Goal: Task Accomplishment & Management: Use online tool/utility

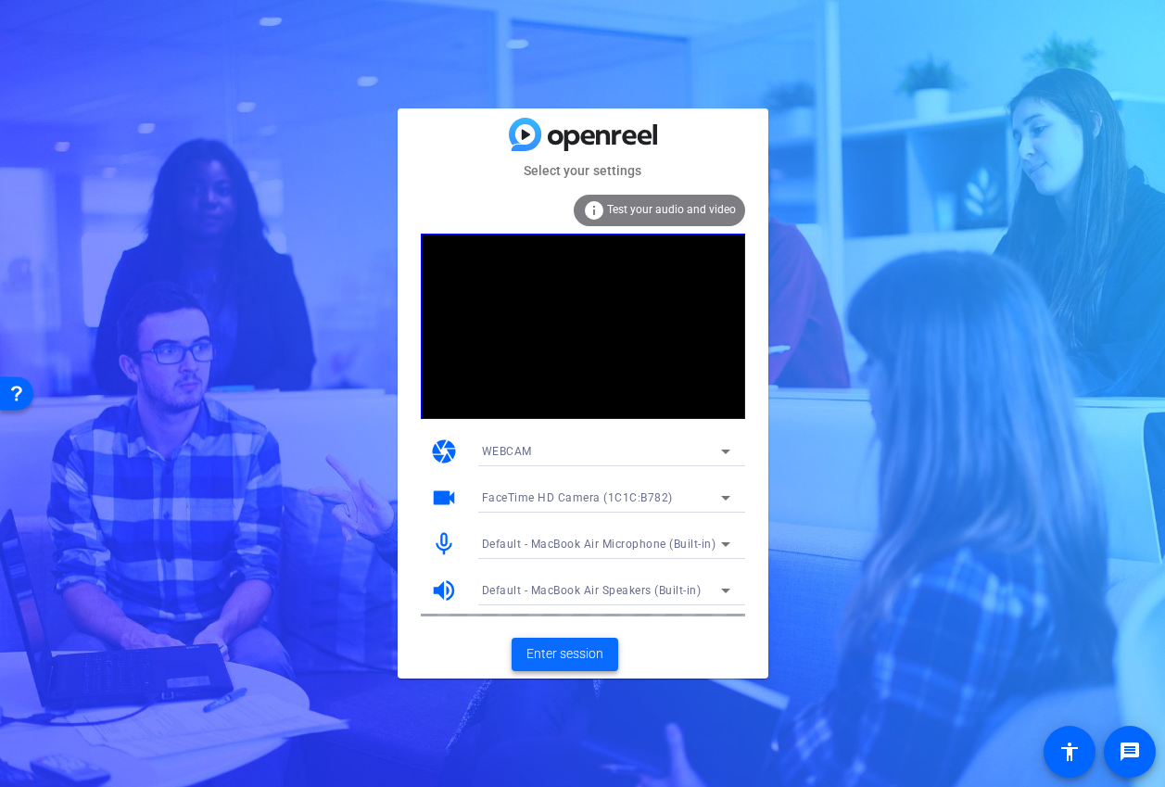
click at [591, 647] on span "Enter session" at bounding box center [565, 653] width 77 height 19
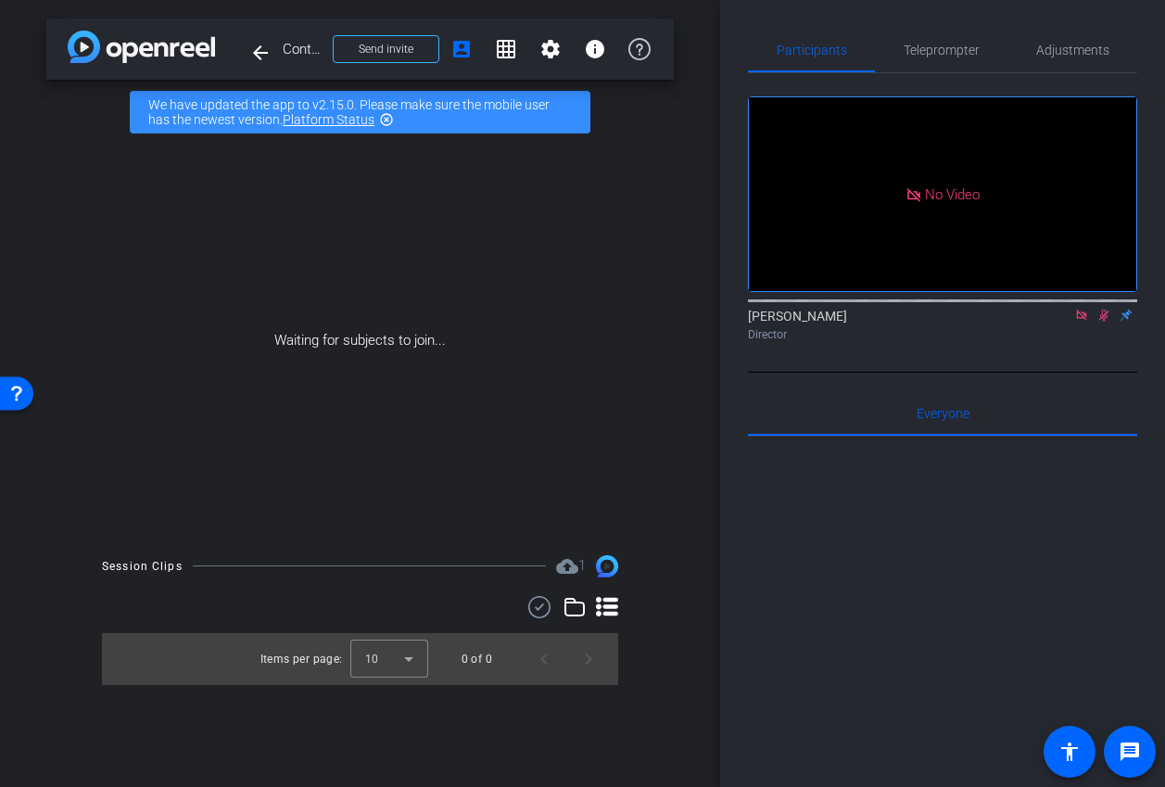
click at [1080, 320] on icon at bounding box center [1081, 315] width 10 height 10
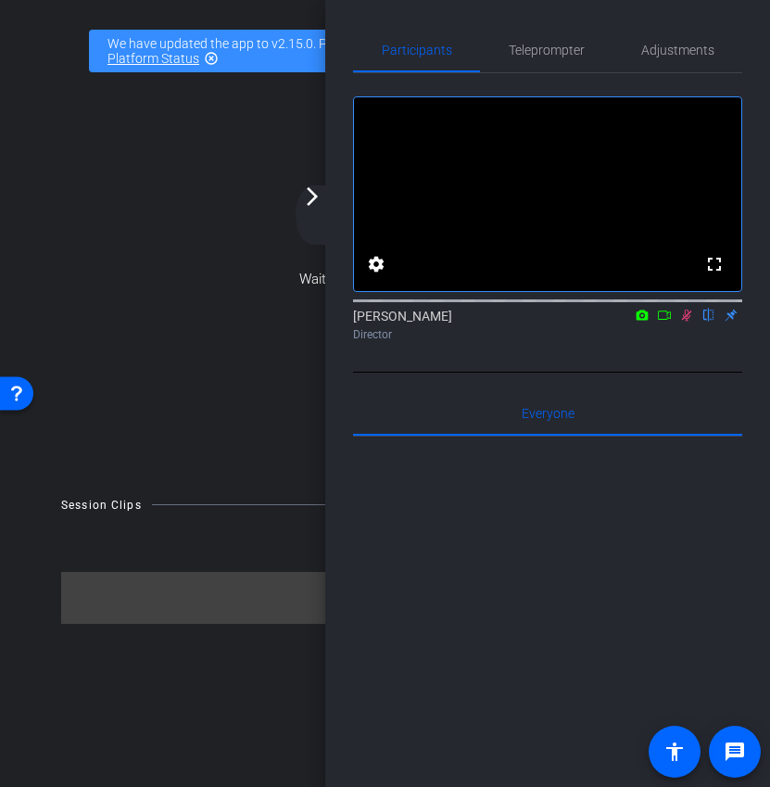
click at [669, 320] on icon at bounding box center [664, 315] width 13 height 9
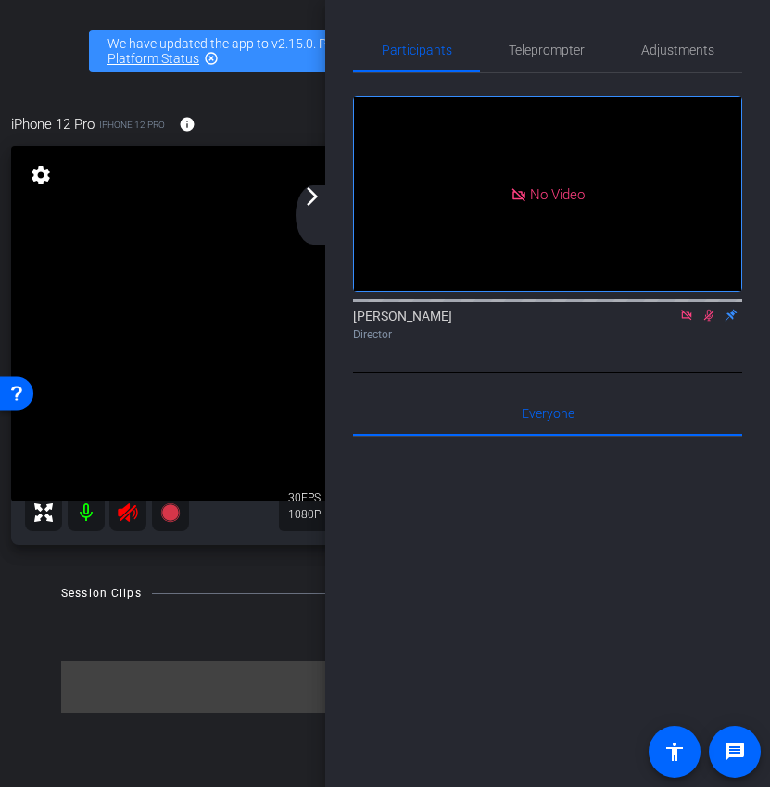
click at [690, 322] on icon at bounding box center [687, 315] width 15 height 13
click at [689, 322] on icon at bounding box center [687, 315] width 15 height 13
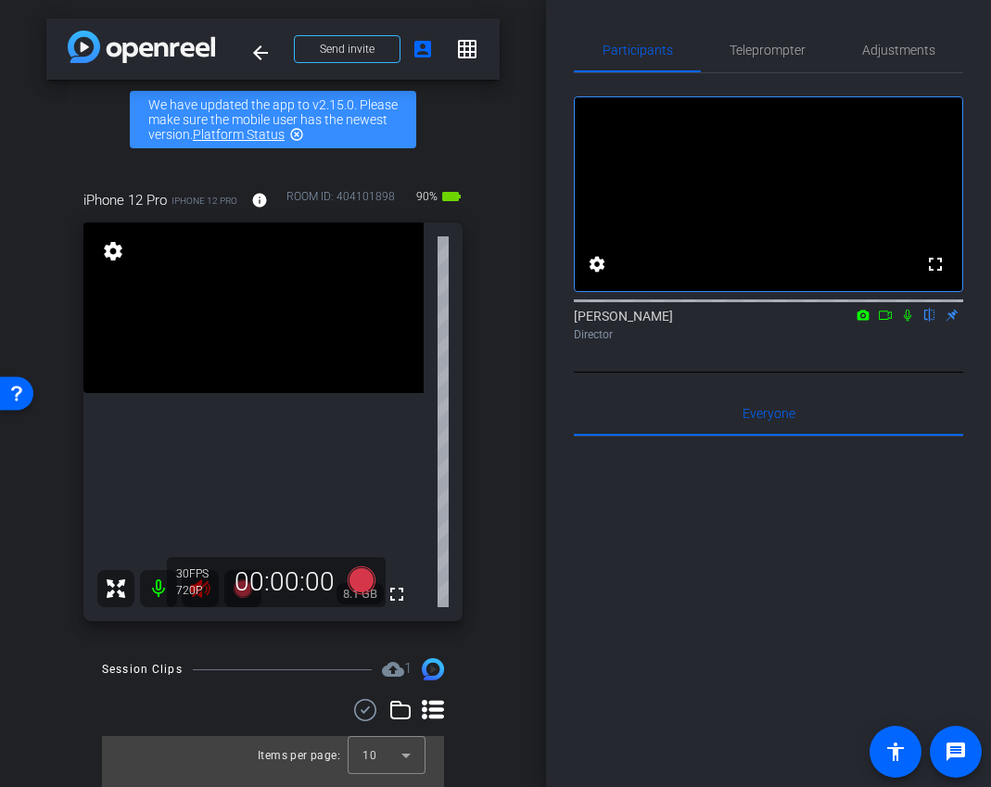
click at [193, 611] on div "fullscreen" at bounding box center [253, 421] width 340 height 399
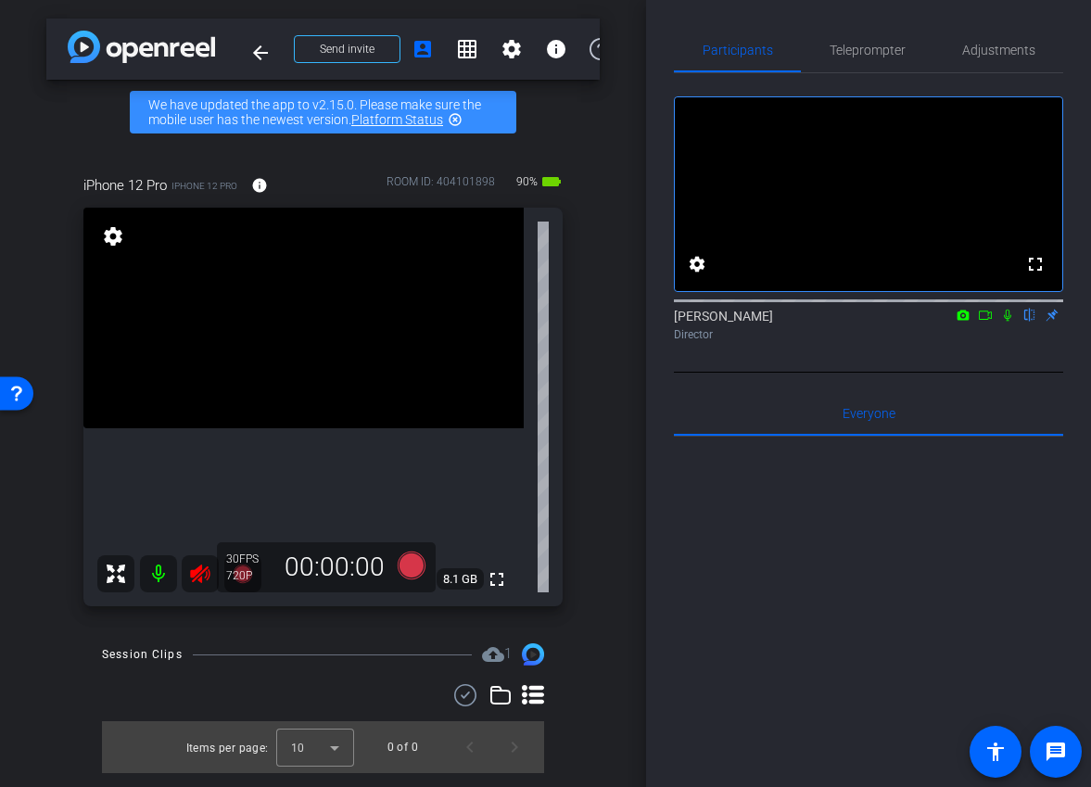
click at [196, 578] on icon at bounding box center [199, 574] width 19 height 19
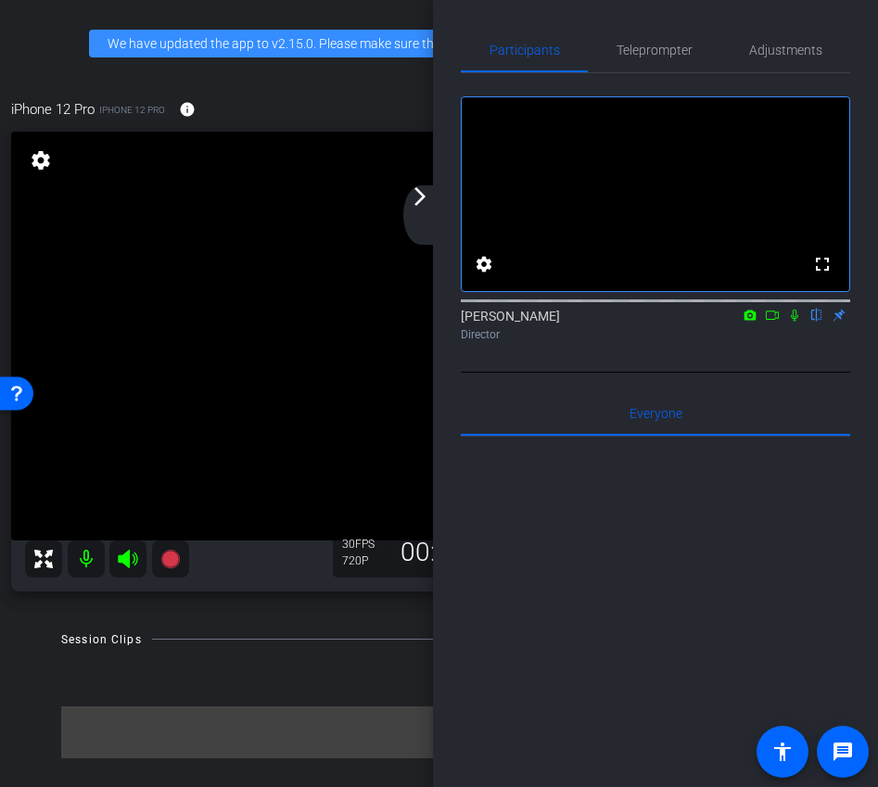
click at [433, 206] on div "arrow_back_ios_new arrow_forward_ios" at bounding box center [422, 214] width 39 height 59
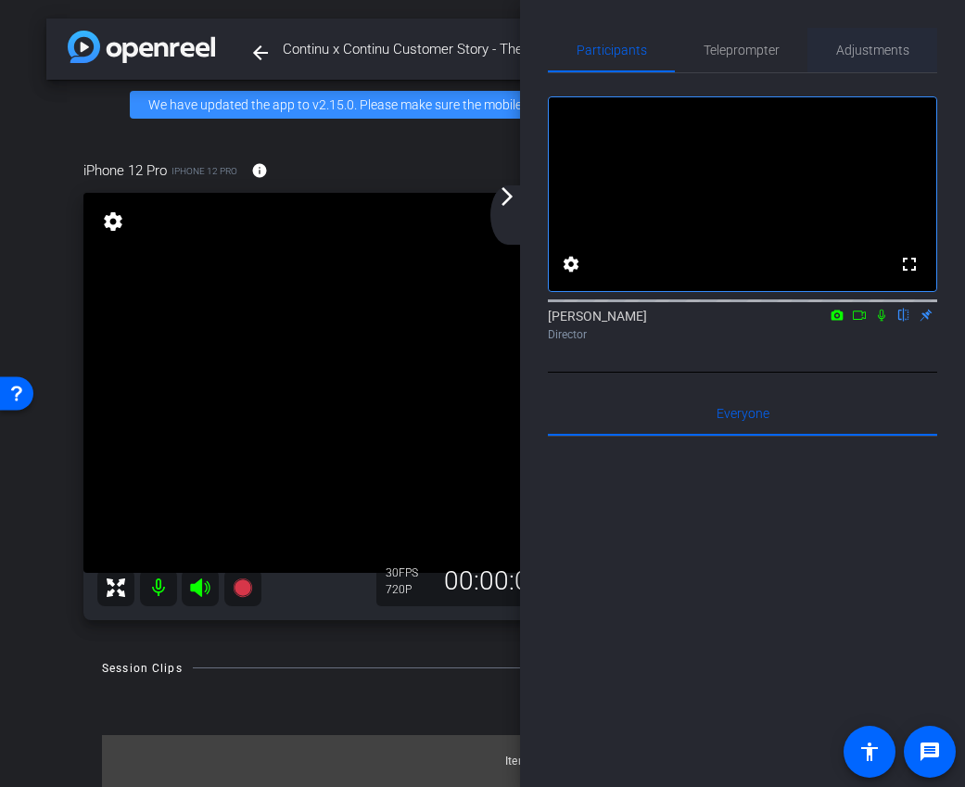
click at [893, 55] on span "Adjustments" at bounding box center [872, 50] width 73 height 13
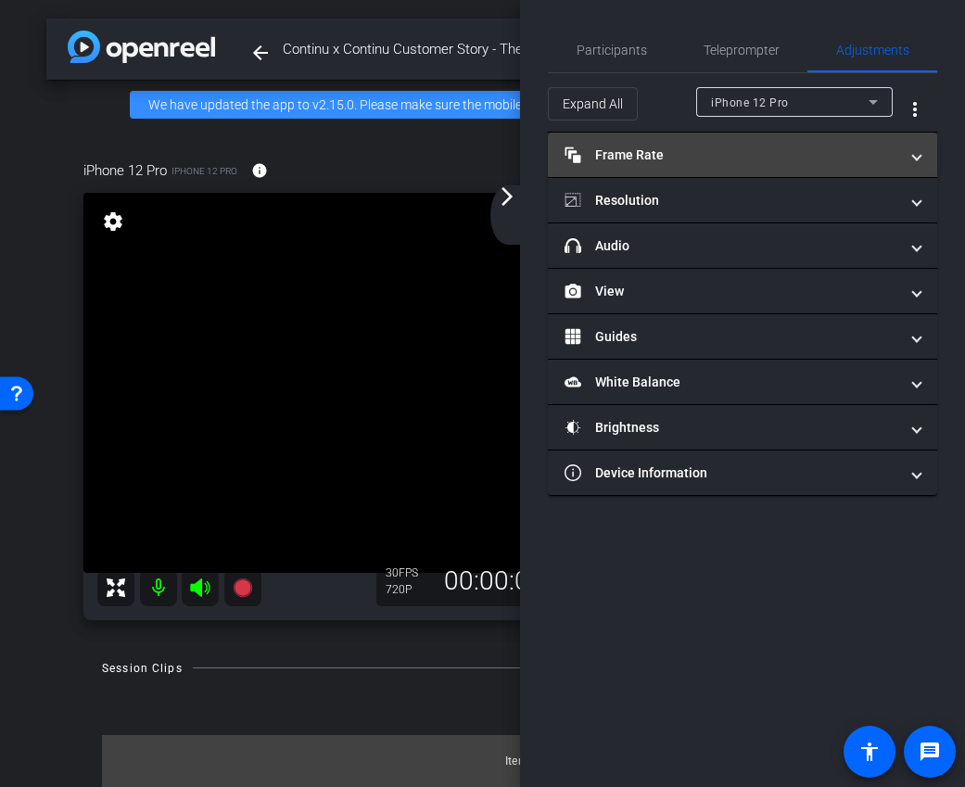
click at [811, 140] on mat-expansion-panel-header "Frame Rate Frame Rate" at bounding box center [742, 155] width 389 height 44
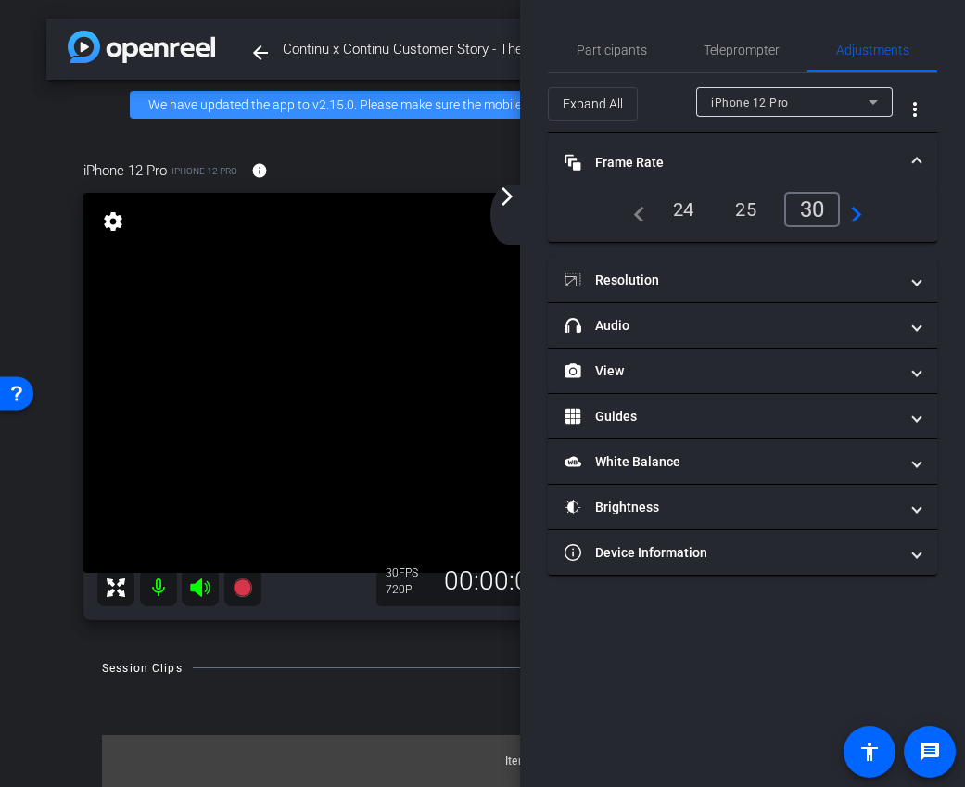
click at [685, 214] on div "24" at bounding box center [683, 210] width 49 height 32
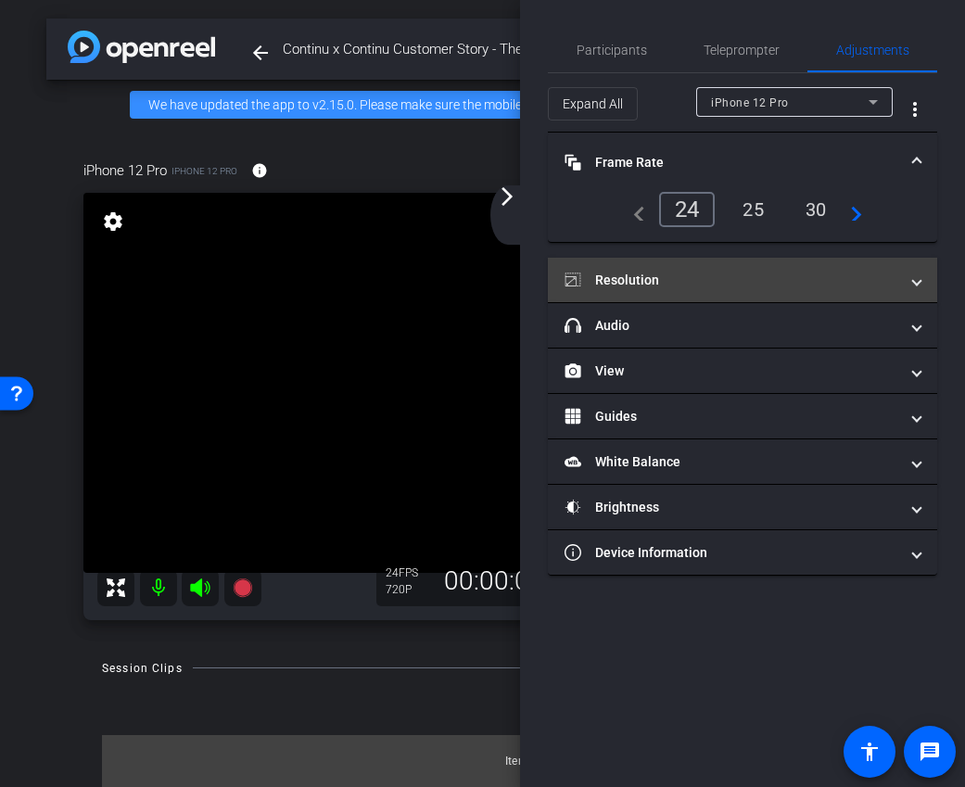
click at [730, 264] on mat-expansion-panel-header "Resolution" at bounding box center [742, 280] width 389 height 44
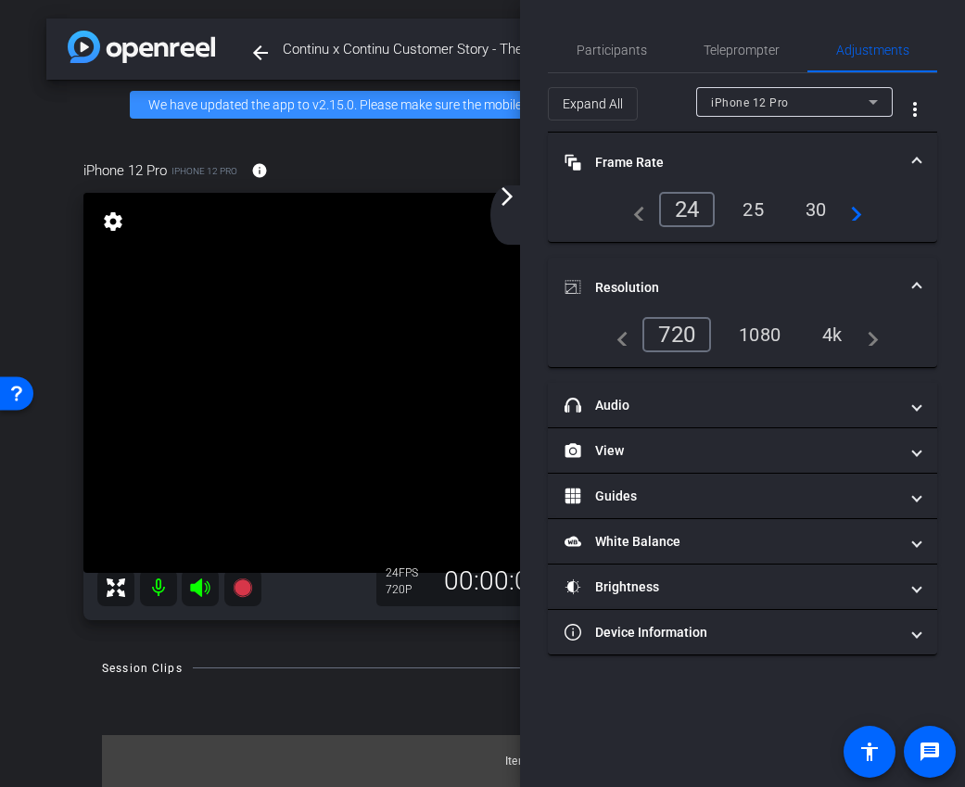
click at [769, 333] on div "1080" at bounding box center [760, 335] width 70 height 32
click at [741, 265] on mat-expansion-panel-header "Resolution" at bounding box center [742, 287] width 389 height 59
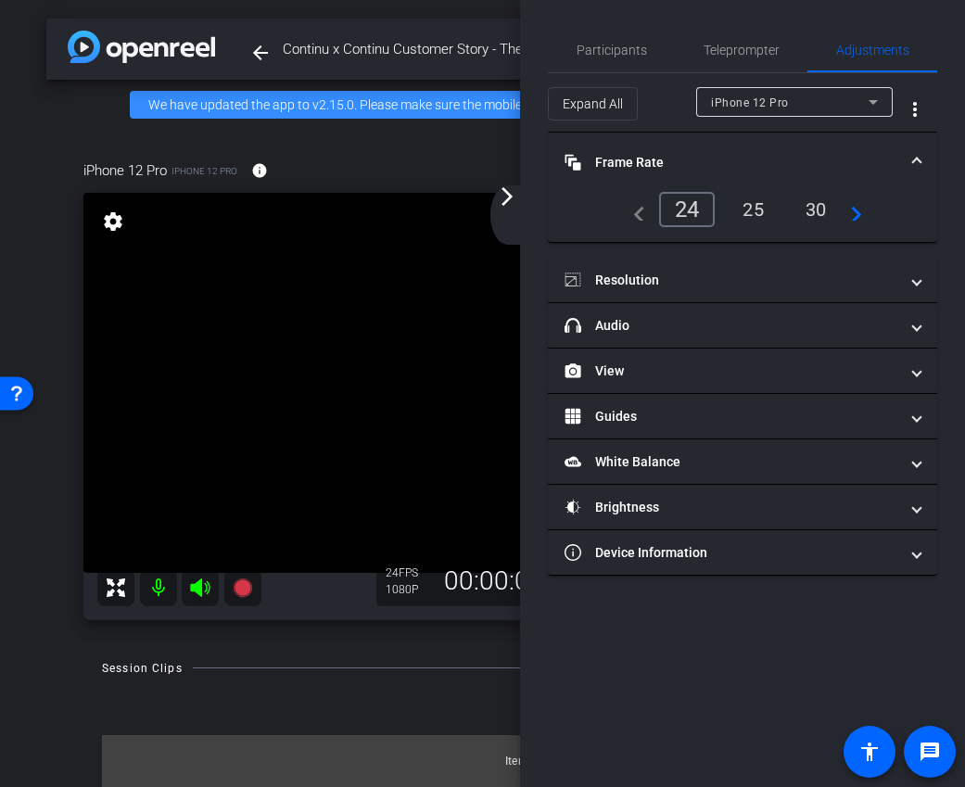
click at [718, 163] on mat-panel-title "Frame Rate Frame Rate" at bounding box center [732, 162] width 334 height 19
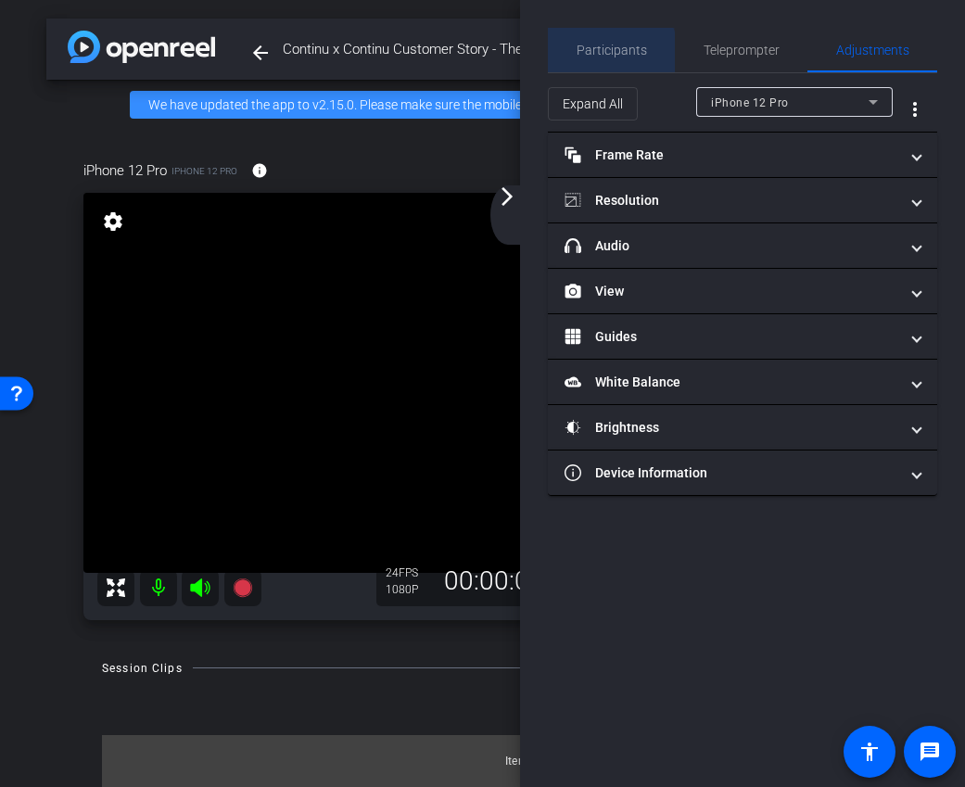
click at [600, 53] on span "Participants" at bounding box center [612, 50] width 70 height 13
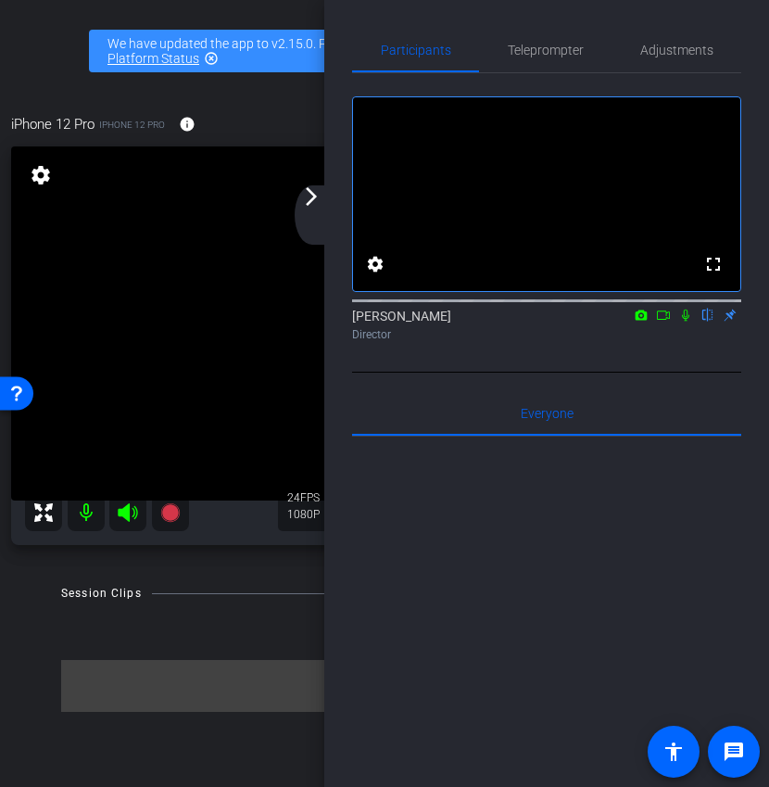
click at [322, 212] on div "arrow_back_ios_new arrow_forward_ios" at bounding box center [314, 214] width 39 height 59
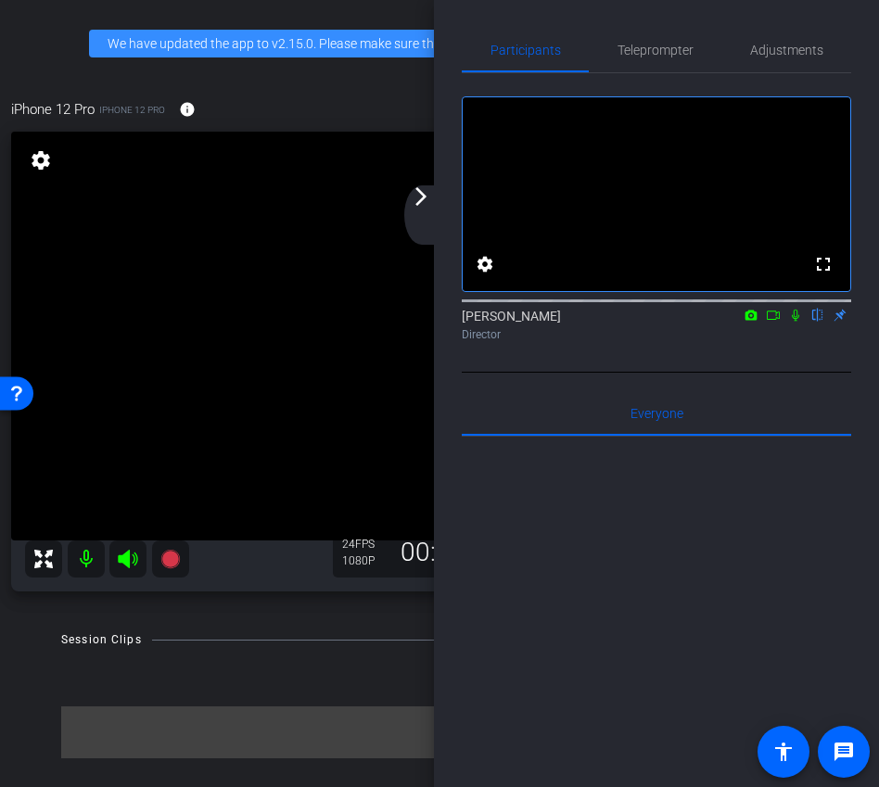
click at [425, 192] on mat-icon "arrow_forward_ios" at bounding box center [421, 196] width 22 height 22
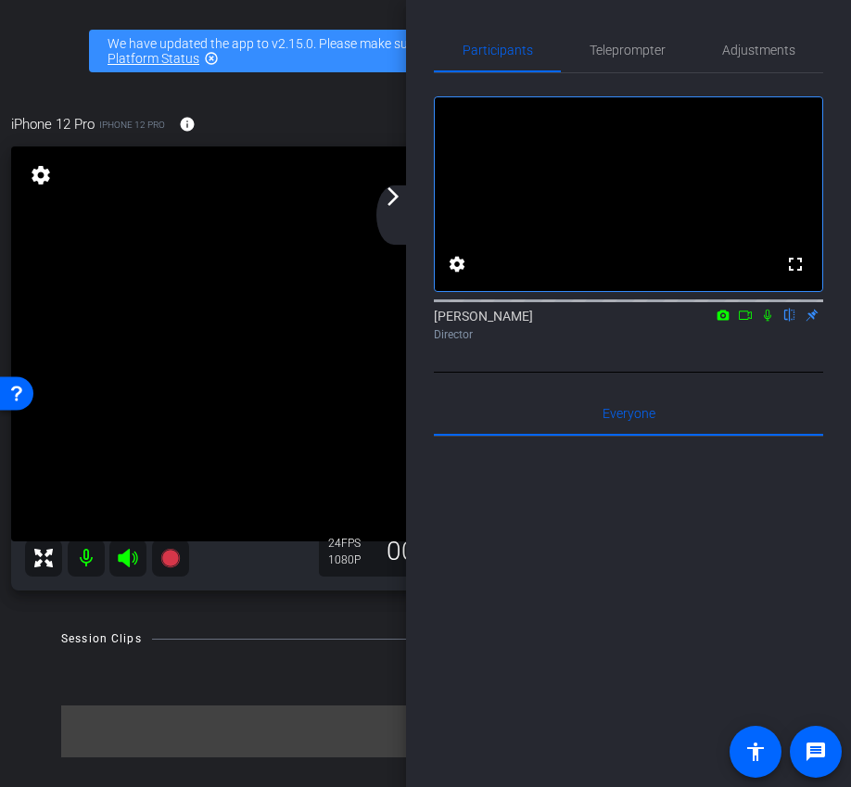
click at [399, 196] on mat-icon "arrow_forward_ios" at bounding box center [393, 196] width 22 height 22
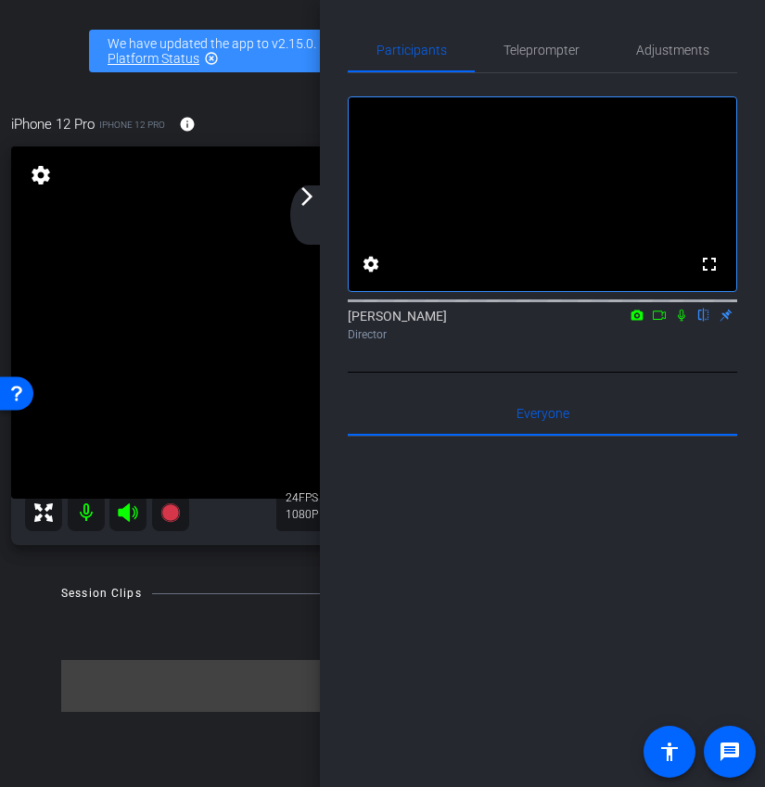
click at [310, 203] on mat-icon "arrow_forward_ios" at bounding box center [307, 196] width 22 height 22
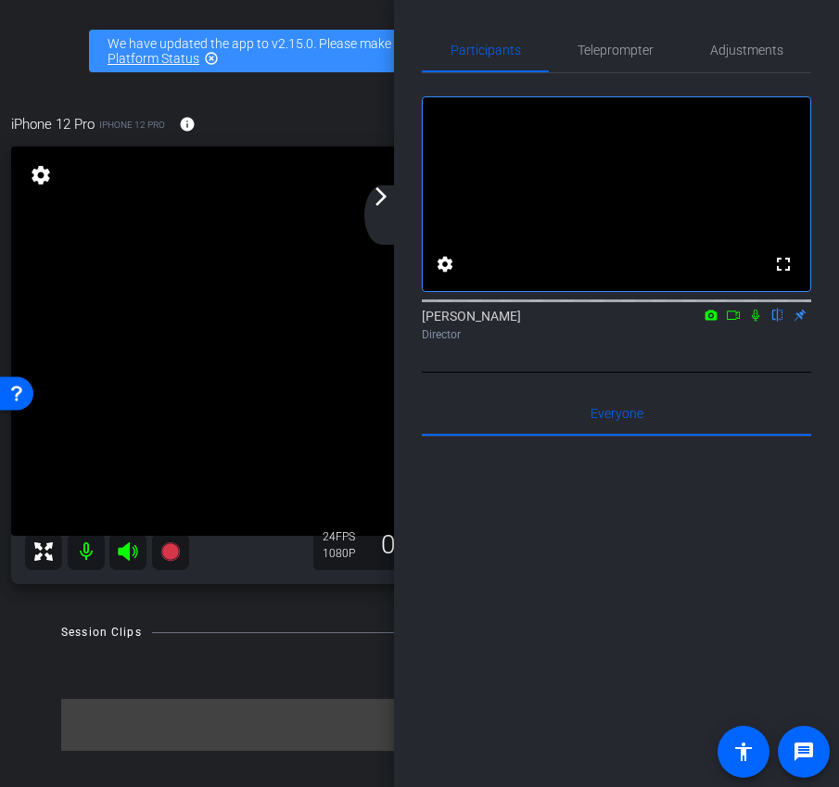
click at [388, 215] on div "arrow_back_ios_new arrow_forward_ios" at bounding box center [383, 214] width 39 height 59
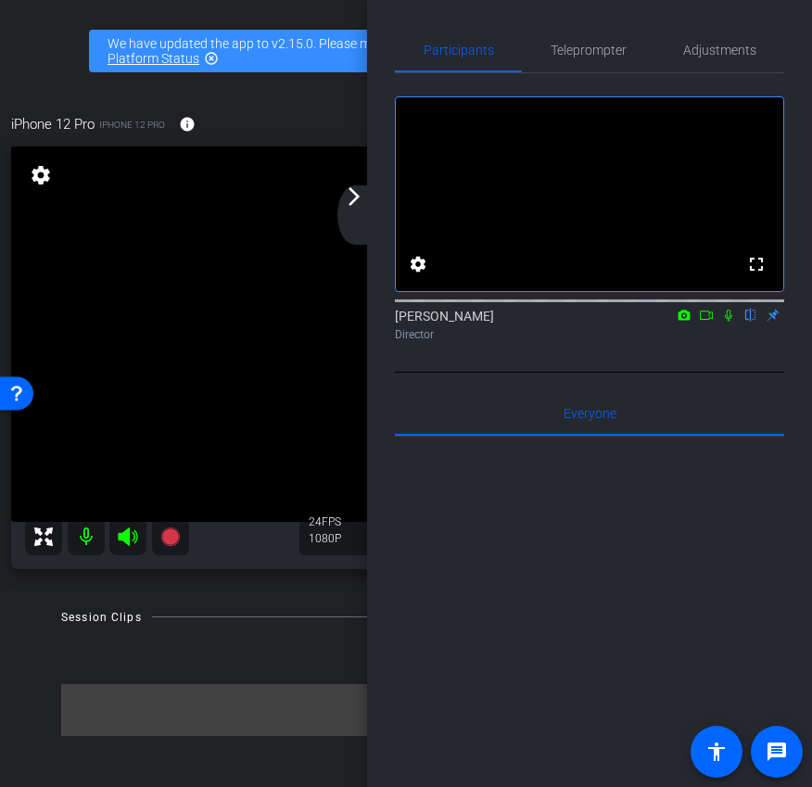
click at [367, 215] on div "arrow_back_ios_new arrow_forward_ios" at bounding box center [356, 214] width 39 height 59
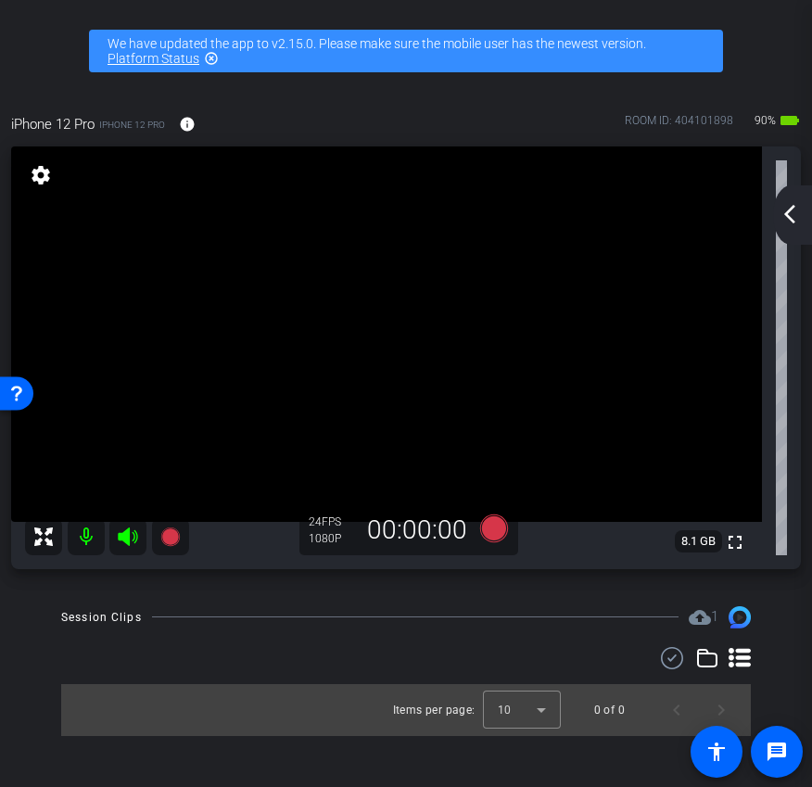
click at [782, 216] on mat-icon "arrow_back_ios_new" at bounding box center [790, 214] width 22 height 22
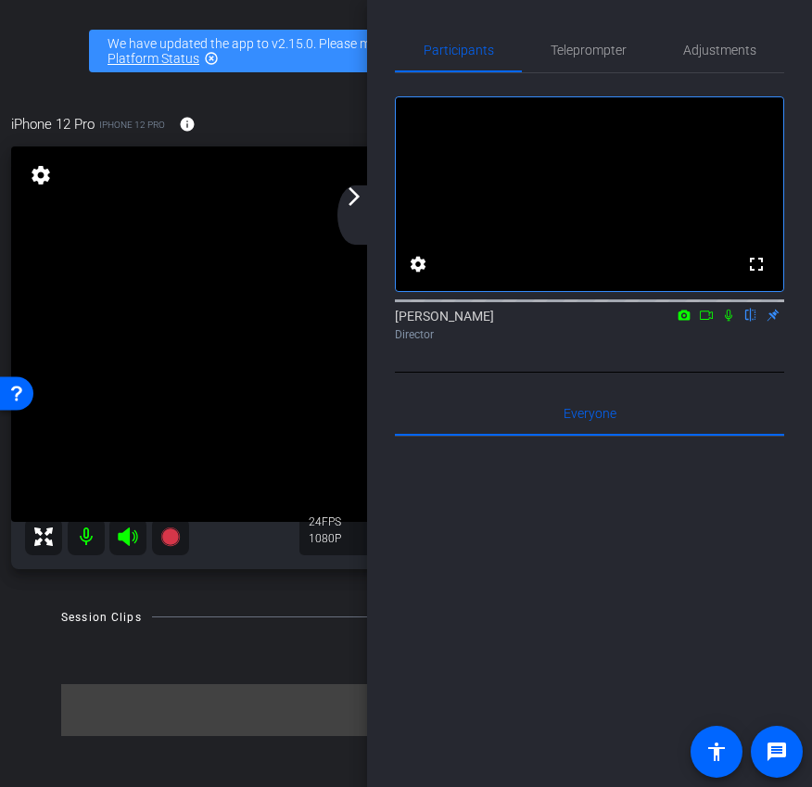
click at [353, 212] on div "arrow_back_ios_new arrow_forward_ios" at bounding box center [356, 214] width 39 height 59
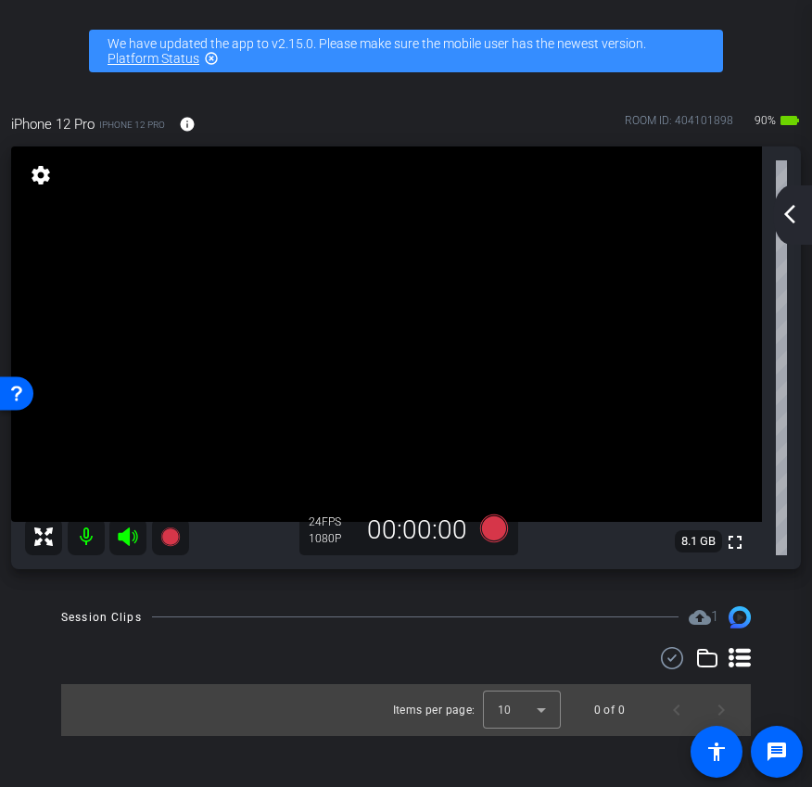
click at [796, 221] on mat-icon "arrow_back_ios_new" at bounding box center [790, 214] width 22 height 22
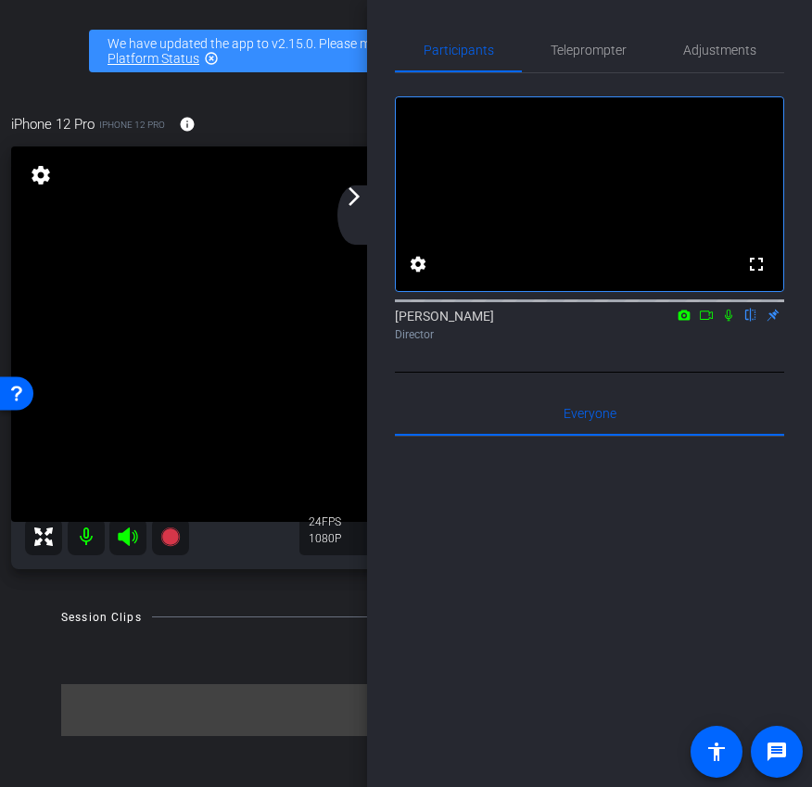
click at [359, 178] on video at bounding box center [386, 333] width 751 height 375
click at [352, 201] on mat-icon "arrow_forward_ios" at bounding box center [354, 196] width 22 height 22
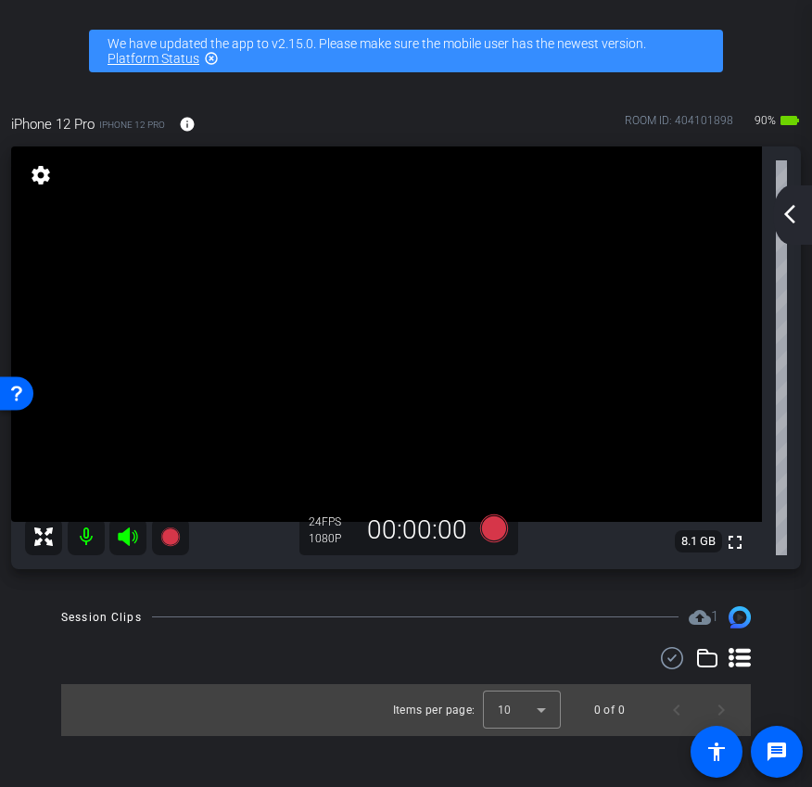
click at [793, 222] on mat-icon "arrow_back_ios_new" at bounding box center [790, 214] width 22 height 22
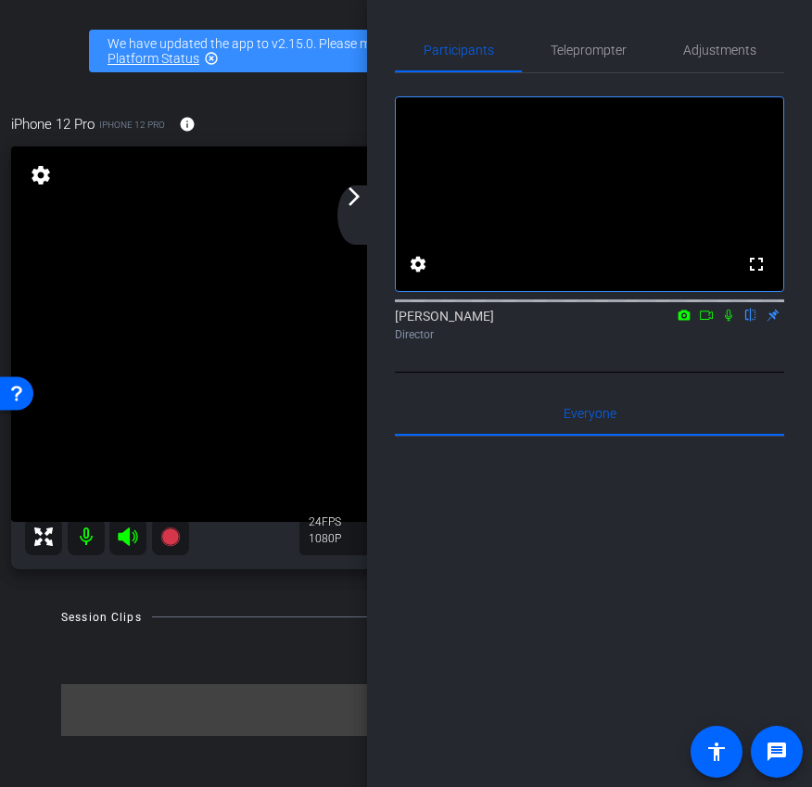
click at [356, 197] on mat-icon "arrow_forward_ios" at bounding box center [354, 196] width 22 height 22
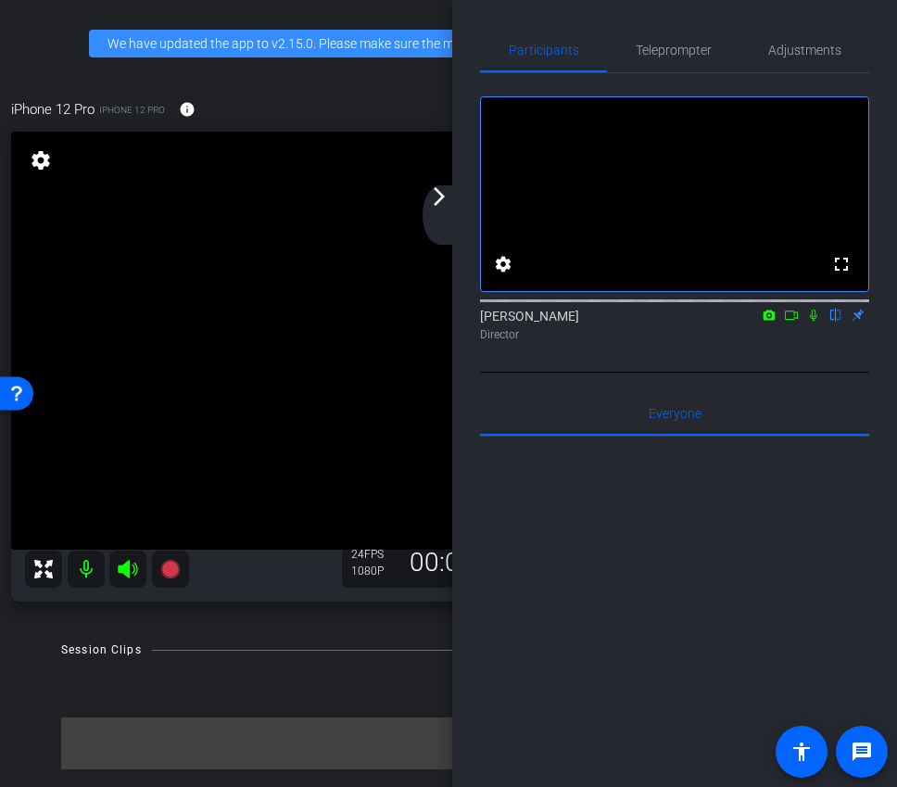
click at [439, 206] on mat-icon "arrow_forward_ios" at bounding box center [439, 196] width 22 height 22
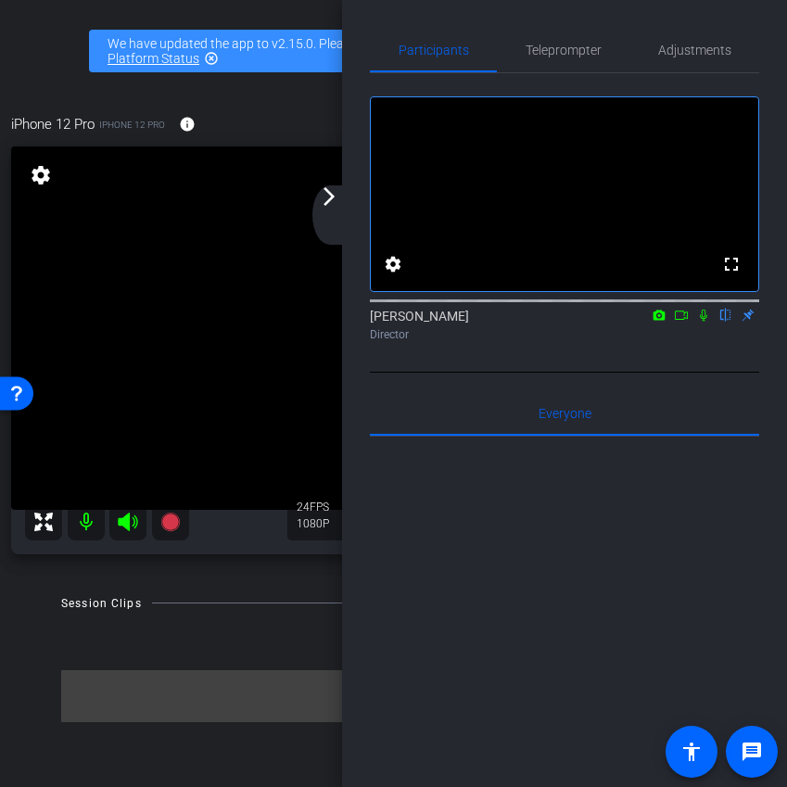
click at [327, 204] on mat-icon "arrow_forward_ios" at bounding box center [329, 196] width 22 height 22
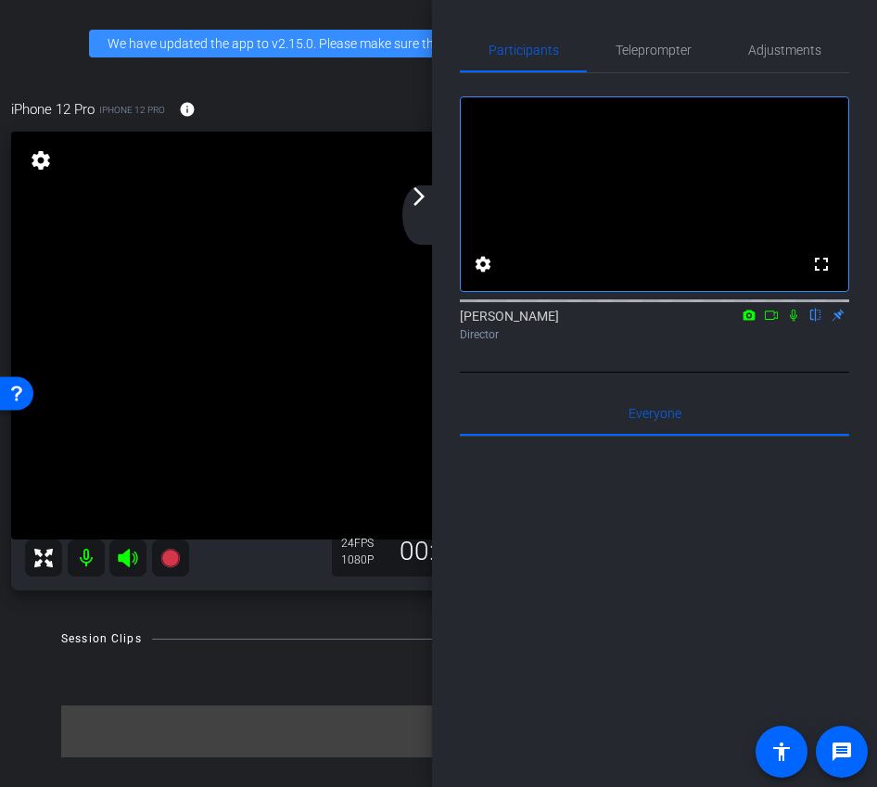
click at [431, 214] on div "arrow_back_ios_new arrow_forward_ios" at bounding box center [421, 214] width 39 height 59
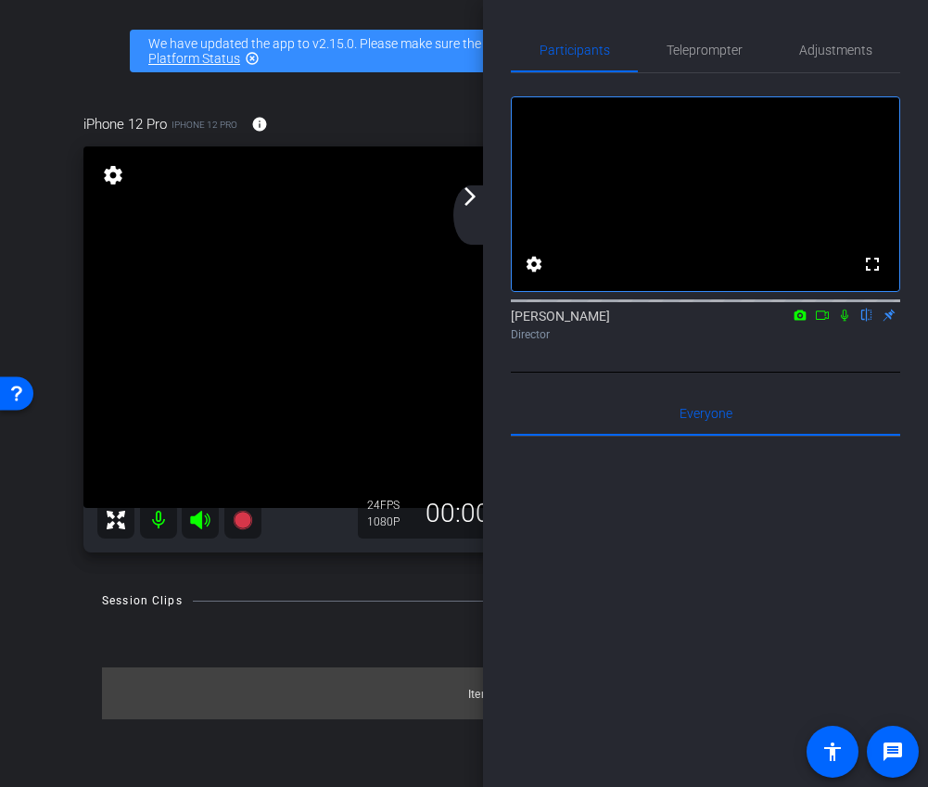
click at [471, 208] on div "arrow_back_ios_new arrow_forward_ios" at bounding box center [472, 214] width 39 height 59
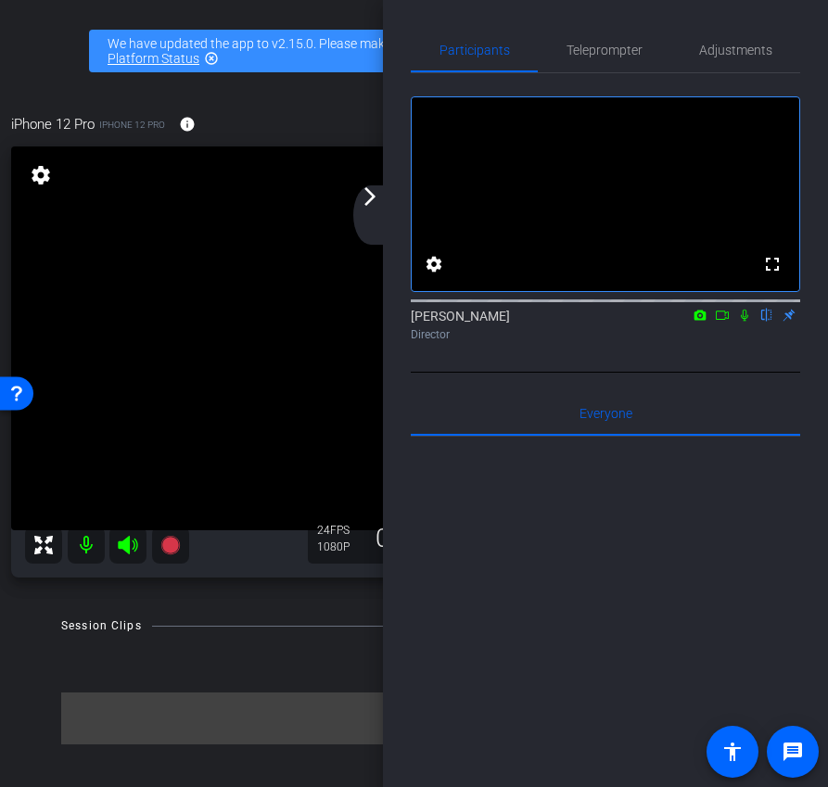
click at [363, 206] on mat-icon "arrow_forward_ios" at bounding box center [370, 196] width 22 height 22
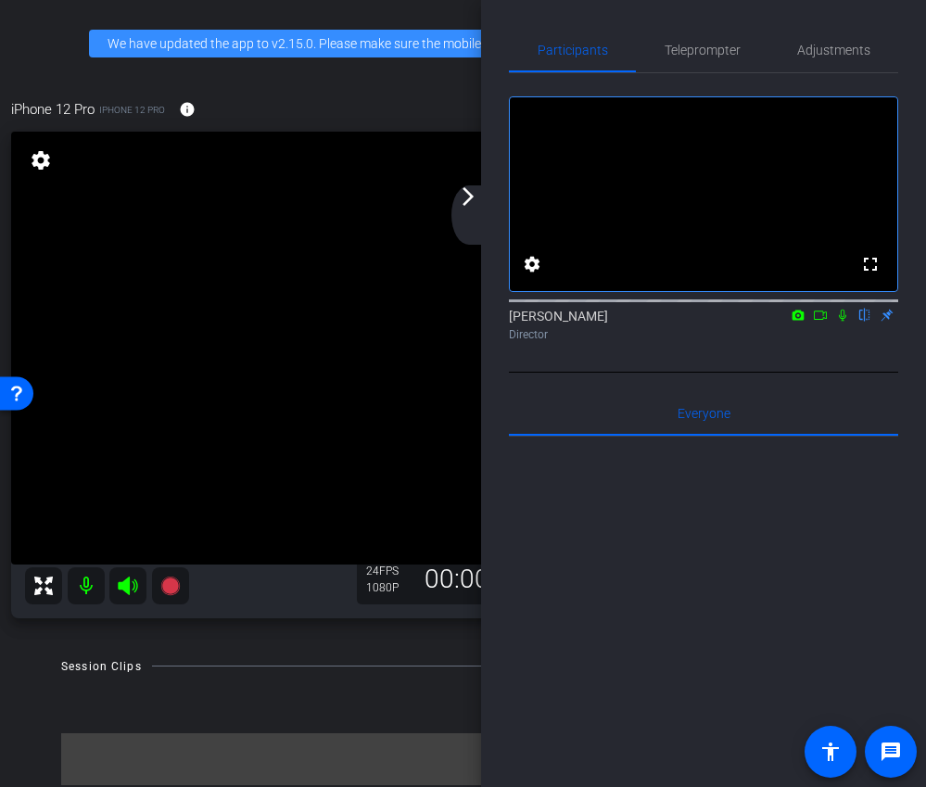
click at [473, 218] on div "arrow_back_ios_new arrow_forward_ios" at bounding box center [470, 214] width 39 height 59
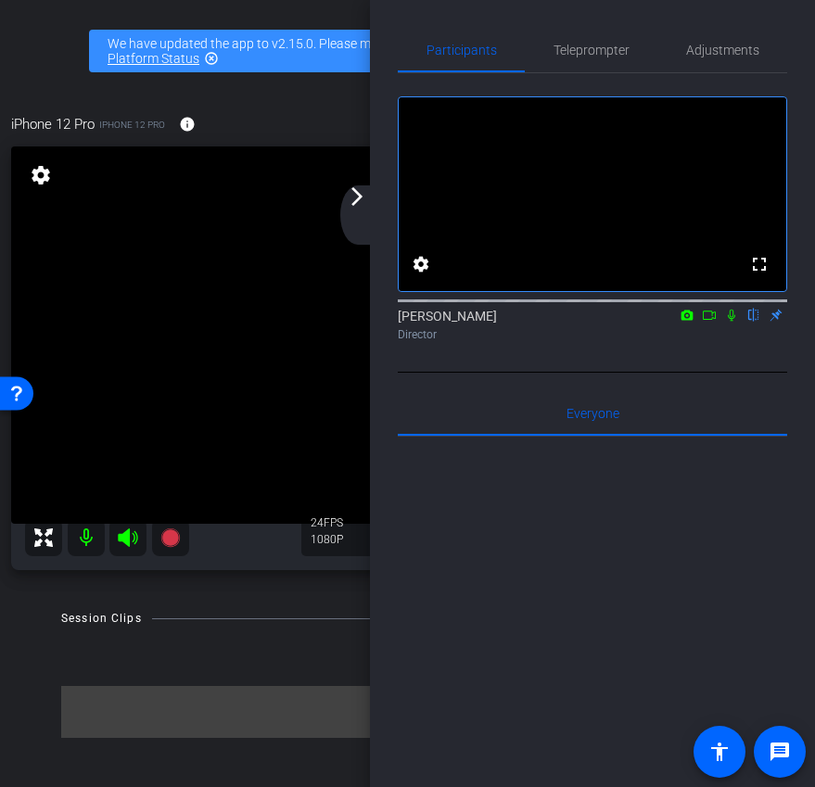
click at [375, 196] on div "arrow_back_ios_new arrow_forward_ios" at bounding box center [359, 214] width 39 height 59
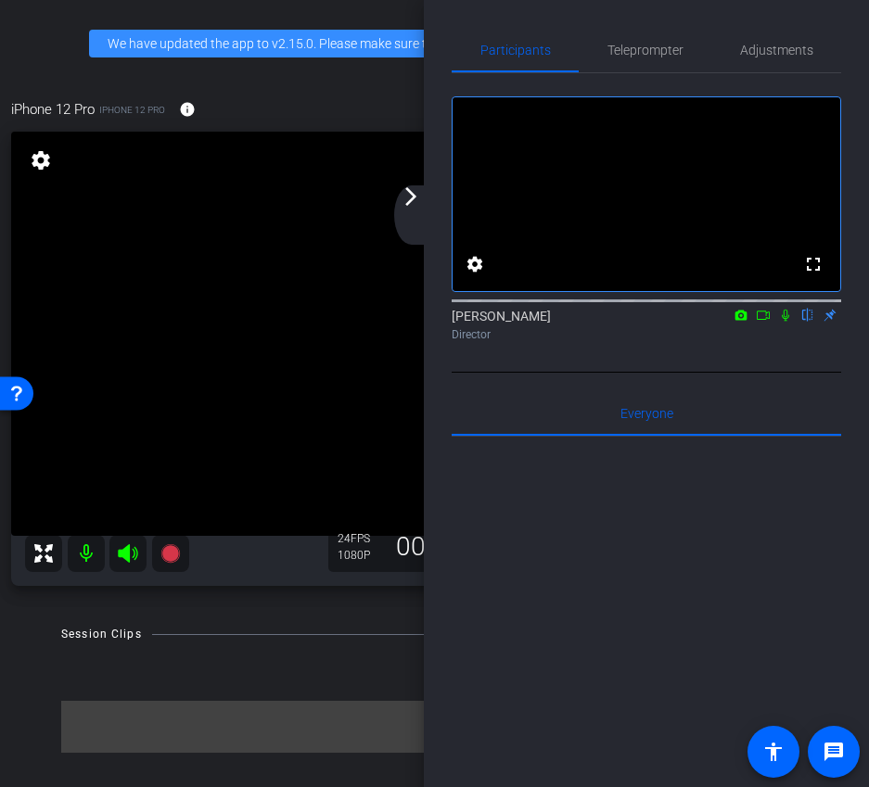
click at [405, 202] on mat-icon "arrow_forward_ios" at bounding box center [411, 196] width 22 height 22
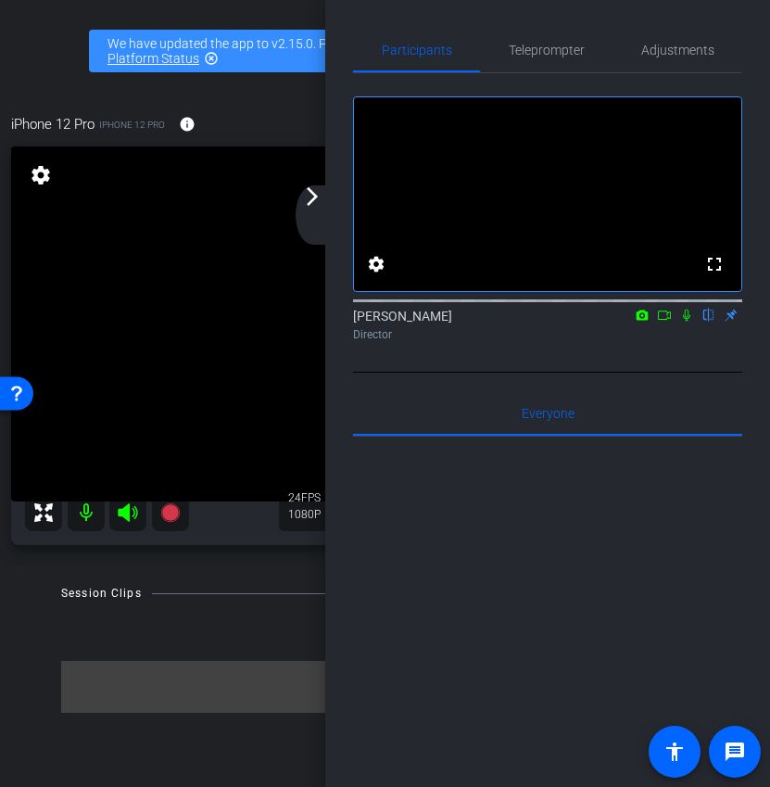
click at [317, 199] on mat-icon "arrow_forward_ios" at bounding box center [312, 196] width 22 height 22
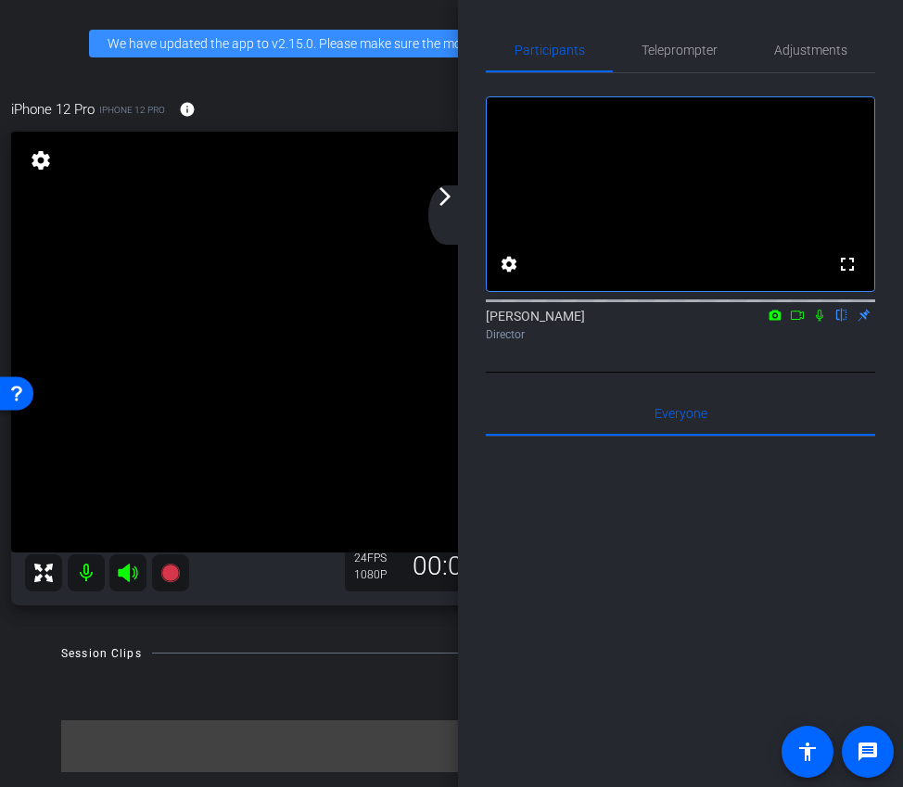
click at [441, 192] on mat-icon "arrow_forward_ios" at bounding box center [445, 196] width 22 height 22
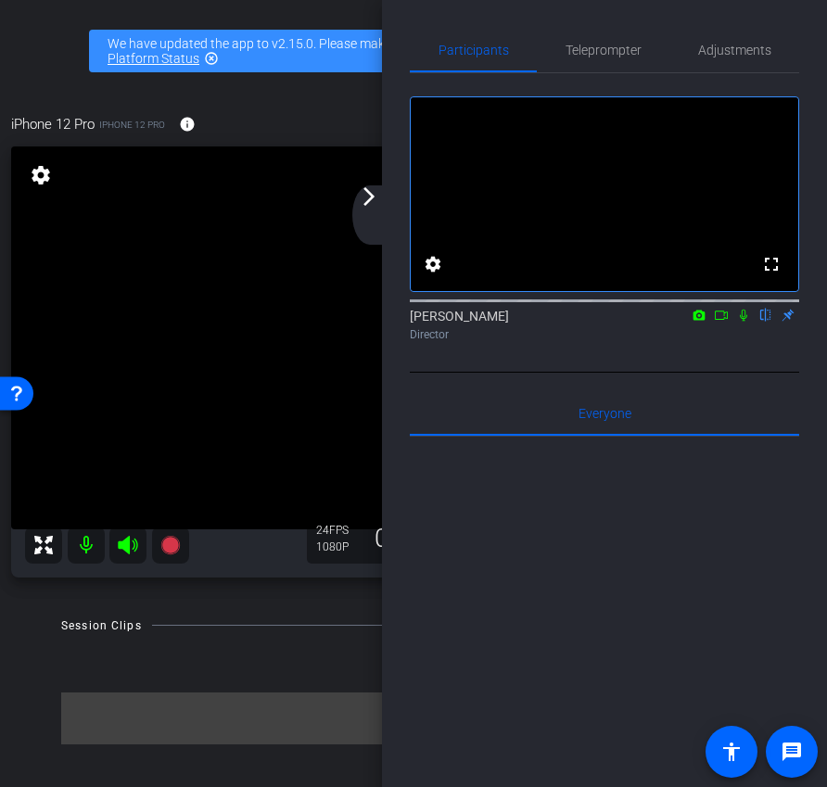
click at [720, 322] on icon at bounding box center [721, 315] width 15 height 13
click at [749, 322] on icon at bounding box center [743, 315] width 15 height 13
click at [382, 198] on div "arrow_back_ios_new arrow_forward_ios" at bounding box center [371, 214] width 39 height 59
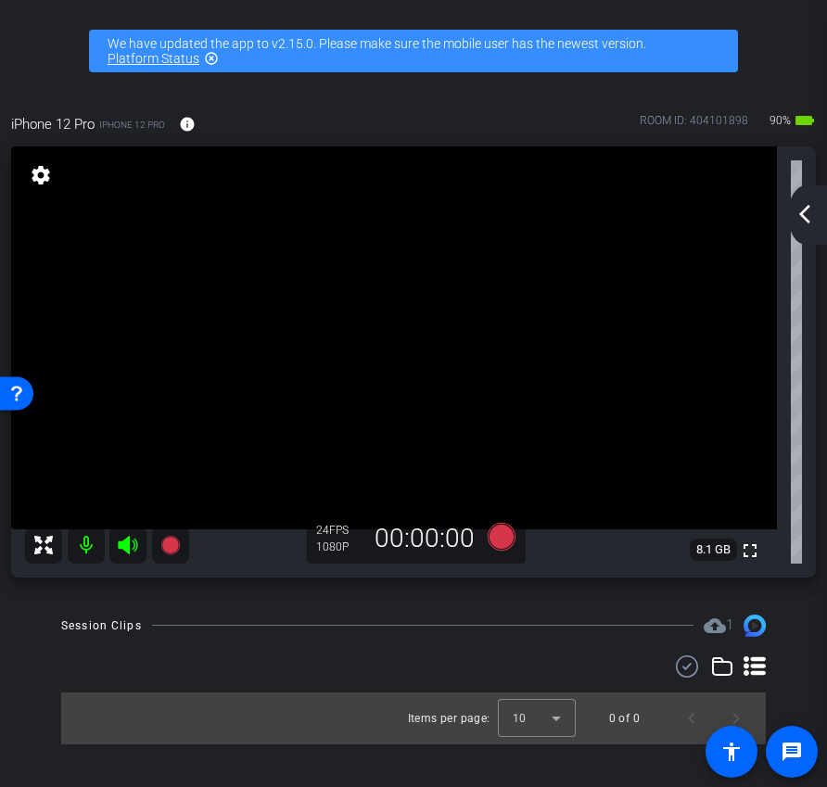
click at [807, 207] on mat-icon "arrow_back_ios_new" at bounding box center [805, 214] width 22 height 22
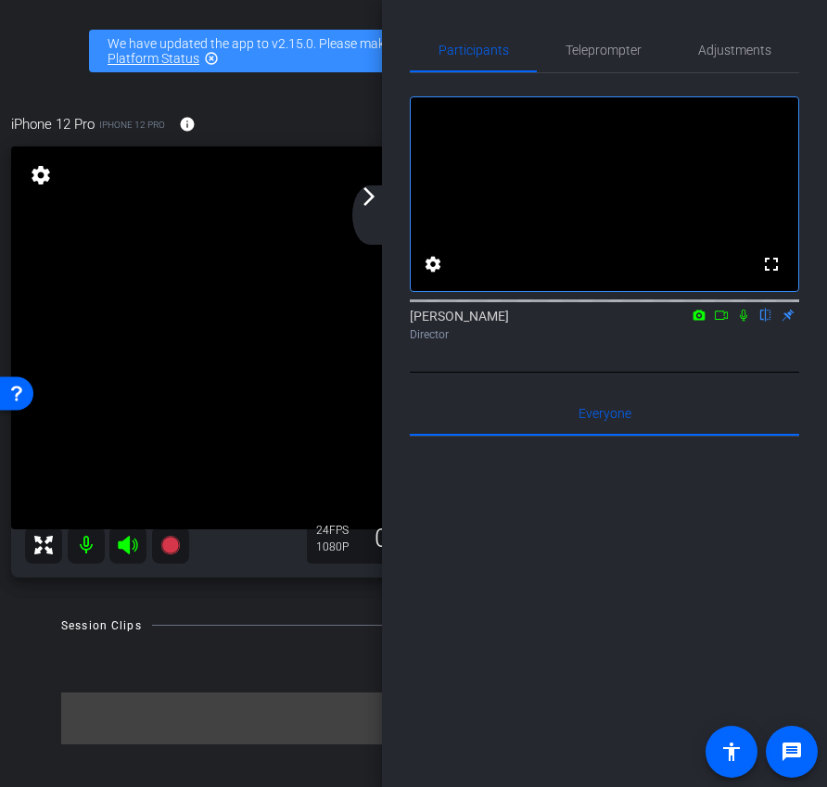
click at [723, 322] on icon at bounding box center [721, 315] width 15 height 13
click at [744, 322] on icon at bounding box center [743, 315] width 15 height 13
click at [360, 218] on div "arrow_back_ios_new arrow_forward_ios" at bounding box center [371, 214] width 39 height 59
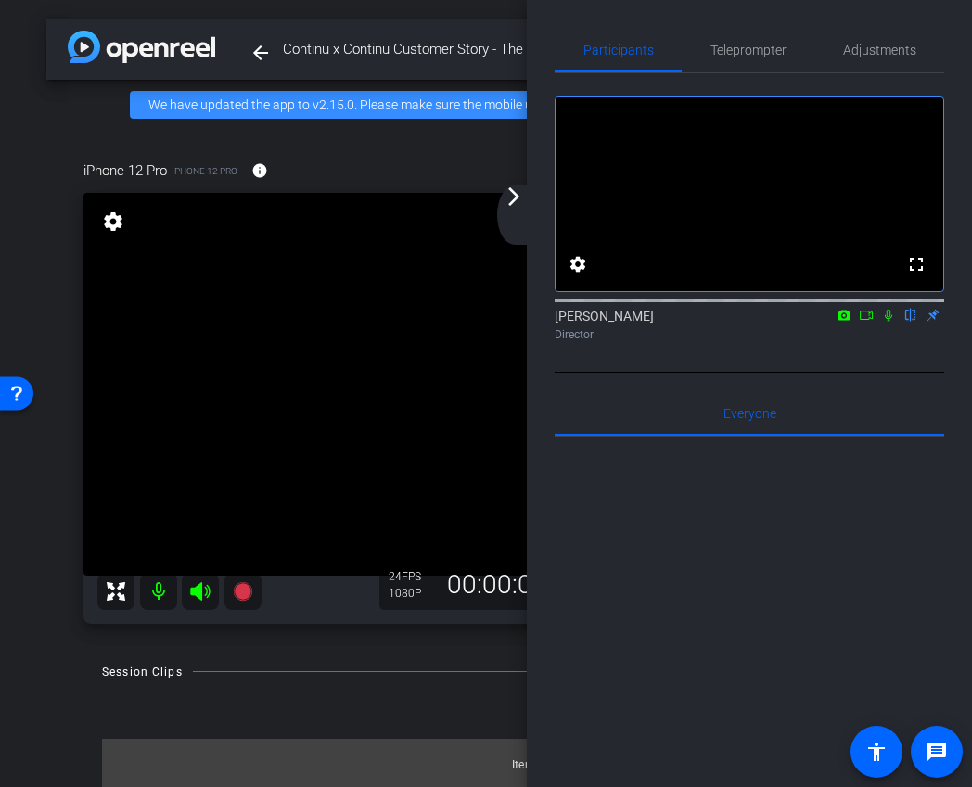
click at [866, 322] on icon at bounding box center [865, 315] width 15 height 13
click at [518, 208] on div "arrow_back_ios_new arrow_forward_ios" at bounding box center [516, 214] width 39 height 59
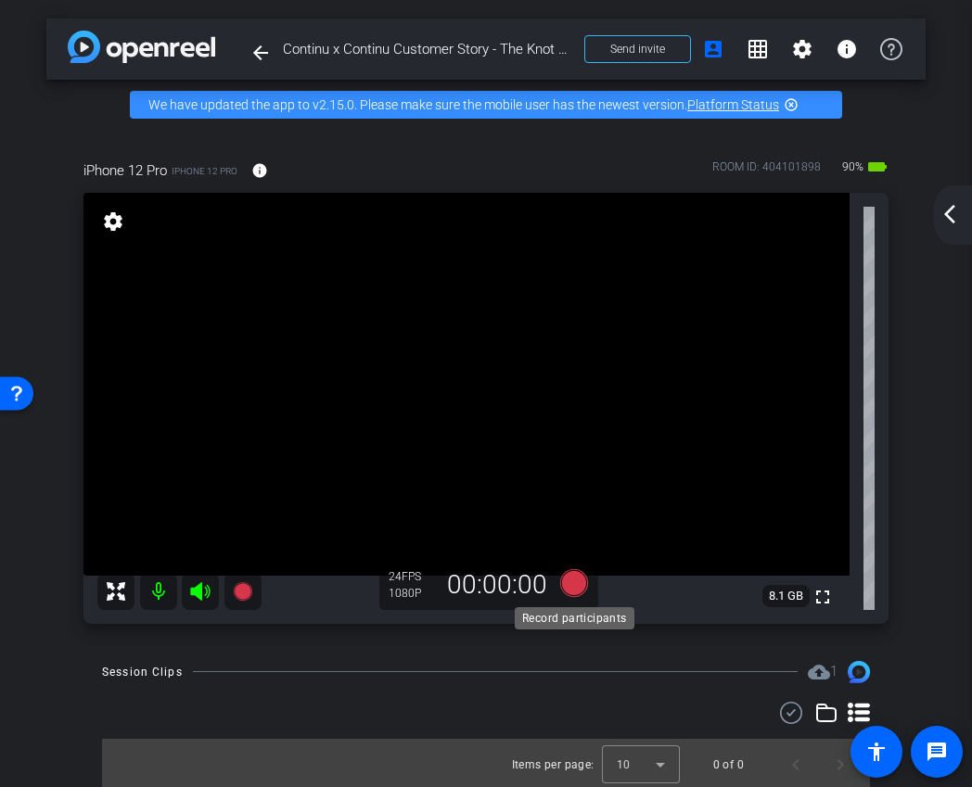
click at [575, 589] on icon at bounding box center [574, 582] width 28 height 28
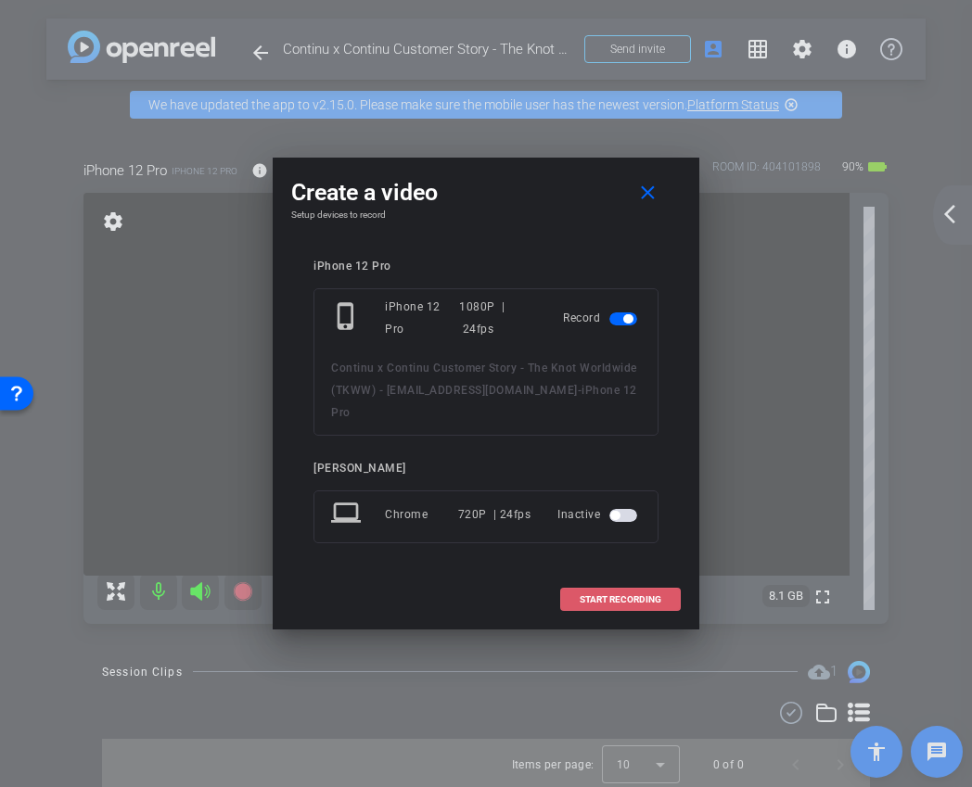
click at [604, 595] on span "START RECORDING" at bounding box center [620, 599] width 82 height 9
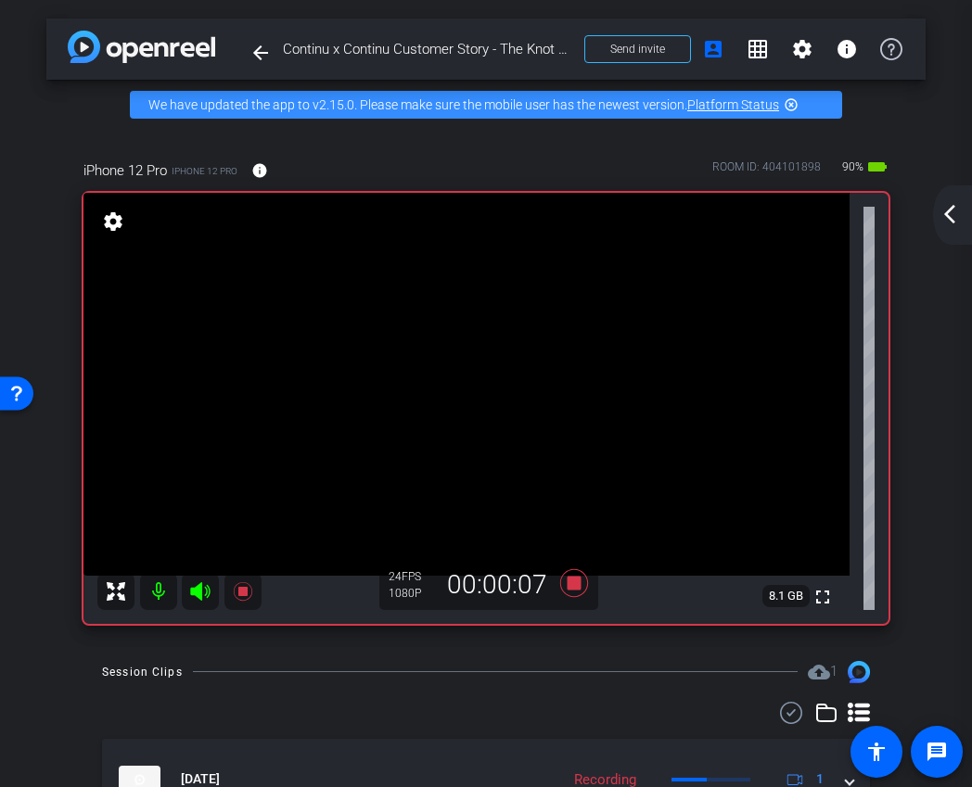
click at [948, 222] on mat-icon "arrow_back_ios_new" at bounding box center [949, 214] width 22 height 22
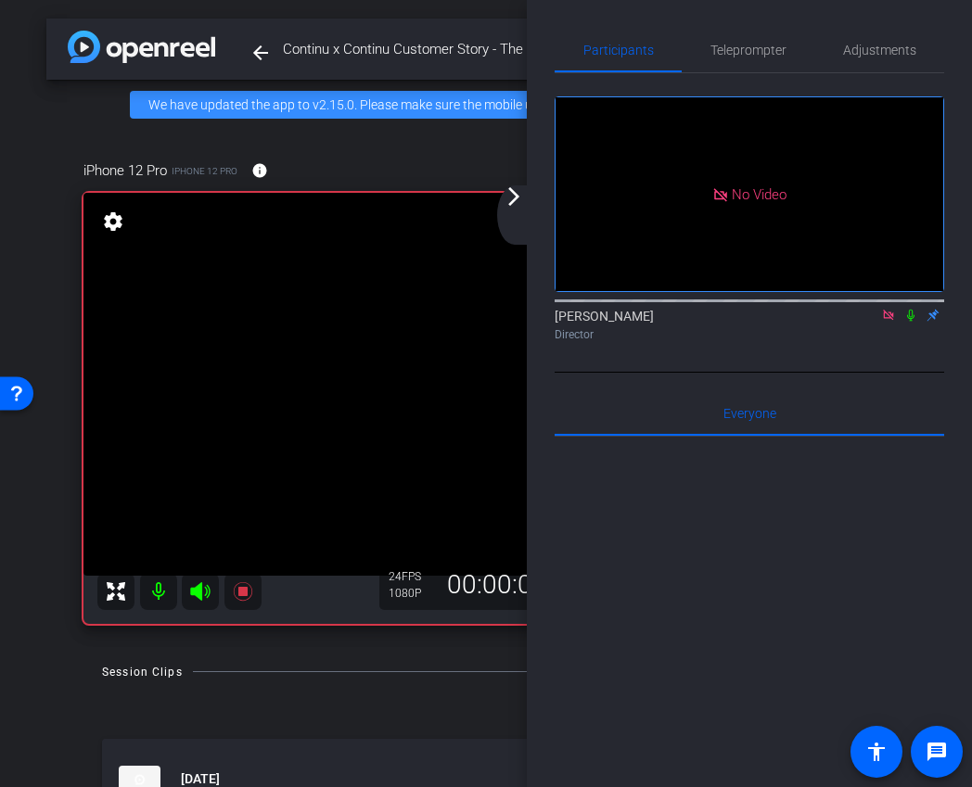
click at [511, 205] on mat-icon "arrow_forward_ios" at bounding box center [513, 196] width 22 height 22
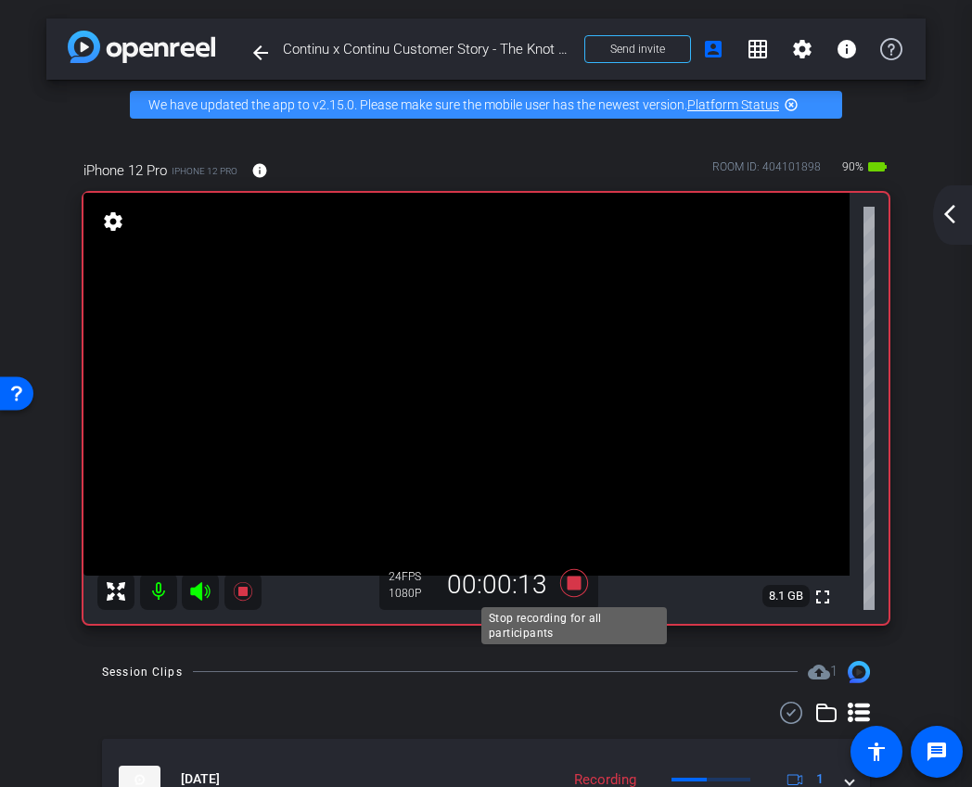
click at [573, 588] on icon at bounding box center [574, 582] width 28 height 28
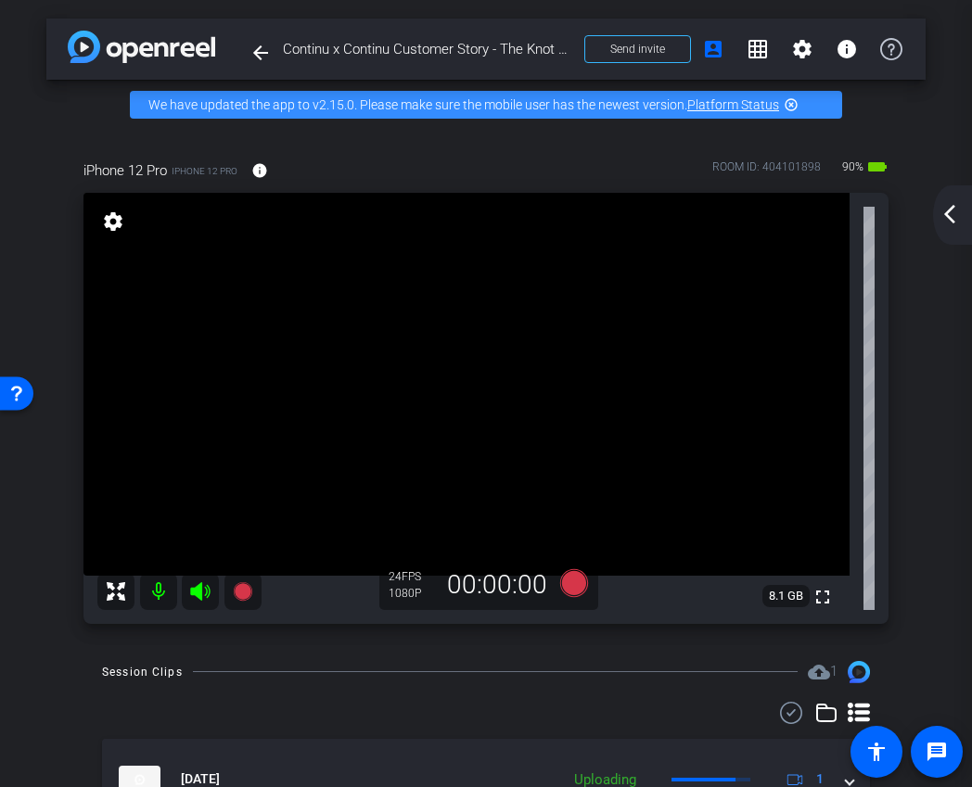
click at [954, 213] on mat-icon "arrow_back_ios_new" at bounding box center [949, 214] width 22 height 22
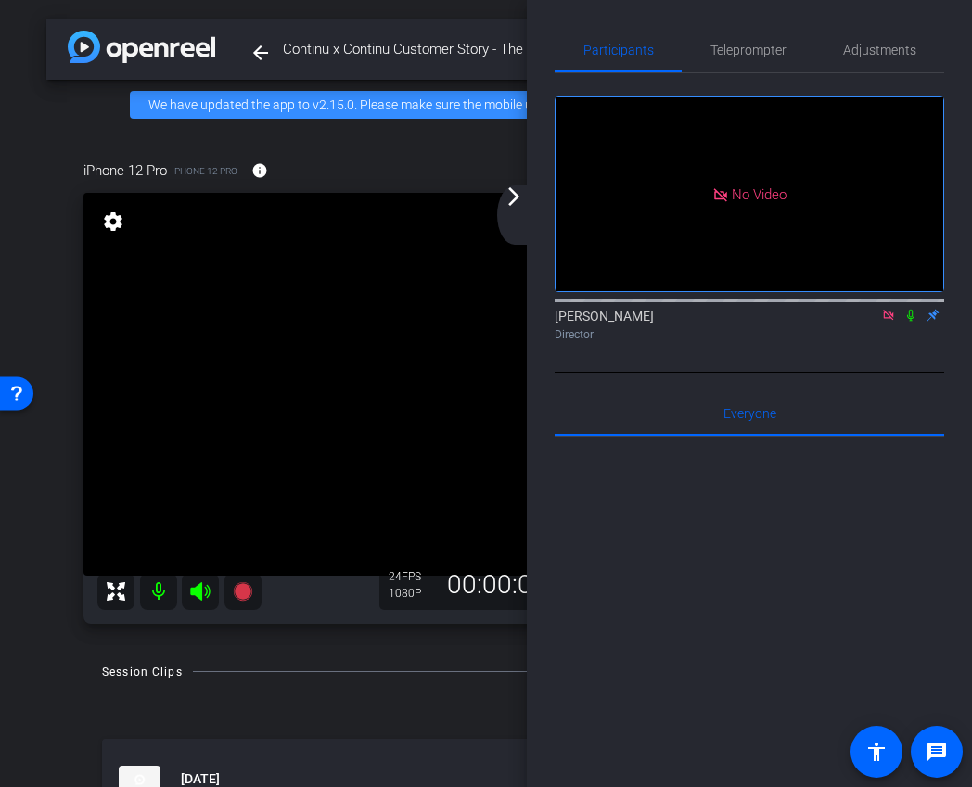
click at [908, 322] on icon at bounding box center [910, 315] width 15 height 13
click at [512, 202] on mat-icon "arrow_forward_ios" at bounding box center [513, 196] width 22 height 22
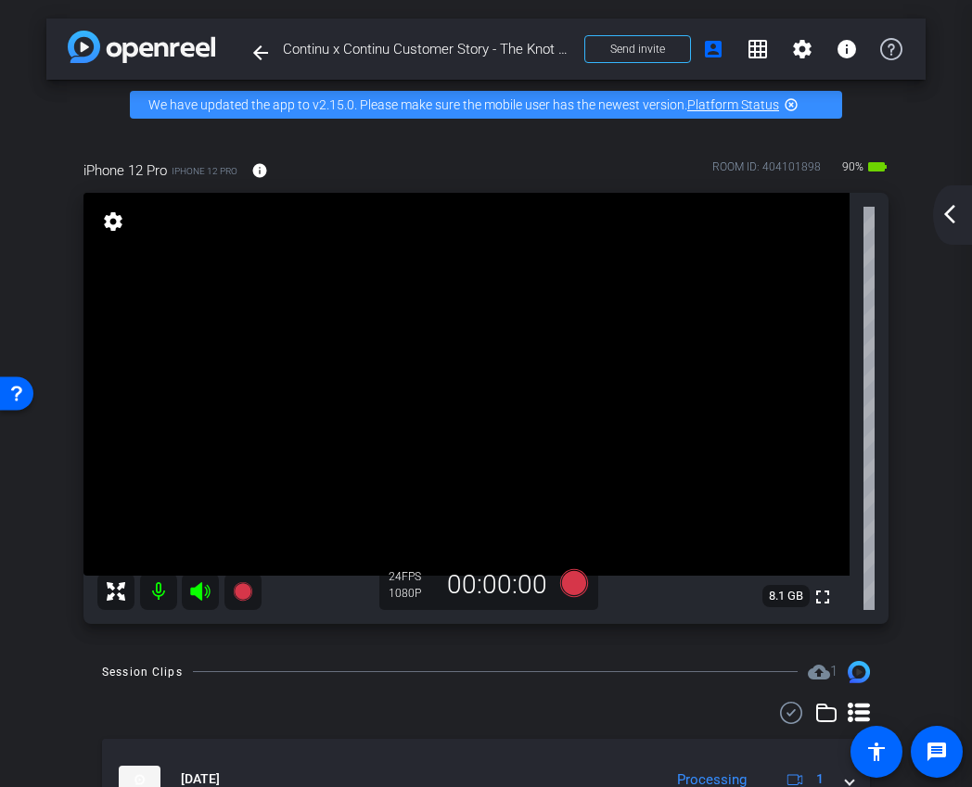
scroll to position [99, 0]
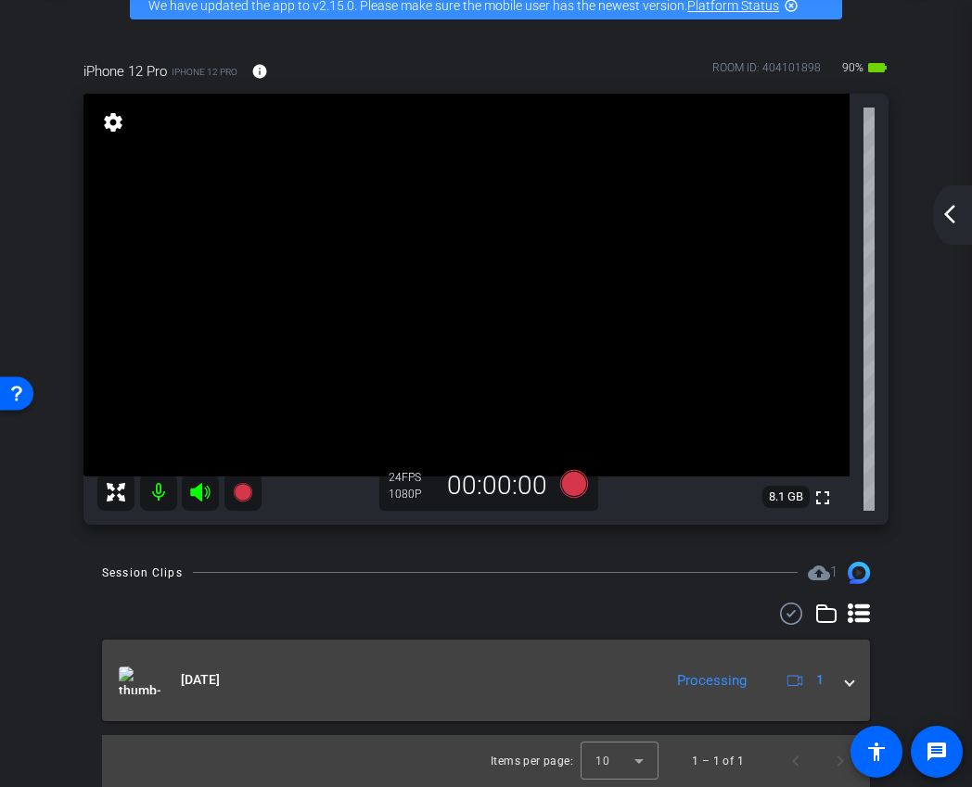
click at [853, 670] on mat-expansion-panel-header "Oct 9, 2025 Processing 1" at bounding box center [486, 681] width 768 height 82
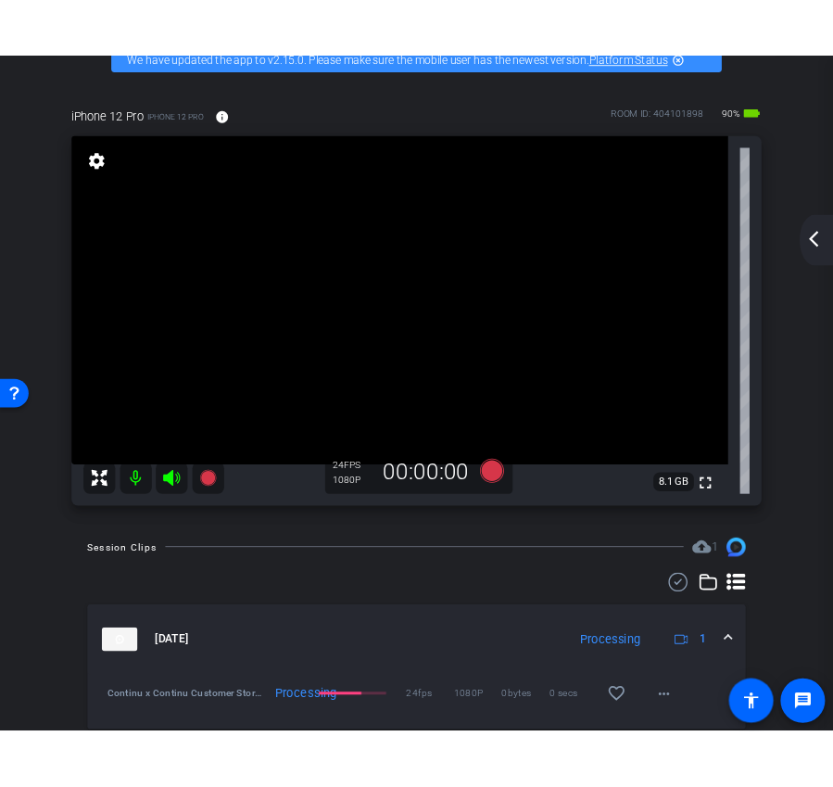
scroll to position [163, 0]
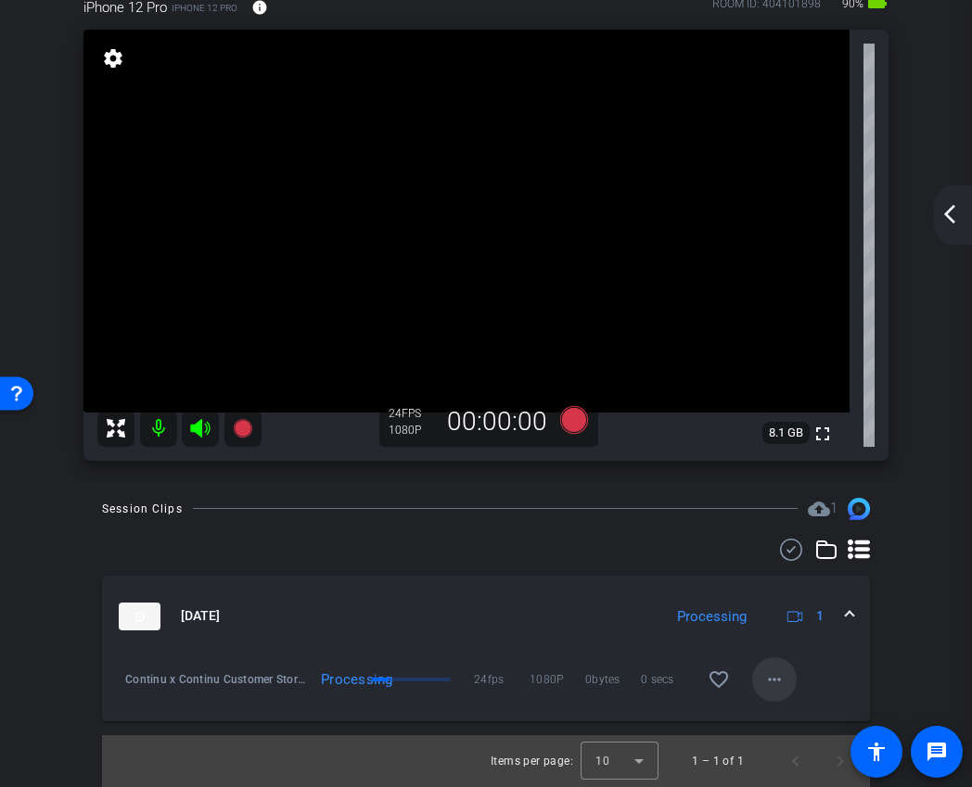
click at [774, 684] on mat-icon "more_horiz" at bounding box center [774, 679] width 22 height 22
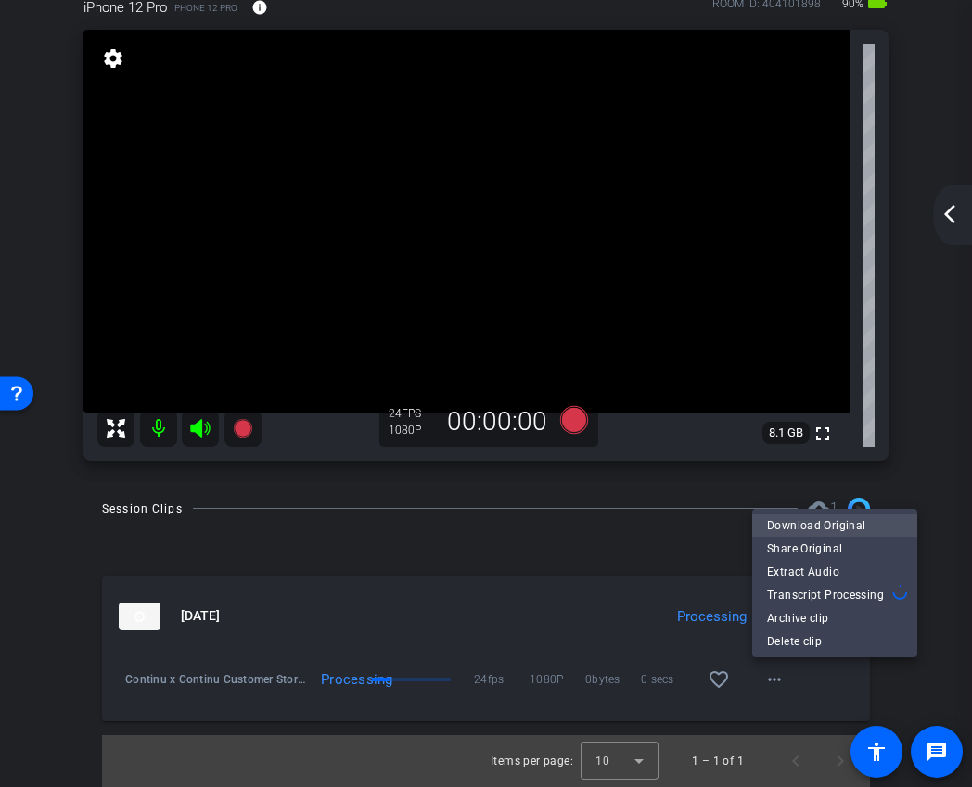
click at [793, 527] on span "Download Original" at bounding box center [834, 526] width 135 height 22
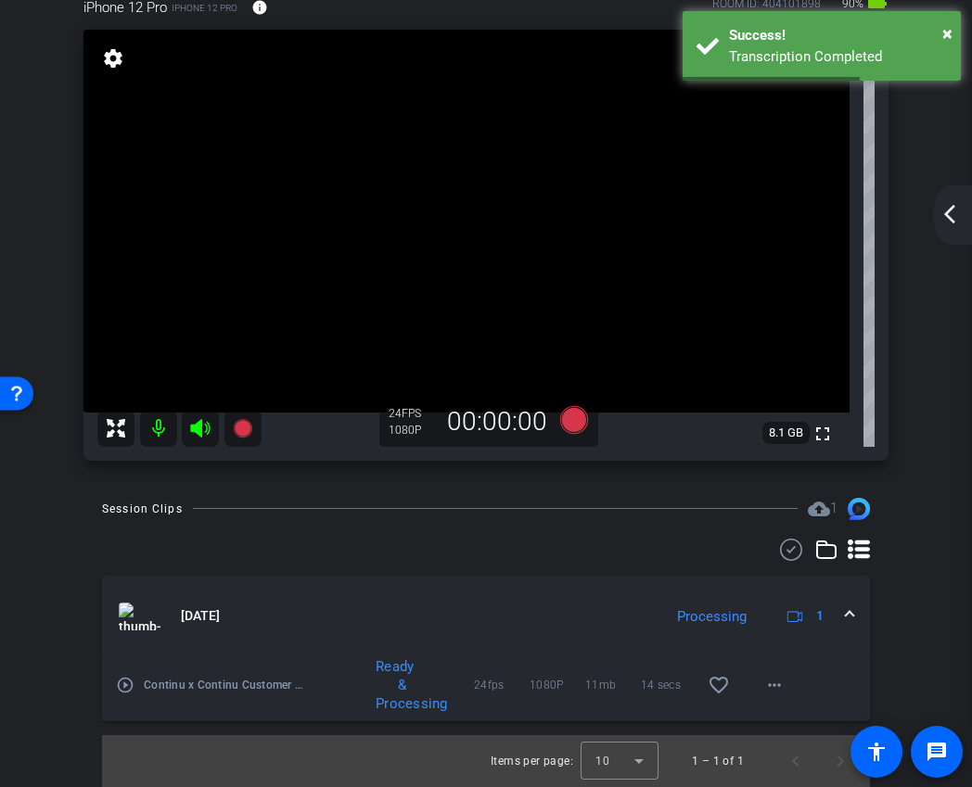
click at [952, 207] on mat-icon "arrow_back_ios_new" at bounding box center [949, 214] width 22 height 22
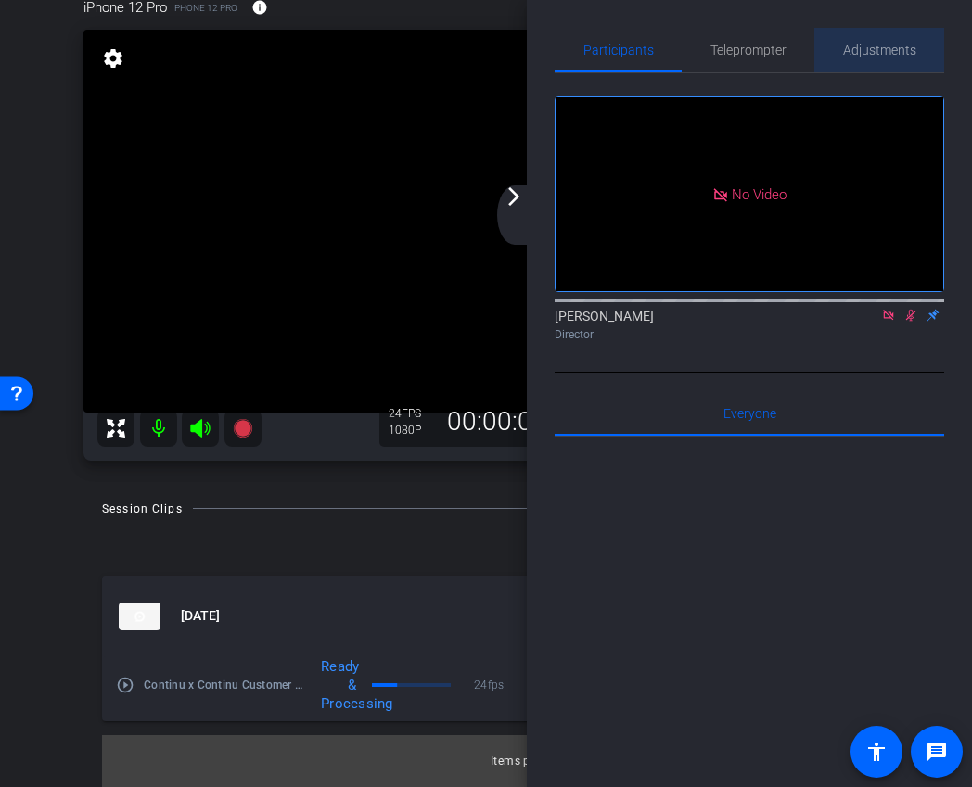
click at [878, 50] on span "Adjustments" at bounding box center [879, 50] width 73 height 13
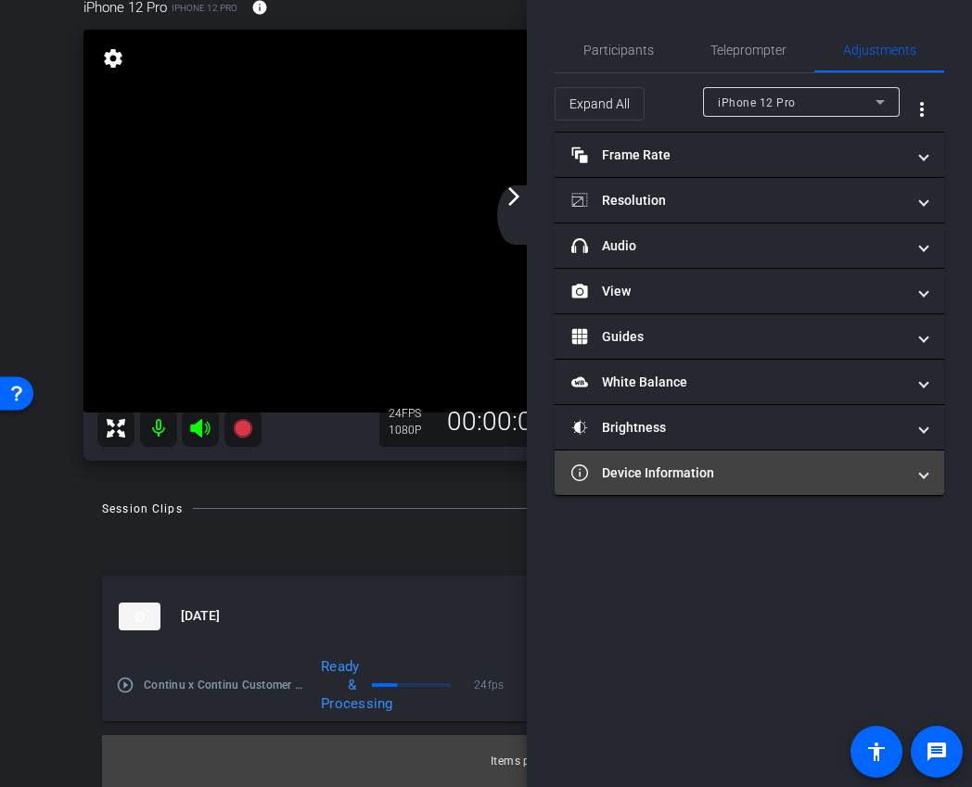
click at [718, 487] on mat-expansion-panel-header "Device Information" at bounding box center [748, 473] width 389 height 44
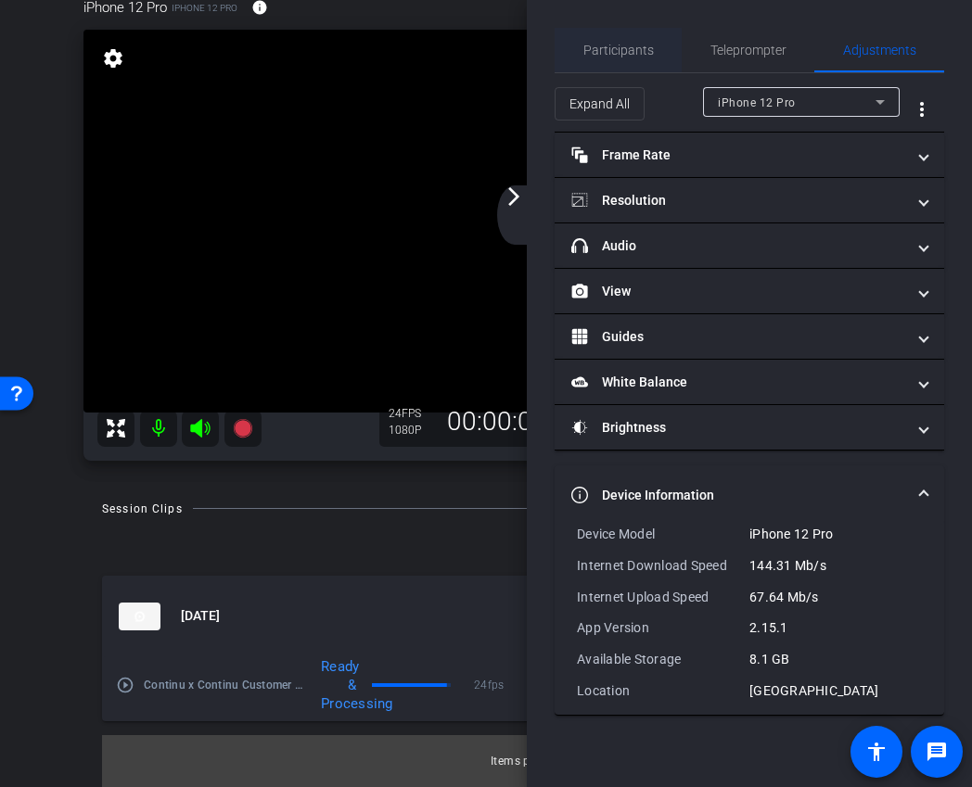
click at [635, 51] on span "Participants" at bounding box center [618, 50] width 70 height 13
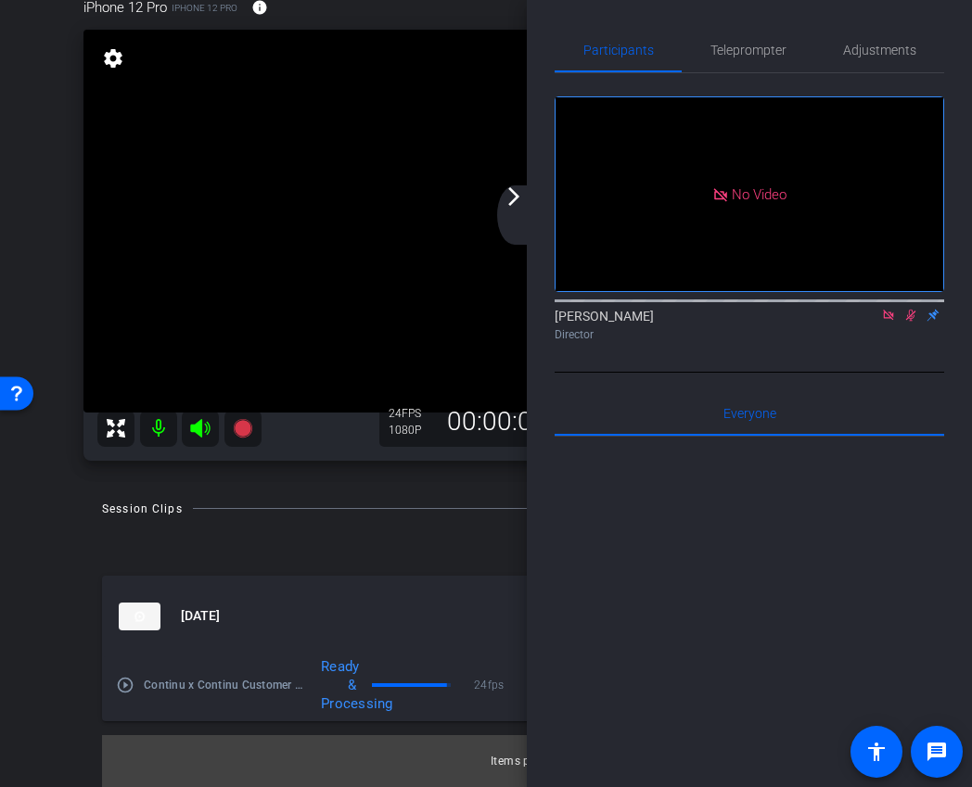
click at [908, 309] on icon at bounding box center [910, 315] width 15 height 13
click at [896, 307] on mat-icon at bounding box center [888, 315] width 22 height 17
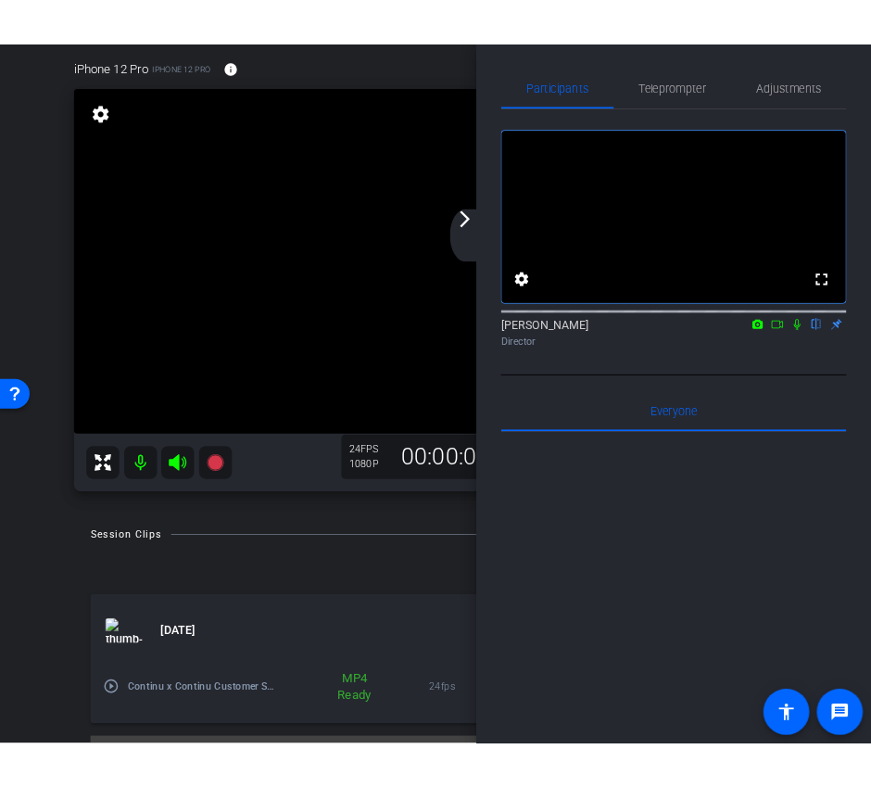
scroll to position [0, 0]
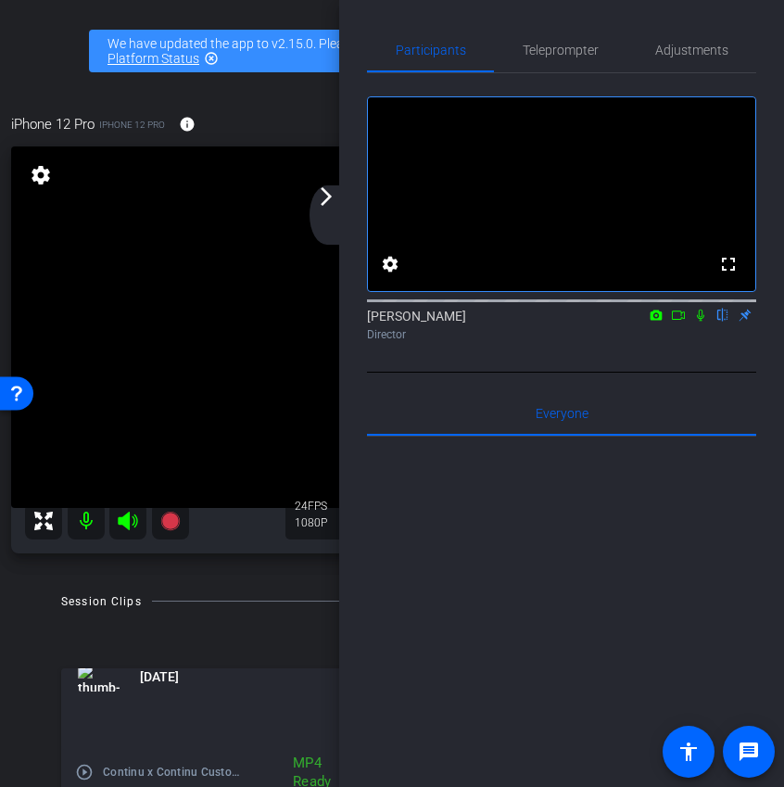
click at [336, 212] on div "arrow_back_ios_new arrow_forward_ios" at bounding box center [329, 214] width 39 height 59
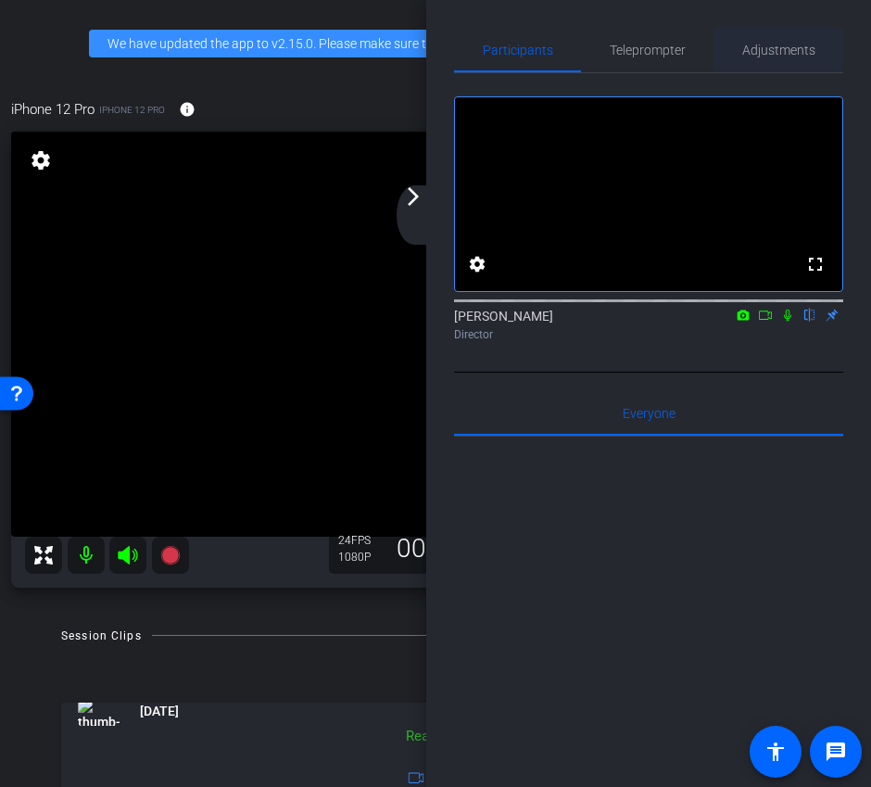
click at [772, 55] on span "Adjustments" at bounding box center [779, 50] width 73 height 13
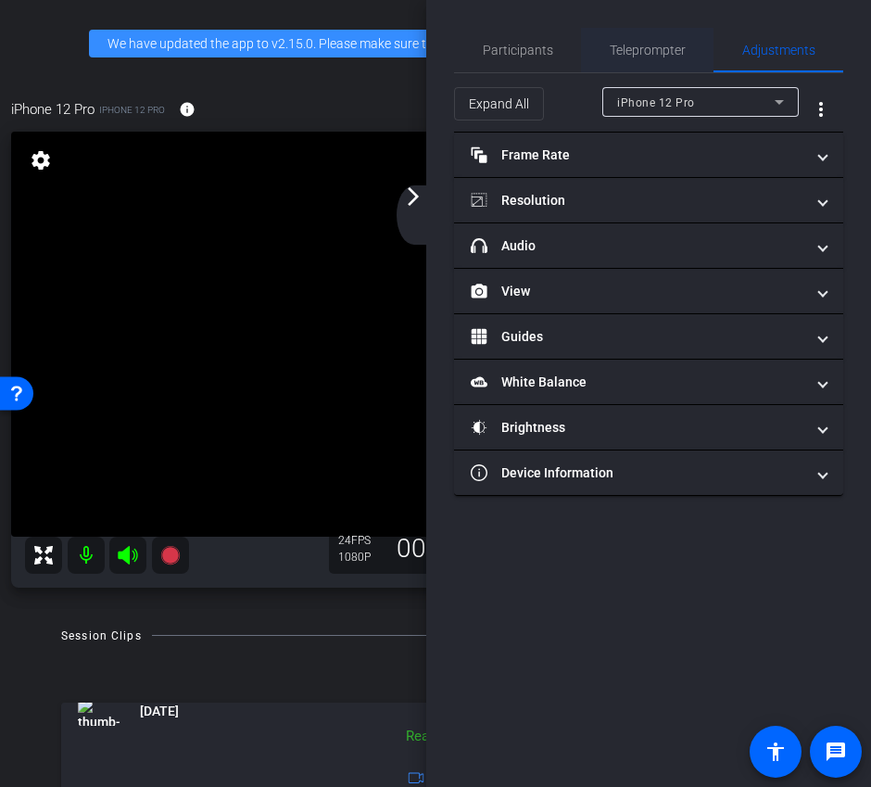
click at [638, 48] on span "Teleprompter" at bounding box center [648, 50] width 76 height 13
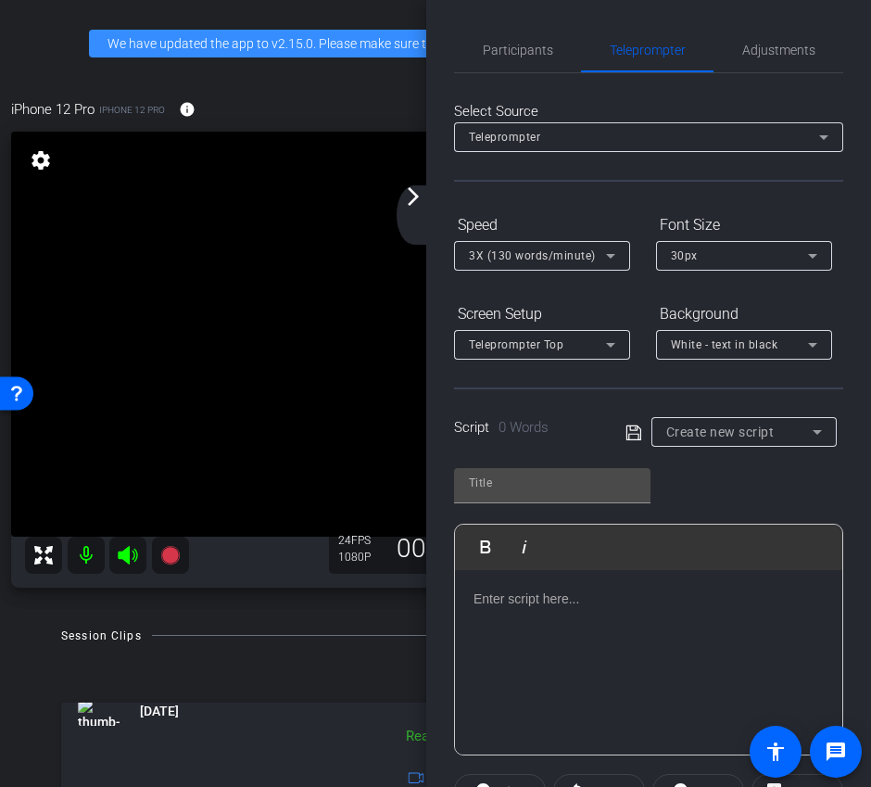
click at [543, 612] on div at bounding box center [649, 662] width 388 height 185
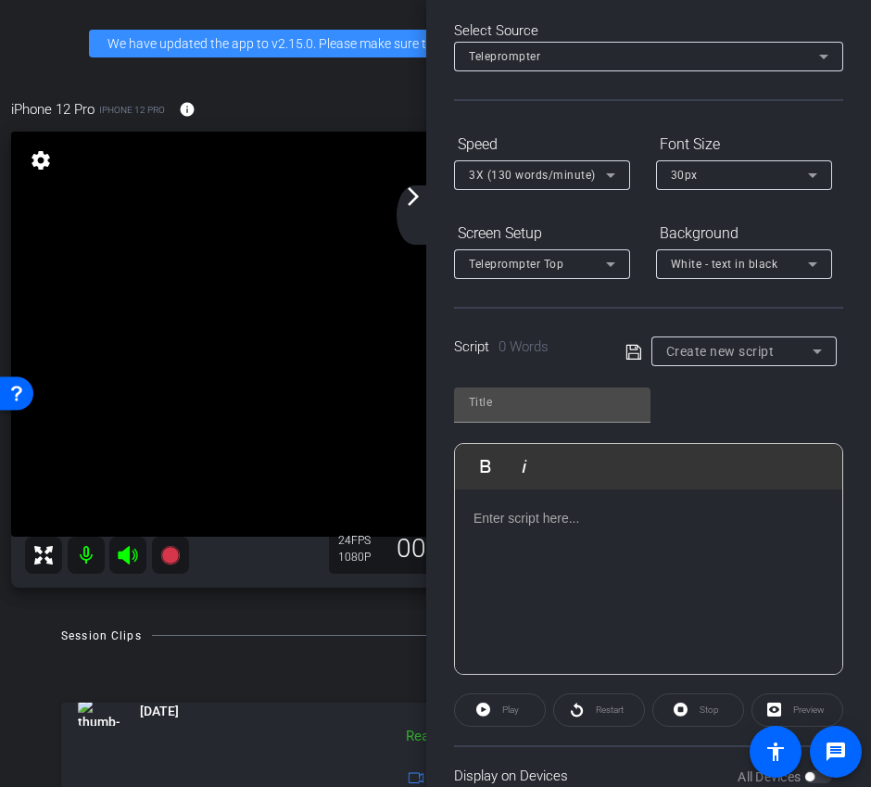
scroll to position [190, 0]
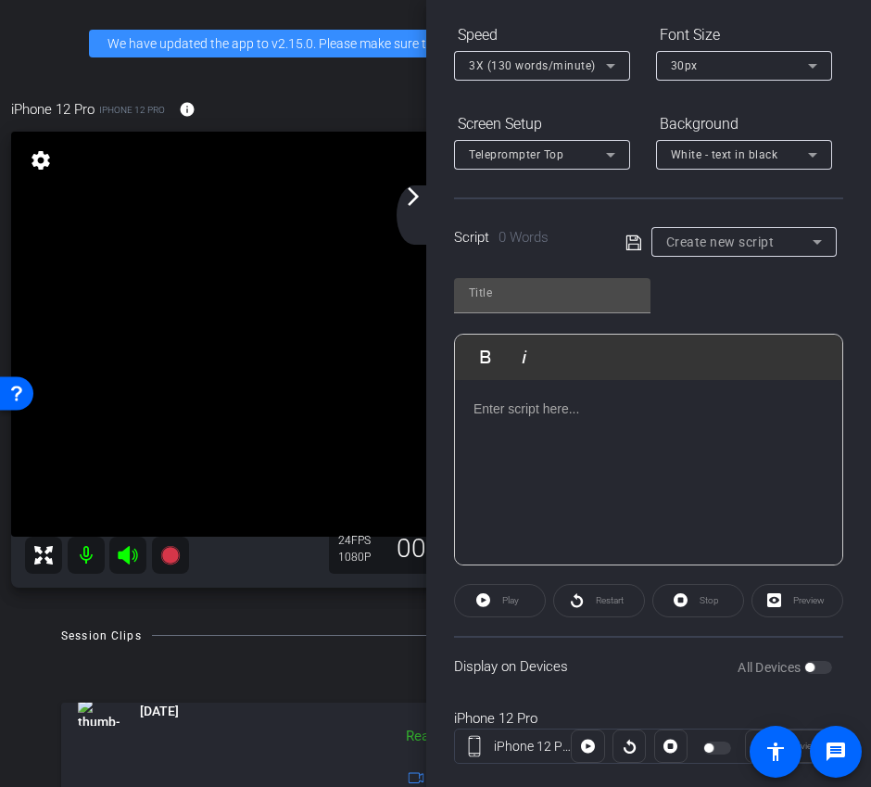
click at [819, 666] on div "All Devices" at bounding box center [785, 667] width 95 height 19
click at [637, 242] on icon at bounding box center [634, 243] width 17 height 22
click at [528, 438] on div at bounding box center [649, 472] width 388 height 185
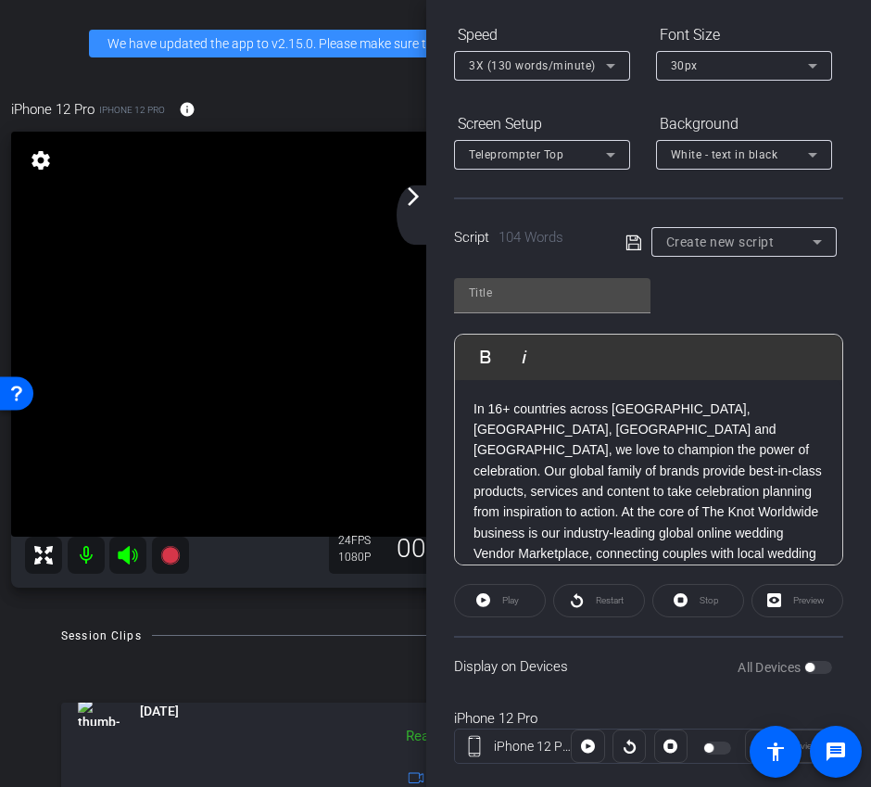
scroll to position [104, 0]
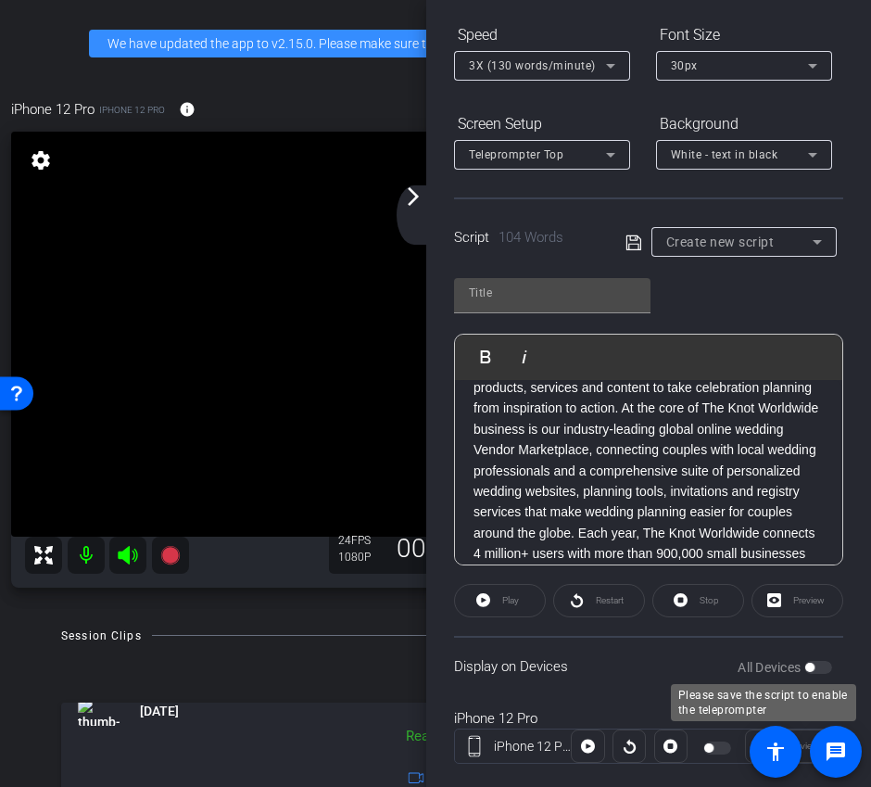
click at [803, 674] on label "All Devices" at bounding box center [771, 667] width 67 height 19
click at [811, 674] on div "All Devices" at bounding box center [785, 667] width 95 height 19
click at [632, 247] on icon at bounding box center [634, 243] width 17 height 22
type input "Default title 4847"
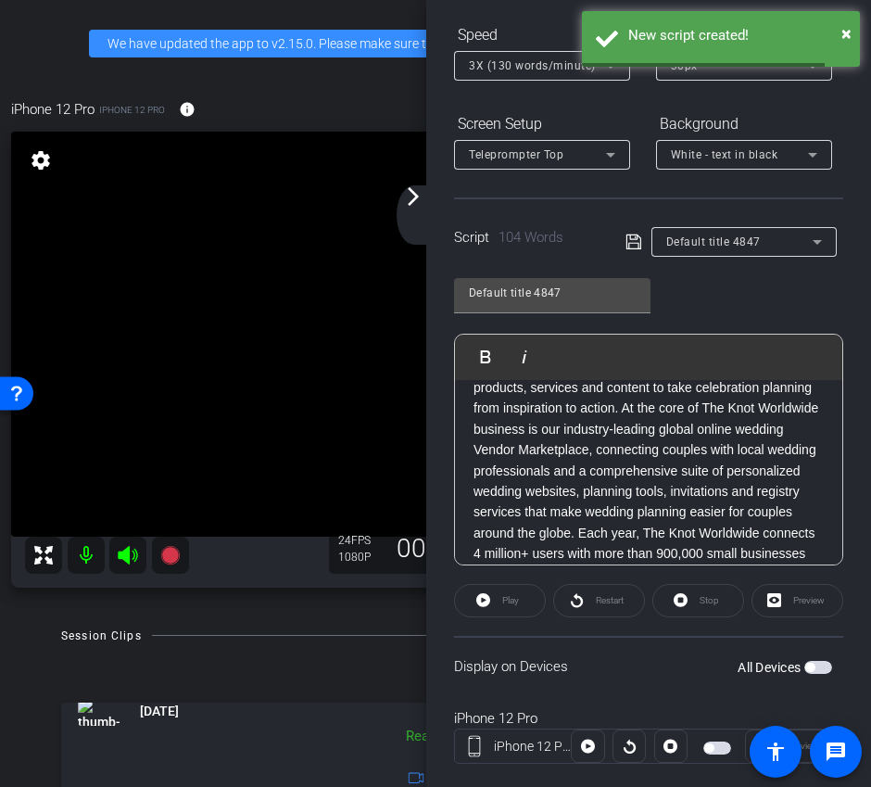
click at [817, 669] on span "button" at bounding box center [819, 667] width 28 height 13
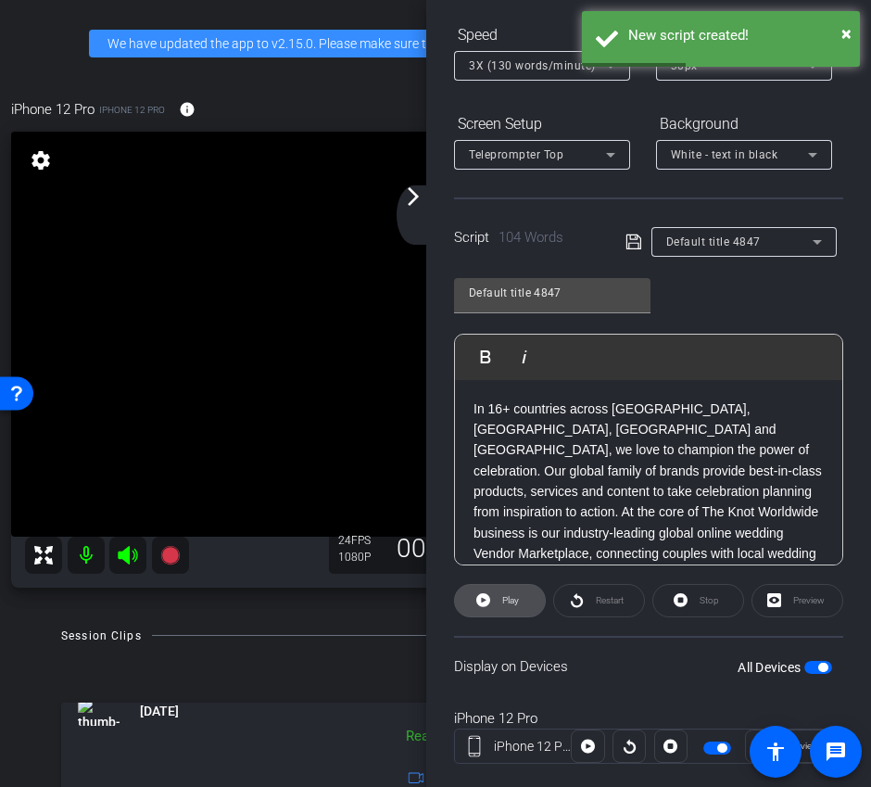
click at [484, 609] on icon at bounding box center [484, 600] width 14 height 23
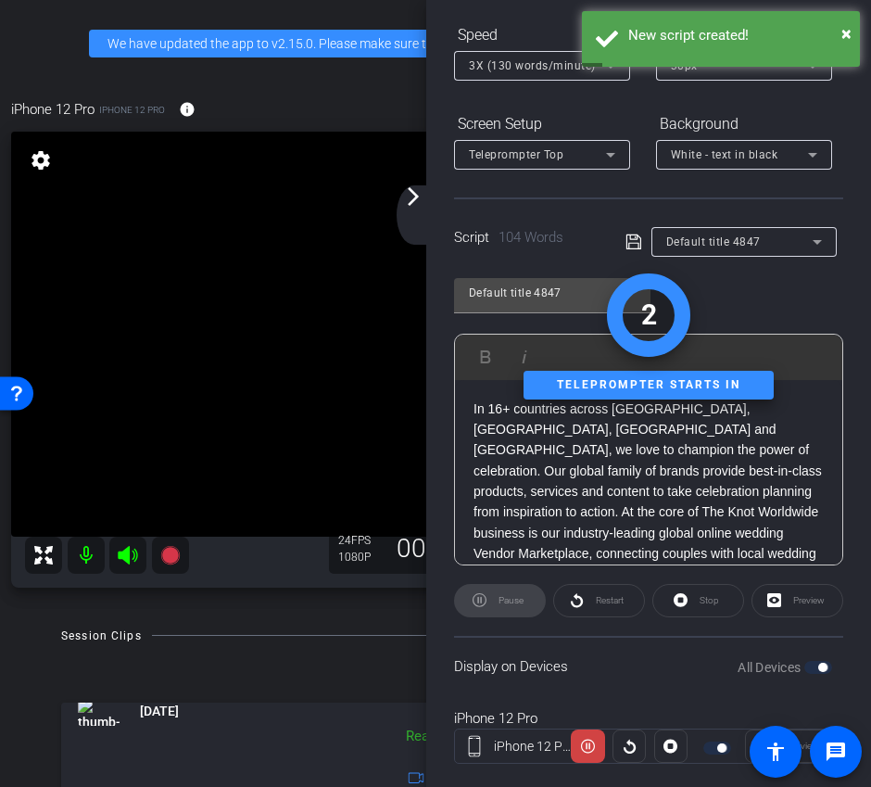
click at [411, 189] on mat-icon "arrow_forward_ios" at bounding box center [413, 196] width 22 height 22
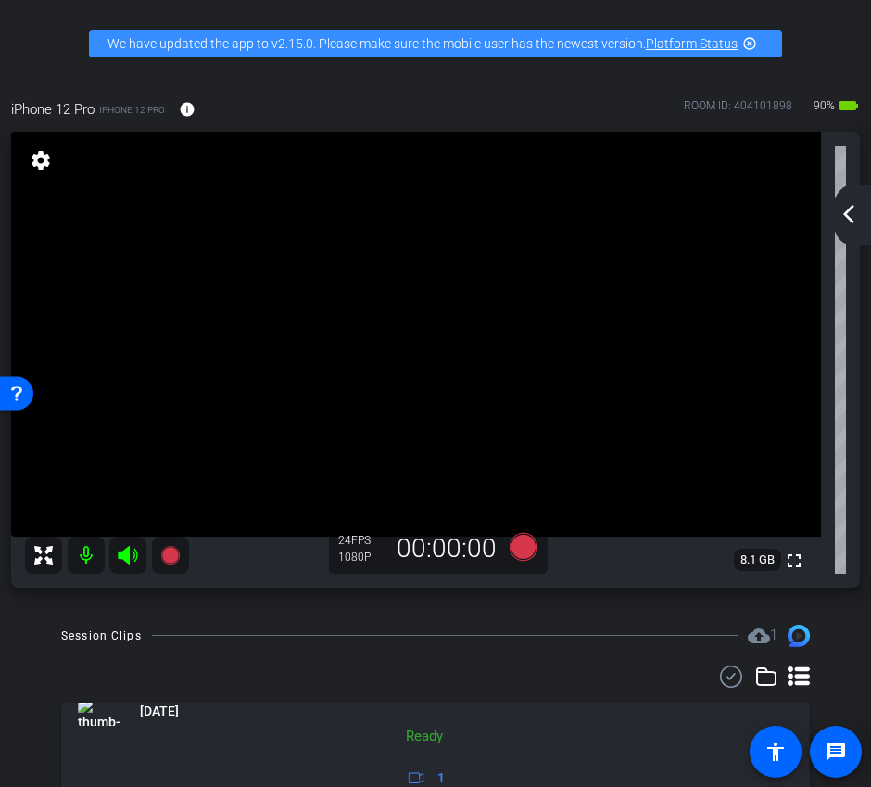
click at [854, 210] on mat-icon "arrow_back_ios_new" at bounding box center [849, 214] width 22 height 22
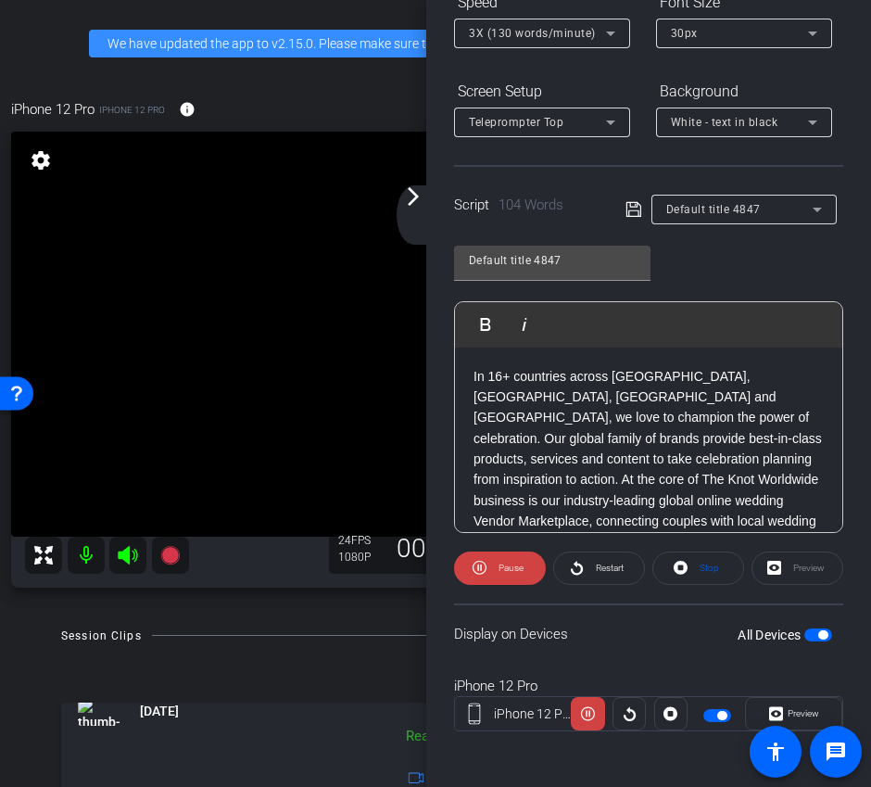
scroll to position [226, 0]
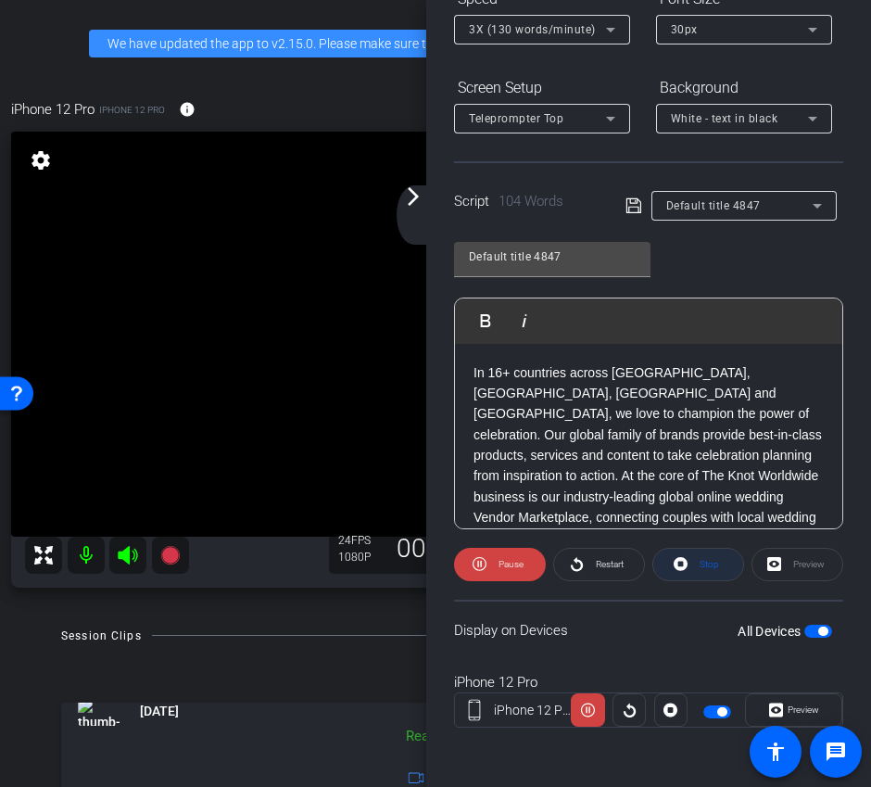
click at [703, 568] on span "Stop" at bounding box center [709, 564] width 19 height 10
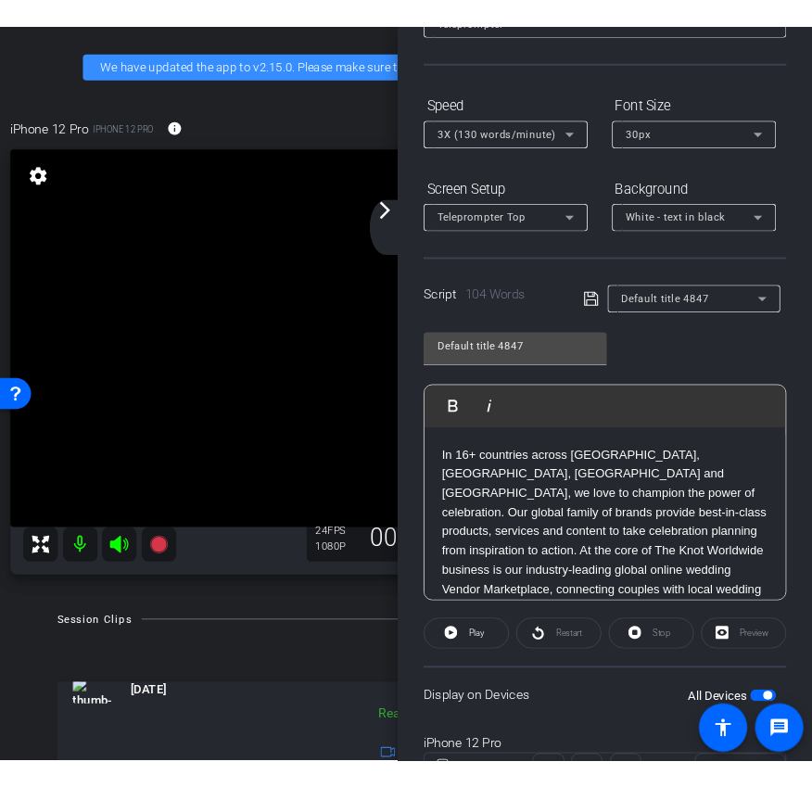
scroll to position [0, 0]
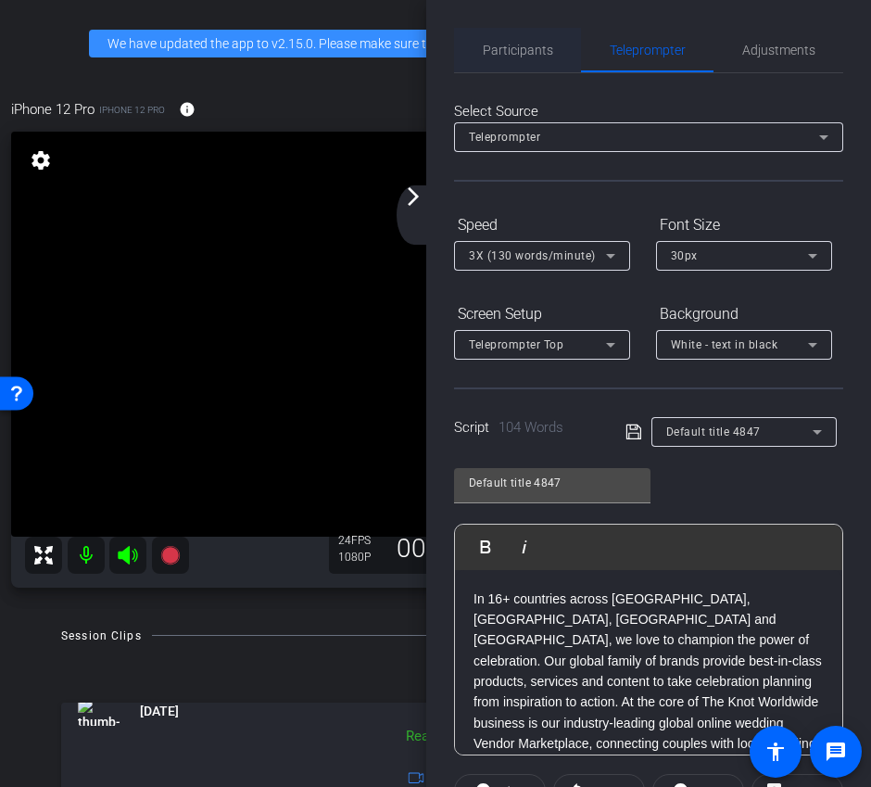
click at [517, 54] on span "Participants" at bounding box center [518, 50] width 70 height 13
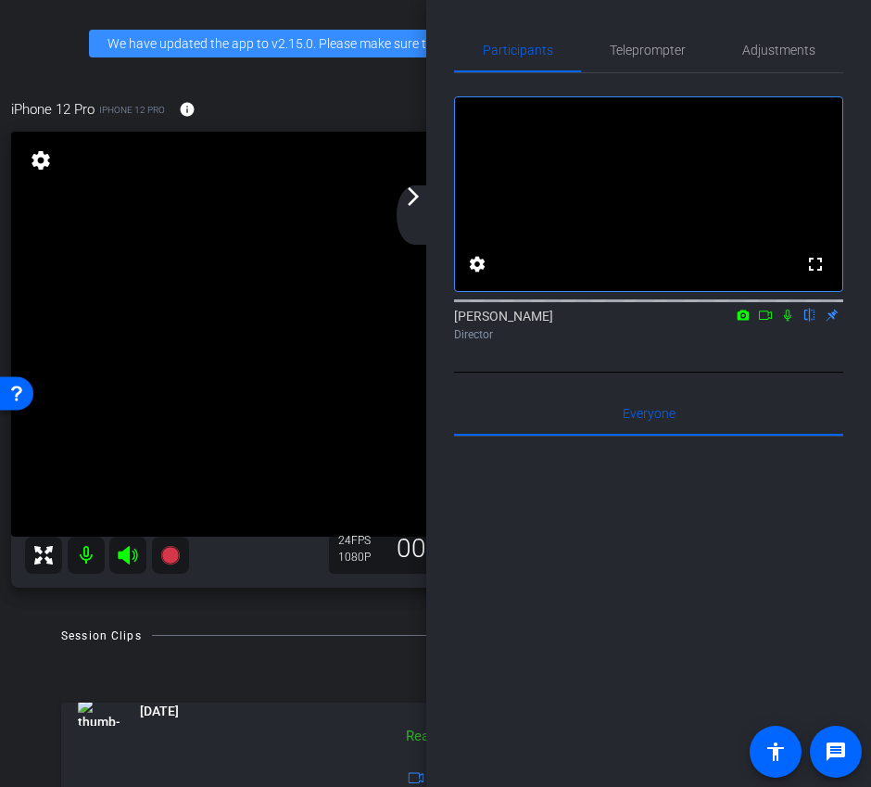
click at [412, 210] on div "arrow_back_ios_new arrow_forward_ios" at bounding box center [416, 214] width 39 height 59
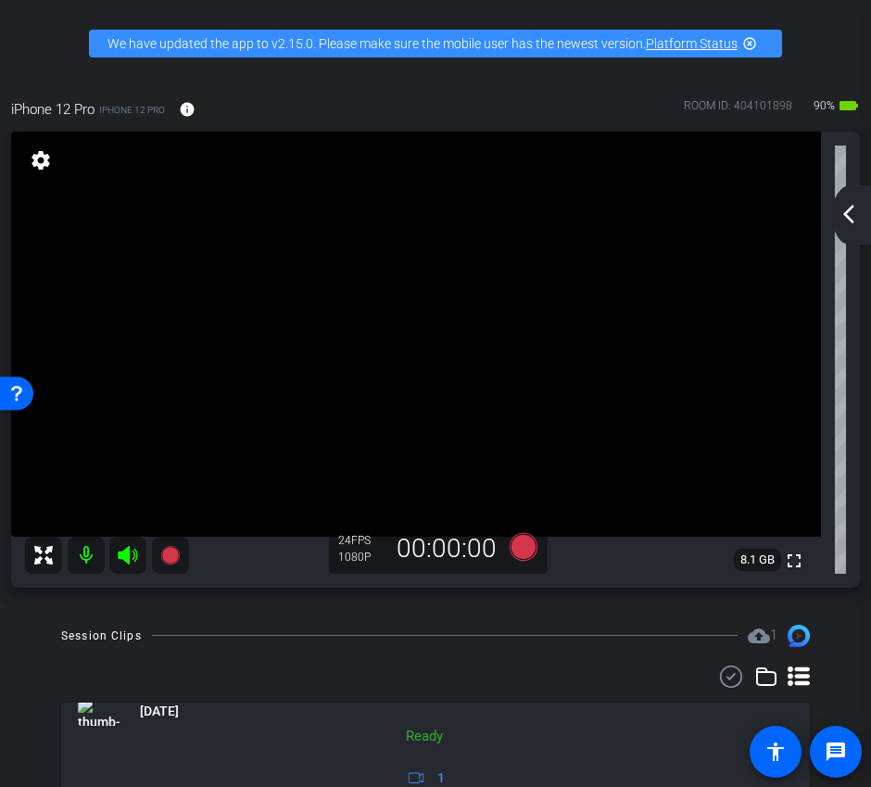
click at [854, 219] on mat-icon "arrow_back_ios_new" at bounding box center [849, 214] width 22 height 22
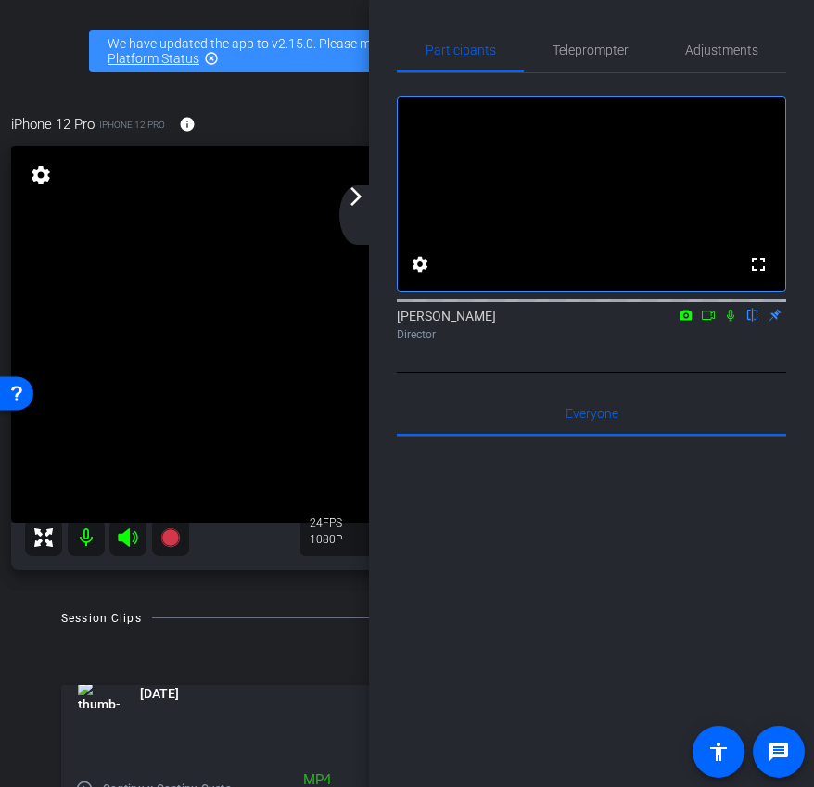
click at [359, 211] on div "arrow_back_ios_new arrow_forward_ios" at bounding box center [358, 214] width 39 height 59
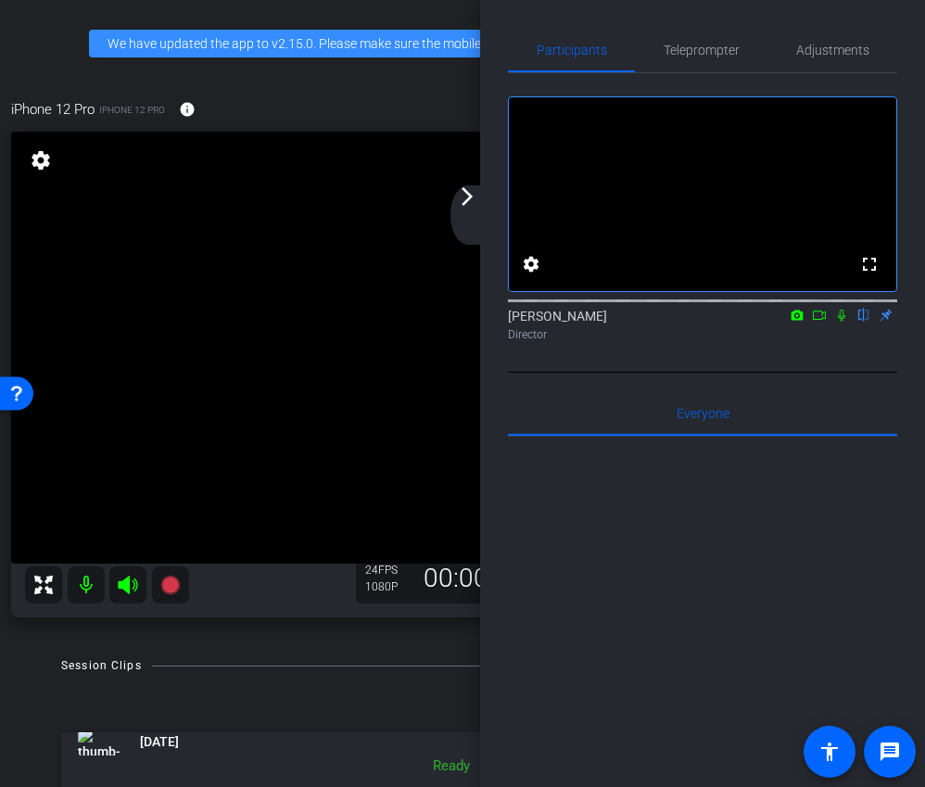
click at [464, 211] on div "arrow_back_ios_new arrow_forward_ios" at bounding box center [470, 214] width 39 height 59
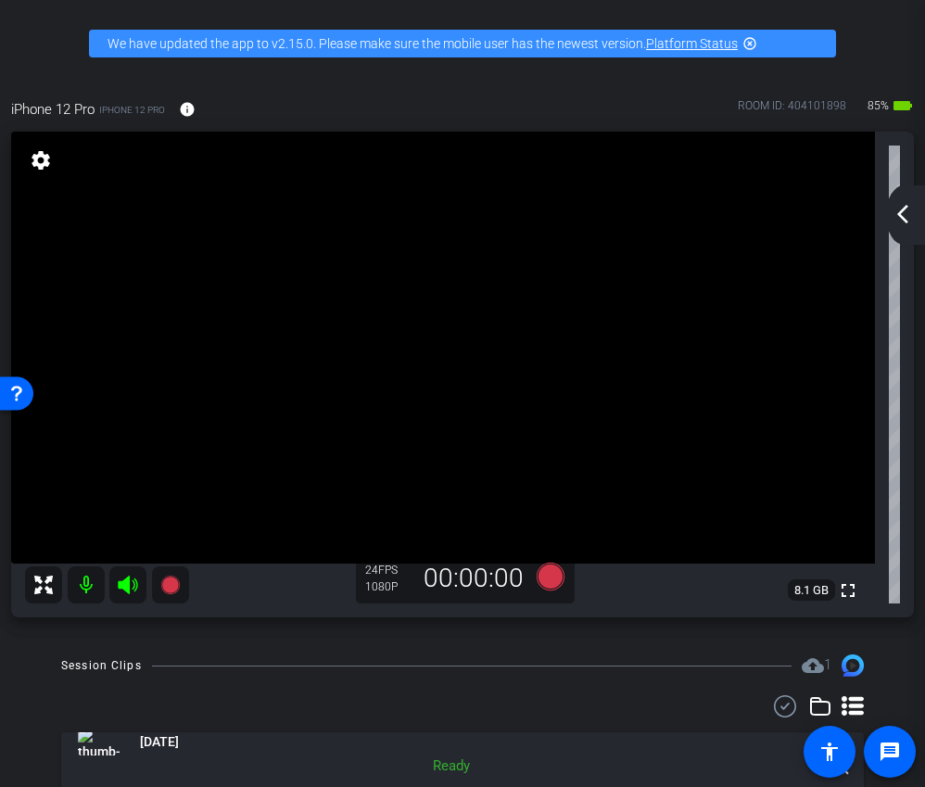
click at [903, 218] on mat-icon "arrow_back_ios_new" at bounding box center [903, 214] width 22 height 22
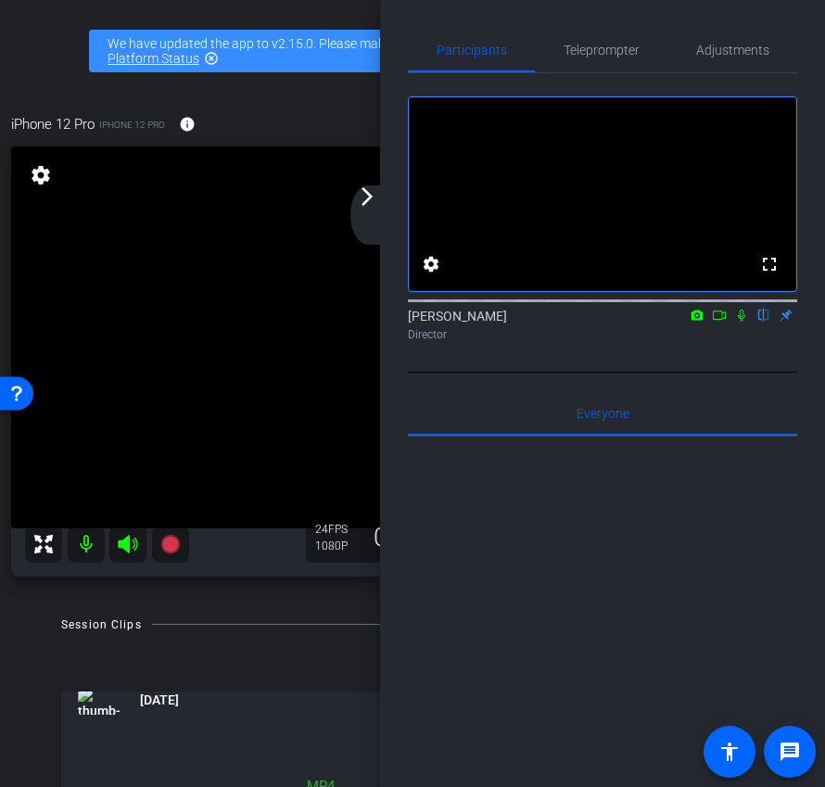
click at [369, 215] on div "arrow_back_ios_new arrow_forward_ios" at bounding box center [369, 214] width 39 height 59
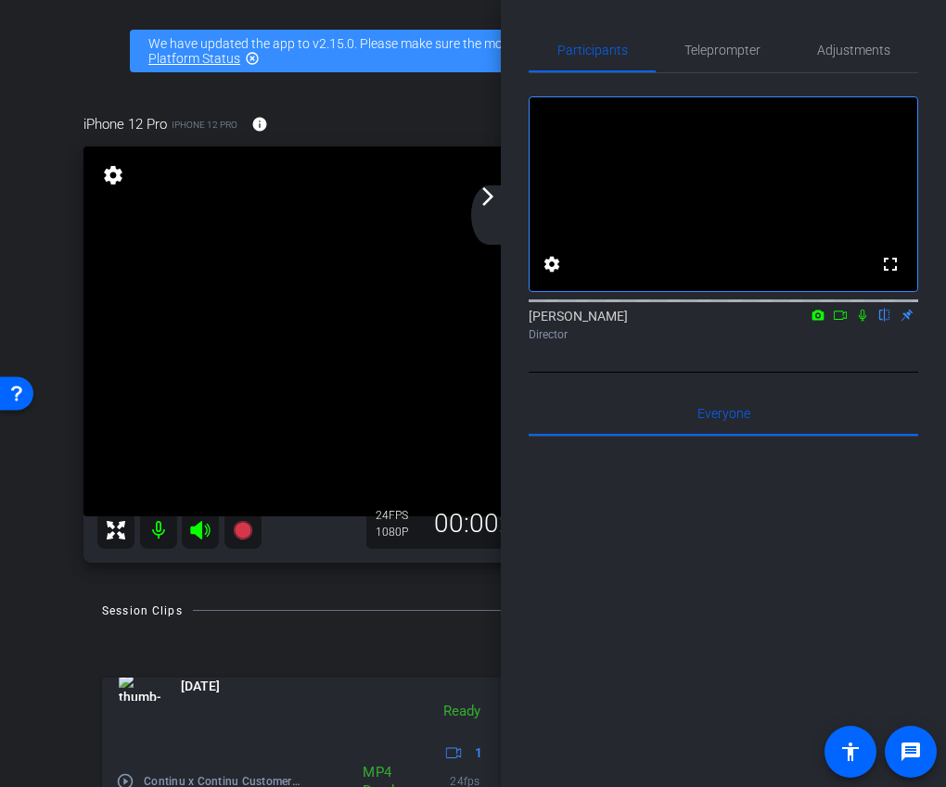
click at [495, 197] on mat-icon "arrow_forward_ios" at bounding box center [488, 196] width 22 height 22
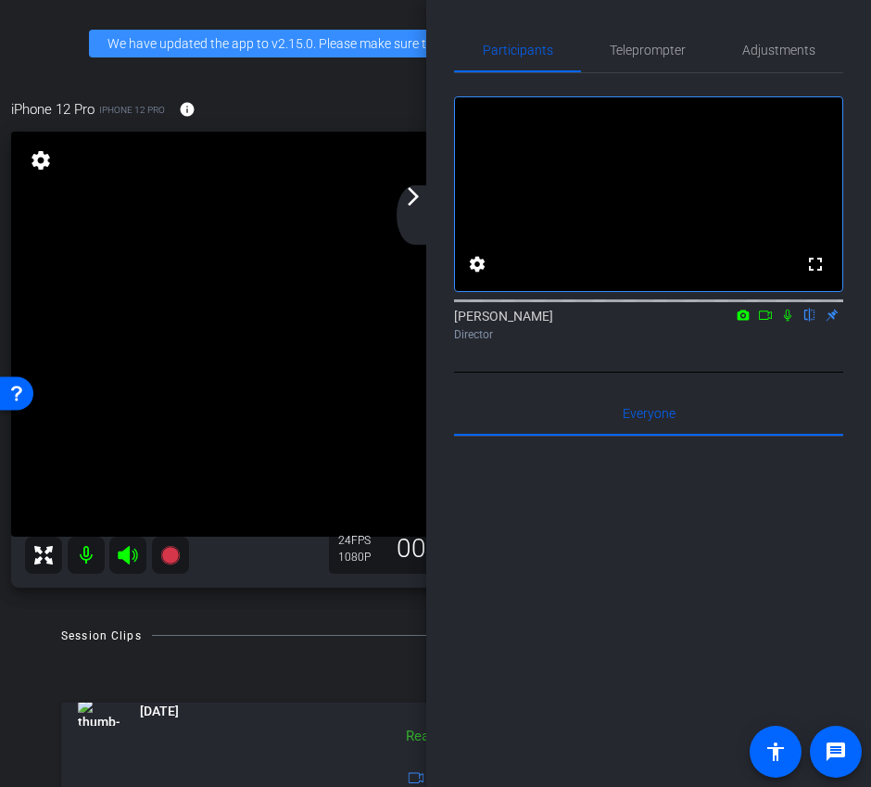
click at [423, 224] on div "arrow_back_ios_new arrow_forward_ios" at bounding box center [416, 214] width 39 height 59
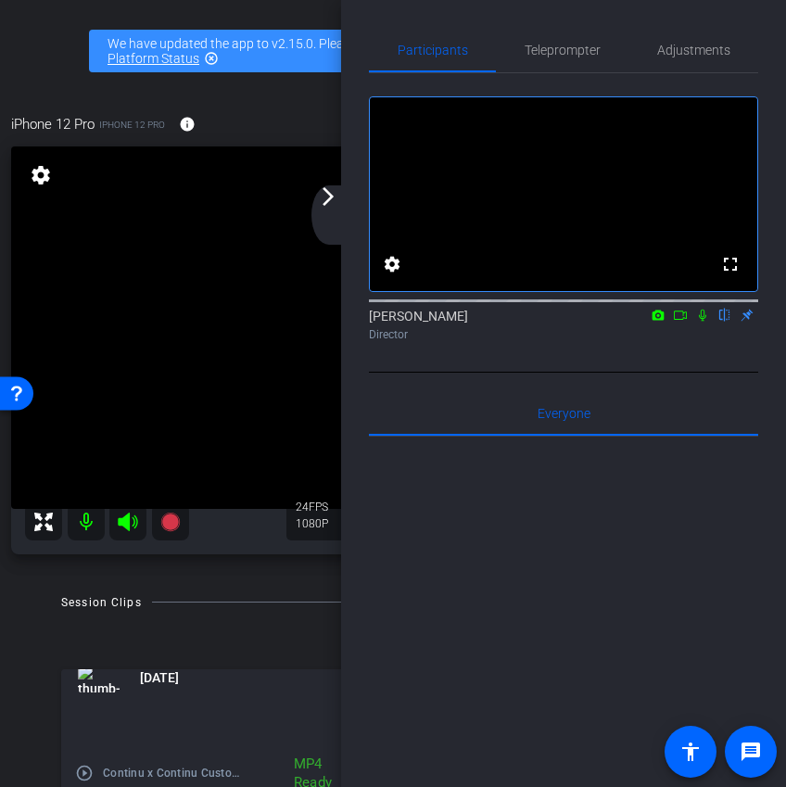
click at [326, 203] on mat-icon "arrow_forward_ios" at bounding box center [328, 196] width 22 height 22
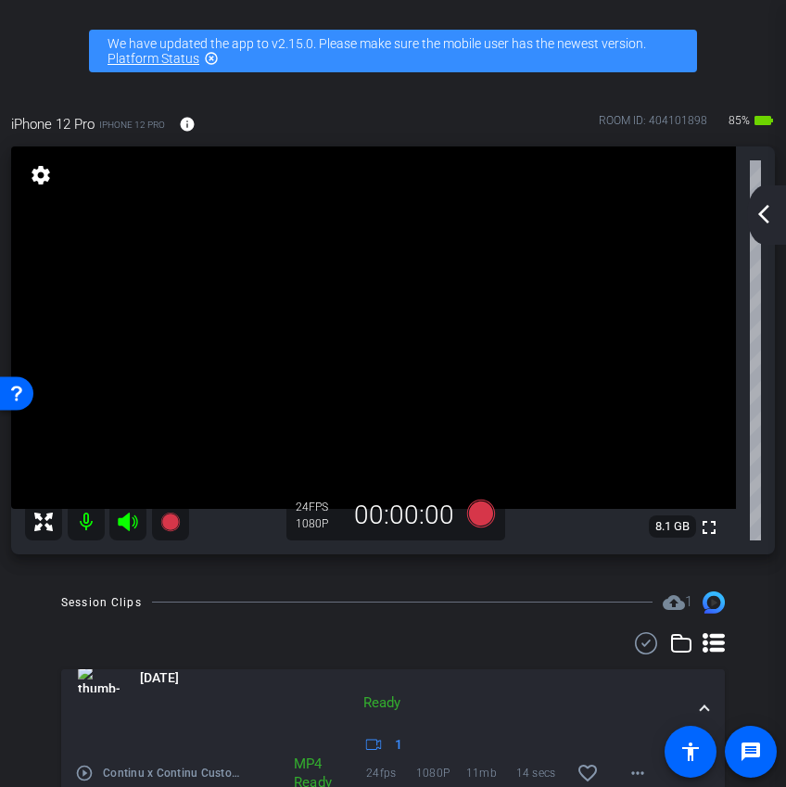
click at [760, 213] on mat-icon "arrow_back_ios_new" at bounding box center [764, 214] width 22 height 22
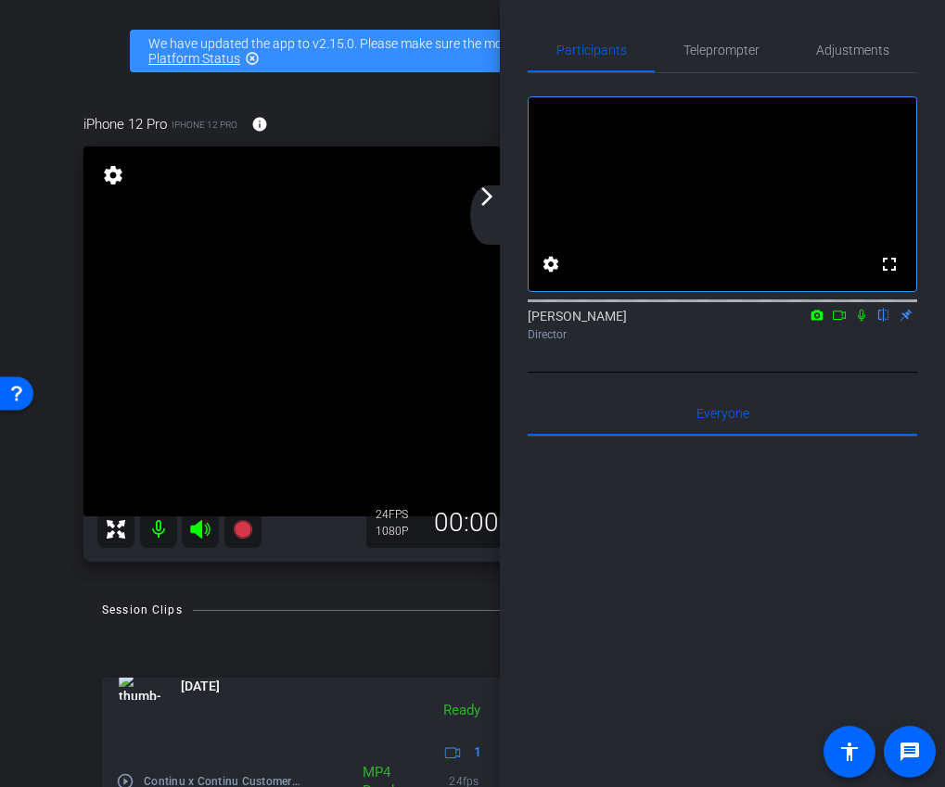
click at [485, 202] on mat-icon "arrow_forward_ios" at bounding box center [487, 196] width 22 height 22
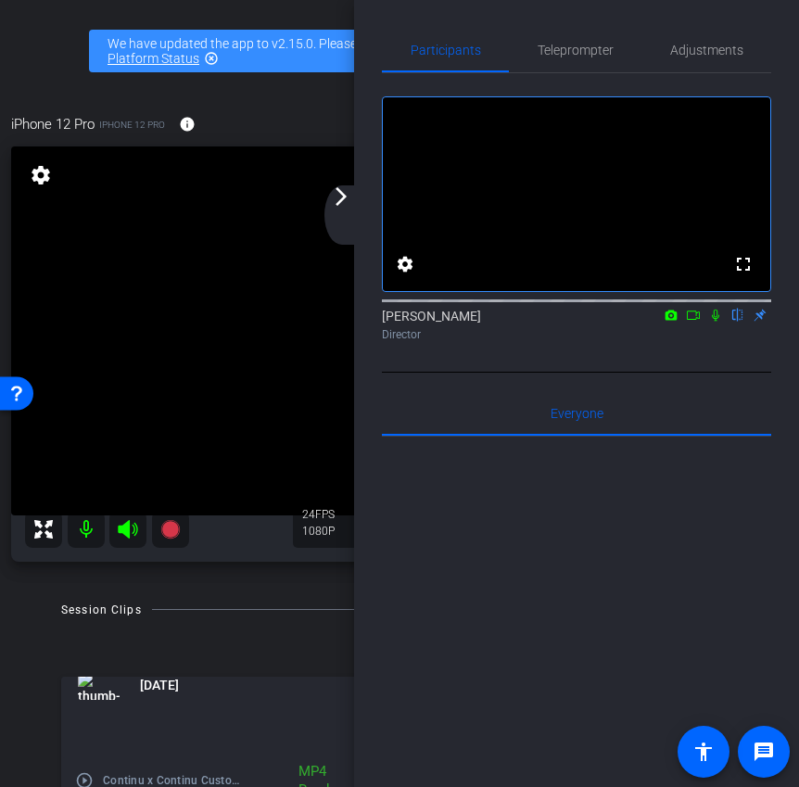
click at [697, 320] on icon at bounding box center [693, 315] width 13 height 9
click at [721, 322] on icon at bounding box center [715, 315] width 15 height 13
click at [348, 202] on mat-icon "arrow_forward_ios" at bounding box center [341, 196] width 22 height 22
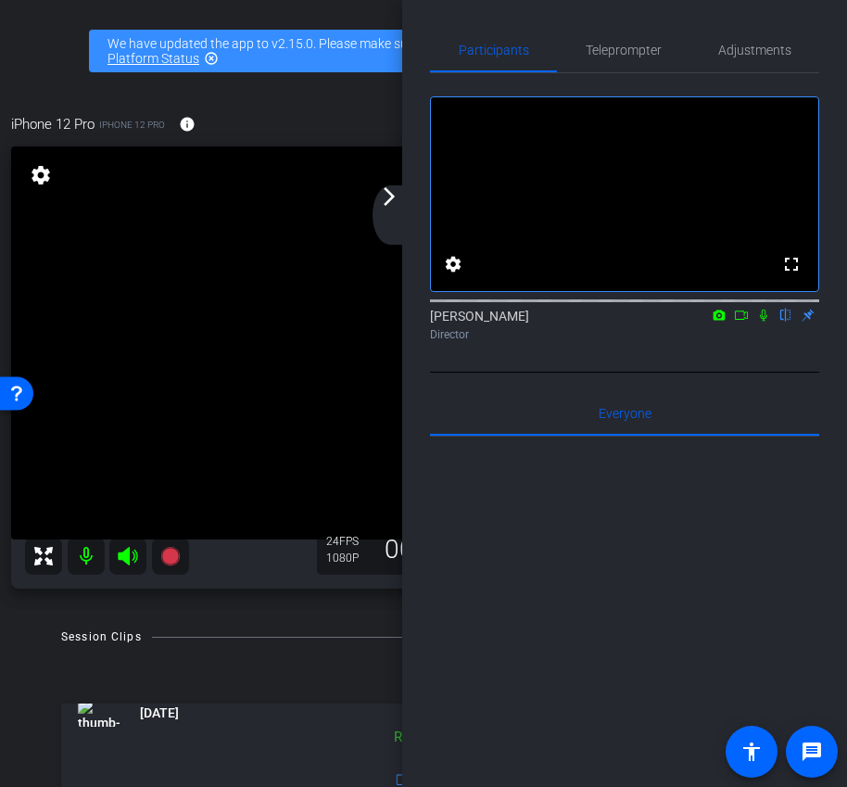
click at [746, 322] on icon at bounding box center [741, 315] width 15 height 13
click at [388, 212] on div "arrow_back_ios_new arrow_forward_ios" at bounding box center [392, 214] width 39 height 59
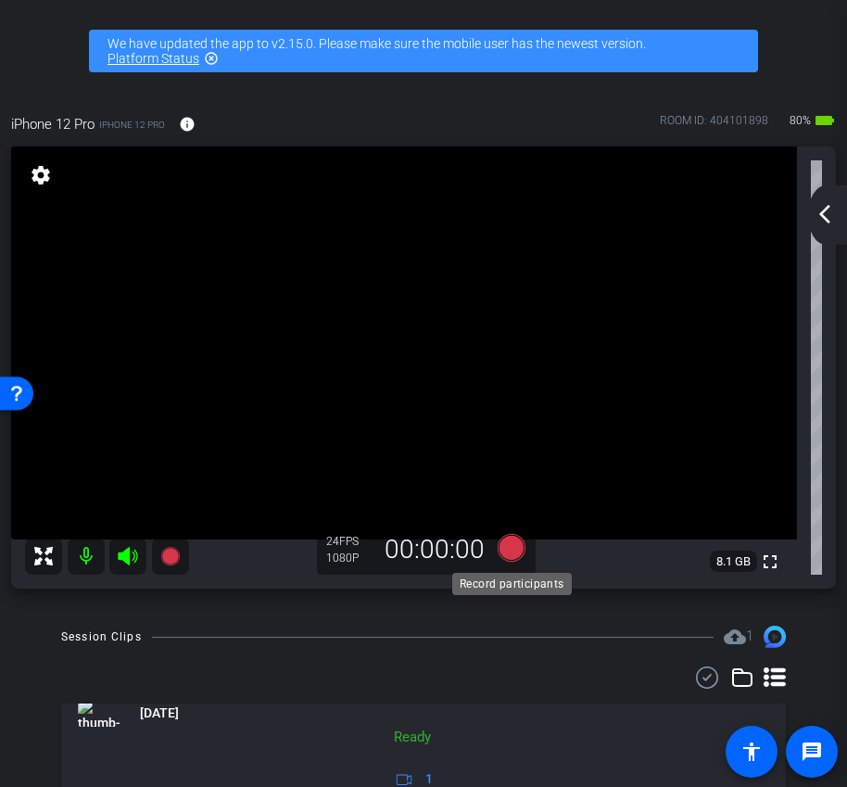
click at [515, 557] on icon at bounding box center [512, 548] width 28 height 28
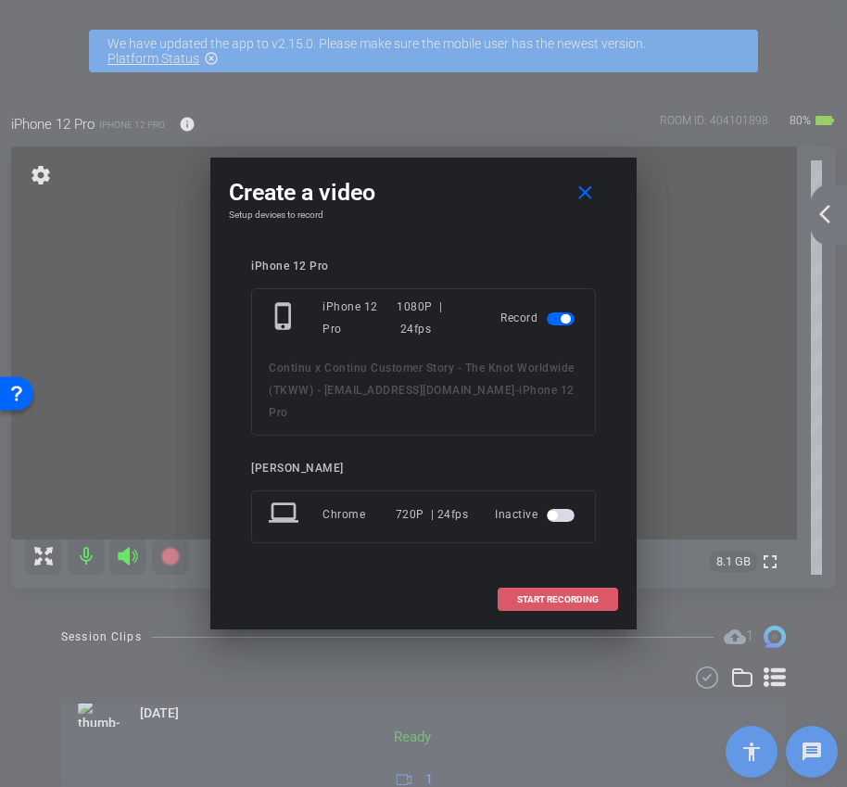
click at [569, 595] on span "START RECORDING" at bounding box center [558, 599] width 82 height 9
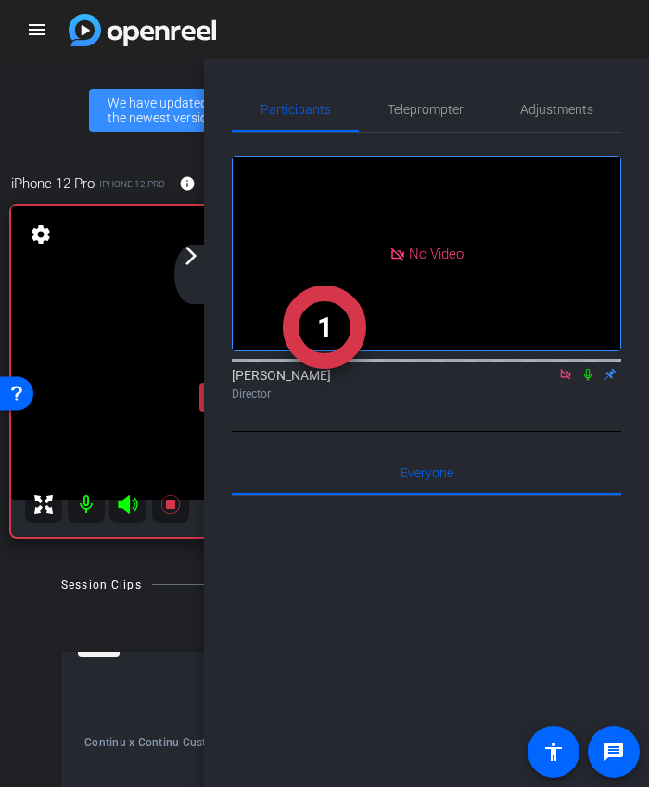
click at [187, 256] on mat-icon "arrow_forward_ios" at bounding box center [191, 256] width 22 height 22
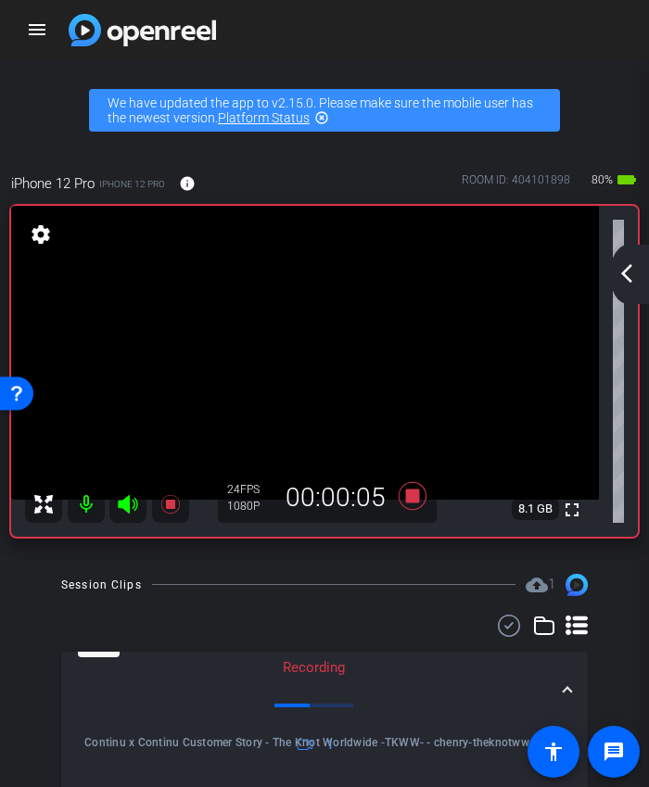
click at [640, 275] on div "arrow_back_ios_new arrow_forward_ios" at bounding box center [629, 274] width 39 height 59
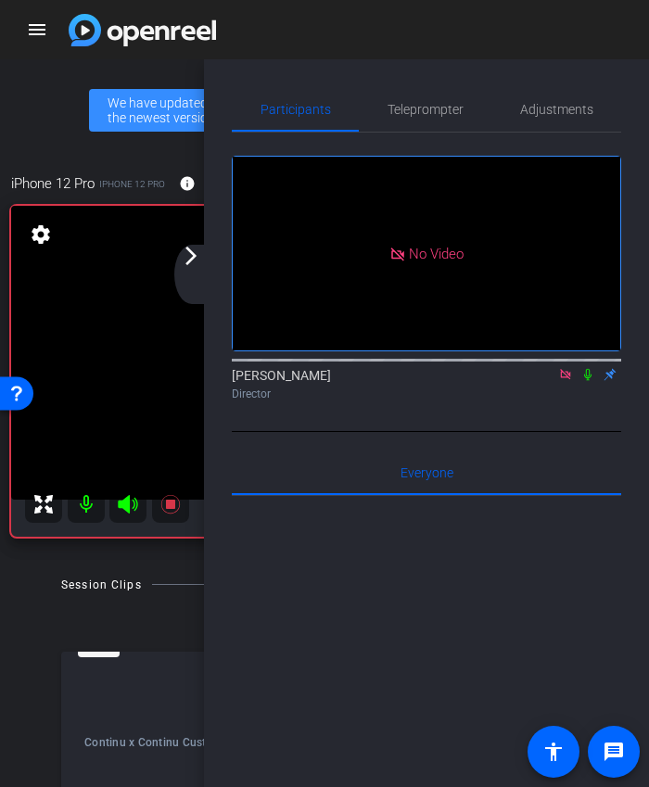
click at [192, 259] on mat-icon "arrow_forward_ios" at bounding box center [191, 256] width 22 height 22
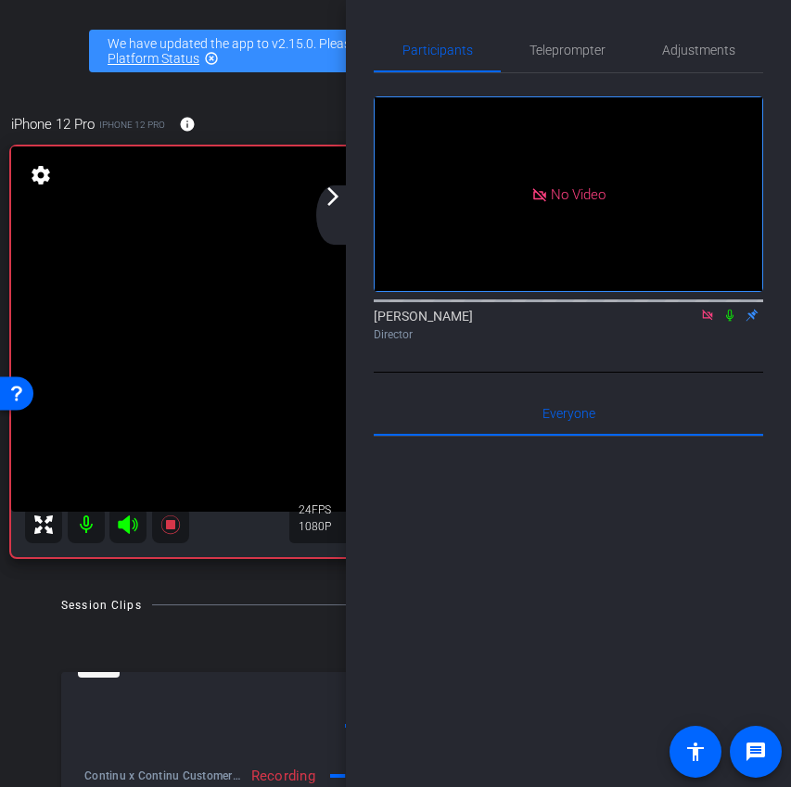
click at [332, 201] on mat-icon "arrow_forward_ios" at bounding box center [333, 196] width 22 height 22
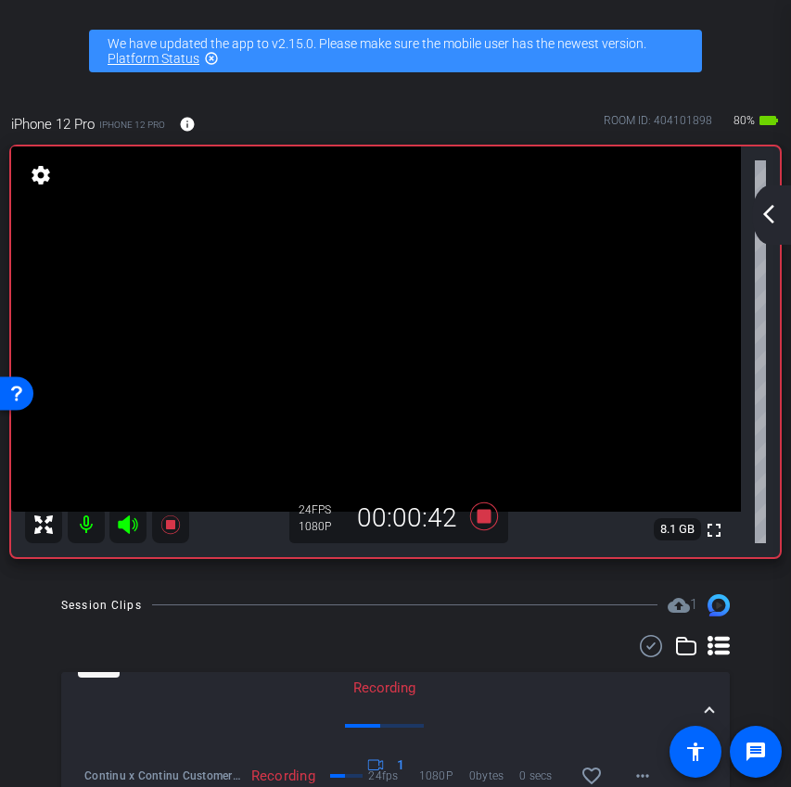
click at [778, 219] on mat-icon "arrow_back_ios_new" at bounding box center [768, 214] width 22 height 22
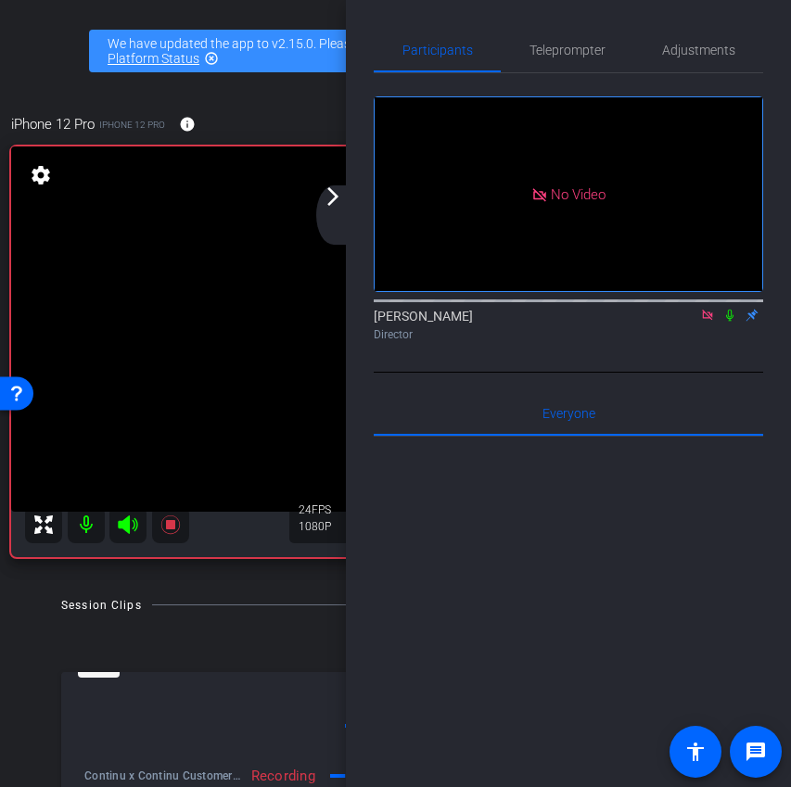
click at [335, 212] on div "arrow_back_ios_new arrow_forward_ios" at bounding box center [335, 214] width 39 height 59
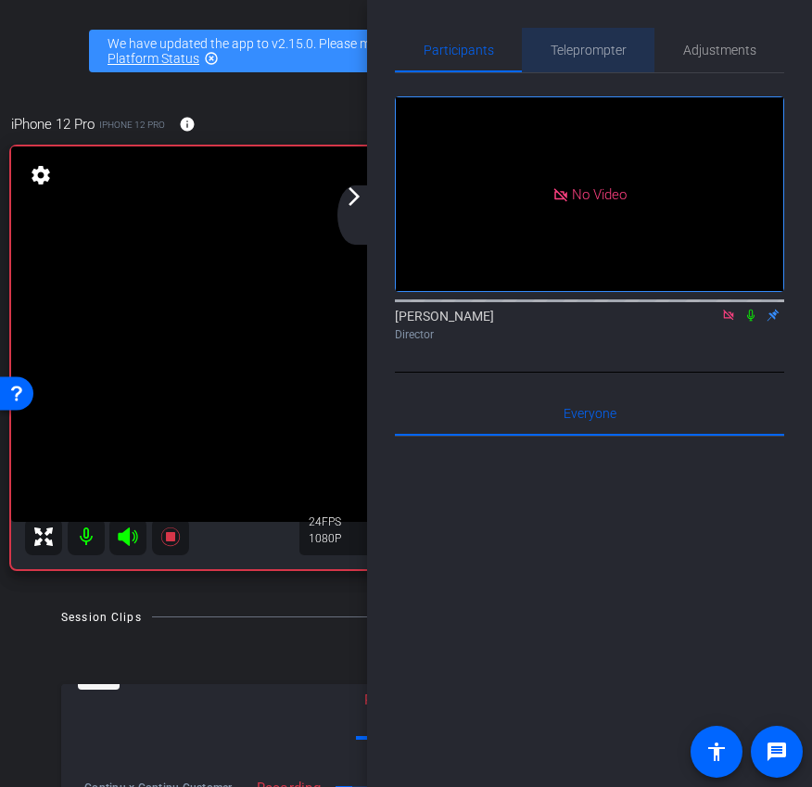
click at [584, 57] on span "Teleprompter" at bounding box center [589, 50] width 76 height 44
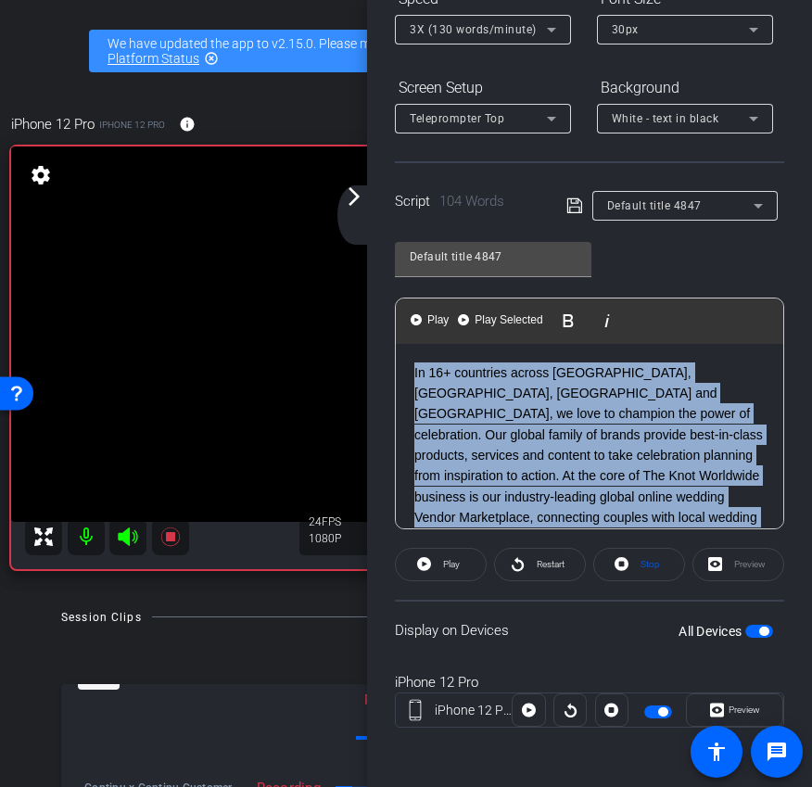
drag, startPoint x: 717, startPoint y: 509, endPoint x: 370, endPoint y: 309, distance: 400.4
click at [370, 309] on div "Participants Teleprompter Adjustments Ariam Eqbe Director Everyone 0 Mark all r…" at bounding box center [589, 393] width 445 height 787
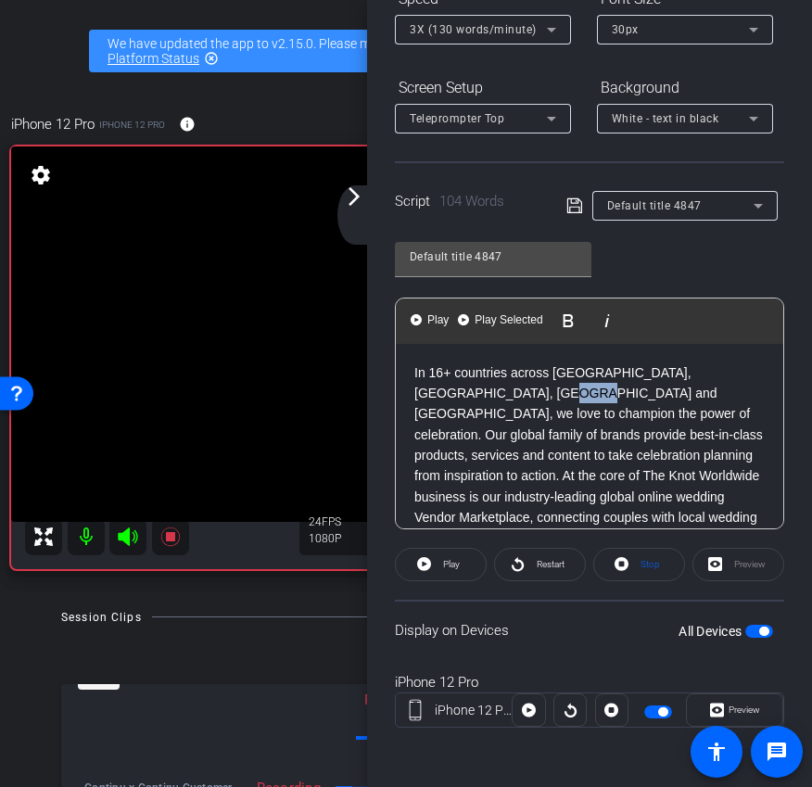
scroll to position [121, 0]
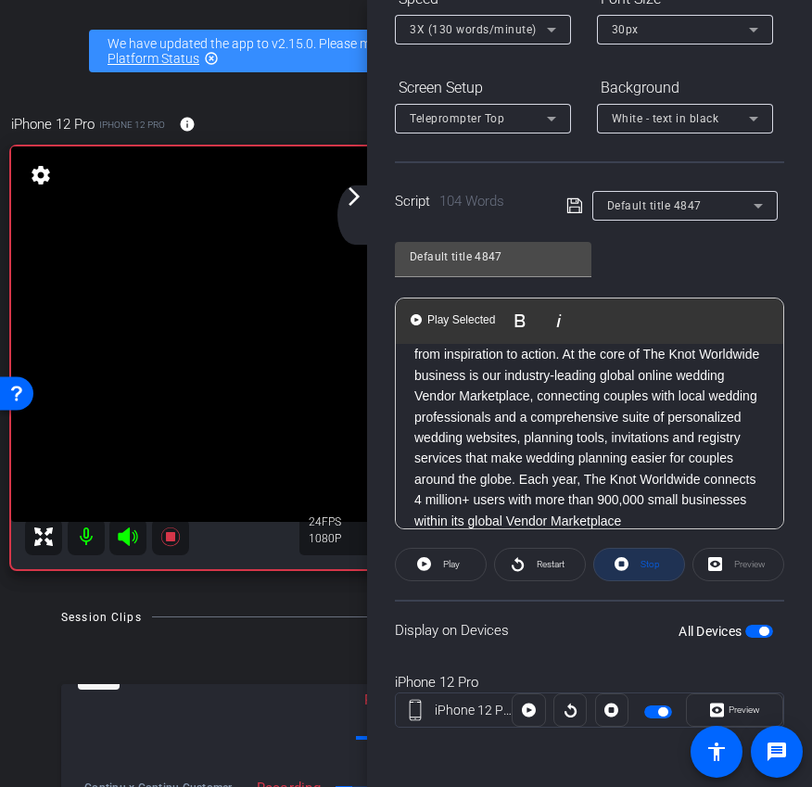
click at [637, 577] on span at bounding box center [639, 564] width 90 height 44
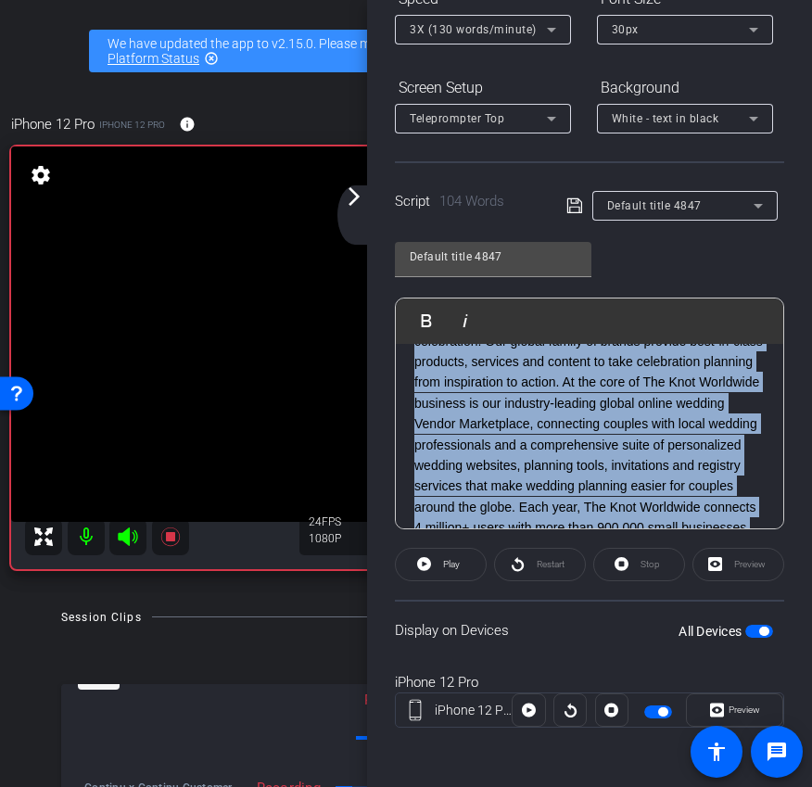
drag, startPoint x: 708, startPoint y: 508, endPoint x: 389, endPoint y: 346, distance: 357.8
click at [389, 346] on div "Participants Teleprompter Adjustments Ariam Eqbe Director Everyone 0 Mark all r…" at bounding box center [589, 393] width 445 height 787
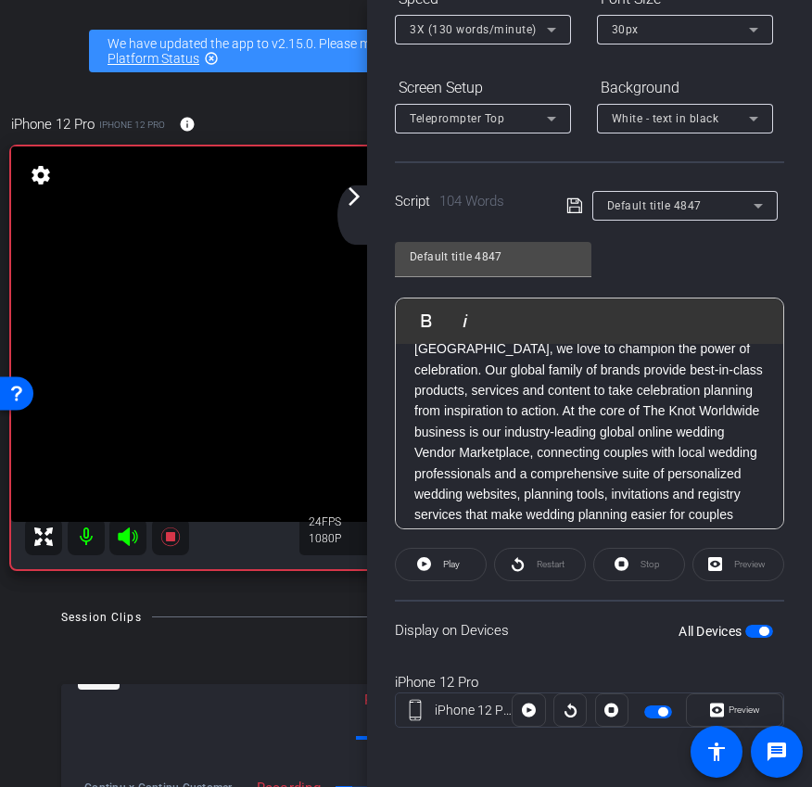
scroll to position [0, 0]
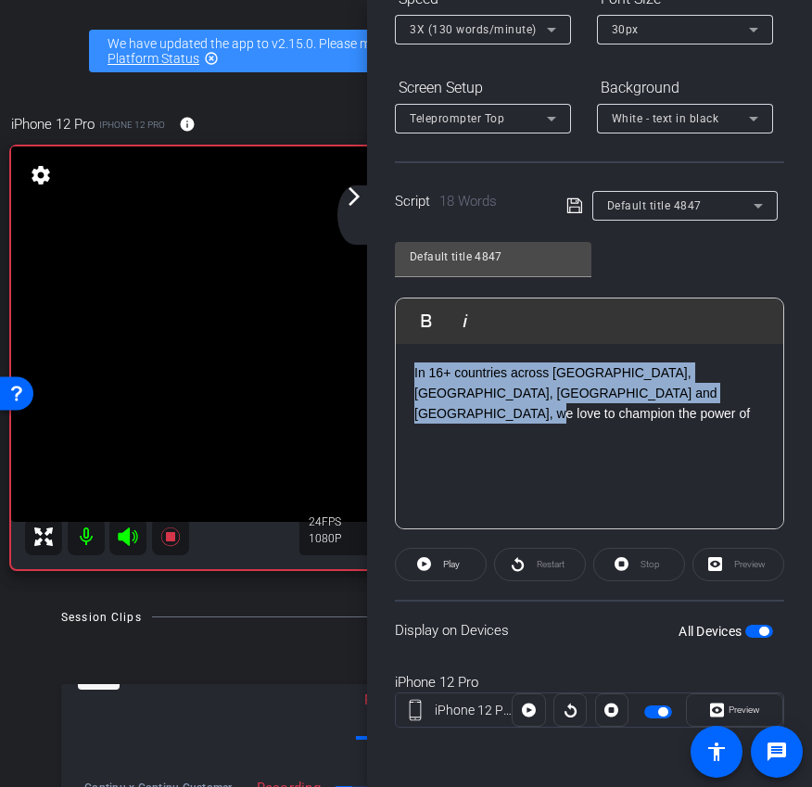
drag, startPoint x: 741, startPoint y: 398, endPoint x: 324, endPoint y: 350, distance: 419.0
click at [324, 350] on div "arrow_back Continu x Continu Customer Story - The Knot Worldwide (TKWW) - chenr…" at bounding box center [406, 393] width 812 height 787
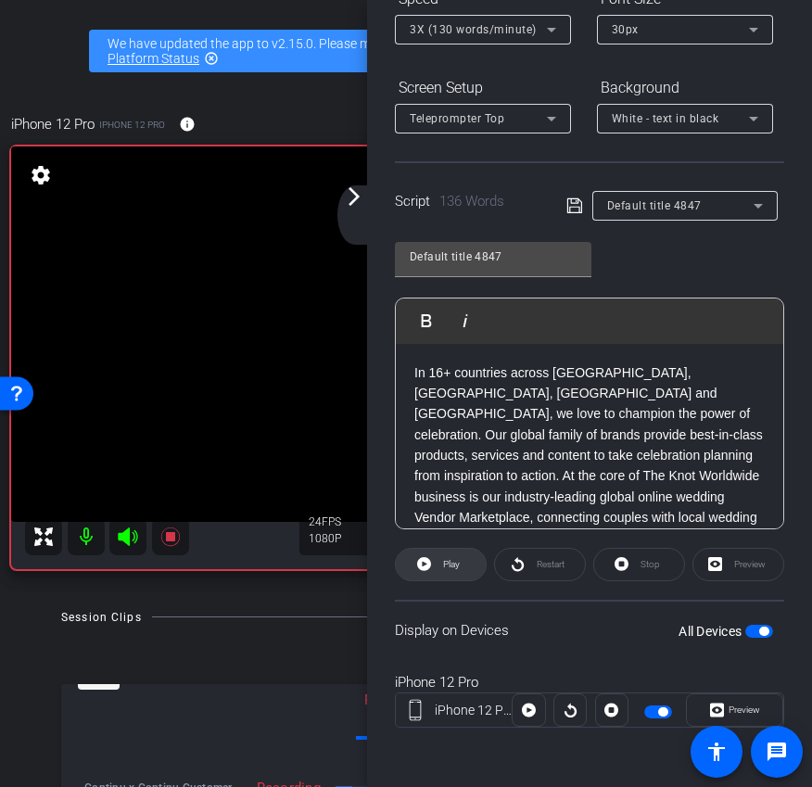
click at [446, 573] on span "Play" at bounding box center [449, 565] width 21 height 26
click at [628, 571] on icon at bounding box center [622, 564] width 14 height 23
click at [443, 570] on span "Play" at bounding box center [449, 565] width 21 height 26
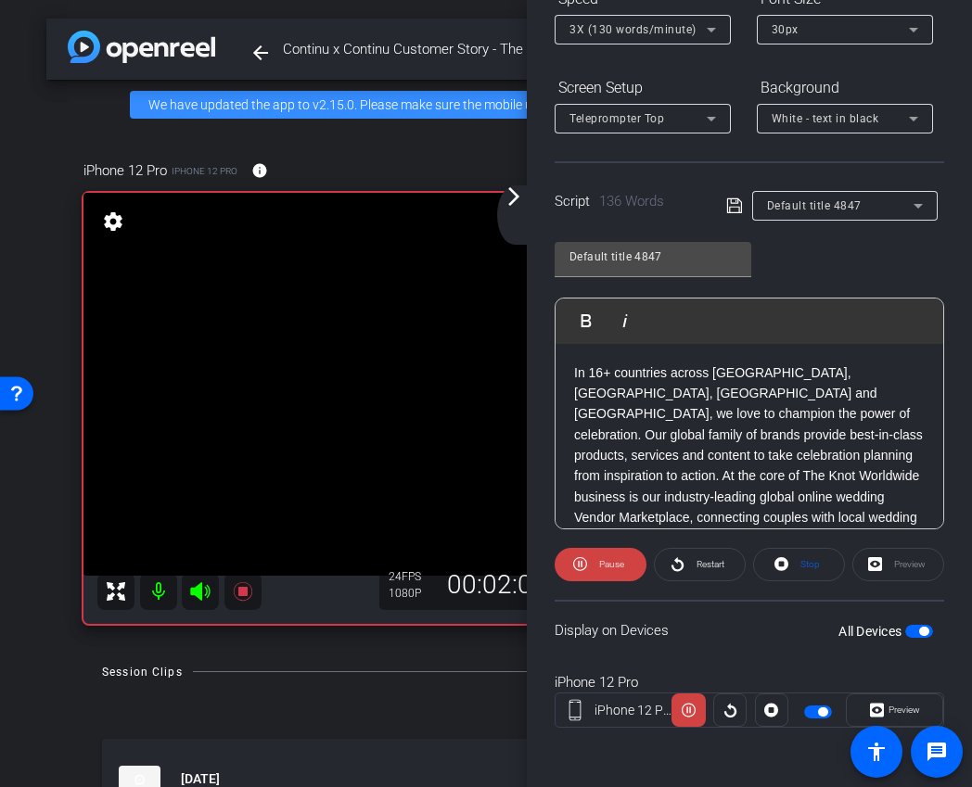
click at [513, 199] on mat-icon "arrow_forward_ios" at bounding box center [513, 196] width 22 height 22
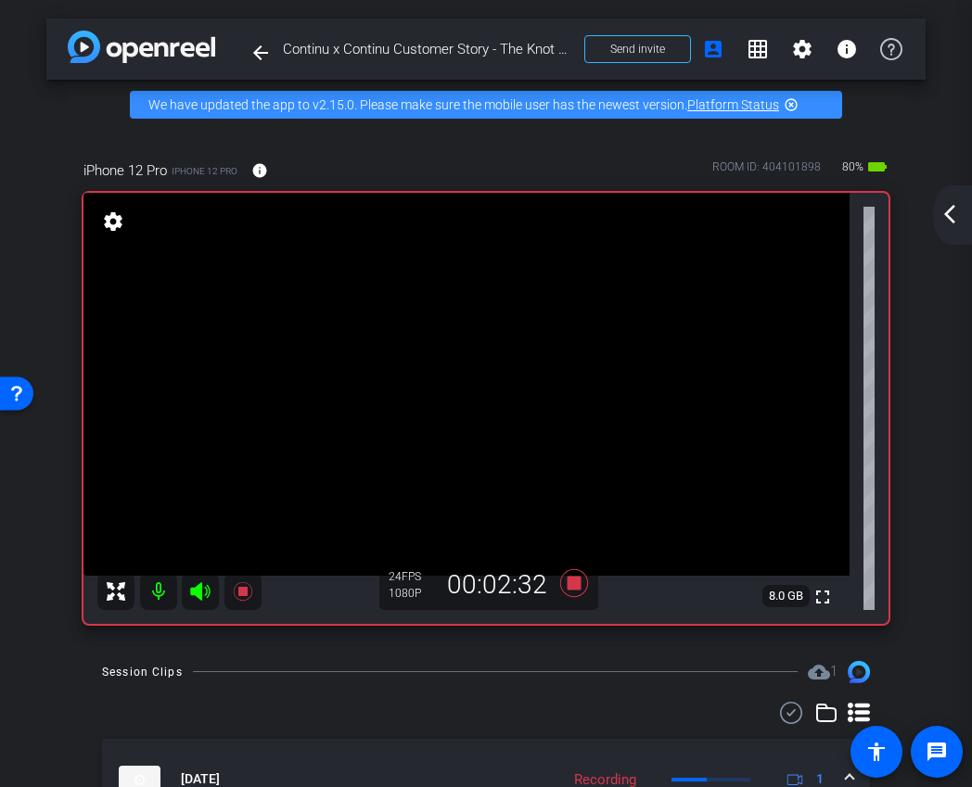
click at [956, 223] on mat-icon "arrow_back_ios_new" at bounding box center [949, 214] width 22 height 22
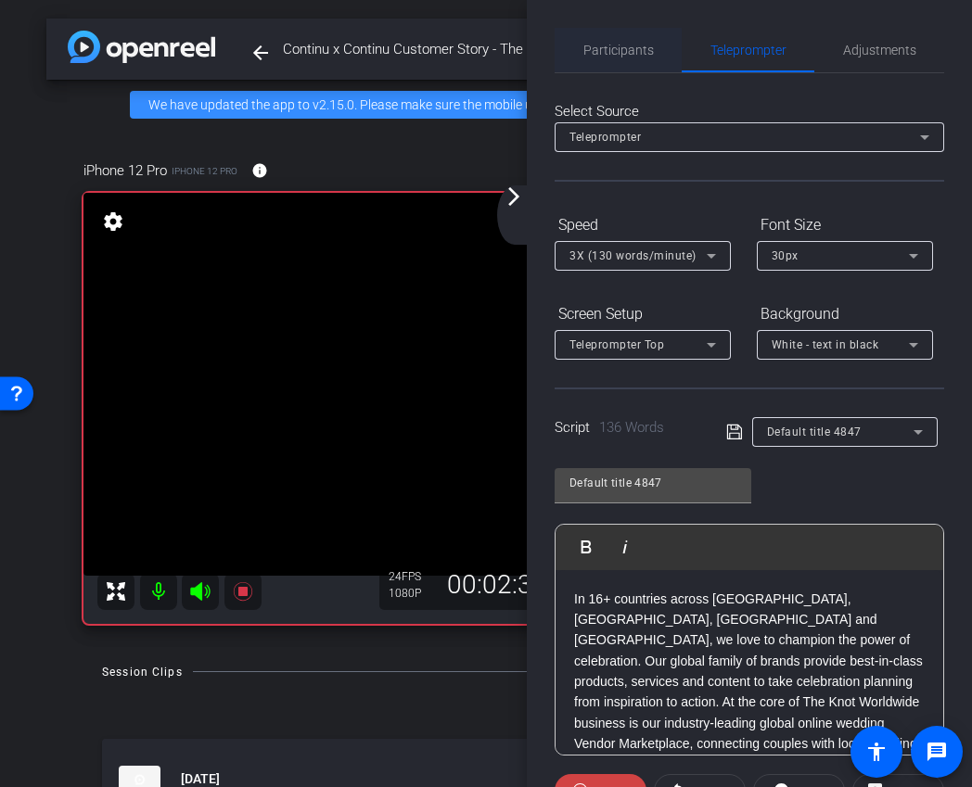
click at [647, 44] on span "Participants" at bounding box center [618, 50] width 70 height 13
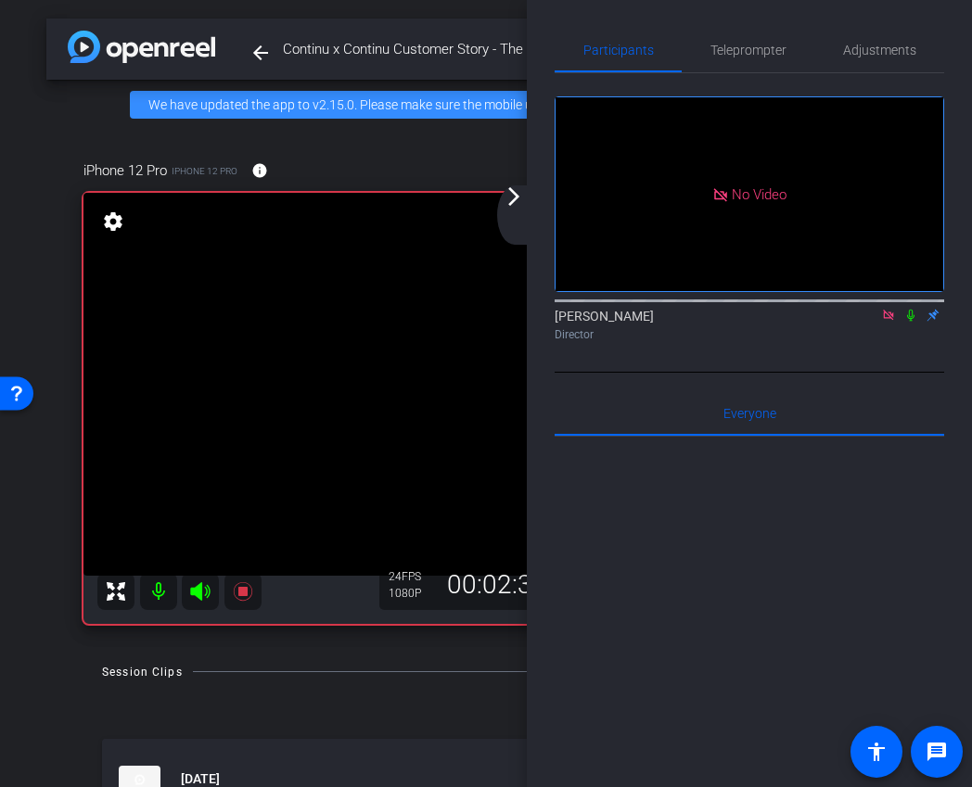
click at [912, 309] on icon at bounding box center [910, 315] width 15 height 13
click at [909, 309] on icon at bounding box center [910, 315] width 15 height 13
click at [747, 51] on span "Teleprompter" at bounding box center [748, 50] width 76 height 13
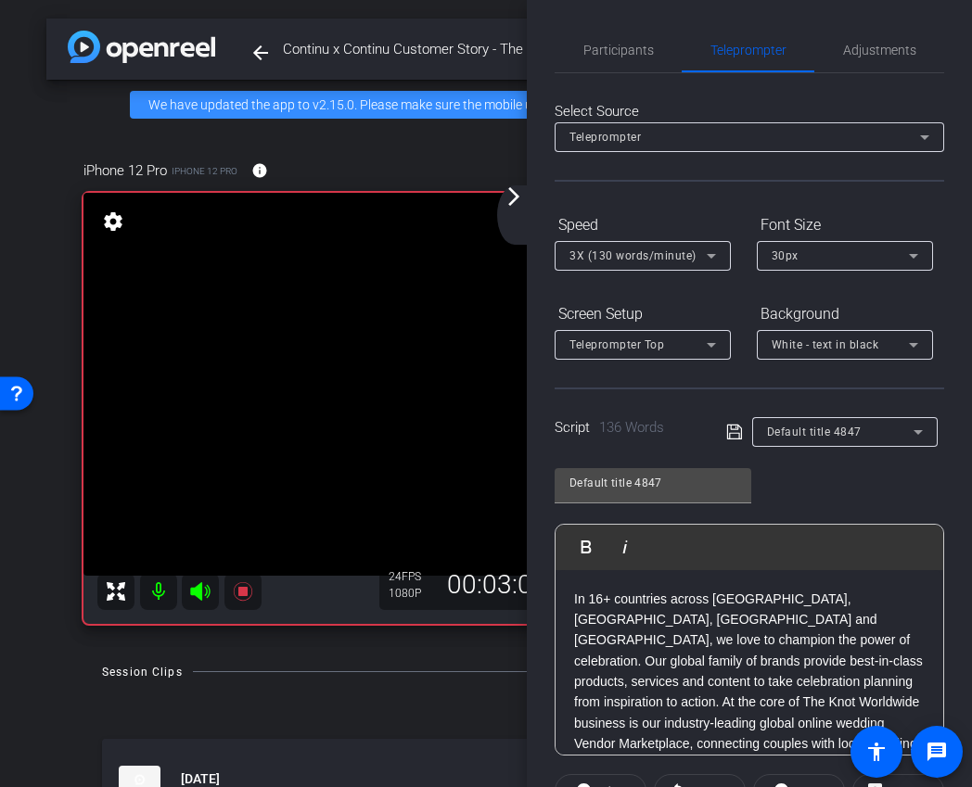
scroll to position [226, 0]
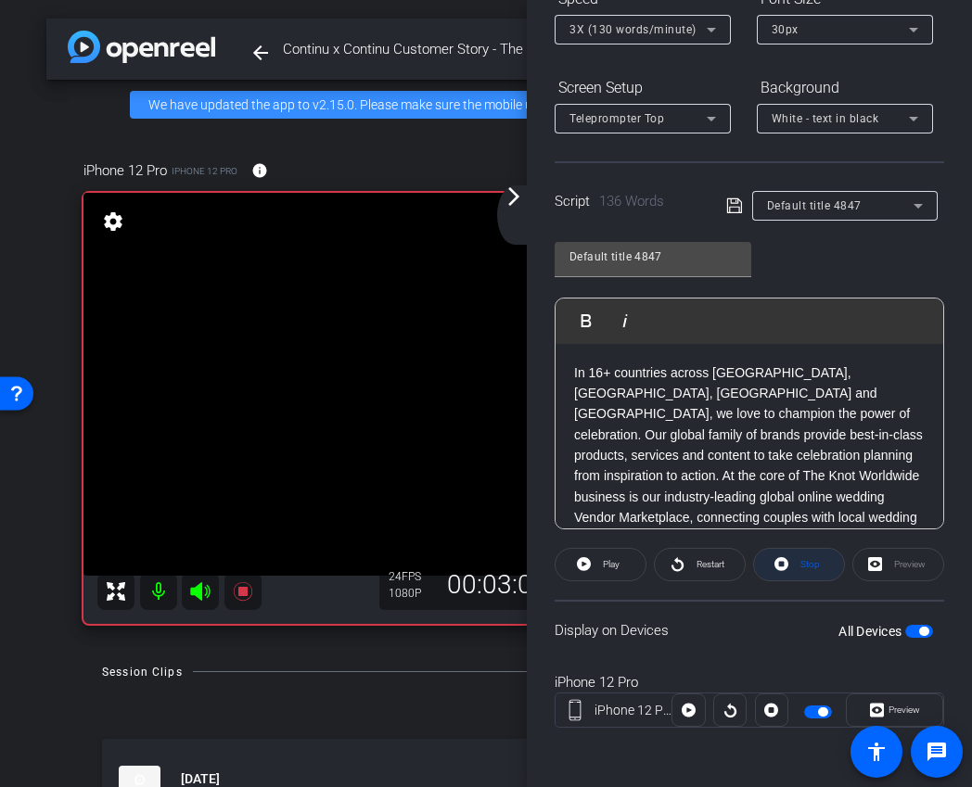
click at [785, 566] on icon at bounding box center [781, 564] width 14 height 14
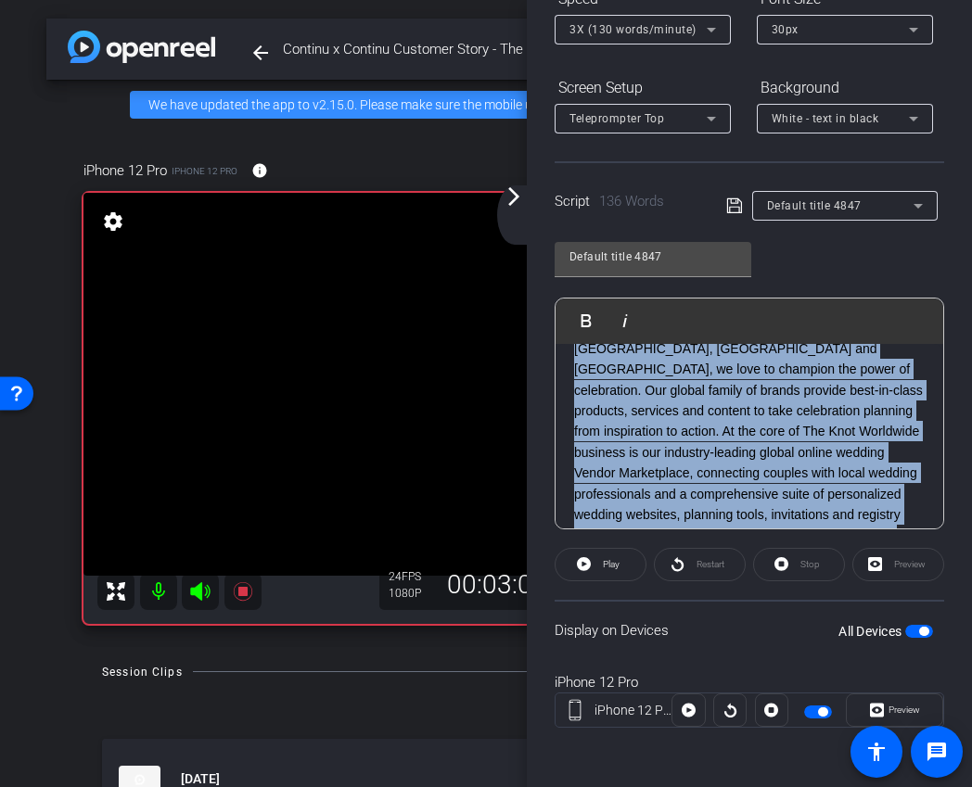
scroll to position [0, 0]
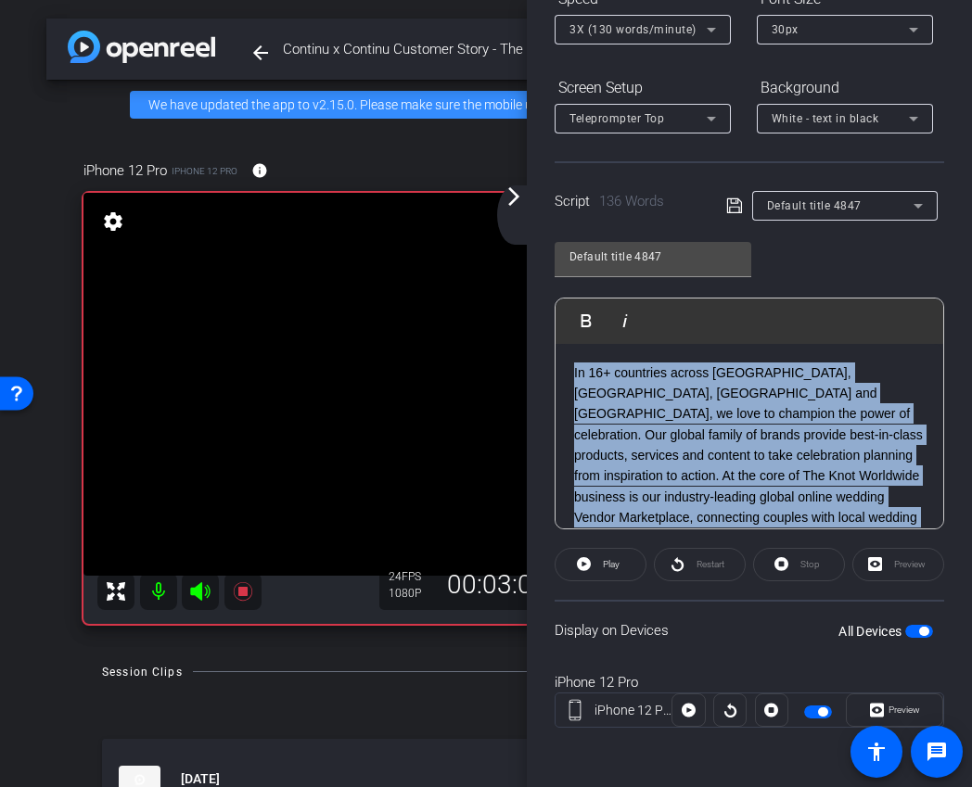
drag, startPoint x: 821, startPoint y: 482, endPoint x: 505, endPoint y: 304, distance: 362.8
click at [505, 304] on div "arrow_back Continu x Continu Customer Story - The Knot Worldwide (TKWW) - chenr…" at bounding box center [486, 393] width 972 height 787
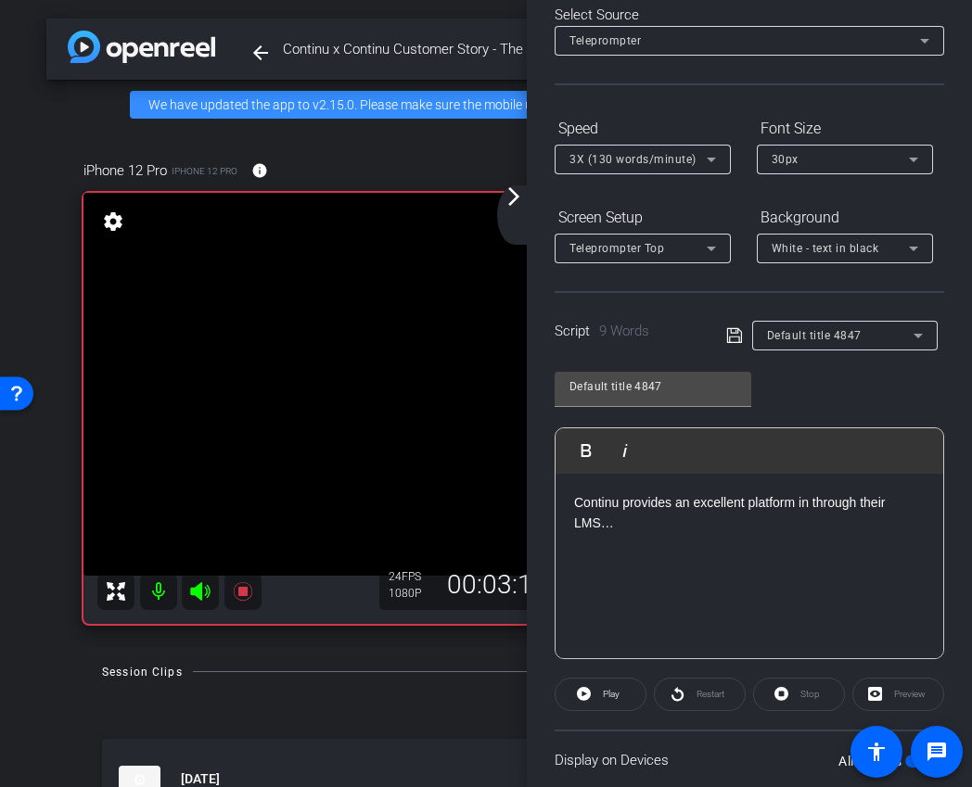
scroll to position [61, 0]
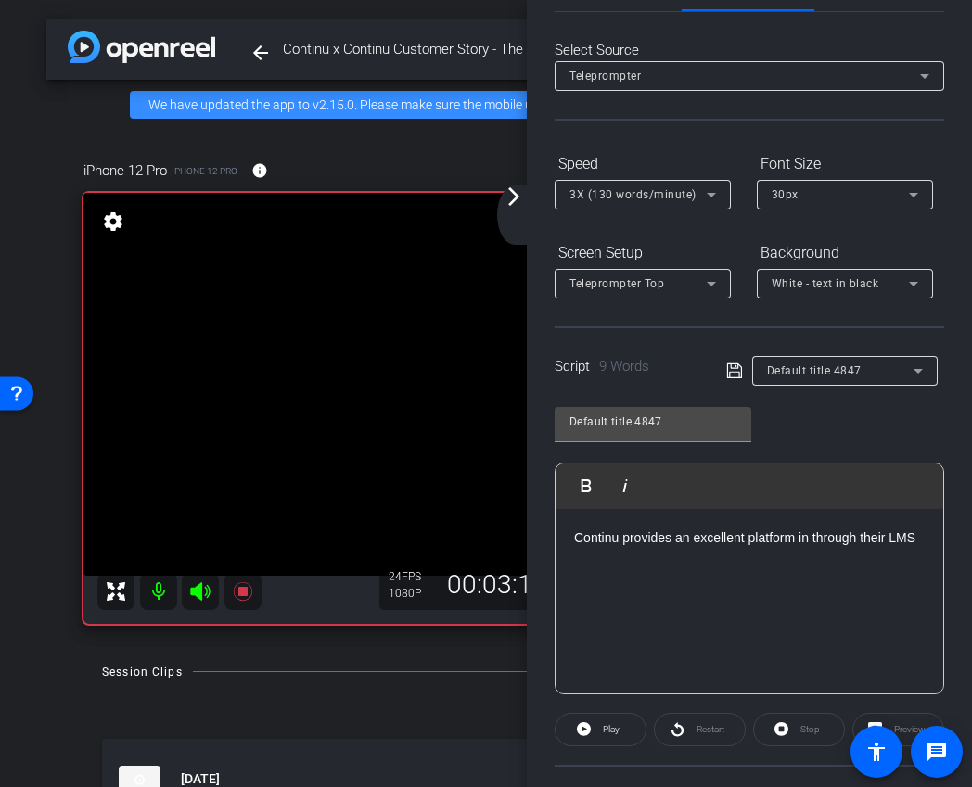
click at [704, 581] on div "Continu provides an excellent platform in through their LMS" at bounding box center [749, 601] width 388 height 185
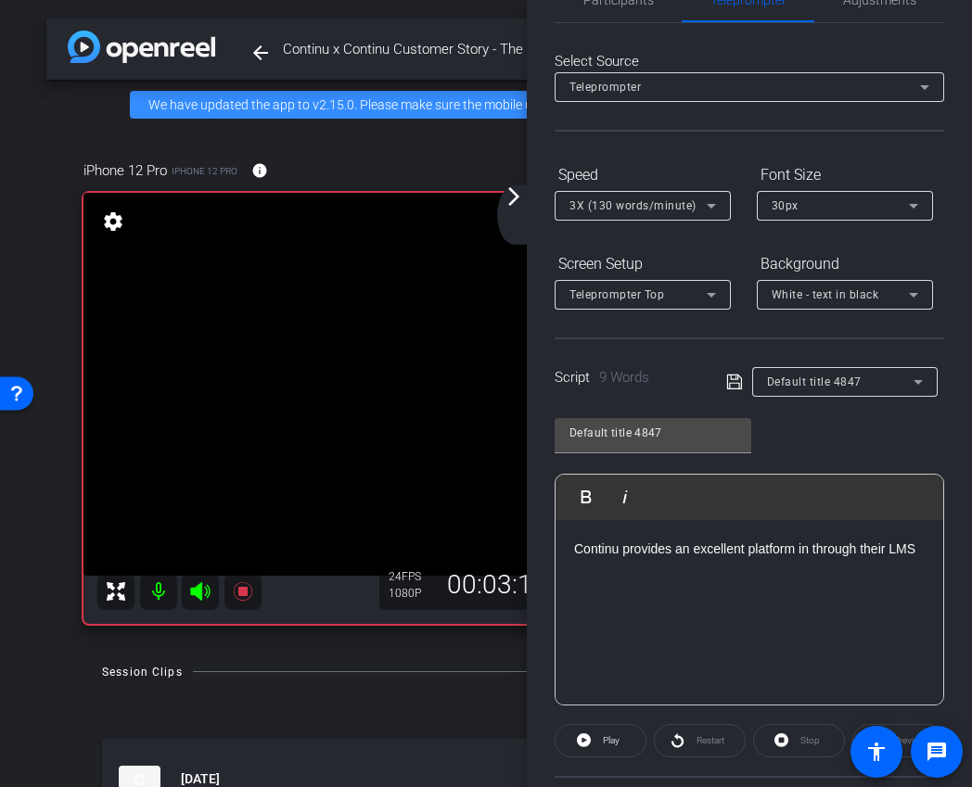
scroll to position [0, 0]
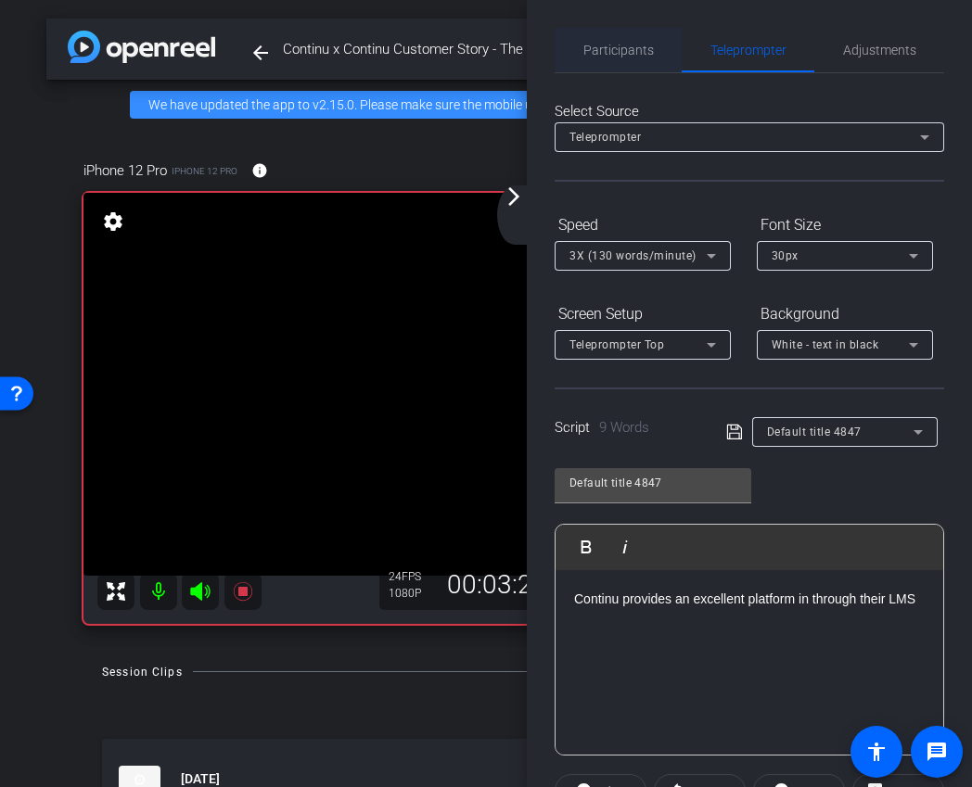
click at [617, 54] on span "Participants" at bounding box center [618, 50] width 70 height 13
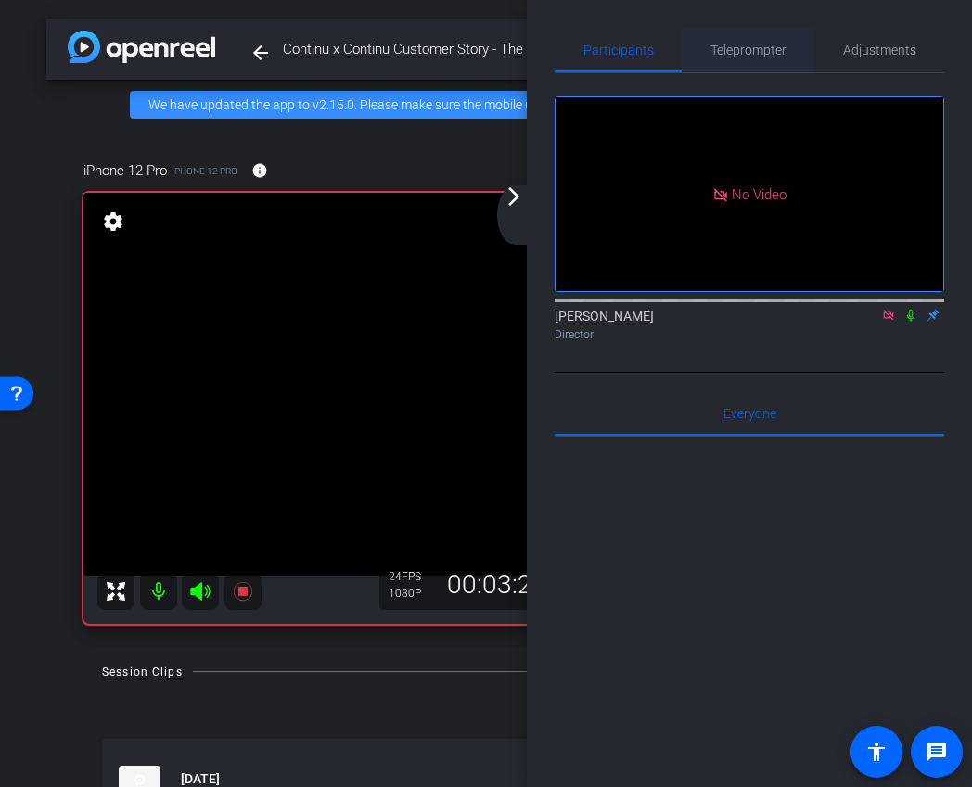
click at [758, 49] on span "Teleprompter" at bounding box center [748, 50] width 76 height 13
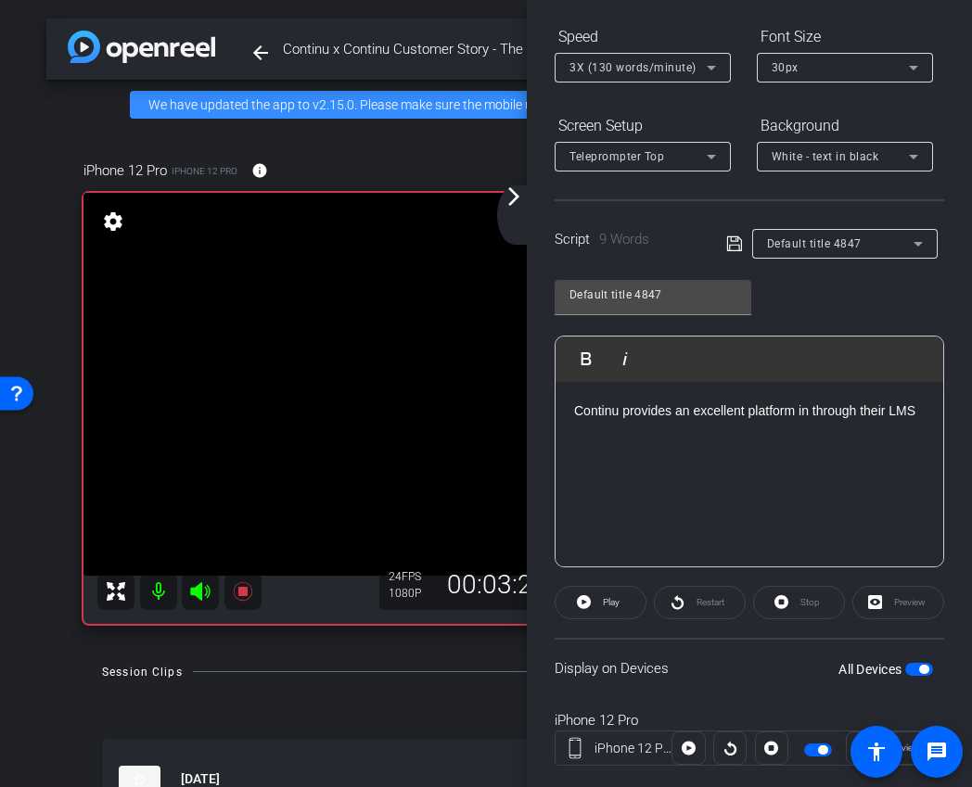
scroll to position [225, 0]
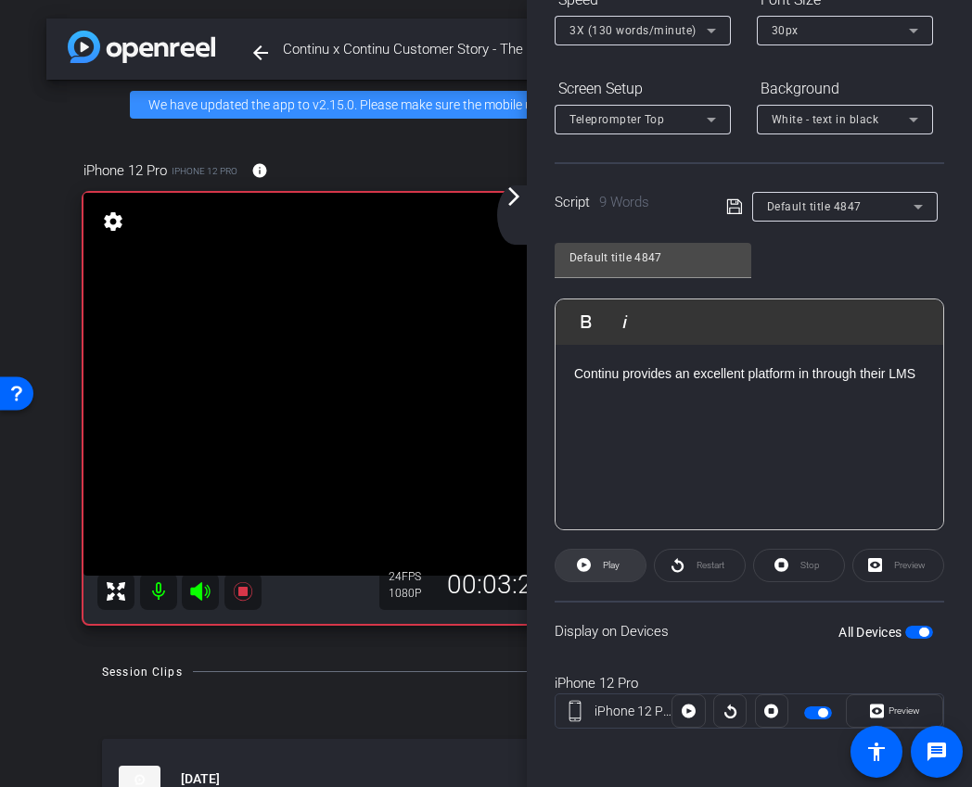
click at [613, 566] on span "Play" at bounding box center [611, 565] width 17 height 10
click at [800, 565] on span "Stop" at bounding box center [809, 565] width 19 height 10
click at [614, 564] on span "Play" at bounding box center [611, 565] width 17 height 10
click at [806, 568] on span "Stop" at bounding box center [809, 565] width 19 height 10
click at [612, 569] on span "Play" at bounding box center [611, 565] width 17 height 10
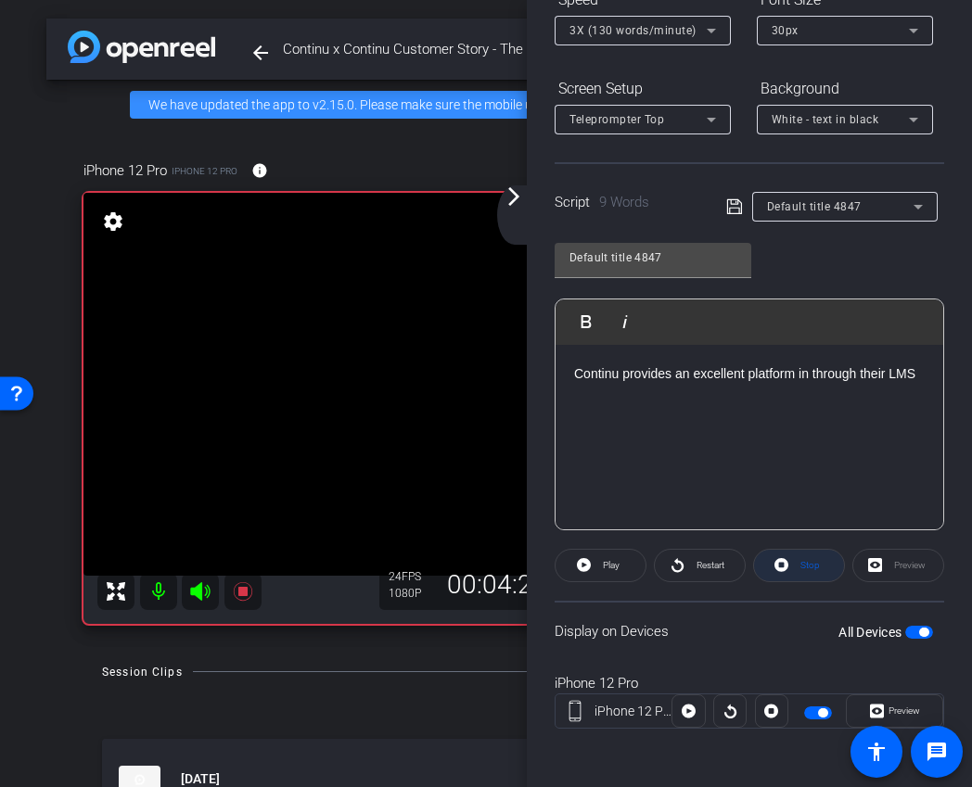
click at [803, 570] on span "Stop" at bounding box center [807, 566] width 24 height 26
click at [730, 375] on p "Continu provides an excellent platform in through their LMS" at bounding box center [749, 373] width 350 height 20
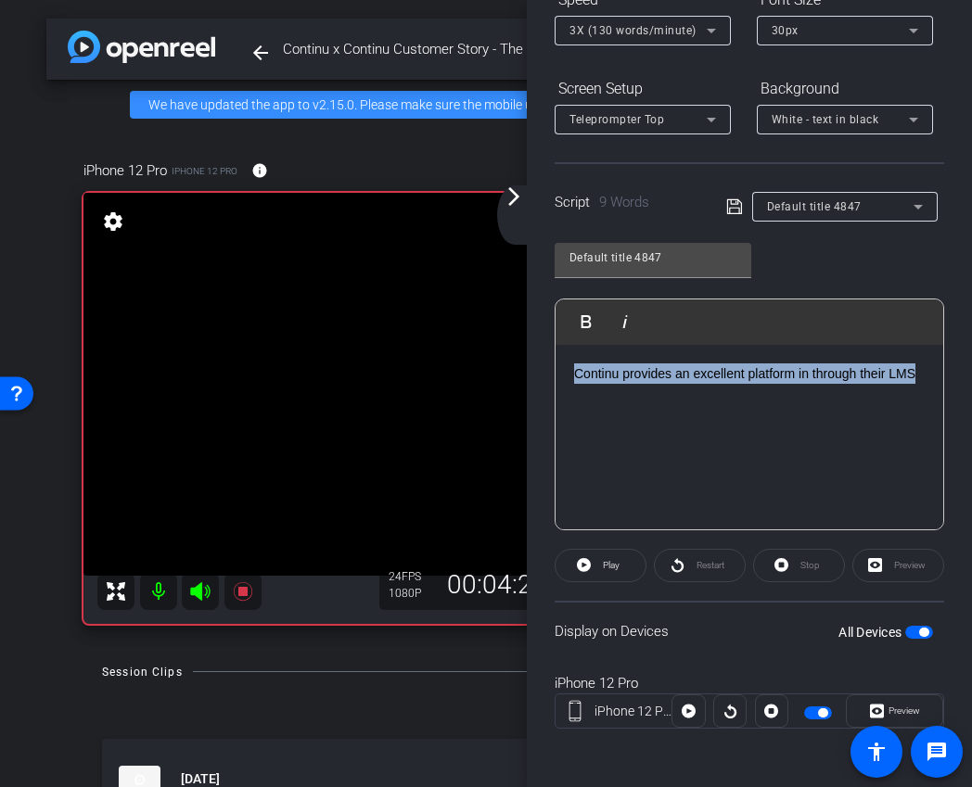
click at [730, 375] on p "Continu provides an excellent platform in through their LMS" at bounding box center [749, 373] width 350 height 20
drag, startPoint x: 924, startPoint y: 379, endPoint x: 523, endPoint y: 378, distance: 401.4
click at [523, 378] on div "arrow_back Continu x Continu Customer Story - The Knot Worldwide (TKWW) - chenr…" at bounding box center [486, 393] width 972 height 787
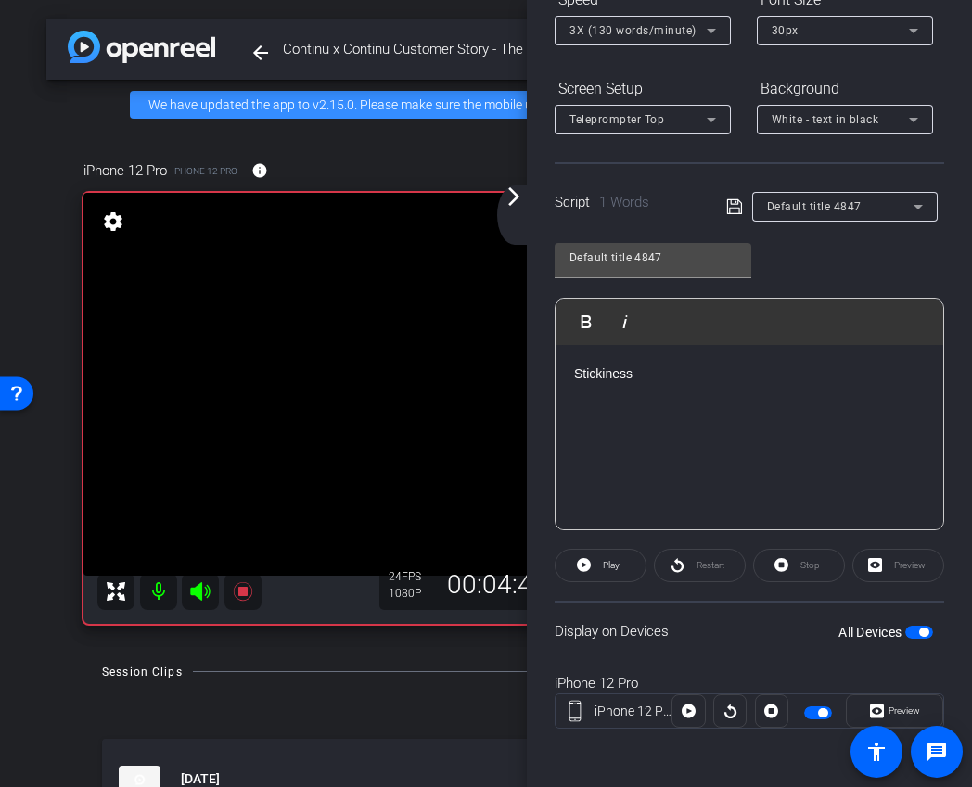
scroll to position [0, 0]
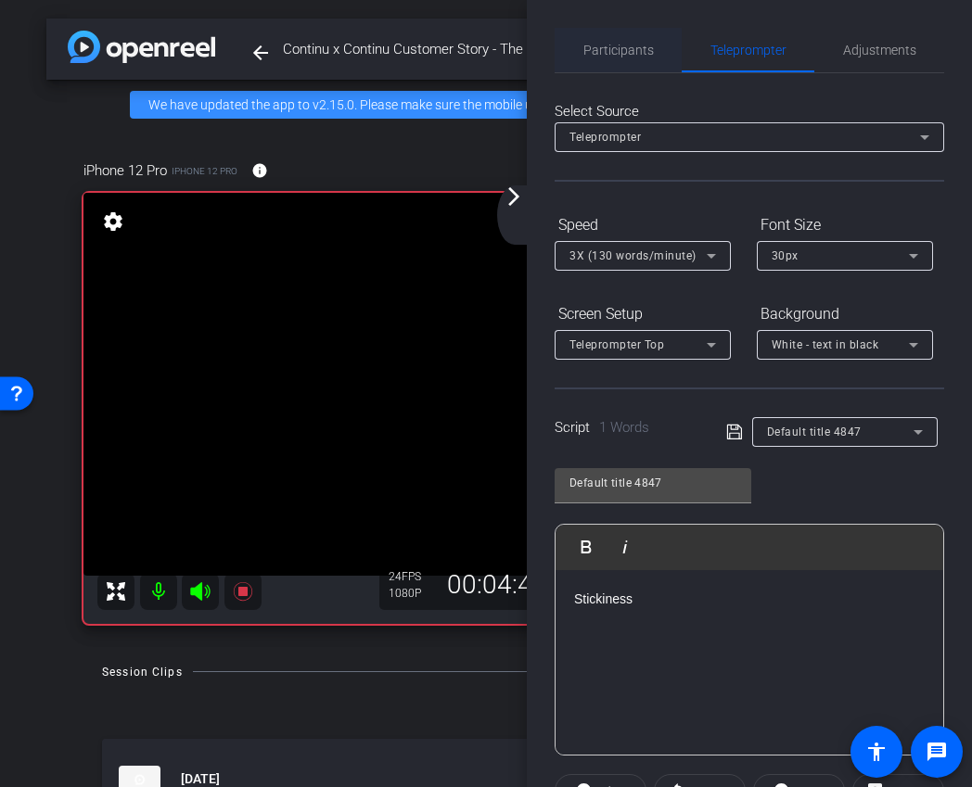
click at [629, 55] on span "Participants" at bounding box center [618, 50] width 70 height 13
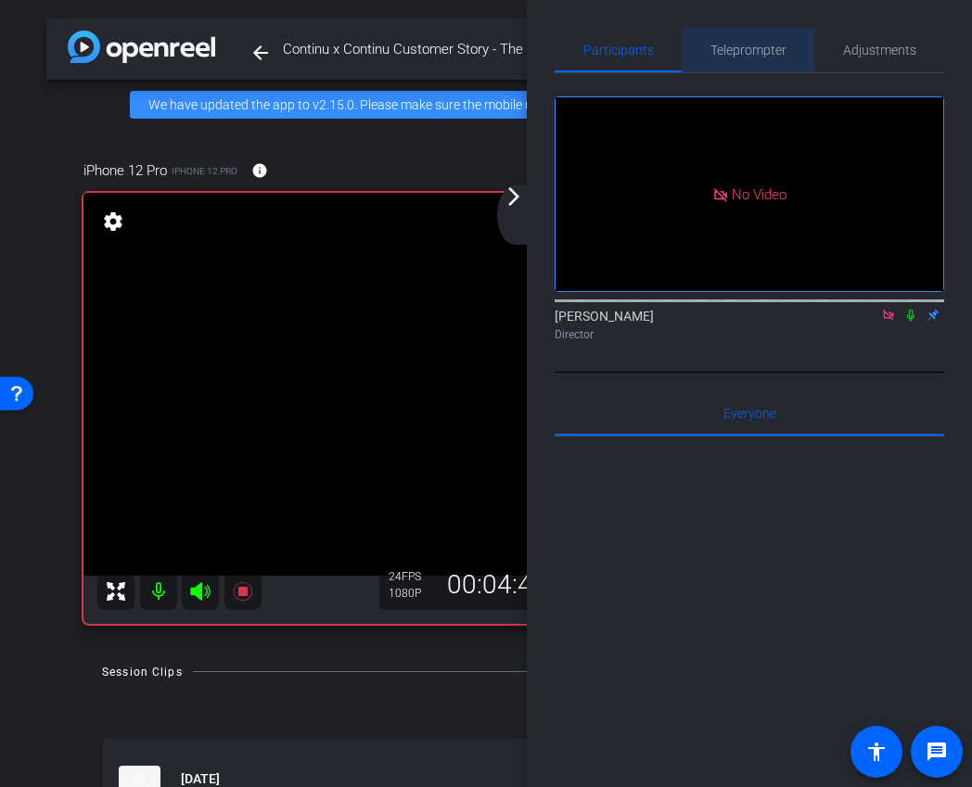
click at [780, 60] on span "Teleprompter" at bounding box center [748, 50] width 76 height 44
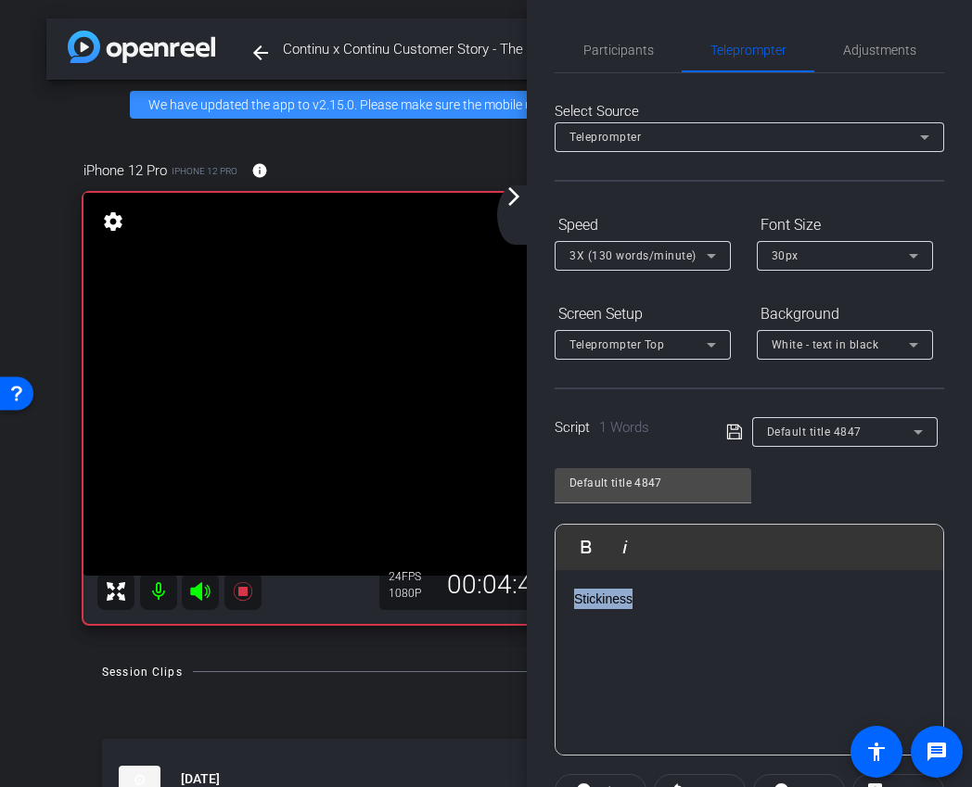
drag, startPoint x: 654, startPoint y: 596, endPoint x: 492, endPoint y: 595, distance: 161.3
click at [492, 595] on div "arrow_back Continu x Continu Customer Story - The Knot Worldwide (TKWW) - chenr…" at bounding box center [486, 393] width 972 height 787
click at [630, 57] on span "Participants" at bounding box center [618, 50] width 70 height 13
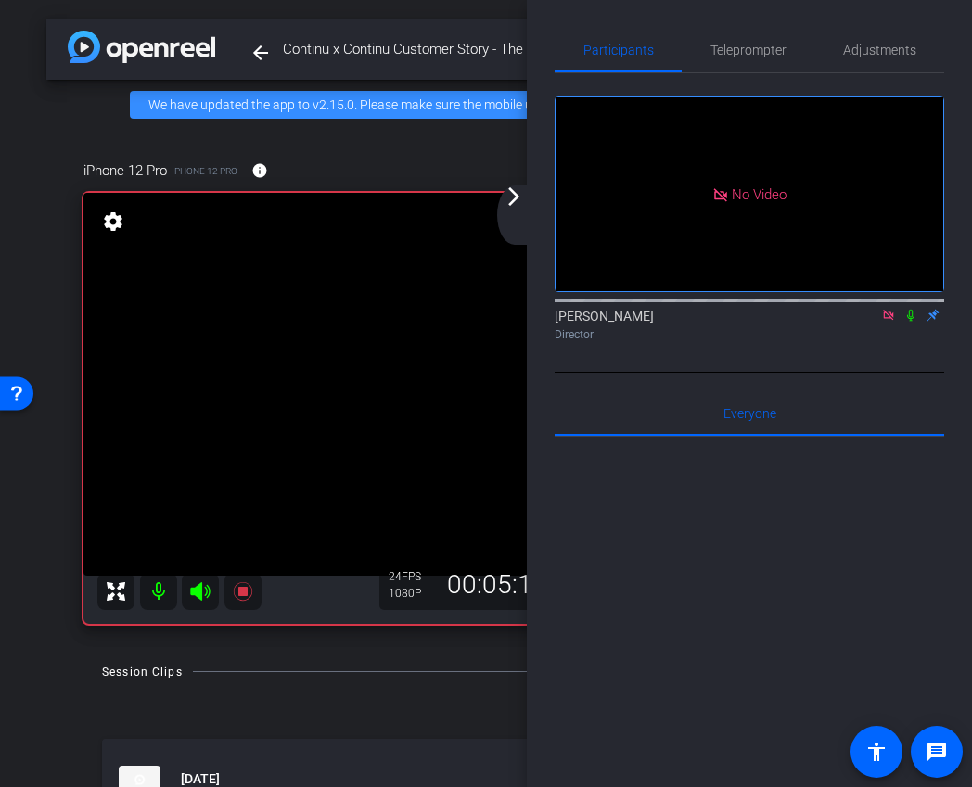
click at [909, 310] on icon at bounding box center [910, 316] width 7 height 12
click at [912, 309] on icon at bounding box center [910, 315] width 15 height 13
click at [774, 48] on span "Teleprompter" at bounding box center [748, 50] width 76 height 13
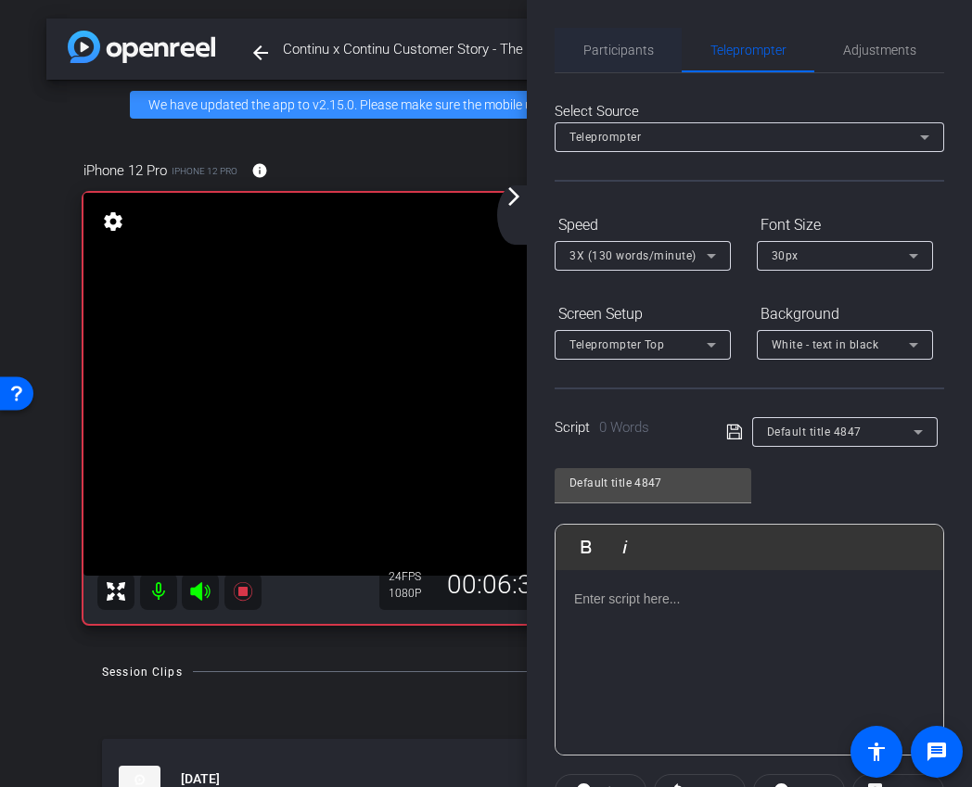
click at [630, 51] on span "Participants" at bounding box center [618, 50] width 70 height 13
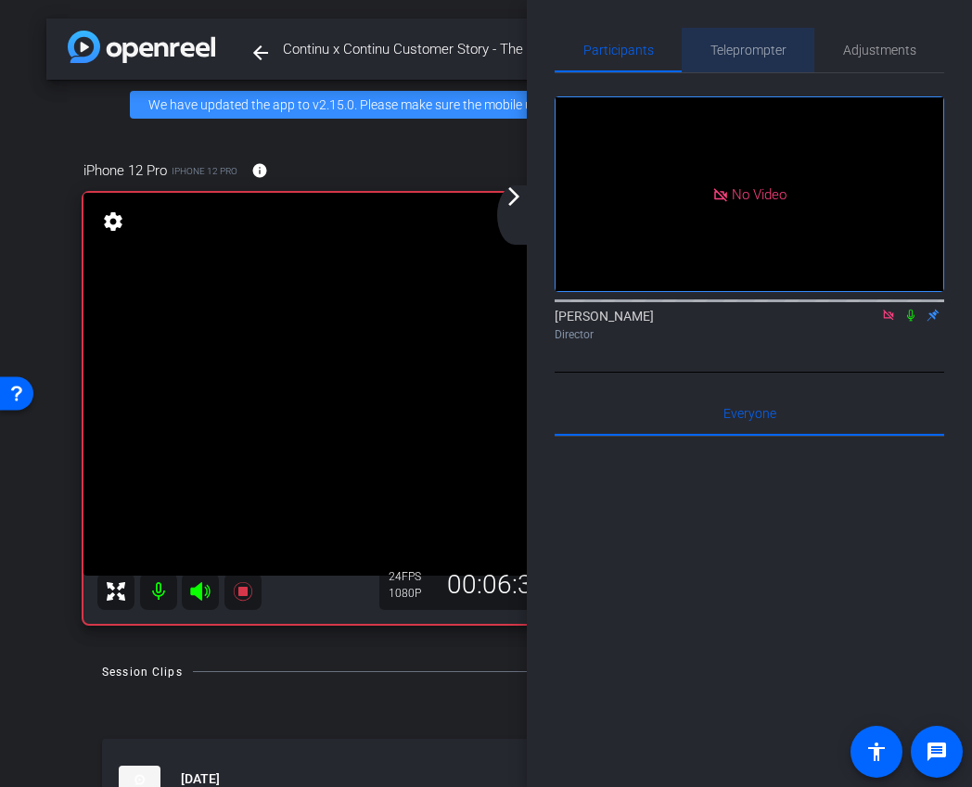
click at [724, 47] on span "Teleprompter" at bounding box center [748, 50] width 76 height 13
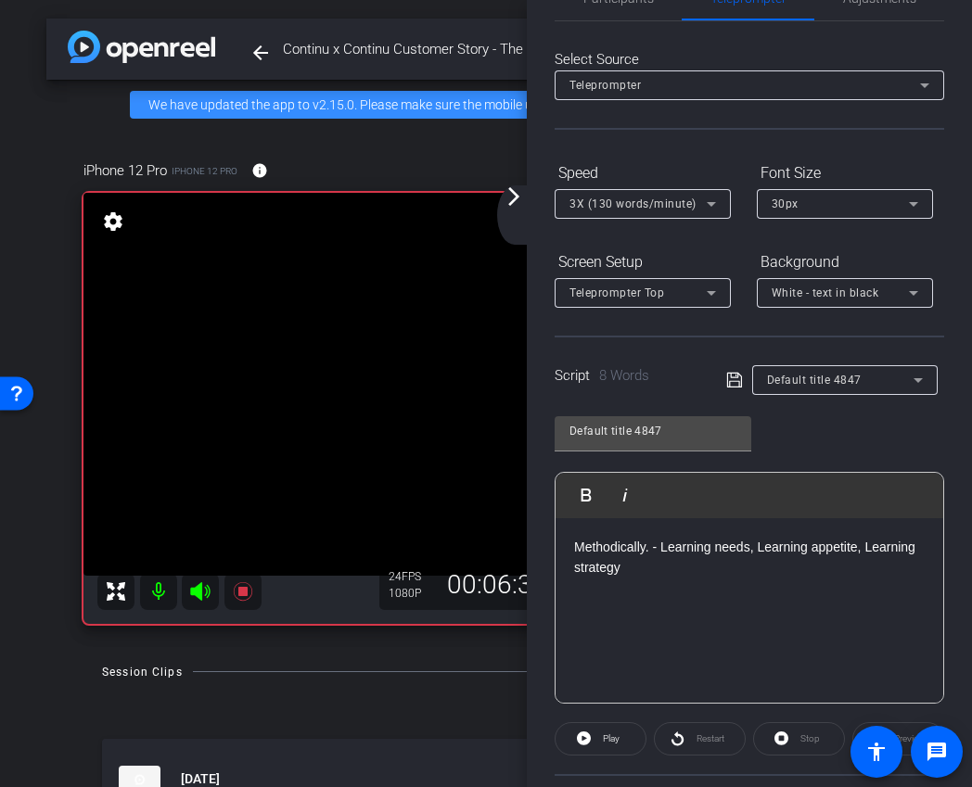
scroll to position [96, 0]
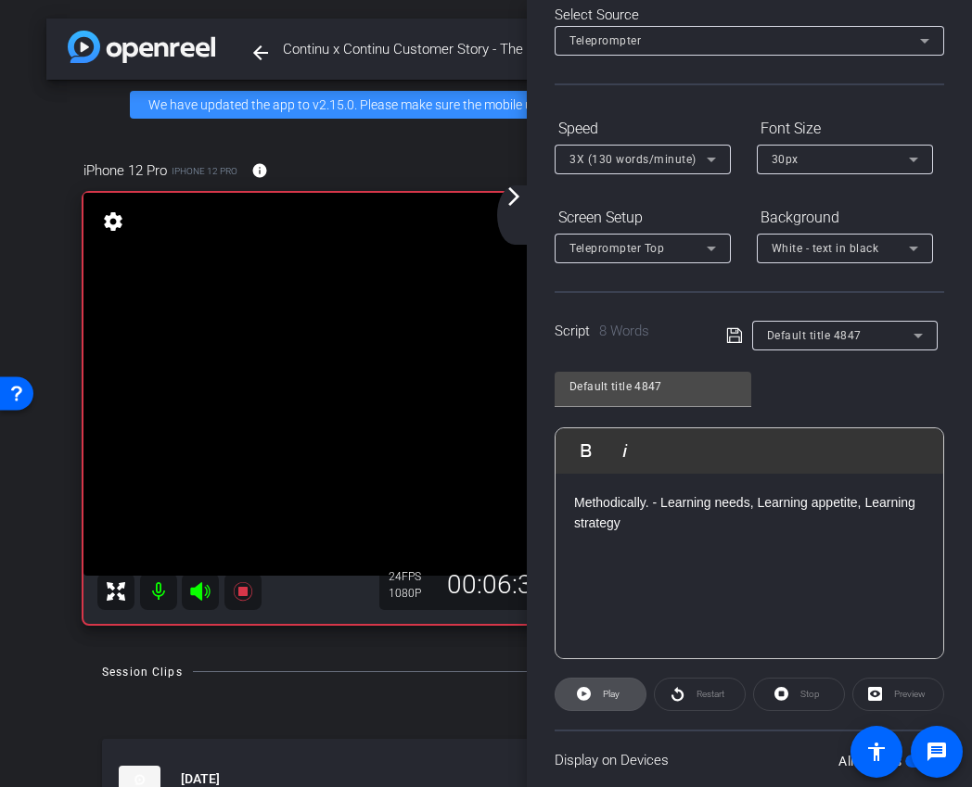
click at [596, 702] on span at bounding box center [600, 694] width 90 height 44
click at [792, 683] on span at bounding box center [799, 694] width 90 height 44
click at [617, 698] on span "Play" at bounding box center [611, 694] width 17 height 10
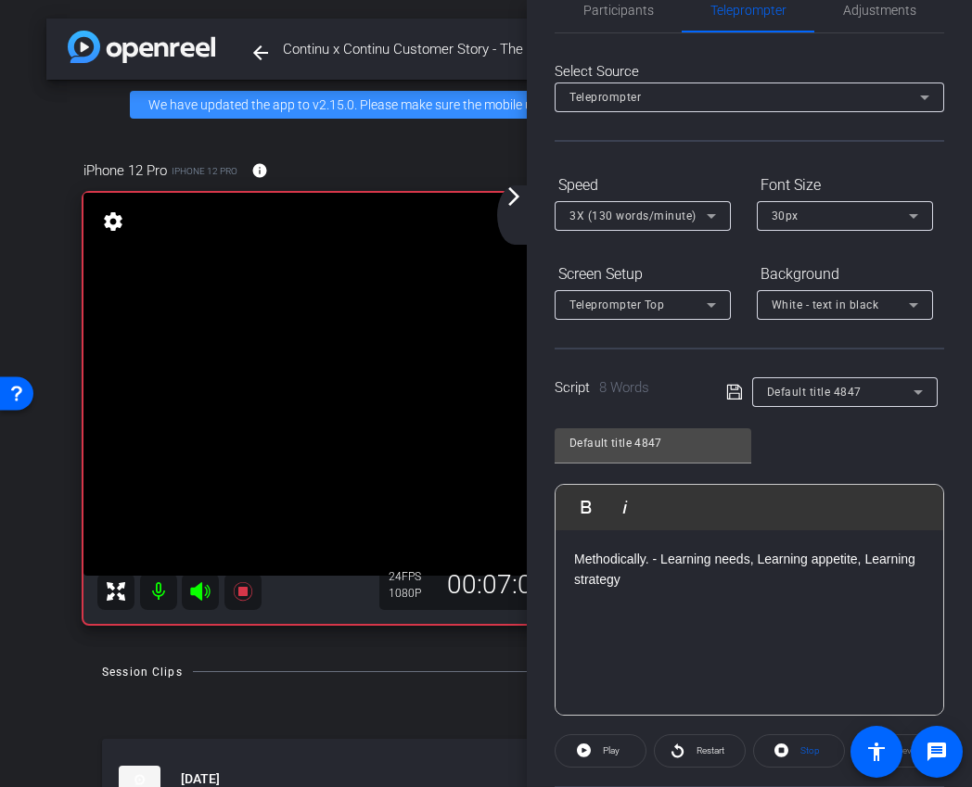
scroll to position [0, 0]
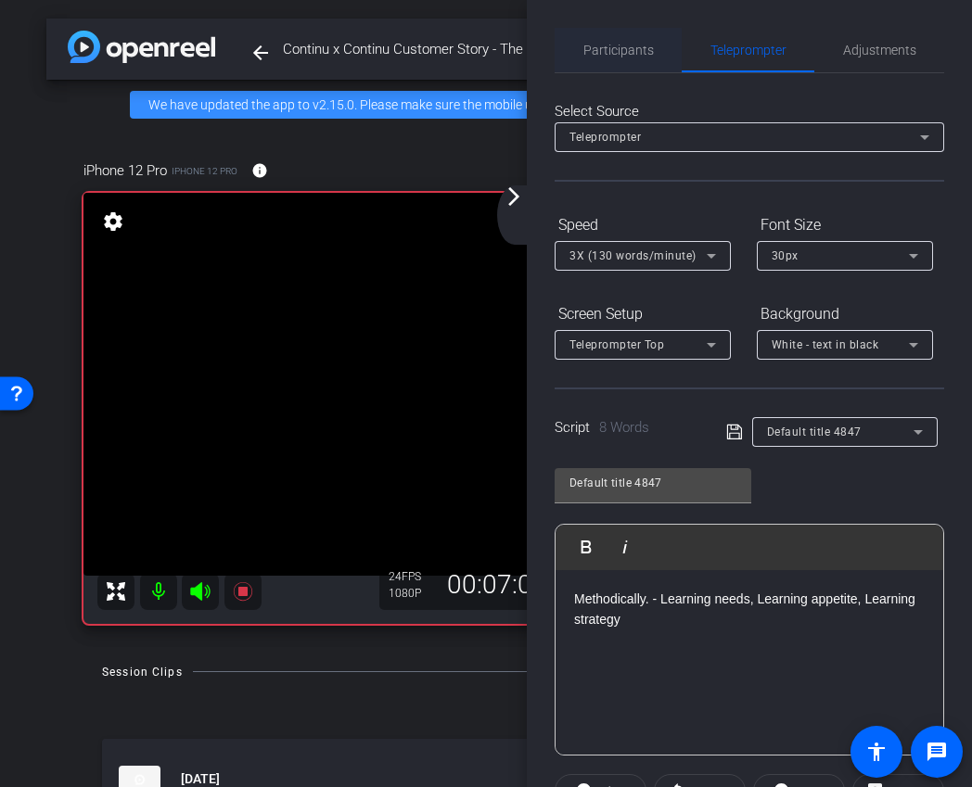
click at [638, 60] on span "Participants" at bounding box center [618, 50] width 70 height 44
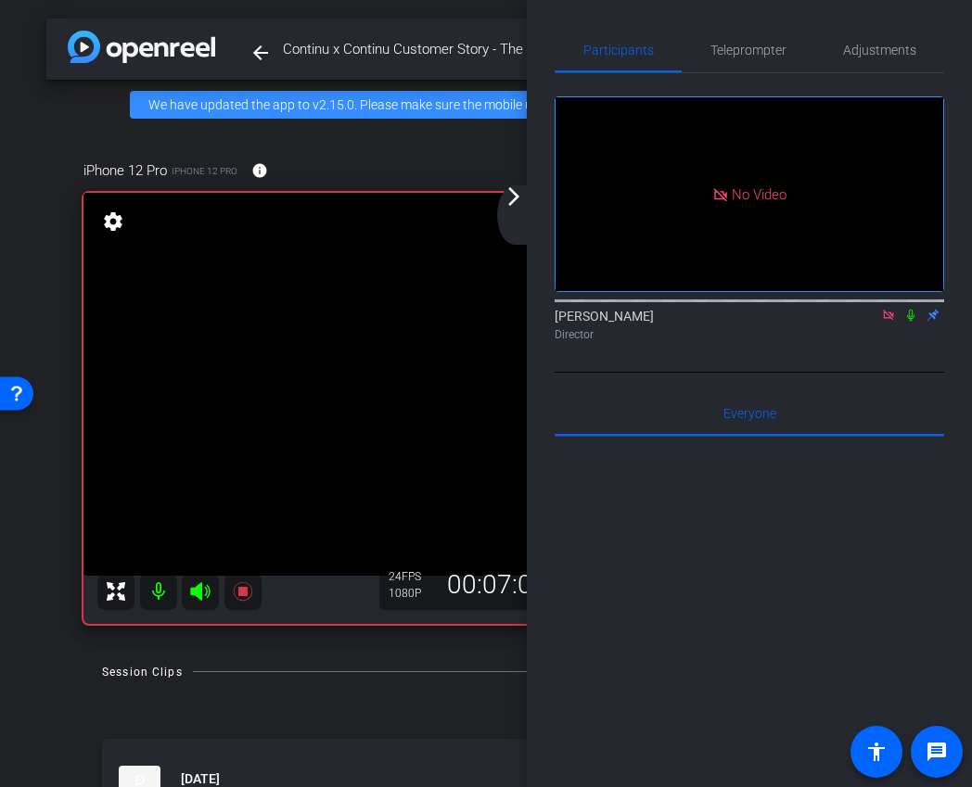
click at [912, 309] on icon at bounding box center [910, 315] width 15 height 13
click at [911, 309] on icon at bounding box center [910, 315] width 15 height 13
click at [737, 67] on span "Teleprompter" at bounding box center [748, 50] width 76 height 44
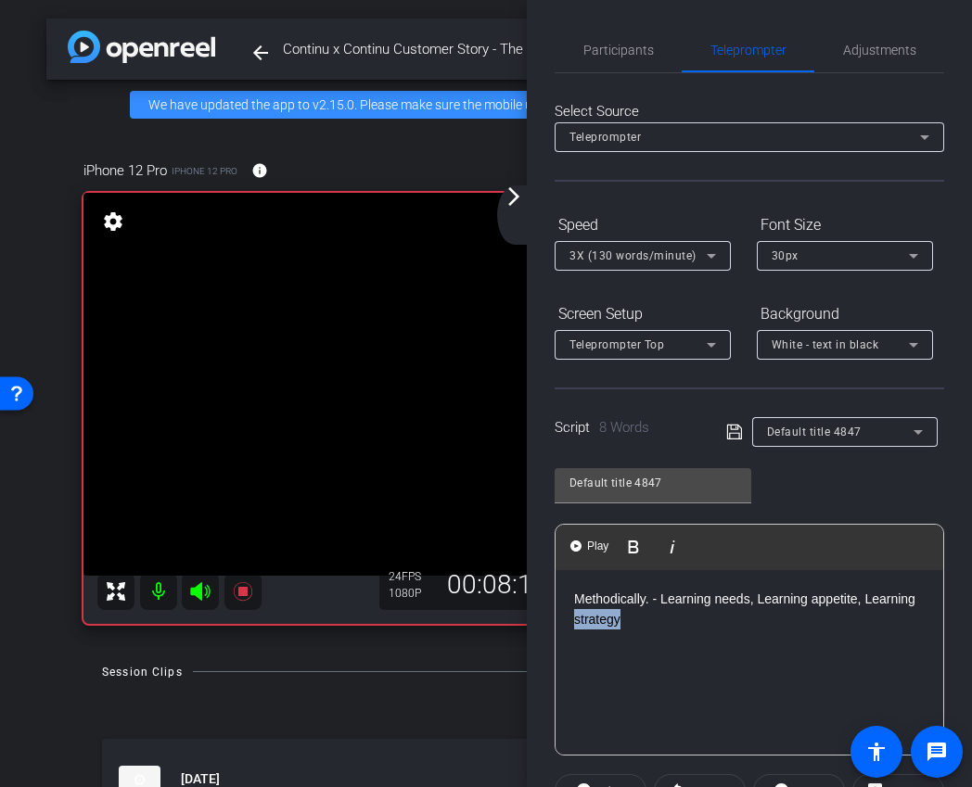
drag, startPoint x: 652, startPoint y: 620, endPoint x: 549, endPoint y: 609, distance: 103.5
click at [549, 609] on div "Participants Teleprompter Adjustments Ariam Eqbe Director Everyone 0 Mark all r…" at bounding box center [749, 393] width 445 height 787
click at [632, 628] on p "Methodically. - Learning needs, Learning appetite, Learning strategy" at bounding box center [749, 610] width 350 height 42
drag, startPoint x: 632, startPoint y: 628, endPoint x: 574, endPoint y: 599, distance: 65.1
click at [574, 599] on p "Methodically. - Learning needs, Learning appetite, Learning strategy" at bounding box center [749, 610] width 350 height 42
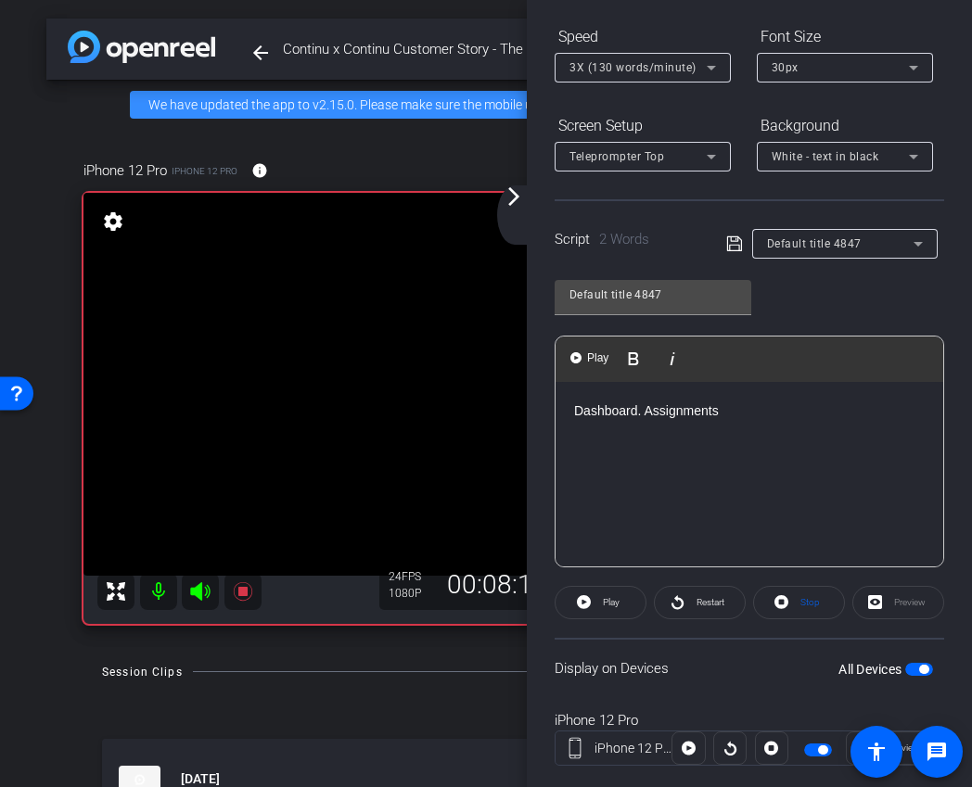
scroll to position [226, 0]
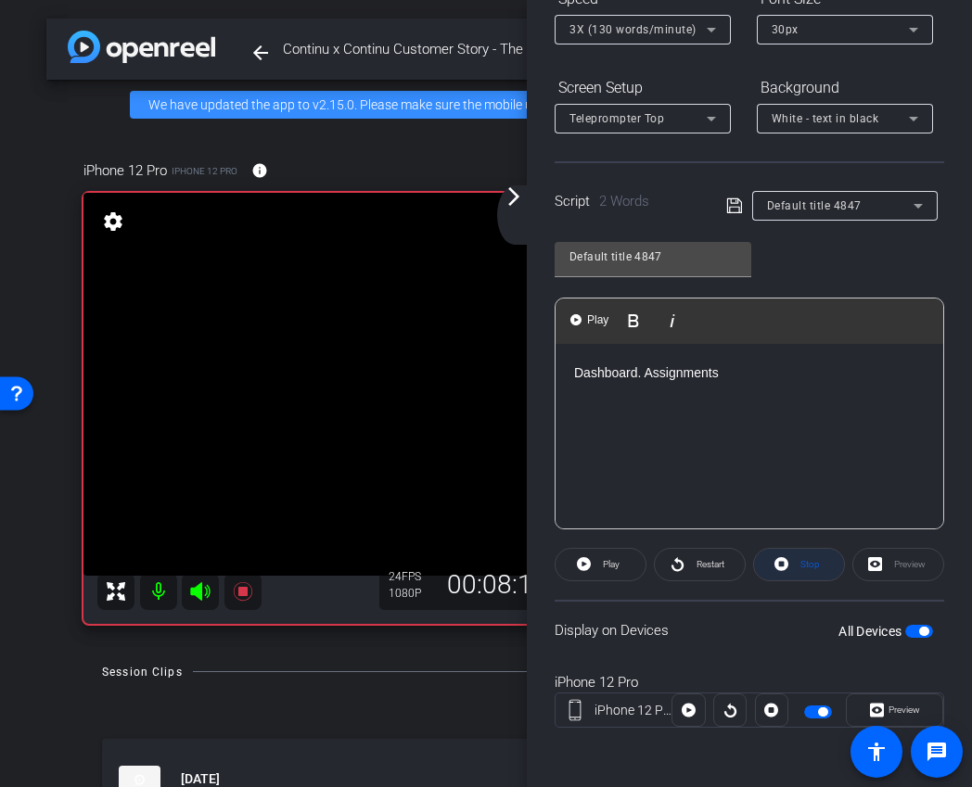
click at [841, 549] on span at bounding box center [799, 564] width 90 height 44
click at [591, 566] on span at bounding box center [600, 564] width 90 height 44
click at [812, 562] on span "Stop" at bounding box center [809, 564] width 19 height 10
click at [616, 570] on span "Play" at bounding box center [608, 565] width 21 height 26
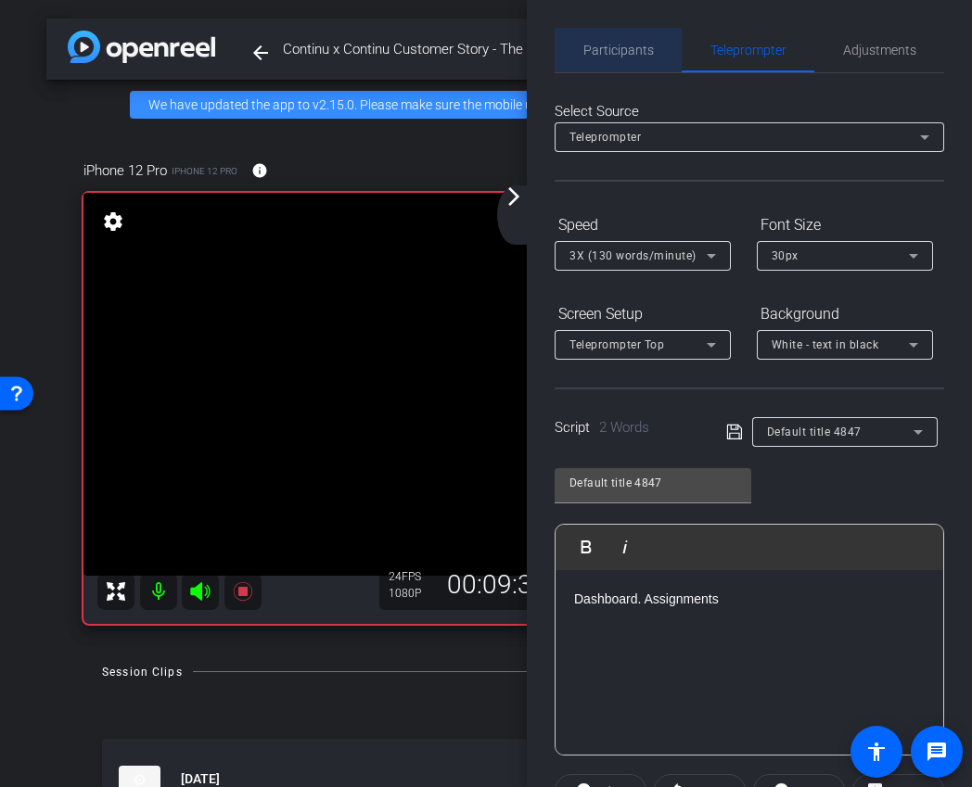
click at [617, 51] on span "Participants" at bounding box center [618, 50] width 70 height 13
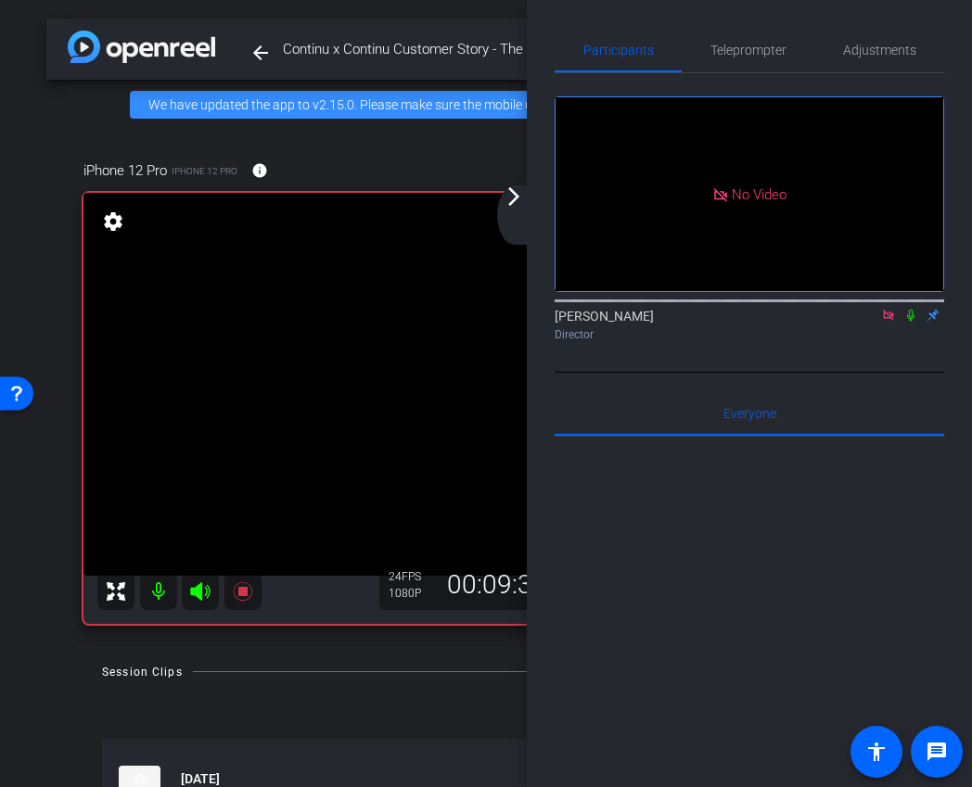
click at [910, 309] on icon at bounding box center [910, 315] width 15 height 13
click at [910, 310] on icon at bounding box center [911, 316] width 10 height 12
click at [736, 44] on span "Teleprompter" at bounding box center [748, 50] width 76 height 13
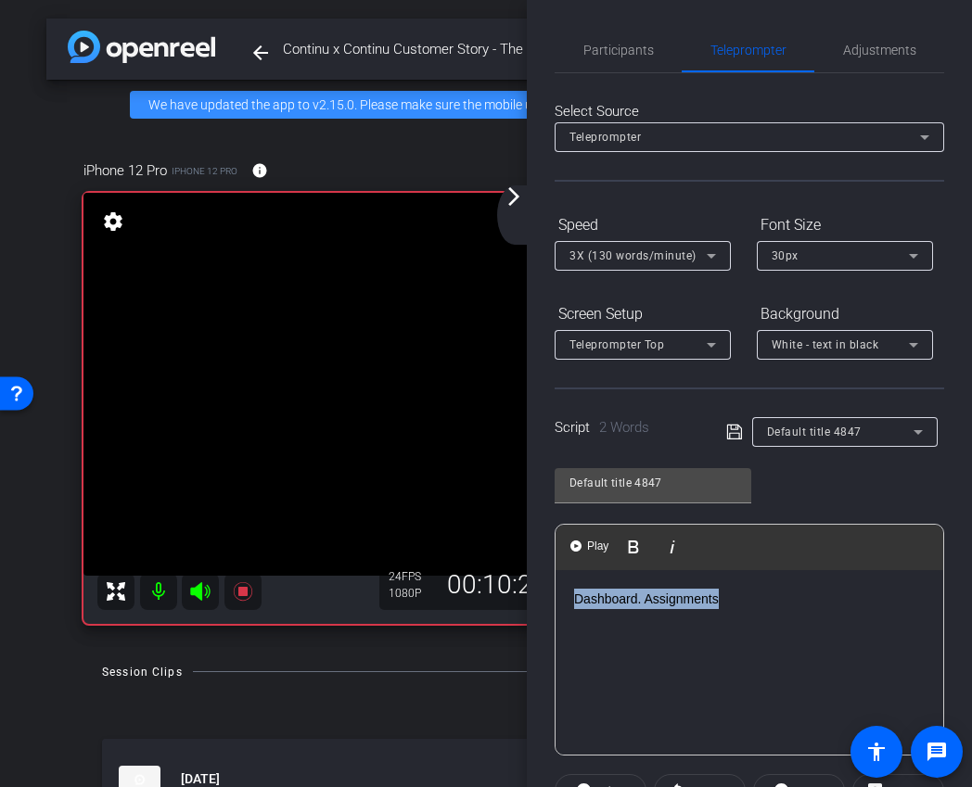
drag, startPoint x: 733, startPoint y: 606, endPoint x: 501, endPoint y: 606, distance: 232.7
click at [501, 606] on div "arrow_back Continu x Continu Customer Story - The Knot Worldwide (TKWW) - chenr…" at bounding box center [486, 393] width 972 height 787
drag, startPoint x: 759, startPoint y: 600, endPoint x: 524, endPoint y: 600, distance: 235.5
click at [524, 600] on div "arrow_back Continu x Continu Customer Story - The Knot Worldwide (TKWW) - chenr…" at bounding box center [486, 393] width 972 height 787
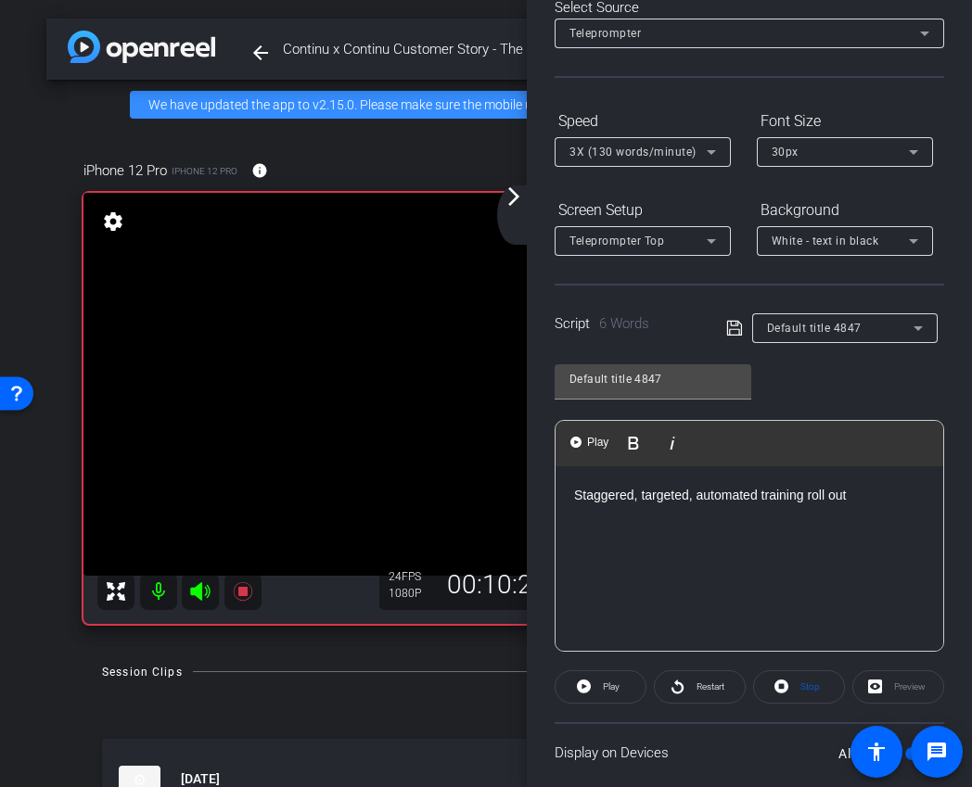
scroll to position [133, 0]
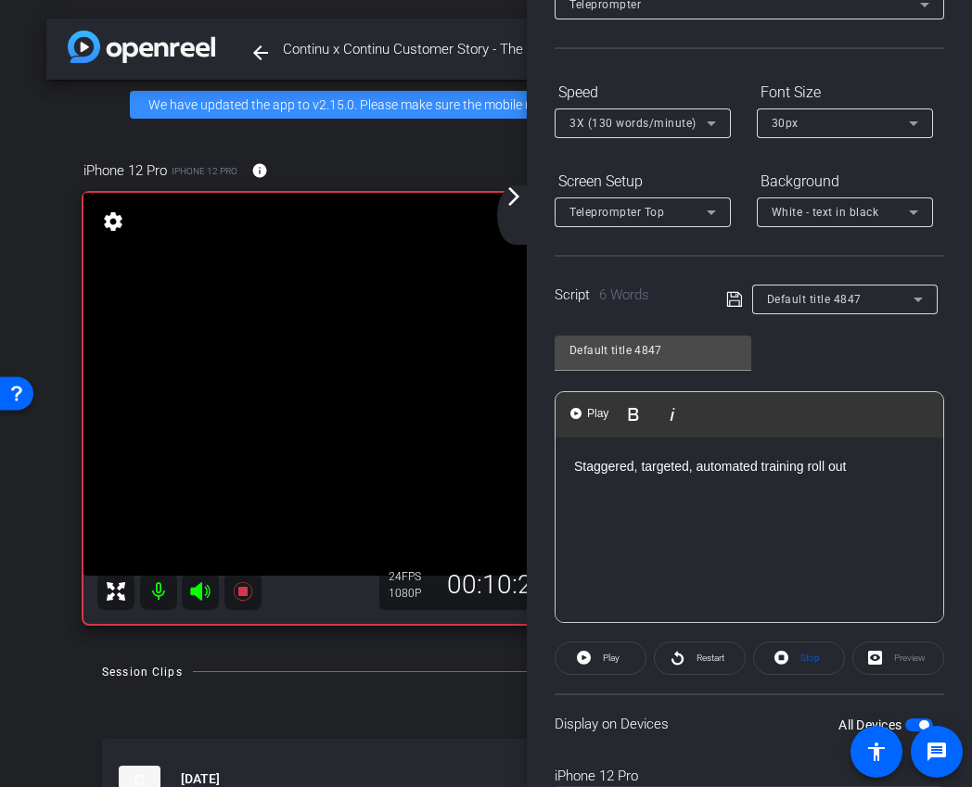
drag, startPoint x: 798, startPoint y: 650, endPoint x: 753, endPoint y: 650, distance: 45.4
click at [798, 650] on span "Stop" at bounding box center [807, 658] width 24 height 26
click at [630, 652] on span at bounding box center [600, 658] width 90 height 44
click at [806, 662] on span "Stop" at bounding box center [809, 658] width 19 height 10
click at [635, 667] on span at bounding box center [600, 658] width 90 height 44
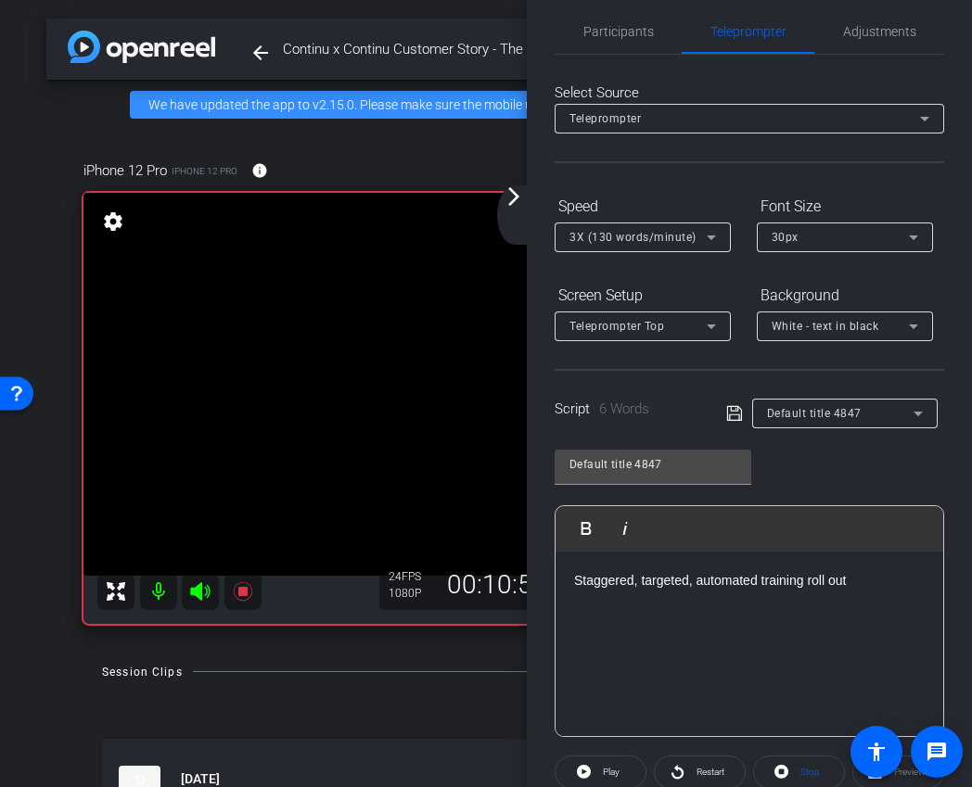
scroll to position [0, 0]
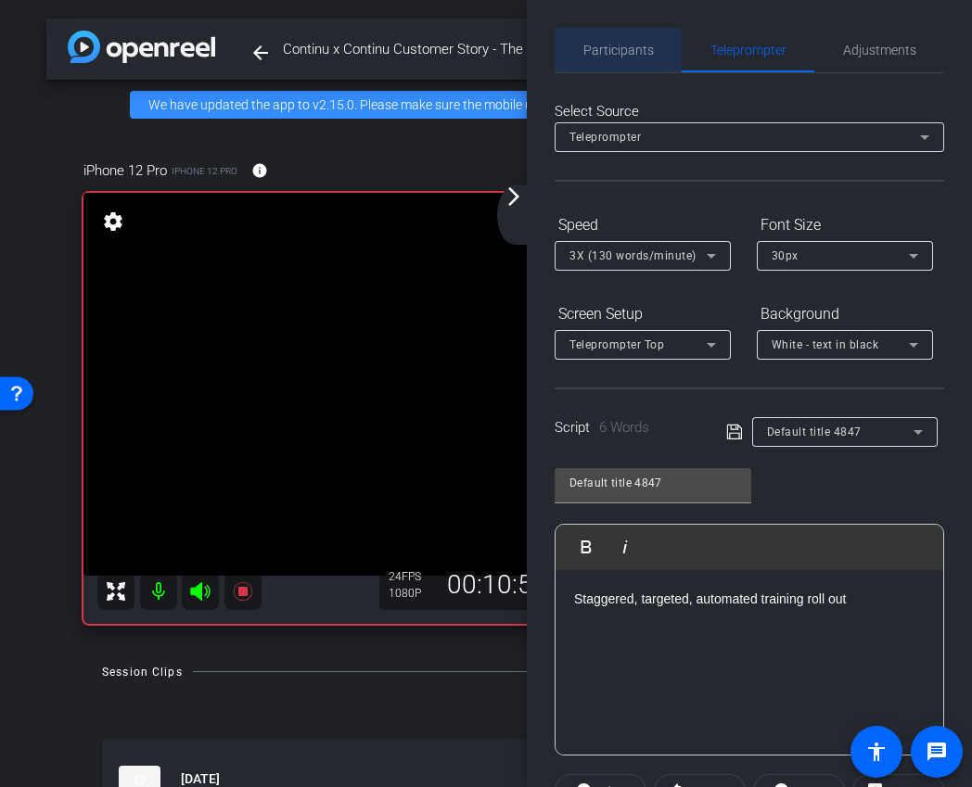
click at [617, 60] on span "Participants" at bounding box center [618, 50] width 70 height 44
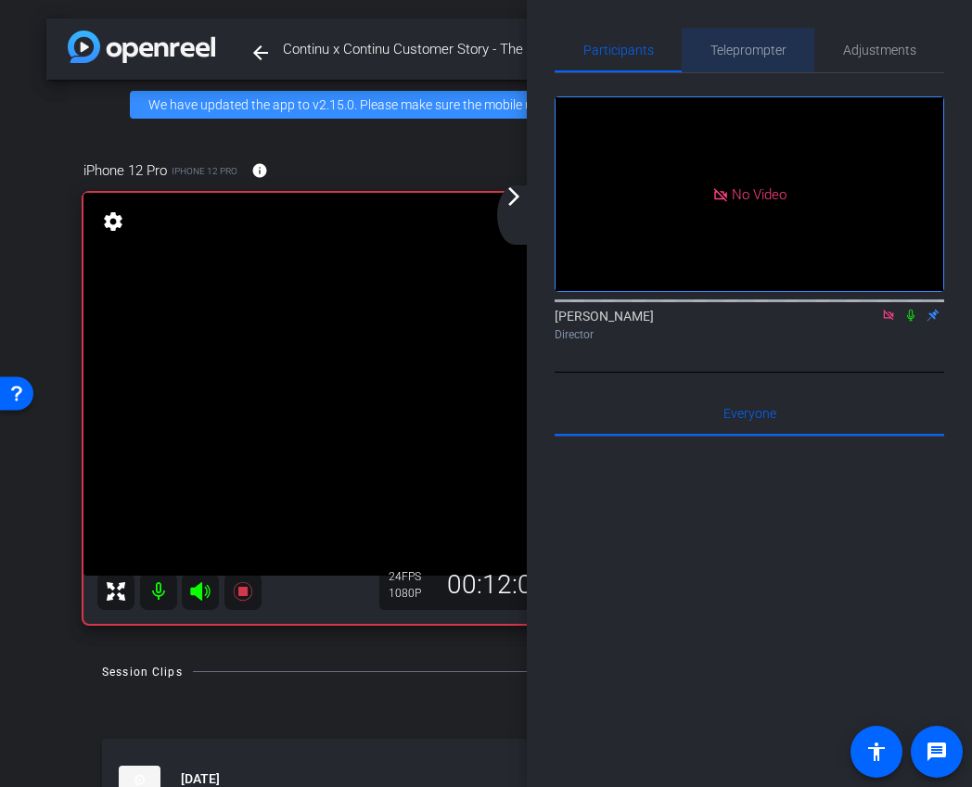
click at [741, 48] on span "Teleprompter" at bounding box center [748, 50] width 76 height 13
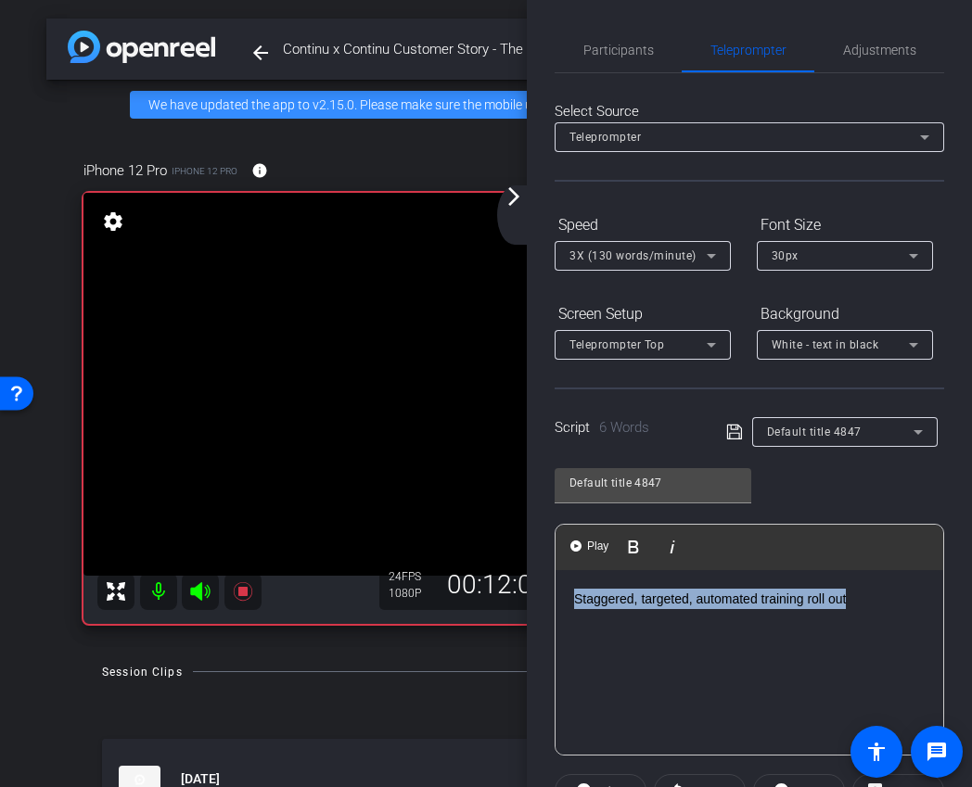
drag, startPoint x: 878, startPoint y: 599, endPoint x: 453, endPoint y: 599, distance: 424.6
click at [453, 599] on div "arrow_back Continu x Continu Customer Story - The Knot Worldwide (TKWW) - chenr…" at bounding box center [486, 393] width 972 height 787
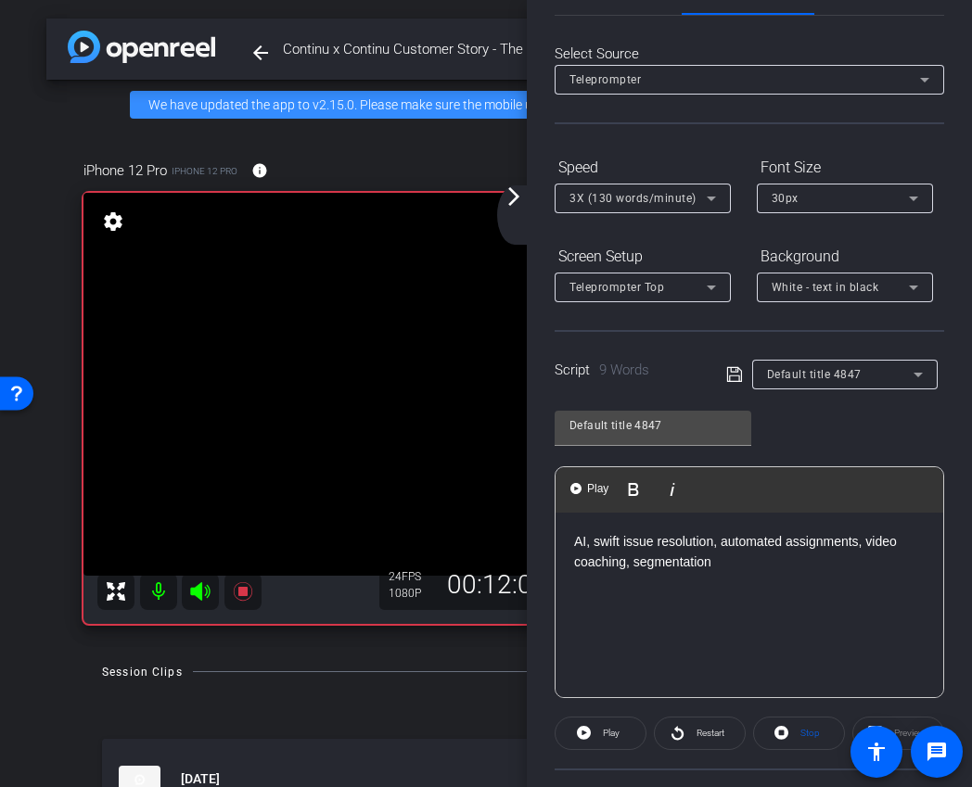
scroll to position [91, 0]
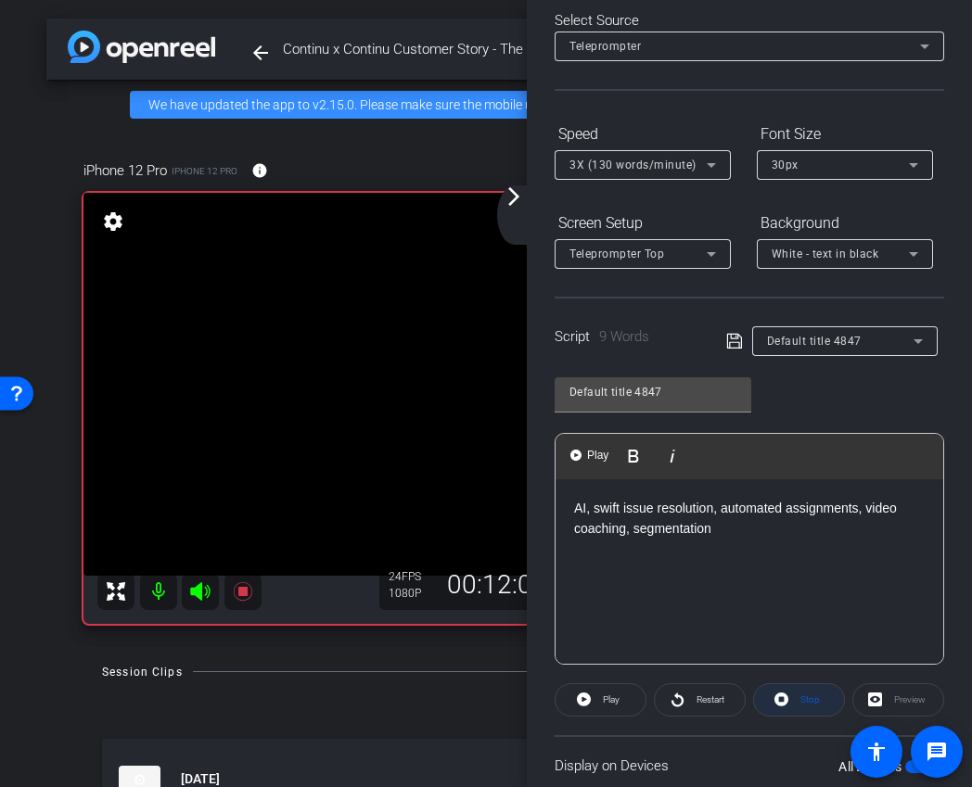
click at [795, 703] on span "Stop" at bounding box center [807, 700] width 24 height 26
click at [592, 704] on span at bounding box center [600, 700] width 90 height 44
click at [795, 698] on span "Stop" at bounding box center [807, 700] width 24 height 26
click at [611, 700] on span "Play" at bounding box center [611, 699] width 17 height 10
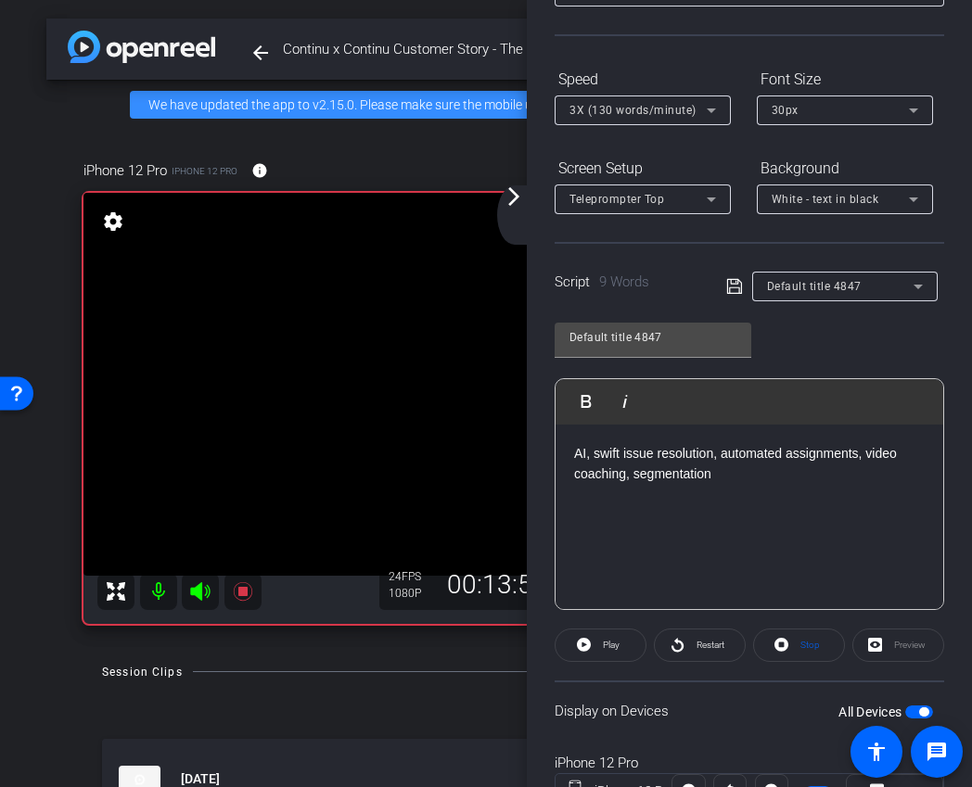
scroll to position [162, 0]
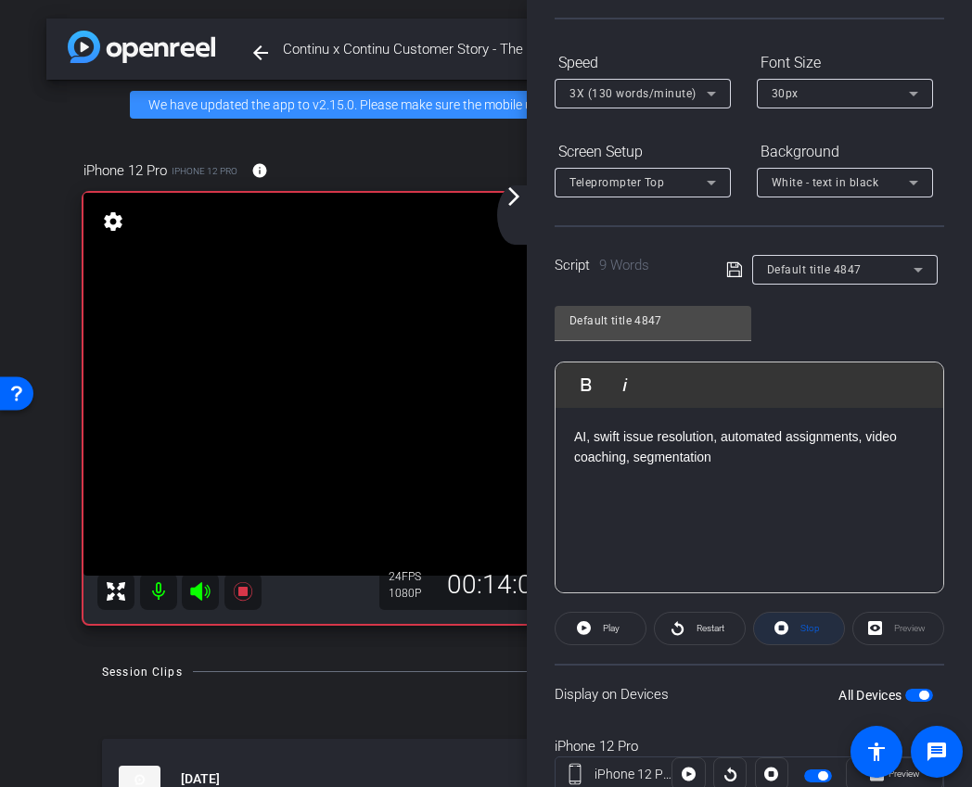
click at [822, 623] on span at bounding box center [799, 628] width 90 height 44
click at [601, 631] on span "Play" at bounding box center [608, 629] width 21 height 26
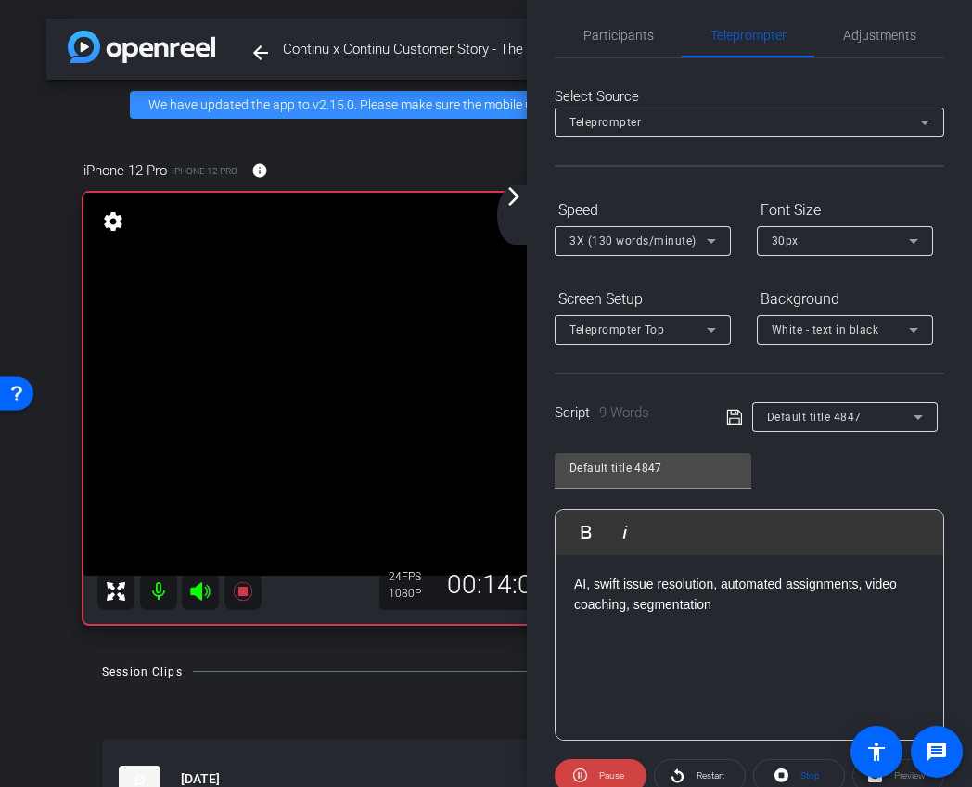
scroll to position [0, 0]
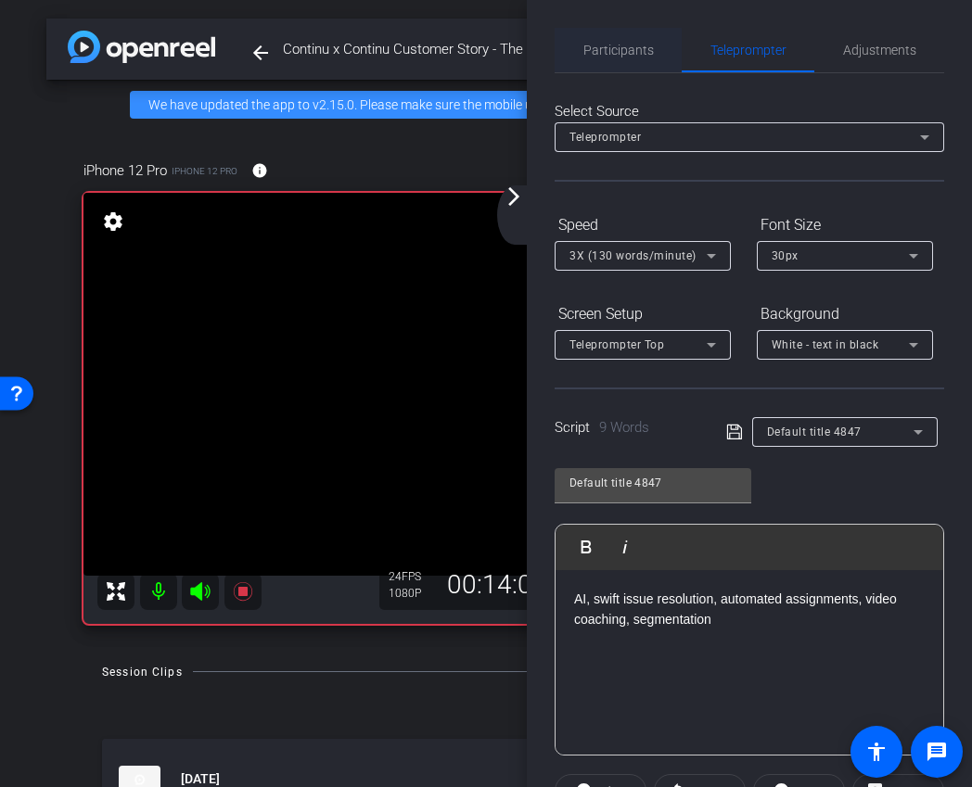
click at [625, 59] on span "Participants" at bounding box center [618, 50] width 70 height 44
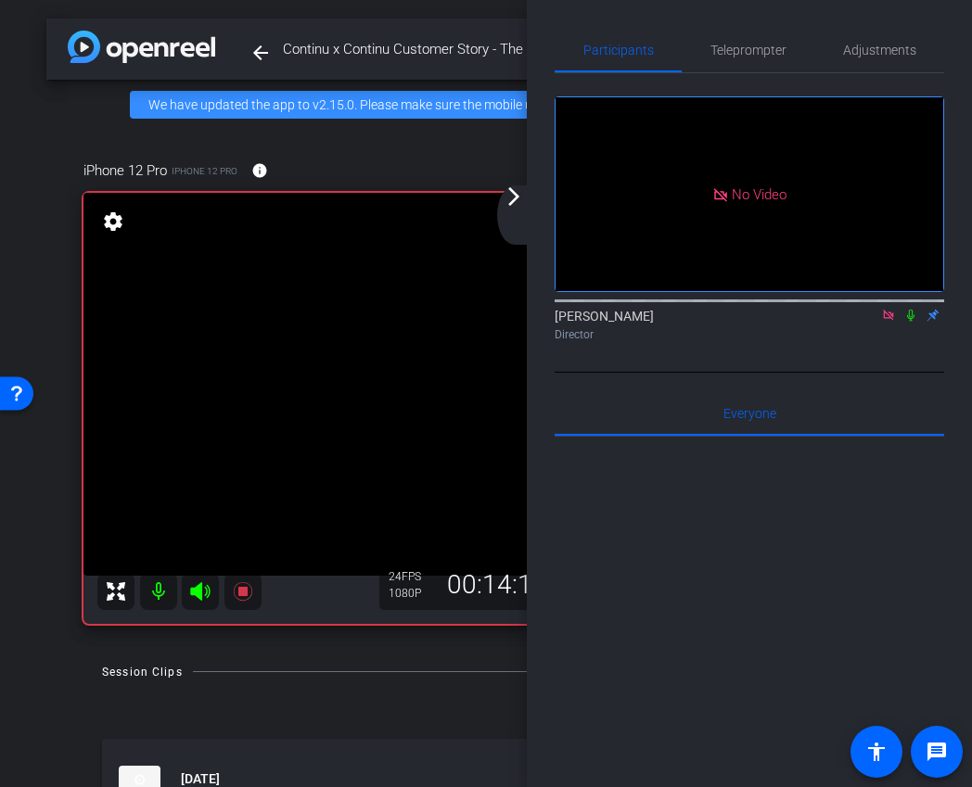
click at [907, 309] on icon at bounding box center [910, 315] width 15 height 13
click at [911, 310] on icon at bounding box center [911, 316] width 10 height 12
click at [736, 57] on span "Teleprompter" at bounding box center [748, 50] width 76 height 13
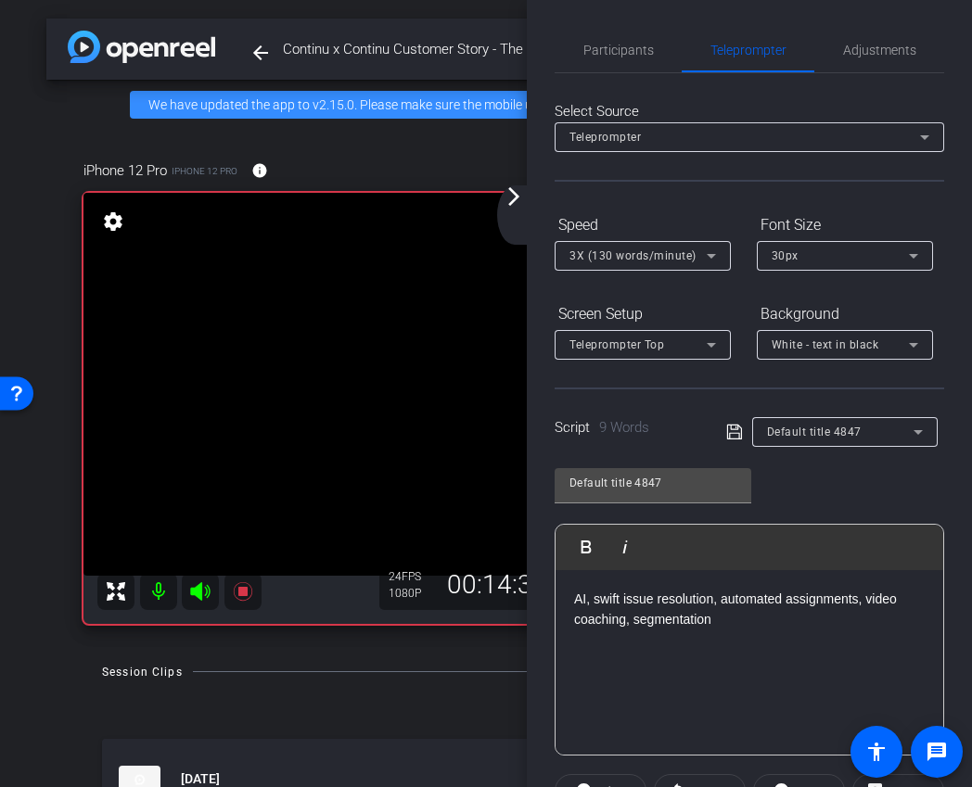
scroll to position [226, 0]
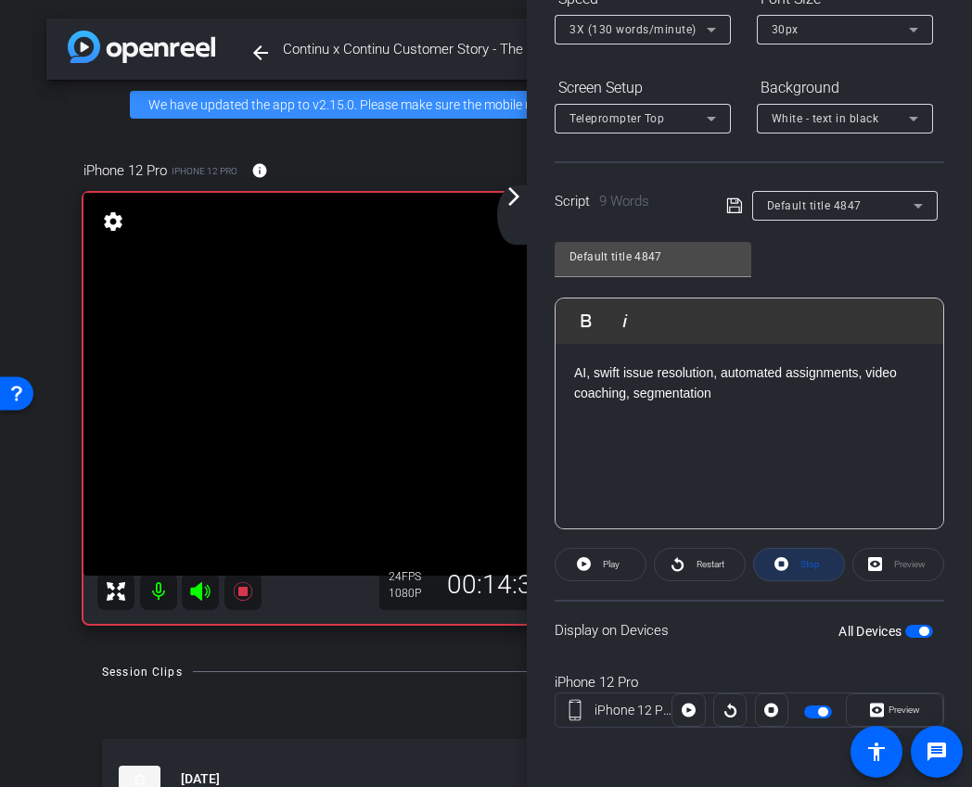
click at [813, 567] on span "Stop" at bounding box center [809, 564] width 19 height 10
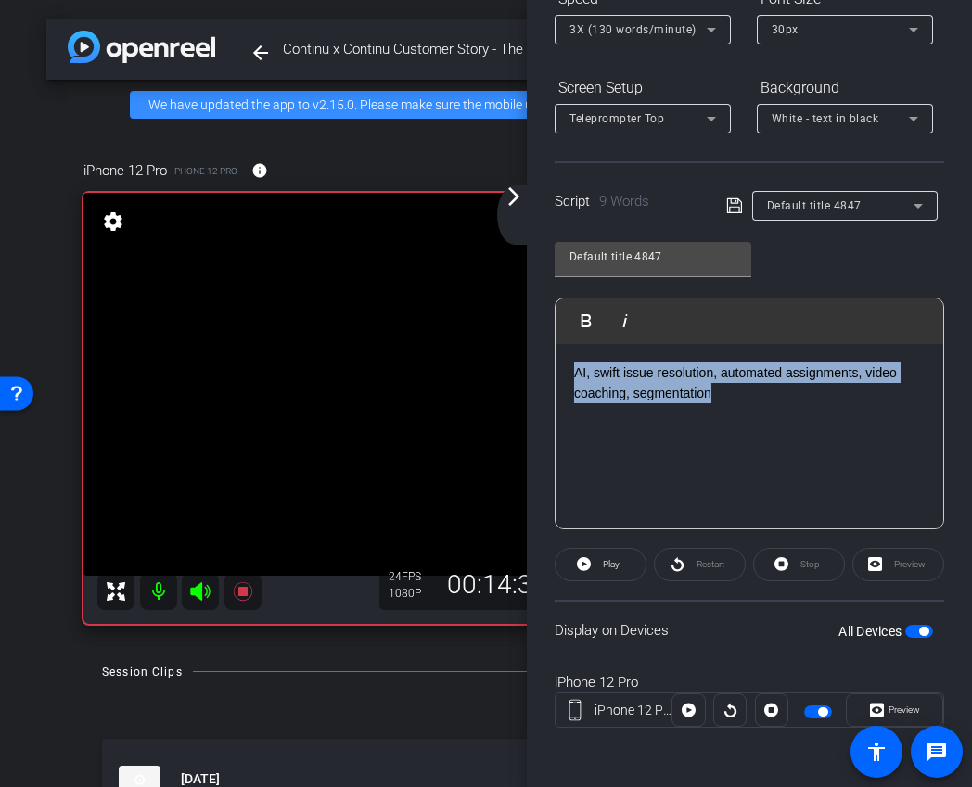
drag, startPoint x: 735, startPoint y: 399, endPoint x: 417, endPoint y: 361, distance: 320.3
click at [417, 361] on div "arrow_back Continu x Continu Customer Story - The Knot Worldwide (TKWW) - chenr…" at bounding box center [486, 393] width 972 height 787
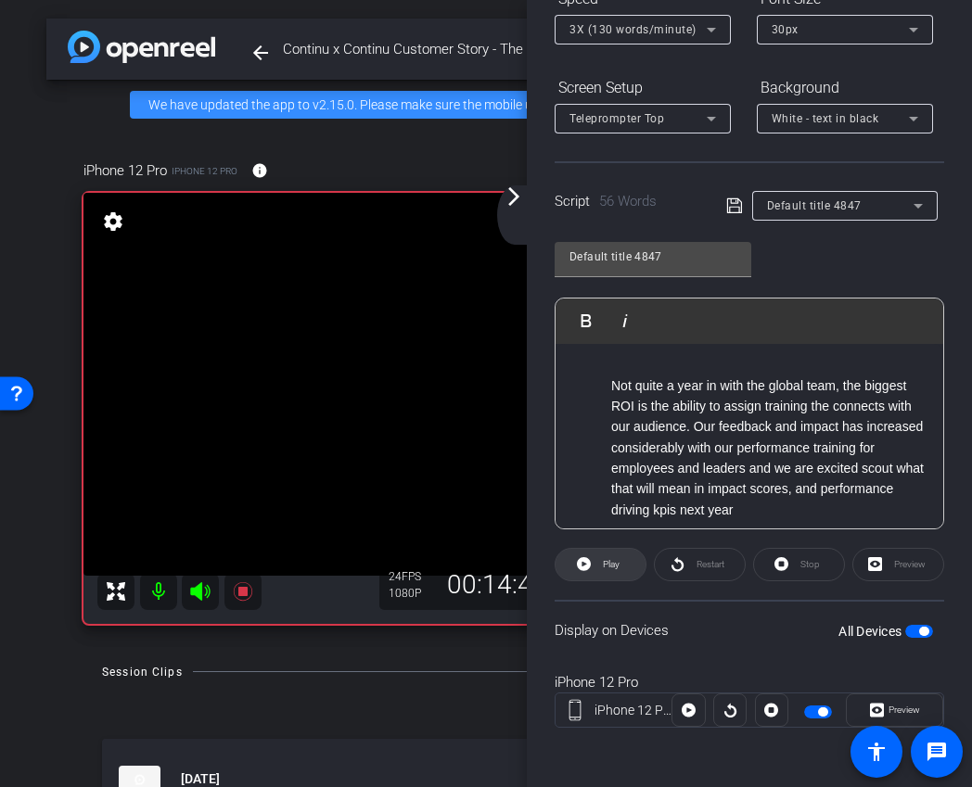
click at [579, 566] on icon at bounding box center [584, 564] width 14 height 14
click at [794, 565] on span at bounding box center [799, 564] width 90 height 44
click at [617, 572] on span "Play" at bounding box center [608, 565] width 21 height 26
click at [807, 572] on span "Stop" at bounding box center [807, 565] width 24 height 26
click at [593, 566] on span at bounding box center [600, 564] width 90 height 44
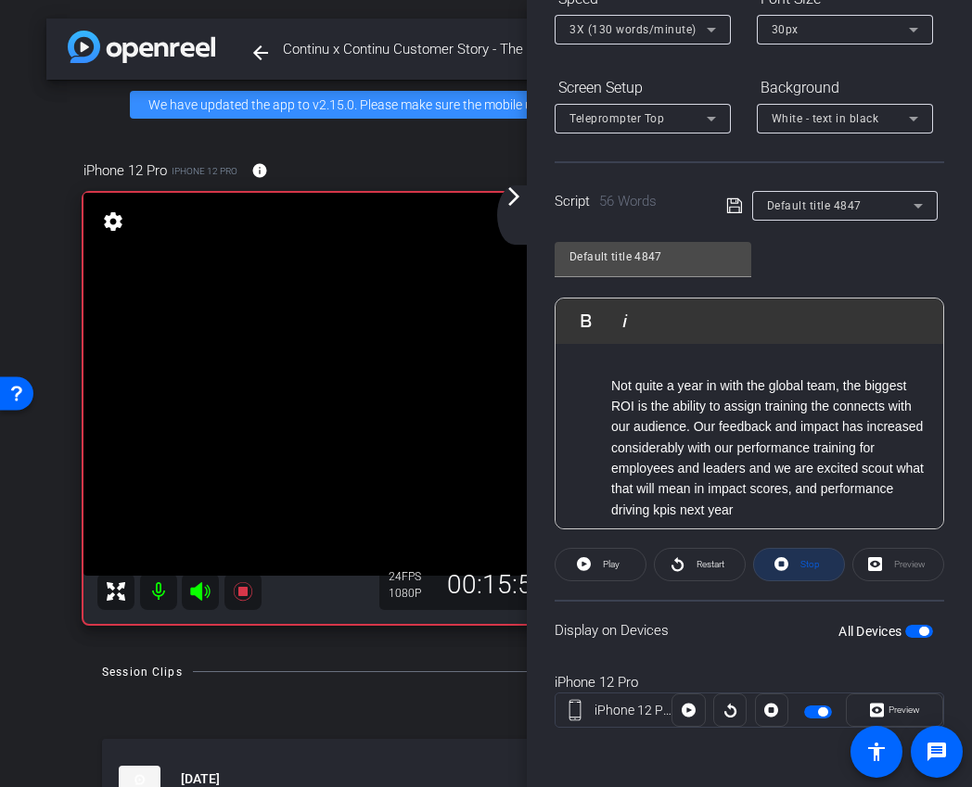
click at [808, 560] on span "Stop" at bounding box center [809, 564] width 19 height 10
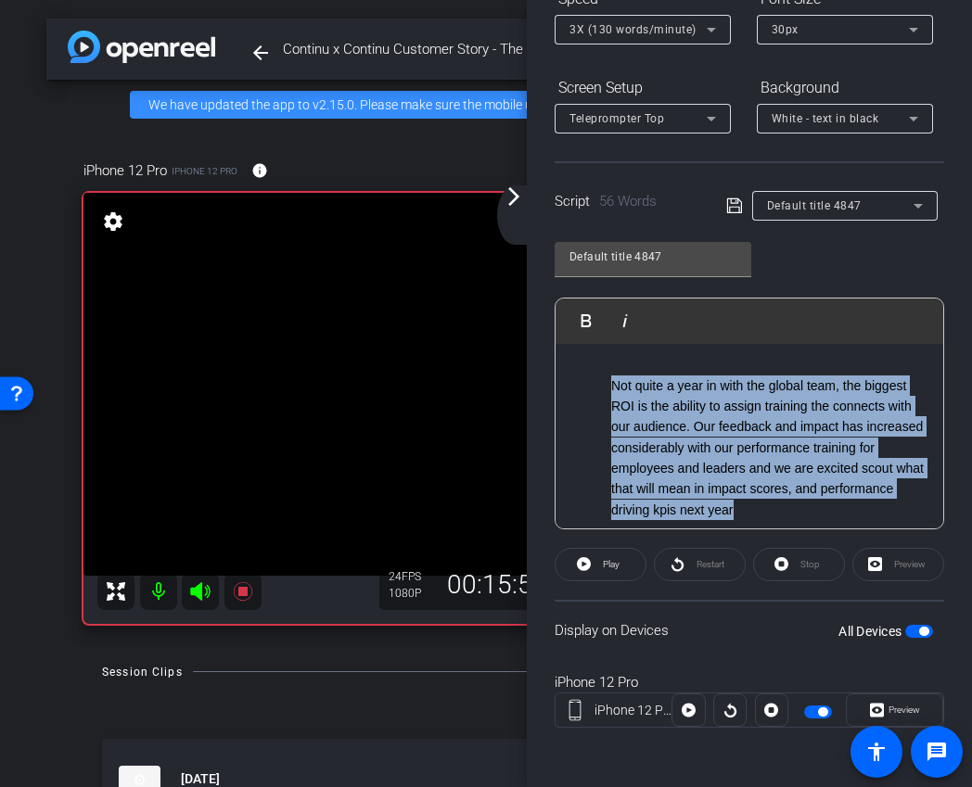
drag, startPoint x: 813, startPoint y: 518, endPoint x: 504, endPoint y: 358, distance: 347.9
click at [504, 358] on div "arrow_back Continu x Continu Customer Story - The Knot Worldwide (TKWW) - chenr…" at bounding box center [486, 393] width 972 height 787
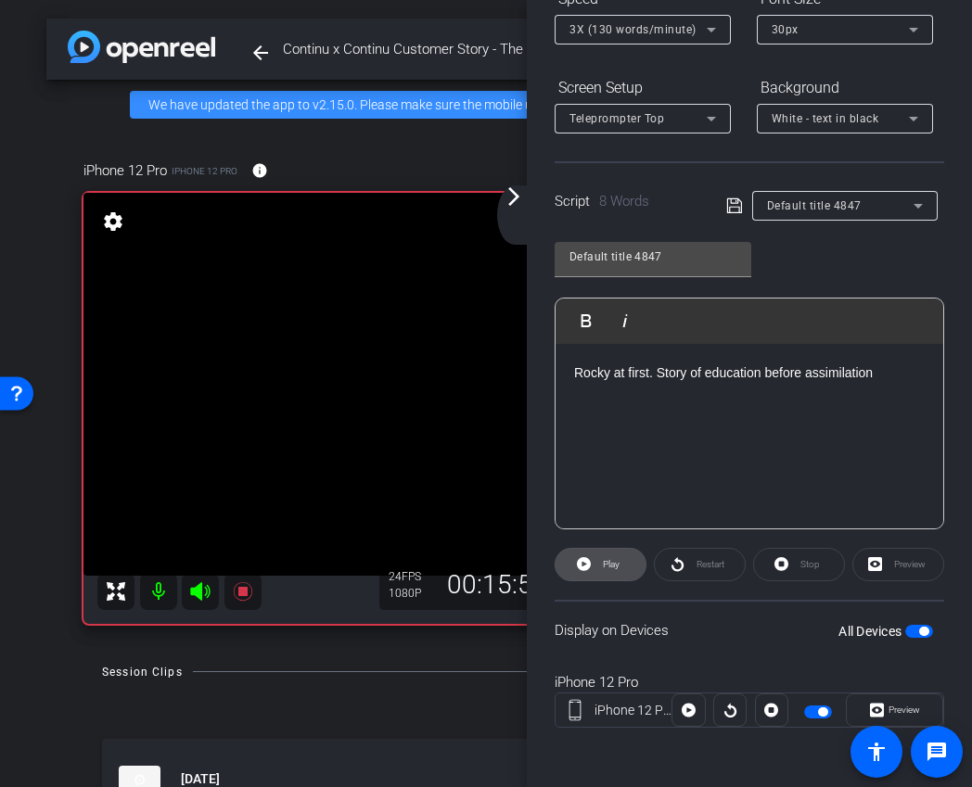
click at [607, 566] on span "Play" at bounding box center [611, 564] width 17 height 10
click at [818, 570] on span "Stop" at bounding box center [807, 565] width 24 height 26
click at [617, 569] on span "Play" at bounding box center [611, 564] width 17 height 10
click at [786, 568] on icon at bounding box center [781, 564] width 14 height 14
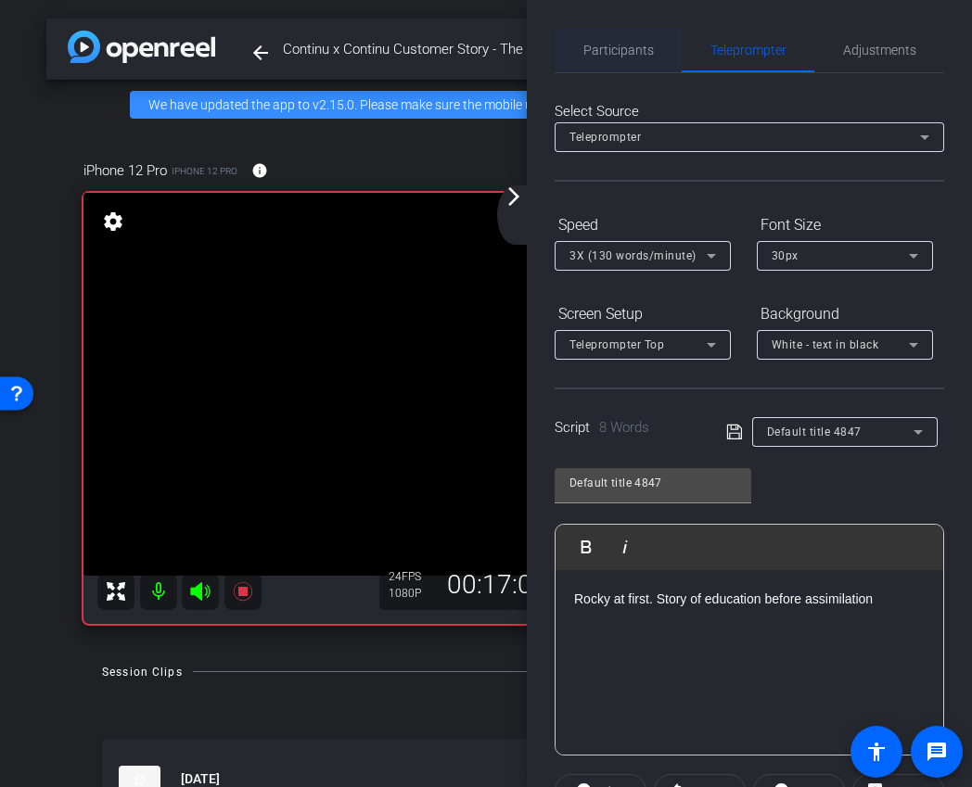
click at [624, 51] on span "Participants" at bounding box center [618, 50] width 70 height 13
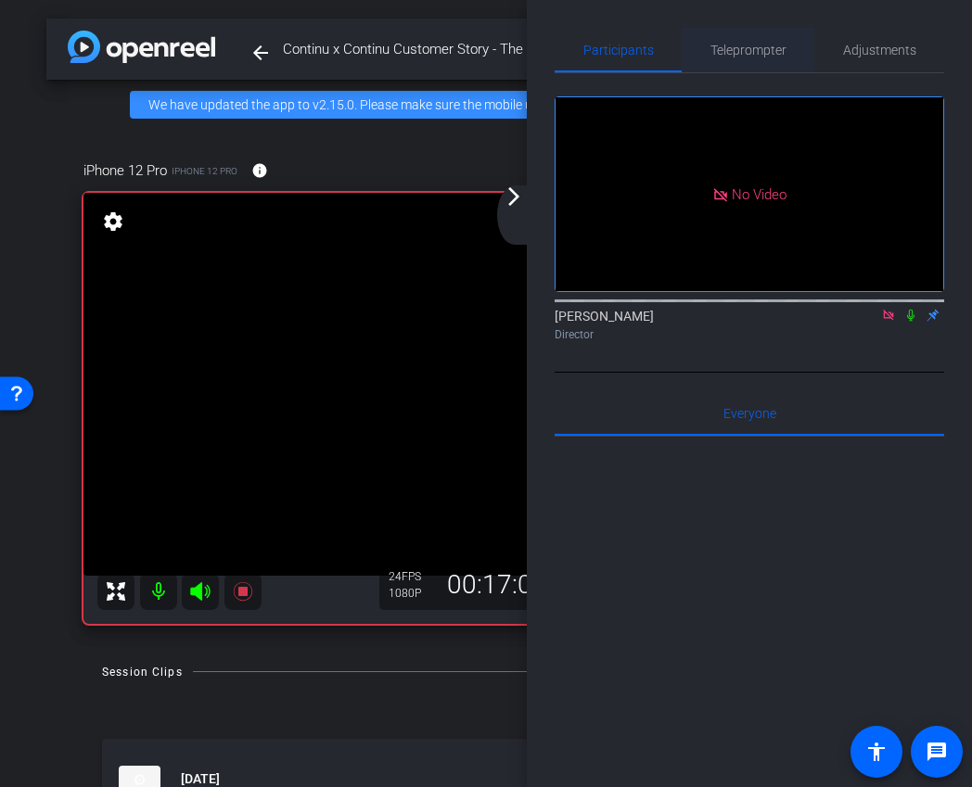
click at [759, 44] on span "Teleprompter" at bounding box center [748, 50] width 76 height 13
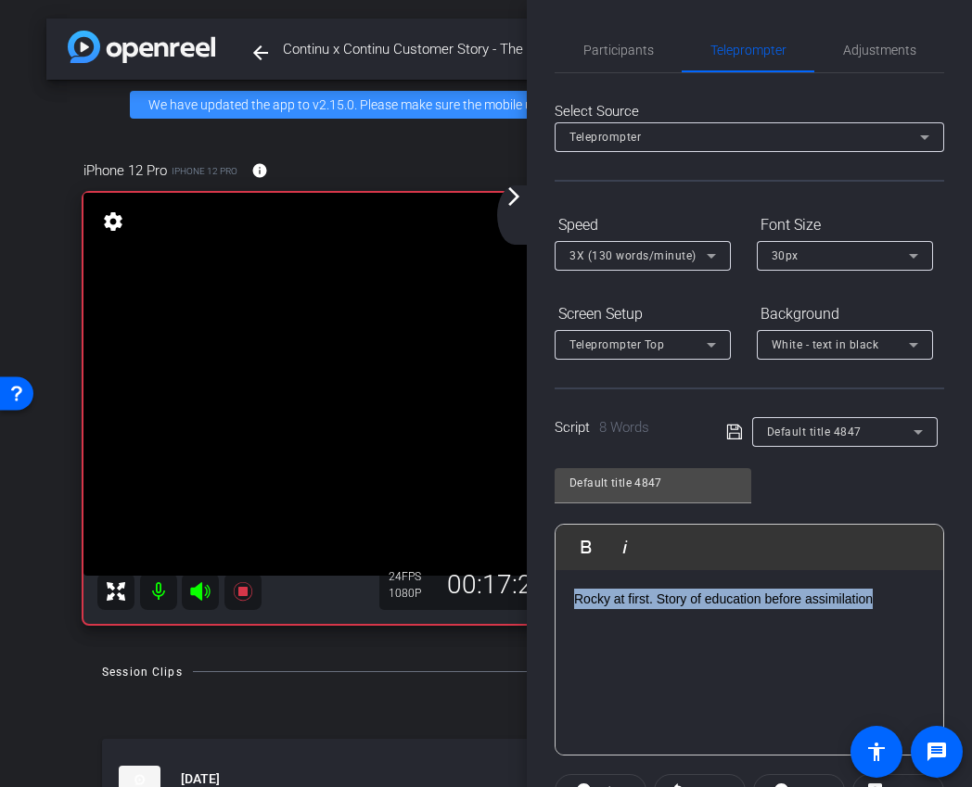
drag, startPoint x: 875, startPoint y: 595, endPoint x: 548, endPoint y: 590, distance: 327.3
click at [548, 590] on div "Participants Teleprompter Adjustments Ariam Eqbe Director Everyone 0 Mark all r…" at bounding box center [749, 393] width 445 height 787
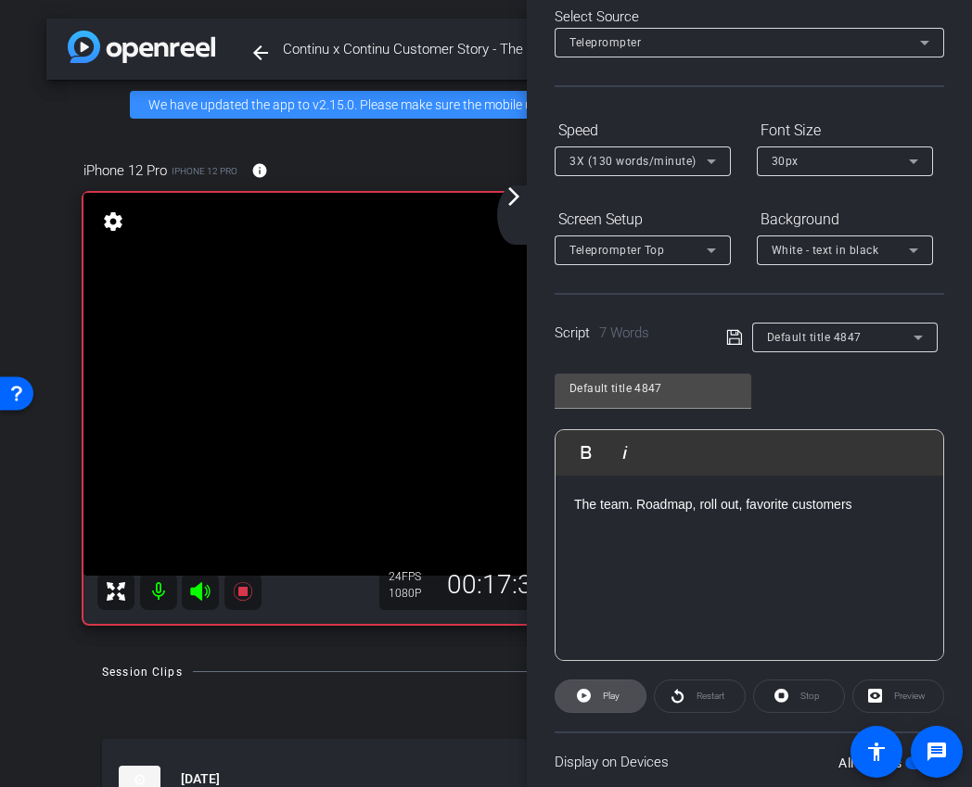
click at [603, 693] on span "Play" at bounding box center [611, 696] width 17 height 10
click at [786, 693] on icon at bounding box center [781, 696] width 14 height 14
click at [604, 696] on span "Play" at bounding box center [611, 696] width 17 height 10
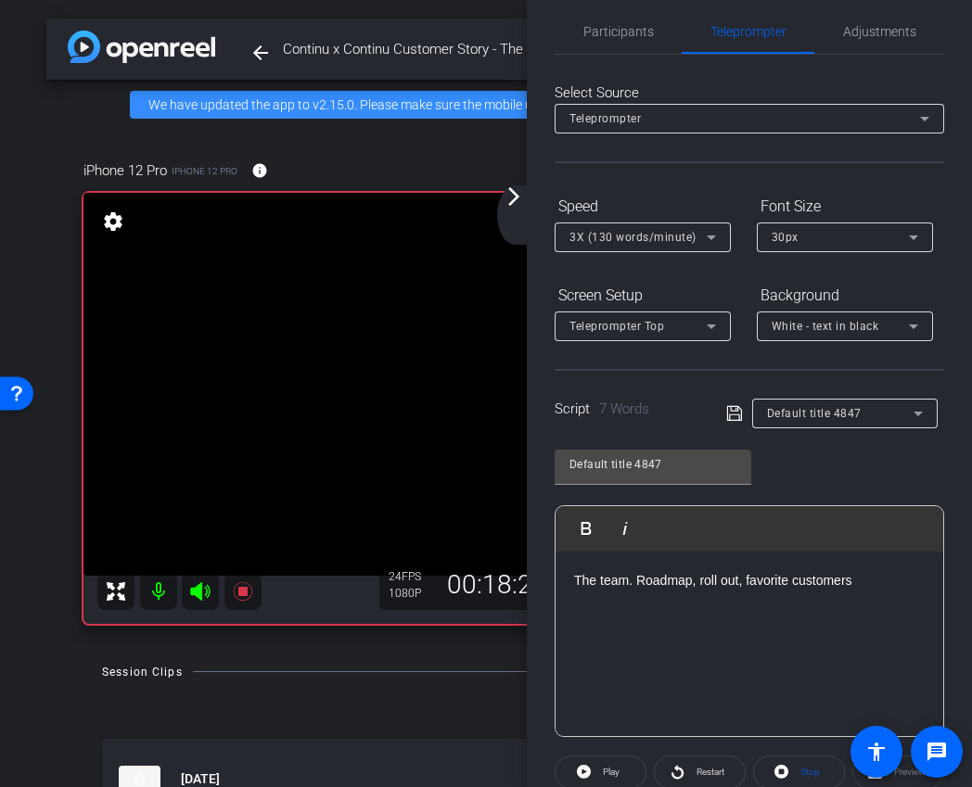
scroll to position [0, 0]
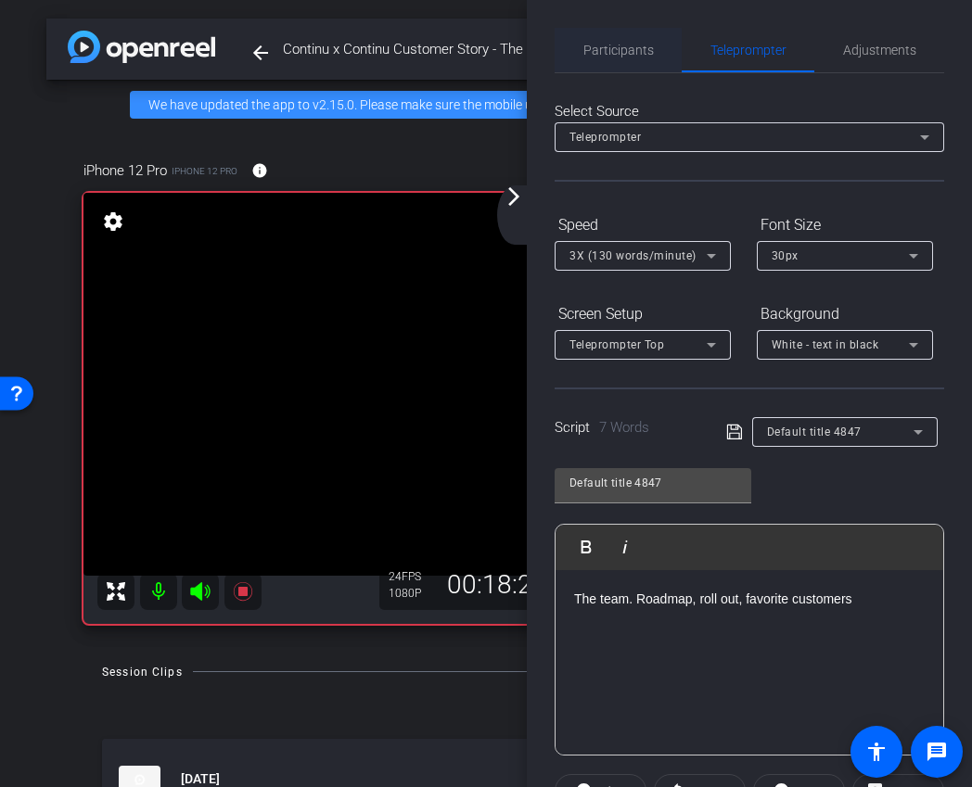
click at [615, 53] on span "Participants" at bounding box center [618, 50] width 70 height 13
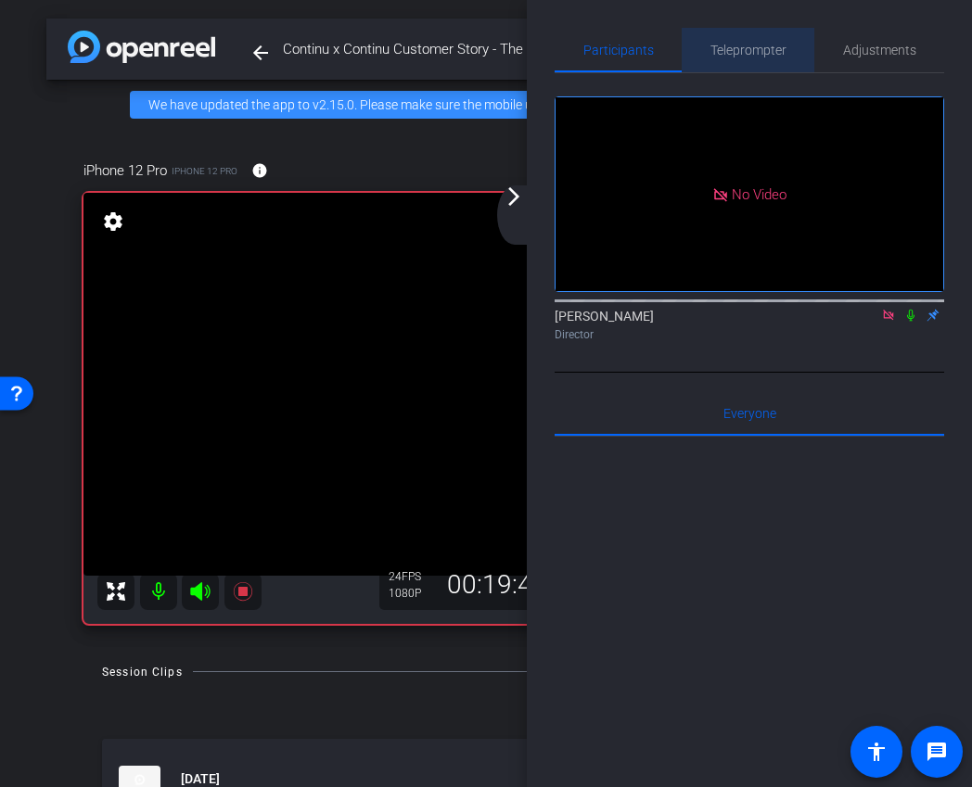
click at [752, 70] on span "Teleprompter" at bounding box center [748, 50] width 76 height 44
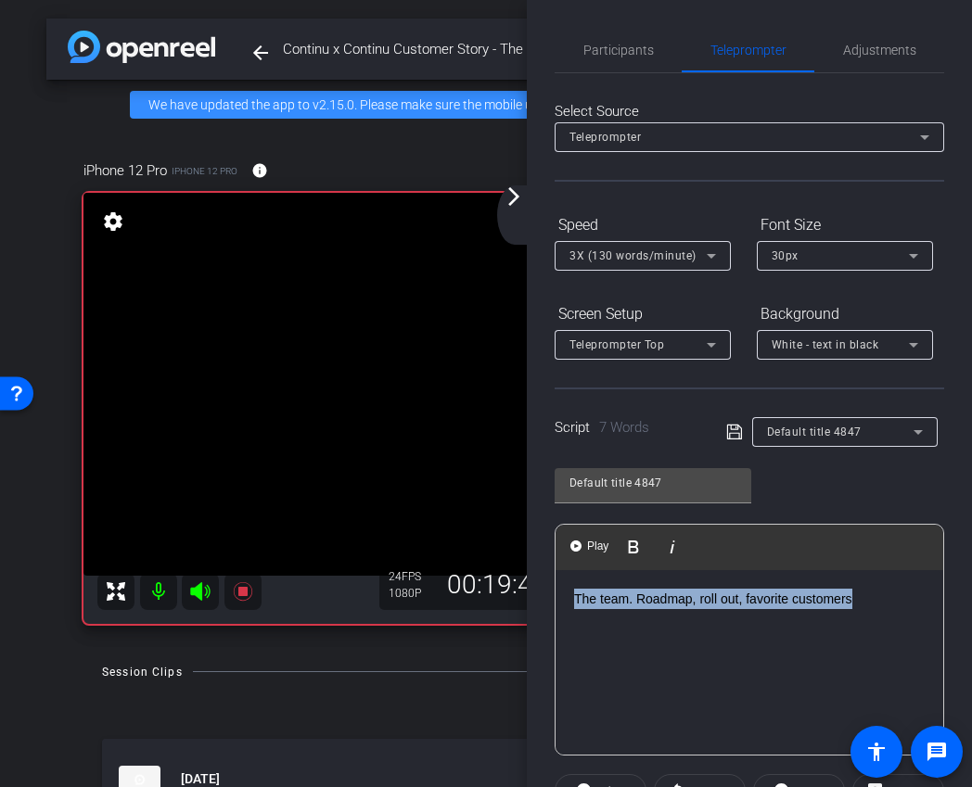
drag, startPoint x: 875, startPoint y: 599, endPoint x: 343, endPoint y: 566, distance: 533.1
click at [343, 566] on div "arrow_back Continu x Continu Customer Story - The Knot Worldwide (TKWW) - chenr…" at bounding box center [486, 393] width 972 height 787
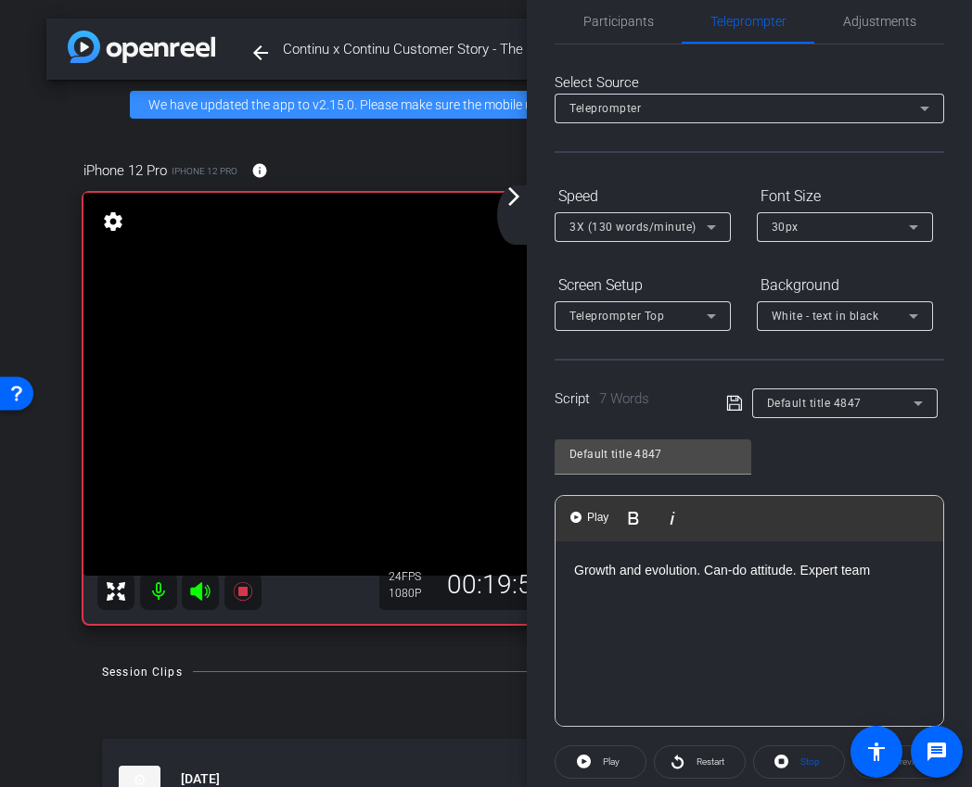
scroll to position [46, 0]
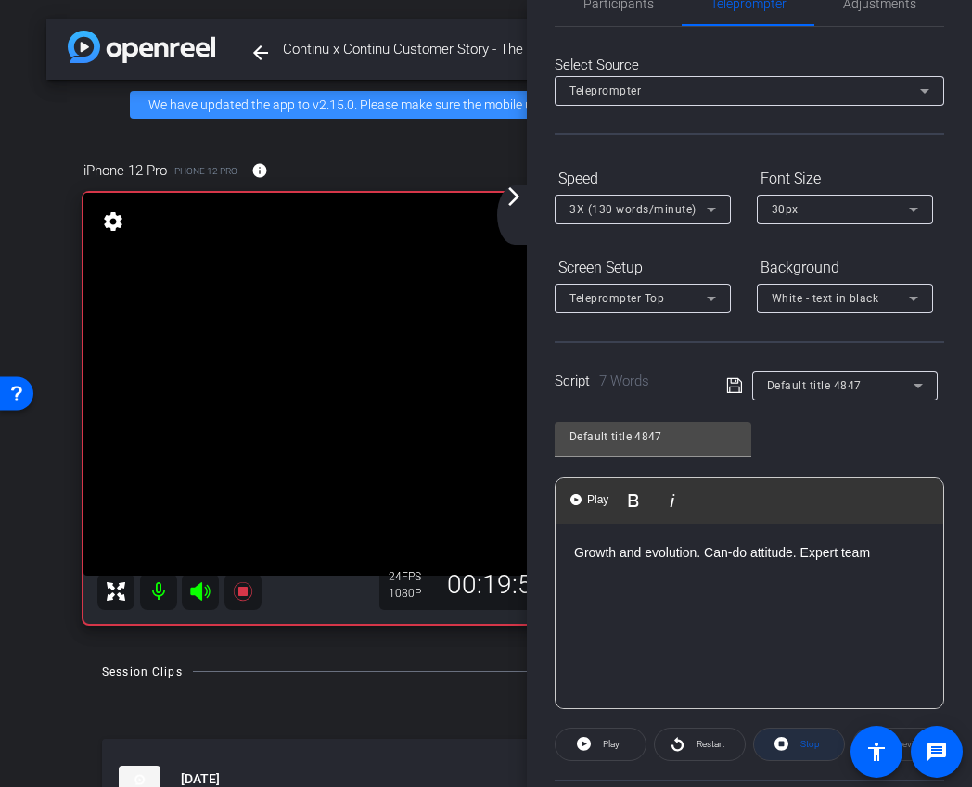
click at [793, 756] on span at bounding box center [799, 744] width 90 height 44
click at [591, 744] on span at bounding box center [600, 744] width 90 height 44
click at [797, 731] on span "Stop" at bounding box center [807, 744] width 24 height 26
click at [609, 743] on span "Play" at bounding box center [611, 744] width 17 height 10
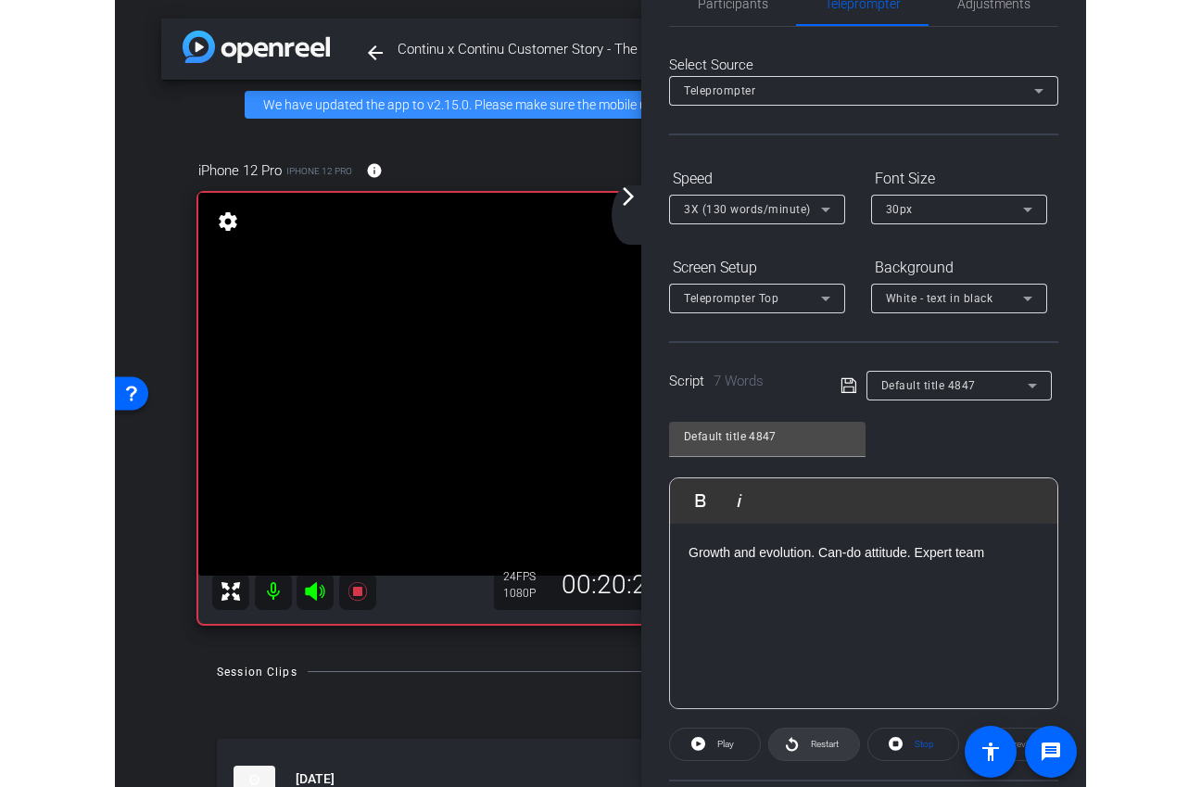
scroll to position [0, 0]
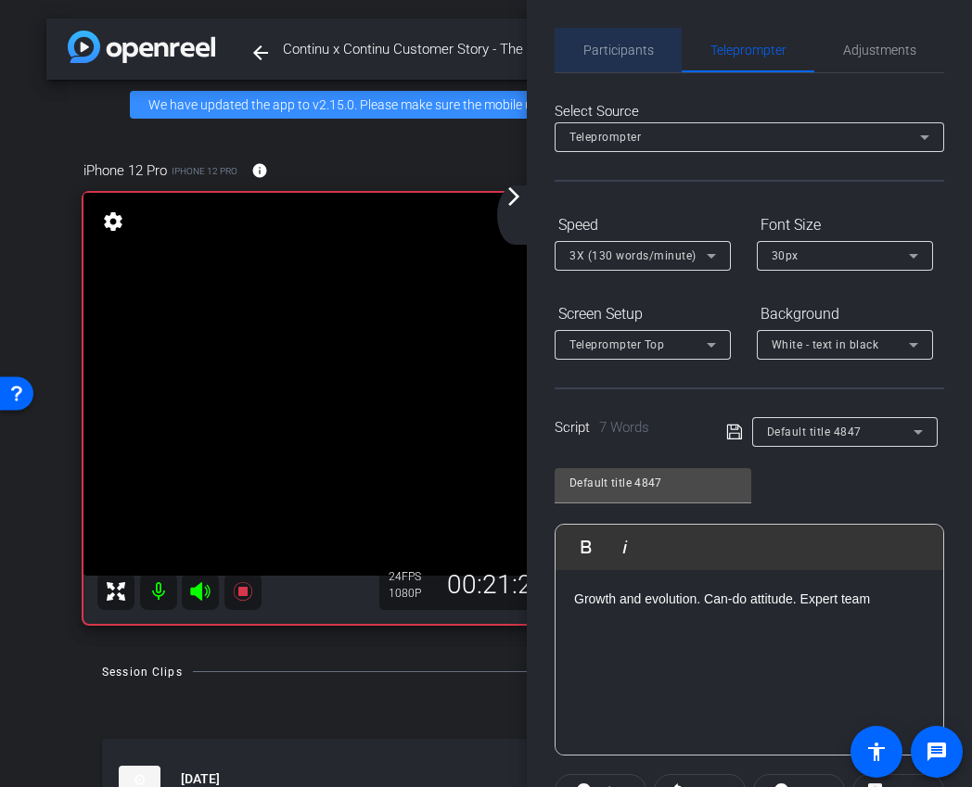
click at [623, 63] on span "Participants" at bounding box center [618, 50] width 70 height 44
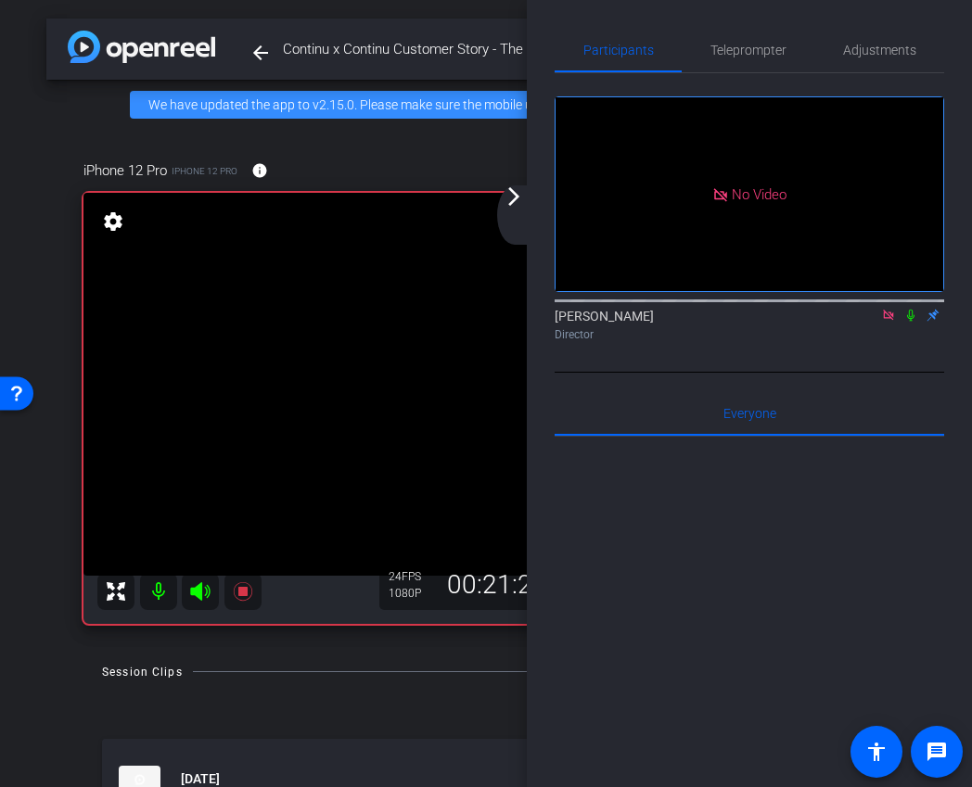
click at [909, 310] on icon at bounding box center [910, 316] width 7 height 12
click at [909, 310] on icon at bounding box center [911, 316] width 10 height 12
click at [519, 184] on div "iPhone 12 Pro iPhone 12 Pro info ROOM ID: 404101898 75% battery_std" at bounding box center [485, 170] width 805 height 44
click at [519, 193] on mat-icon "arrow_forward_ios" at bounding box center [513, 196] width 22 height 22
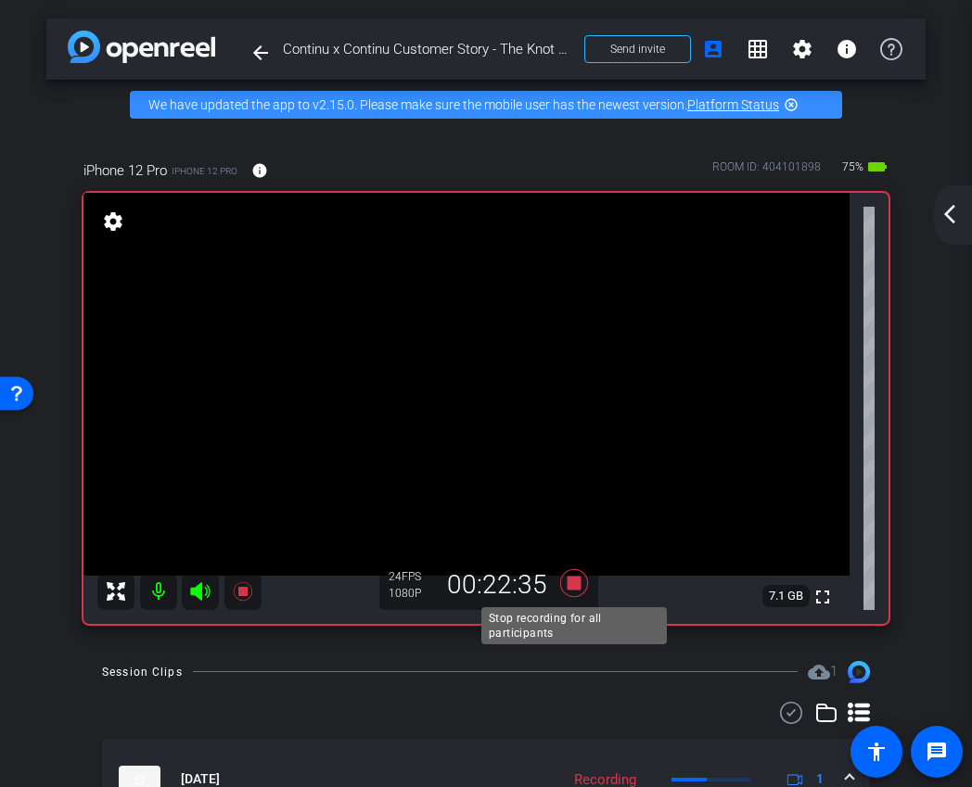
click at [575, 581] on icon at bounding box center [574, 582] width 28 height 28
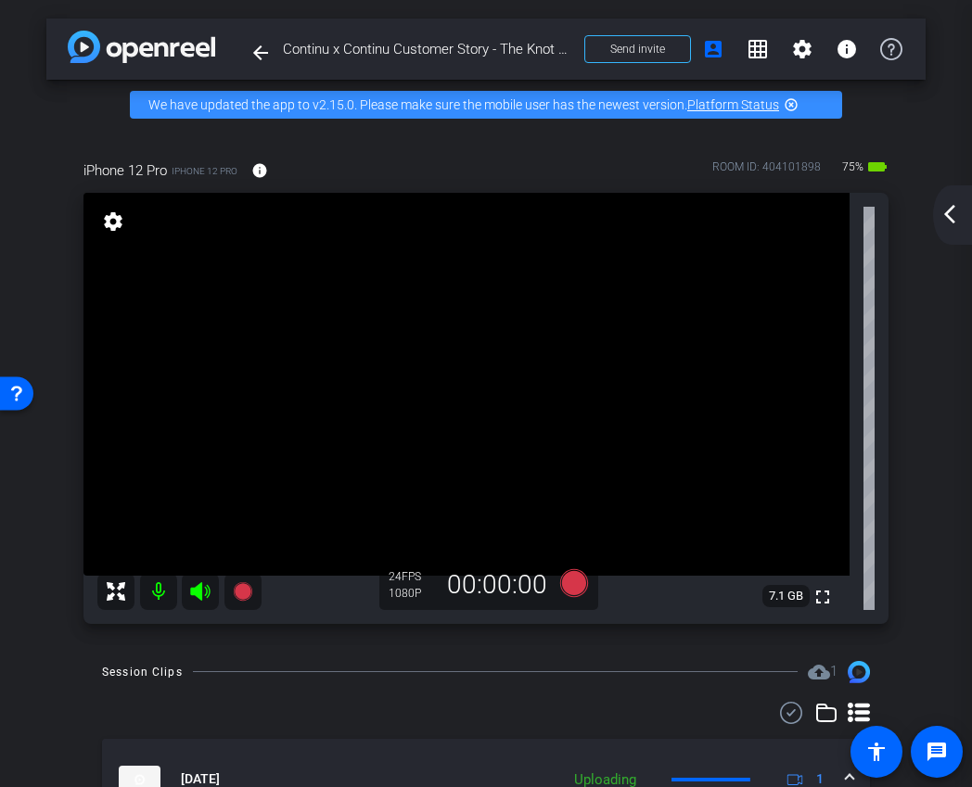
click at [953, 211] on mat-icon "arrow_back_ios_new" at bounding box center [949, 214] width 22 height 22
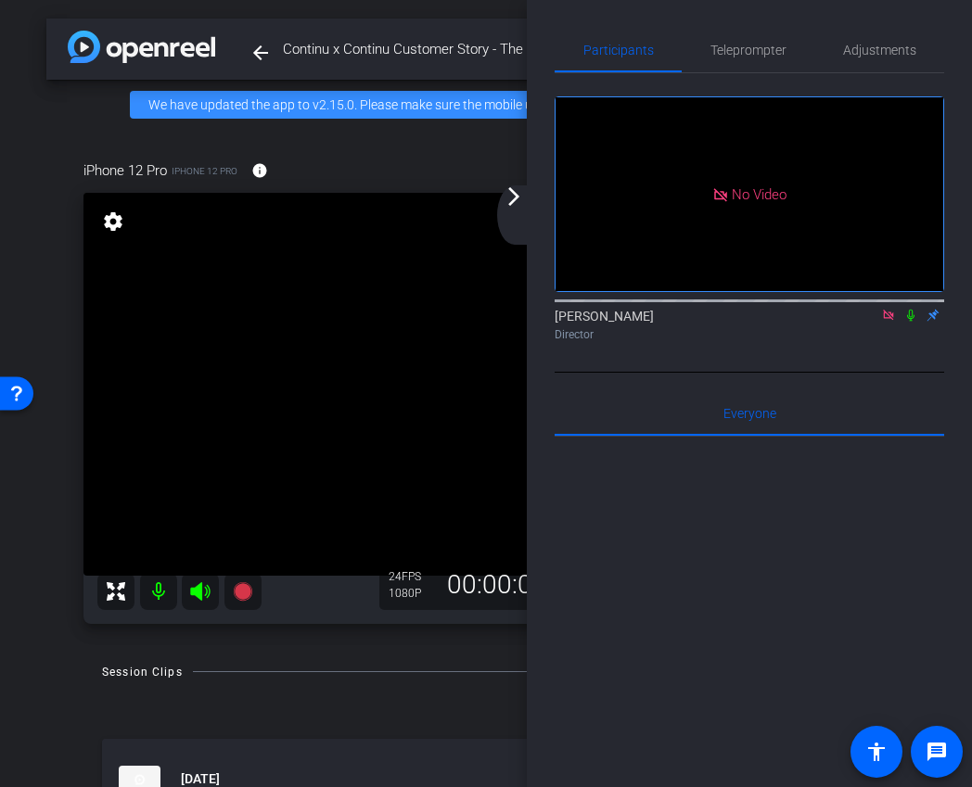
click at [889, 310] on icon at bounding box center [888, 315] width 10 height 10
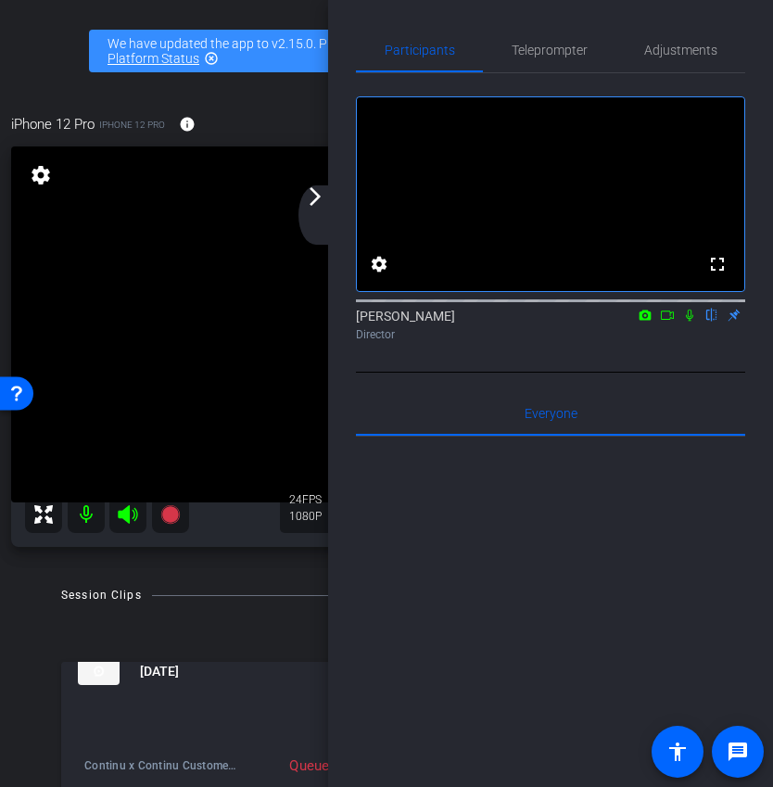
click at [312, 199] on mat-icon "arrow_forward_ios" at bounding box center [315, 196] width 22 height 22
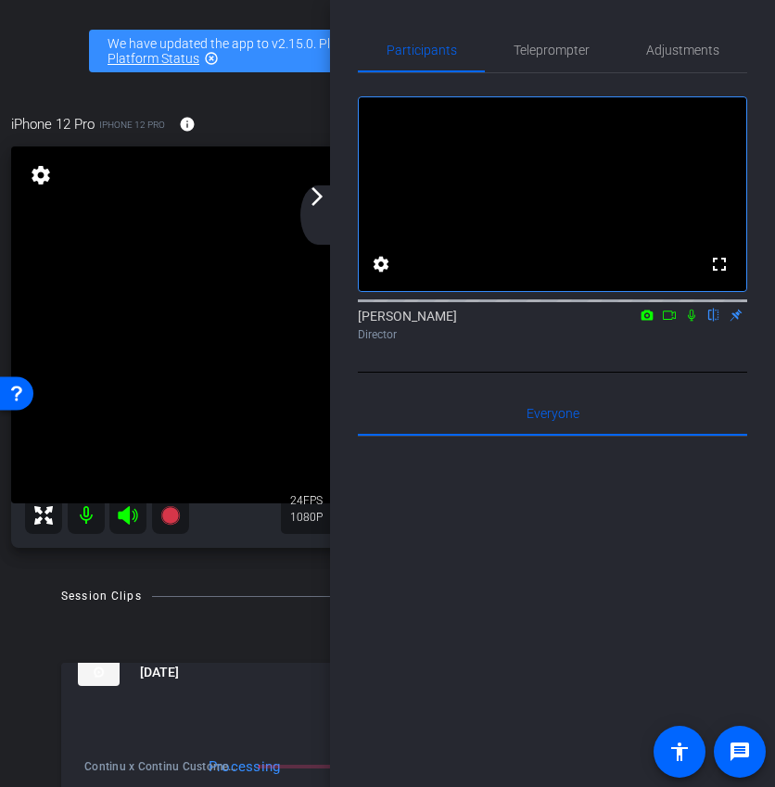
click at [322, 199] on mat-icon "arrow_forward_ios" at bounding box center [317, 196] width 22 height 22
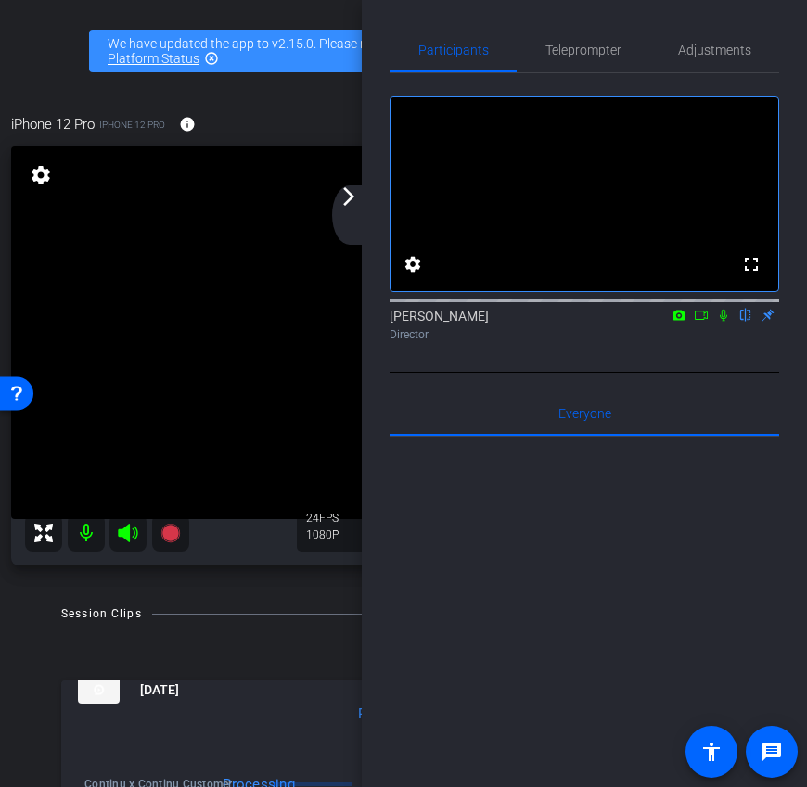
click at [350, 210] on div "arrow_back_ios_new arrow_forward_ios" at bounding box center [351, 214] width 39 height 59
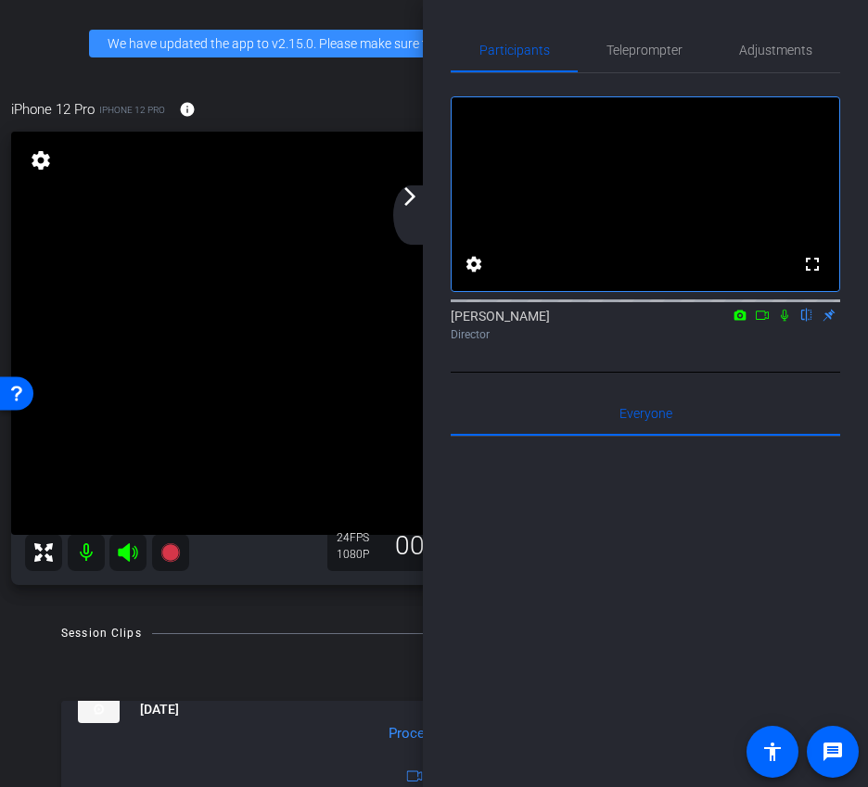
click at [434, 196] on div "Participants Teleprompter Adjustments fullscreen settings Ariam Eqbe flip Direc…" at bounding box center [645, 393] width 445 height 787
click at [406, 204] on mat-icon "arrow_forward_ios" at bounding box center [410, 196] width 22 height 22
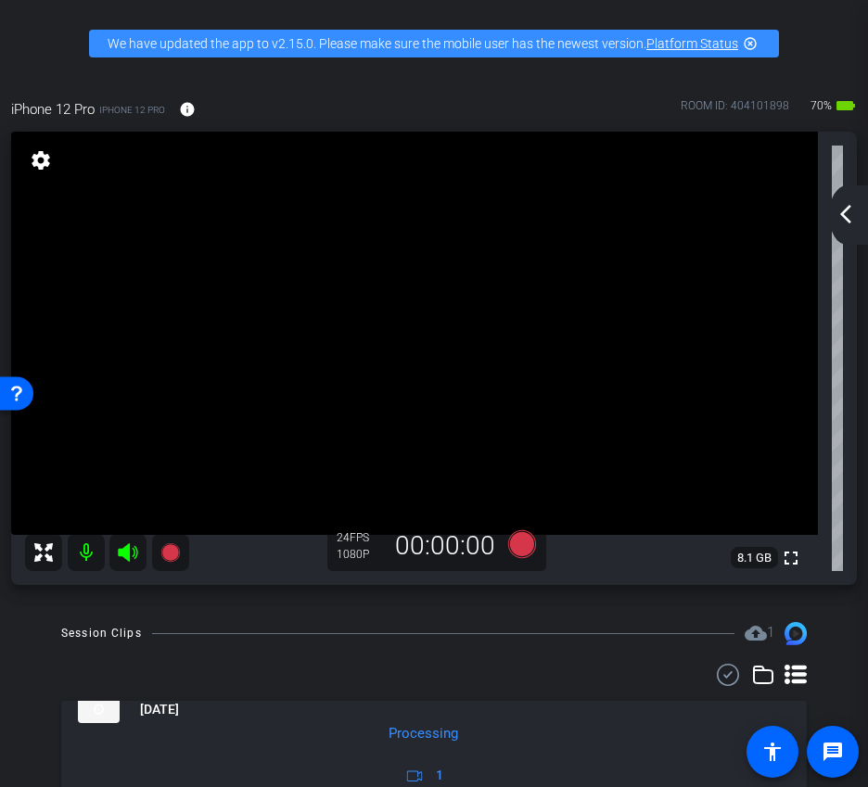
click at [849, 228] on div "arrow_back_ios_new arrow_forward_ios" at bounding box center [848, 214] width 39 height 59
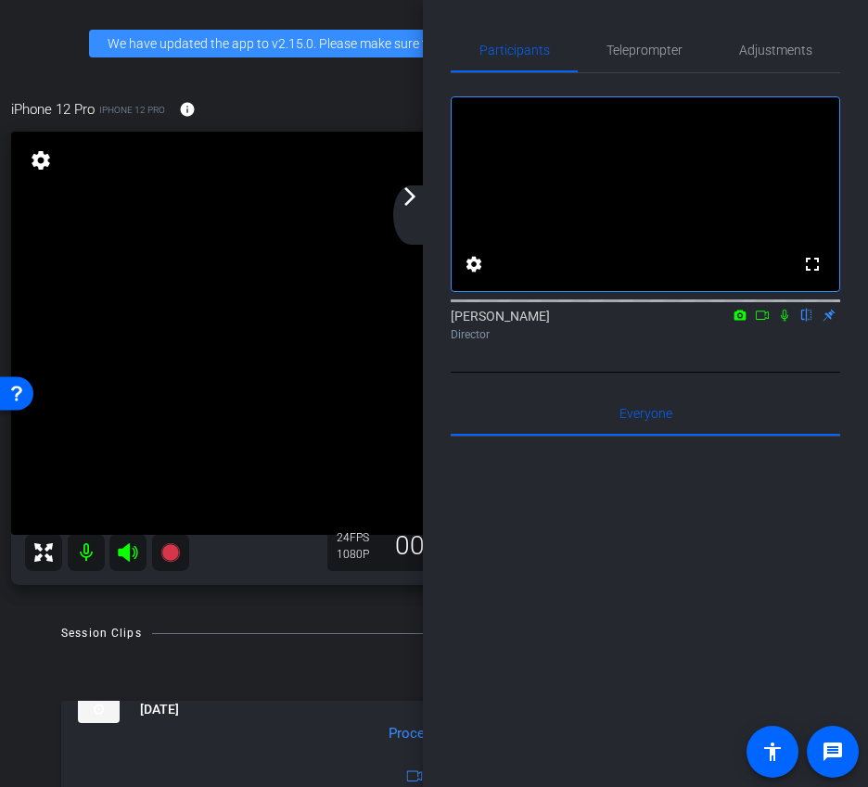
click at [417, 205] on mat-icon "arrow_forward_ios" at bounding box center [410, 196] width 22 height 22
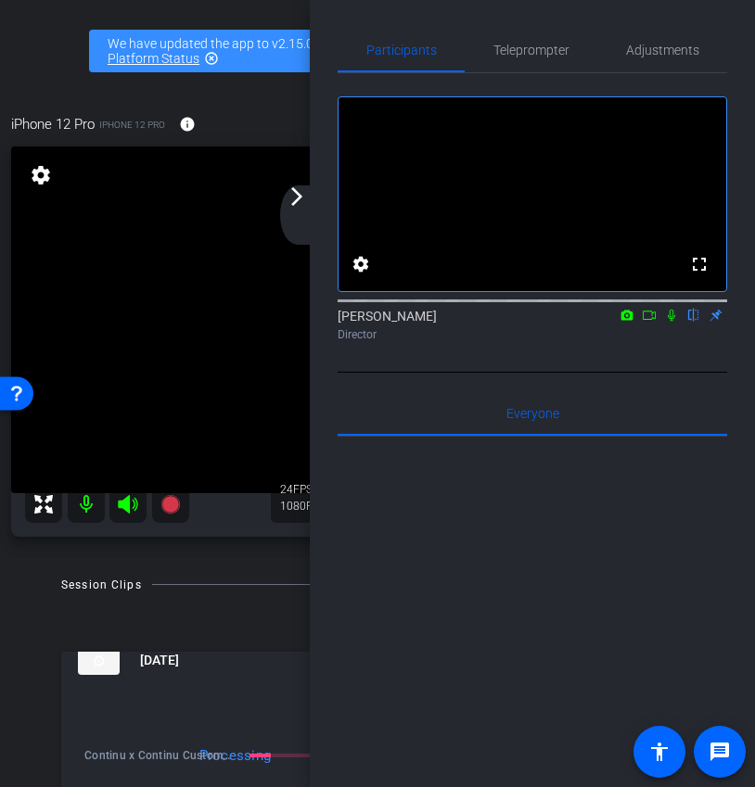
click at [306, 207] on mat-icon "arrow_forward_ios" at bounding box center [297, 196] width 22 height 22
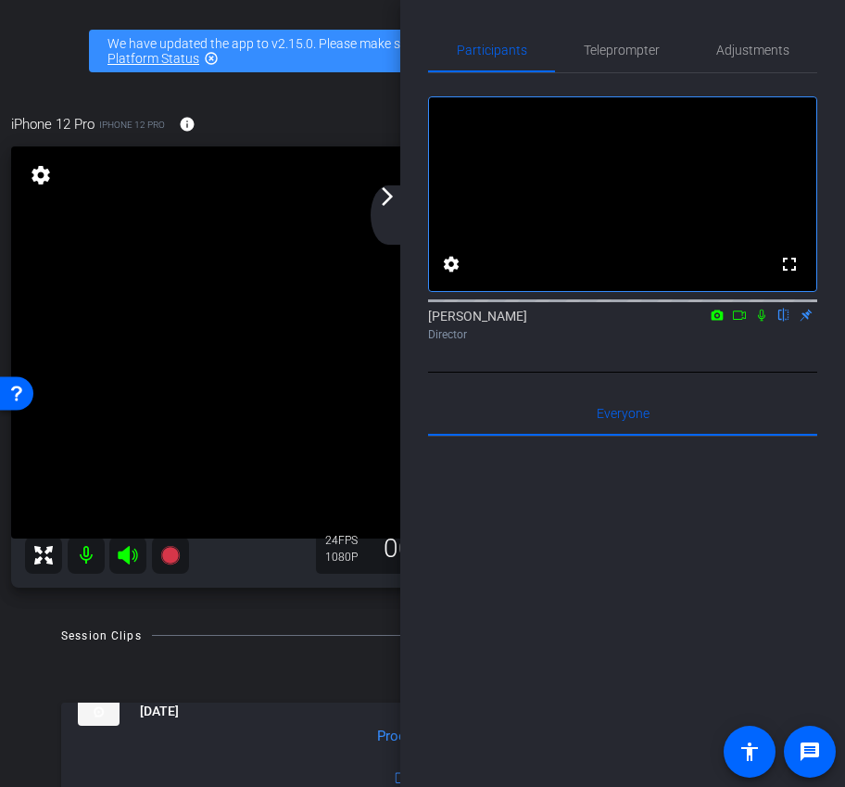
click at [384, 210] on div "arrow_back_ios_new arrow_forward_ios" at bounding box center [390, 214] width 39 height 59
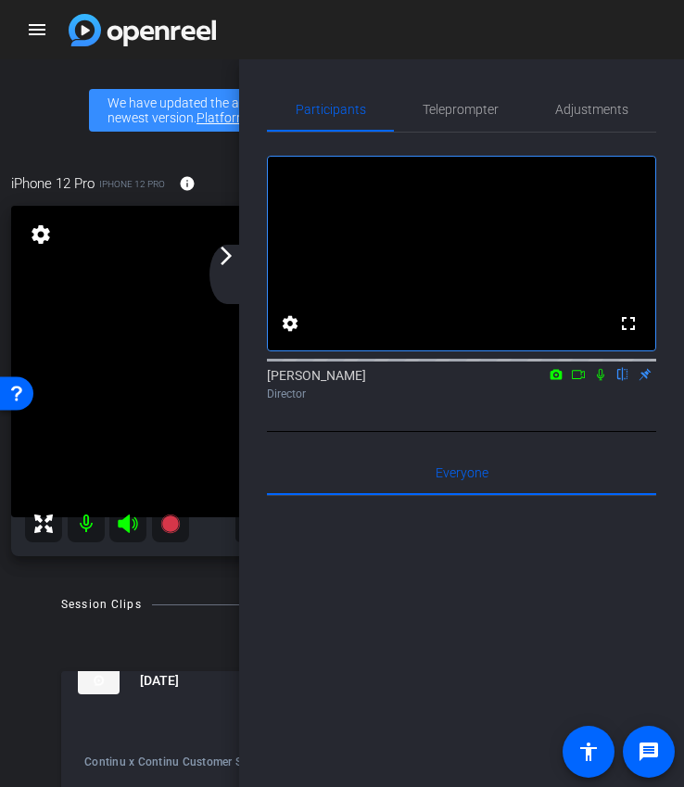
click at [231, 270] on div "arrow_back_ios_new arrow_forward_ios" at bounding box center [229, 274] width 39 height 59
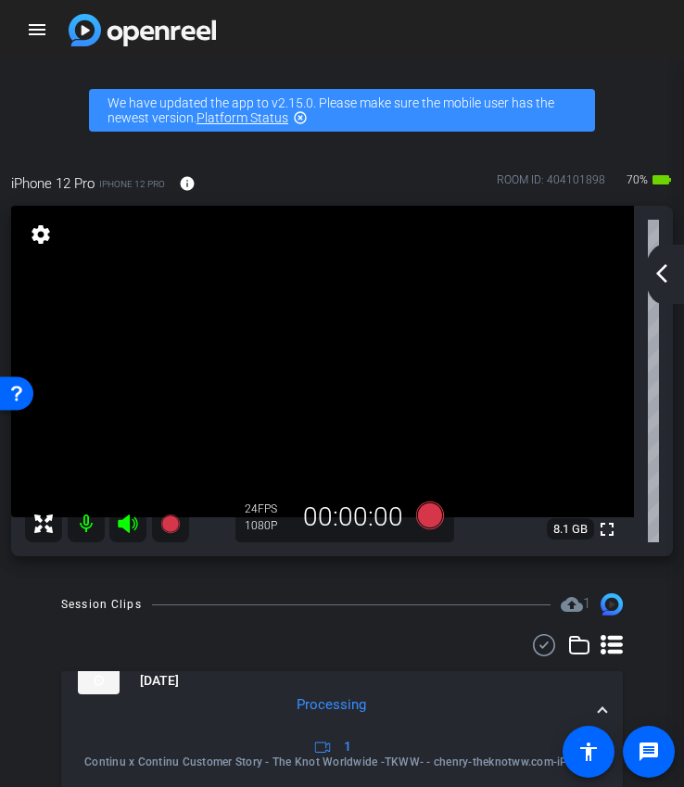
click at [659, 271] on mat-icon "arrow_back_ios_new" at bounding box center [662, 273] width 22 height 22
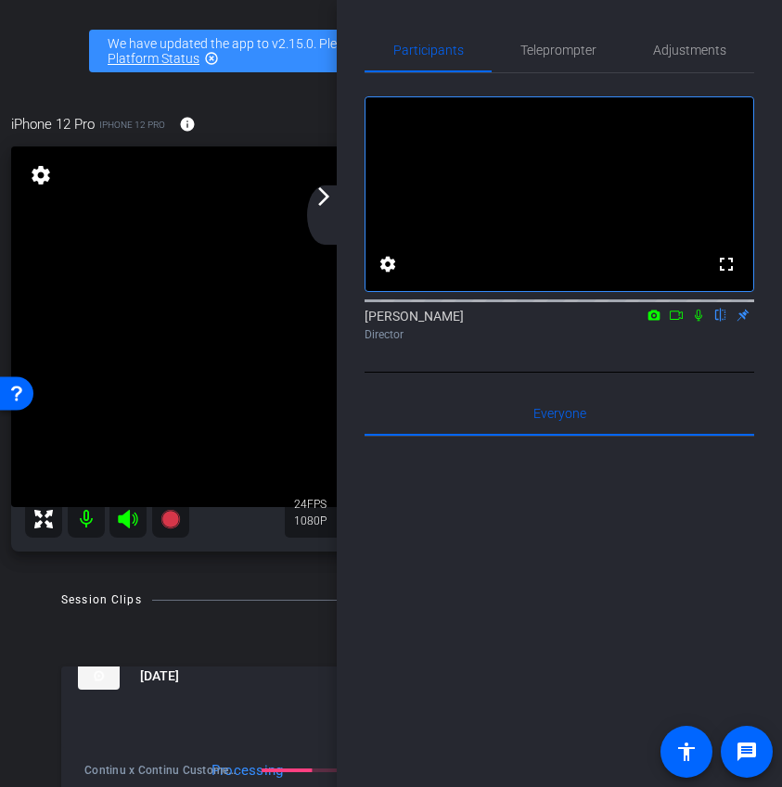
click at [328, 201] on mat-icon "arrow_forward_ios" at bounding box center [323, 196] width 22 height 22
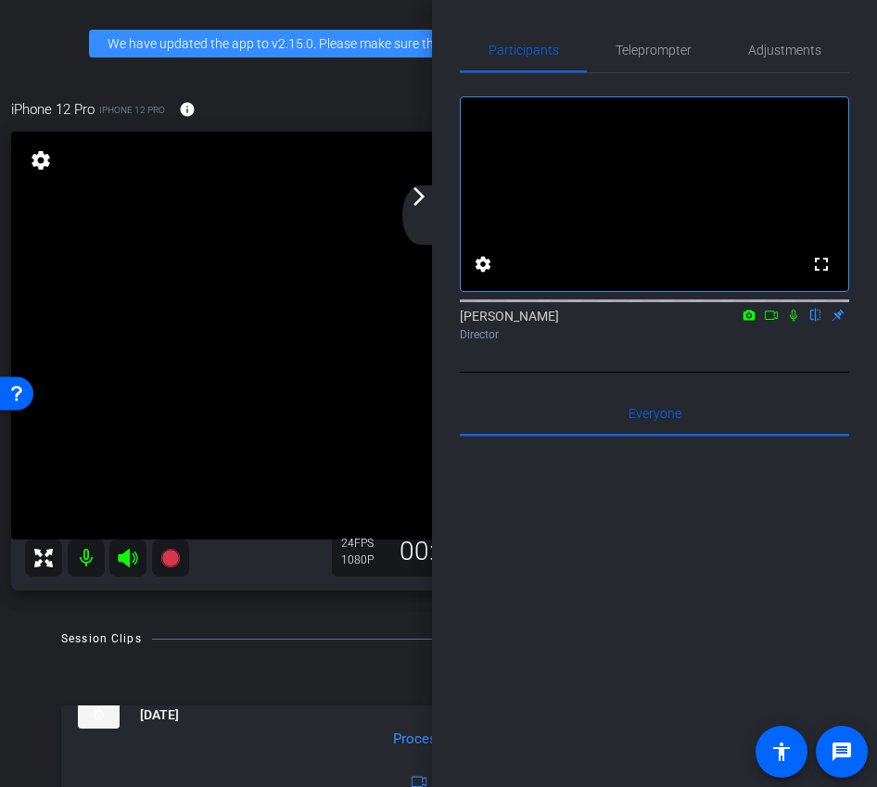
click at [423, 209] on div "arrow_back_ios_new arrow_forward_ios" at bounding box center [421, 214] width 39 height 59
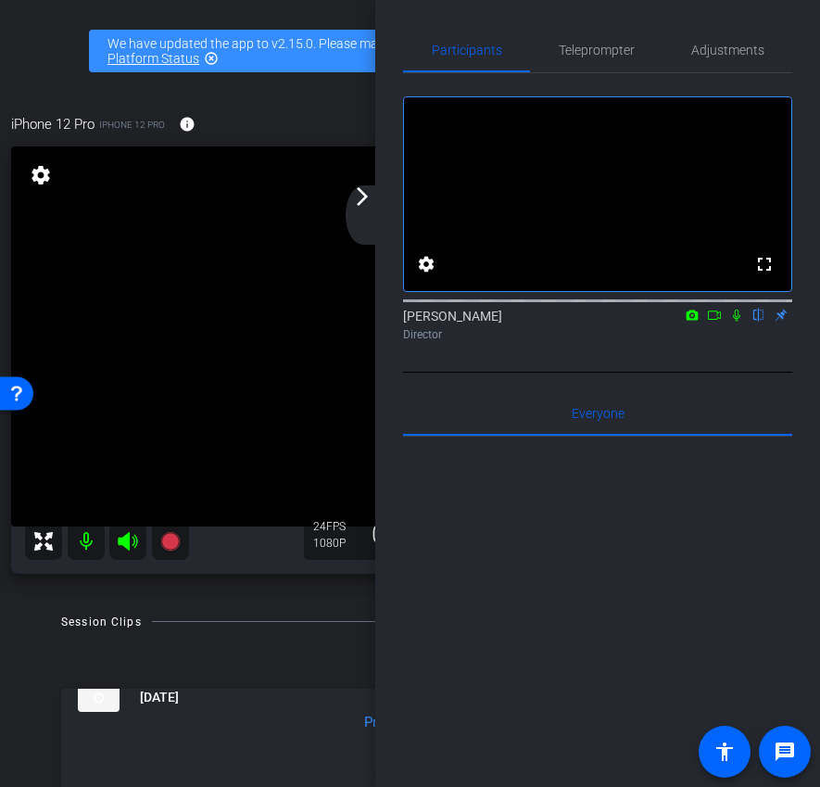
click at [366, 210] on div "arrow_back_ios_new arrow_forward_ios" at bounding box center [365, 214] width 39 height 59
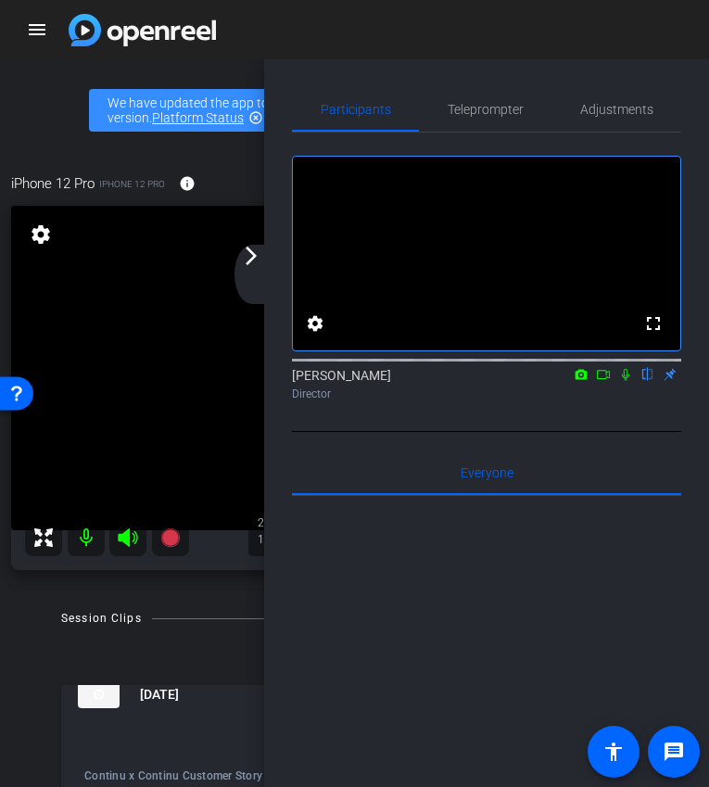
click at [260, 265] on mat-icon "arrow_forward_ios" at bounding box center [251, 256] width 22 height 22
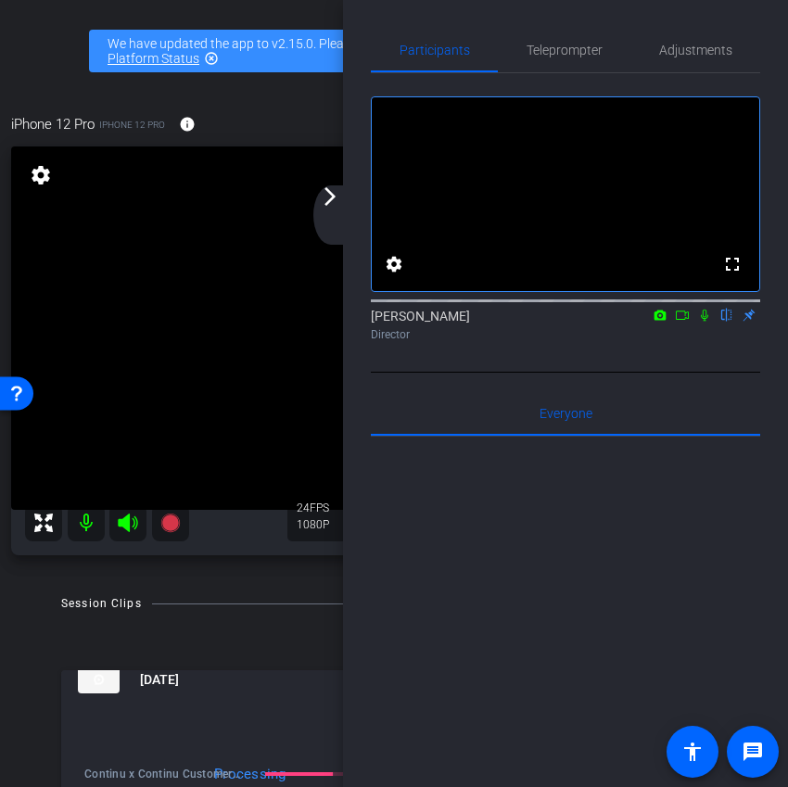
click at [327, 222] on div "arrow_back_ios_new arrow_forward_ios" at bounding box center [332, 214] width 39 height 59
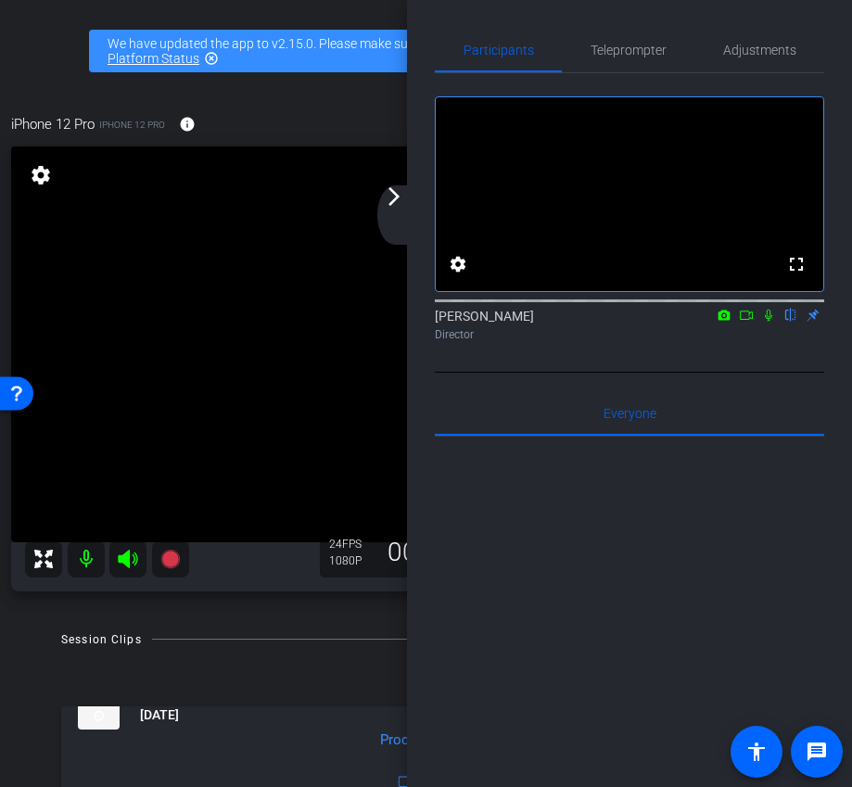
click at [400, 206] on mat-icon "arrow_forward_ios" at bounding box center [394, 196] width 22 height 22
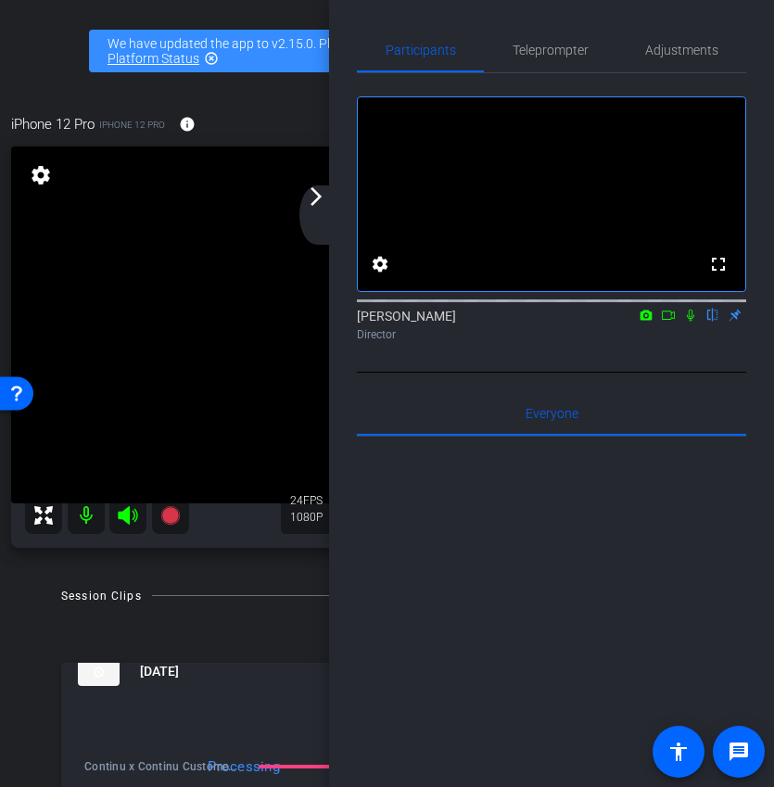
click at [316, 210] on div "arrow_back_ios_new arrow_forward_ios" at bounding box center [318, 214] width 39 height 59
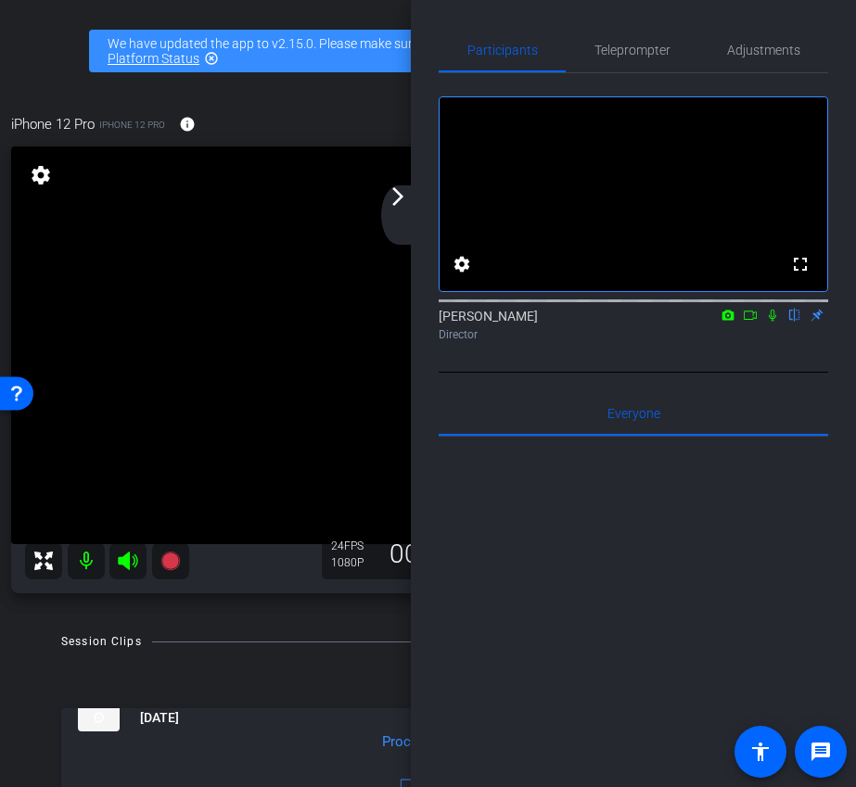
click at [401, 203] on mat-icon "arrow_forward_ios" at bounding box center [398, 196] width 22 height 22
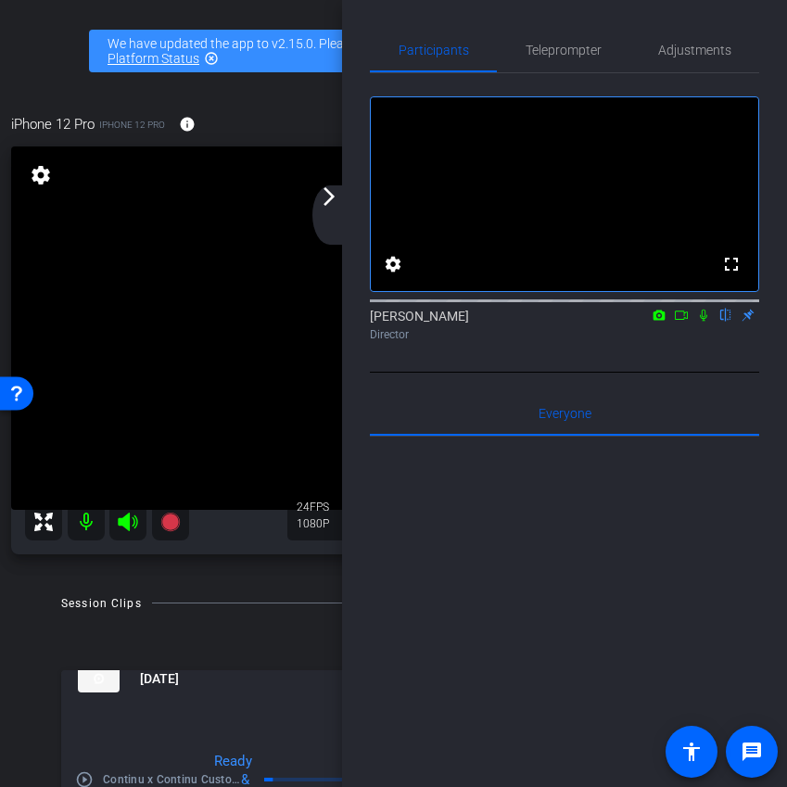
click at [336, 205] on mat-icon "arrow_forward_ios" at bounding box center [329, 196] width 22 height 22
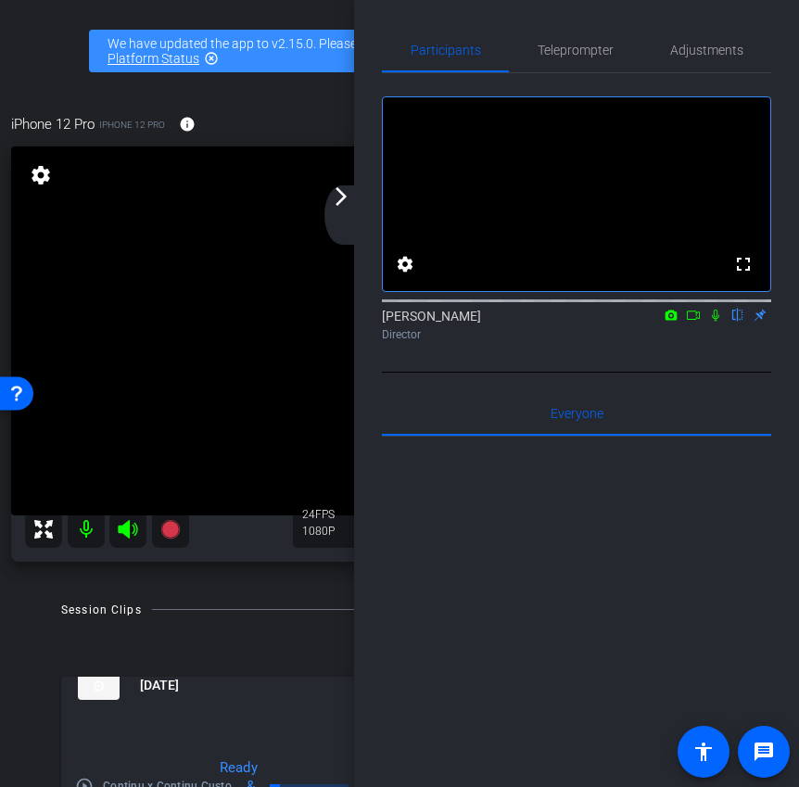
click at [346, 194] on mat-icon "arrow_forward_ios" at bounding box center [341, 196] width 22 height 22
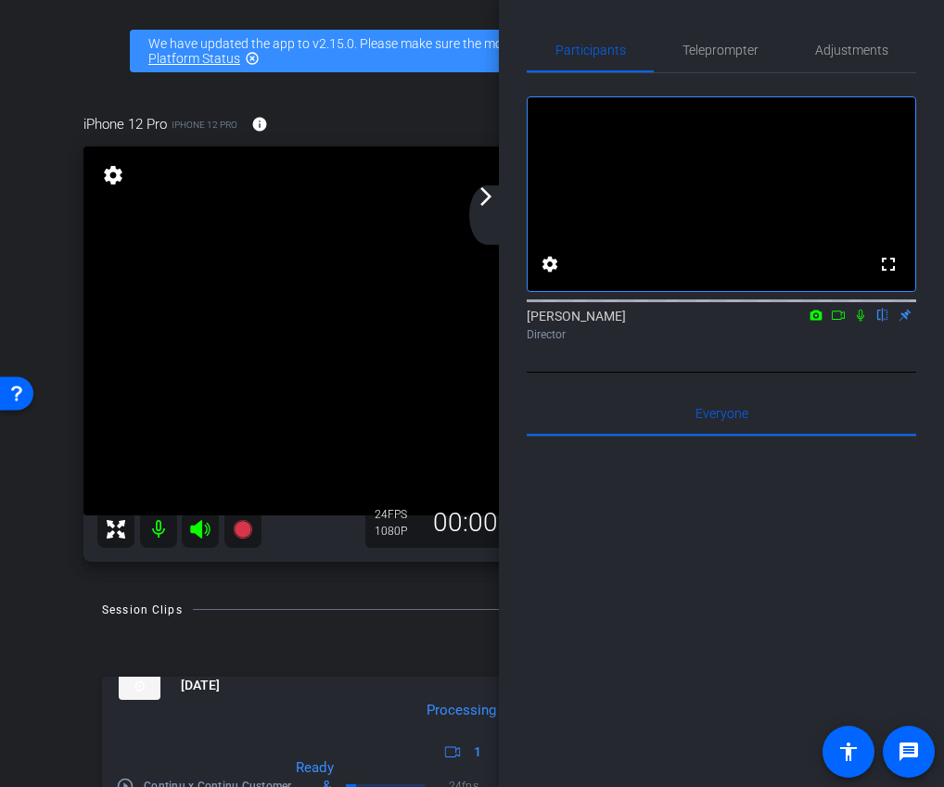
click at [485, 211] on div "arrow_back_ios_new arrow_forward_ios" at bounding box center [488, 214] width 39 height 59
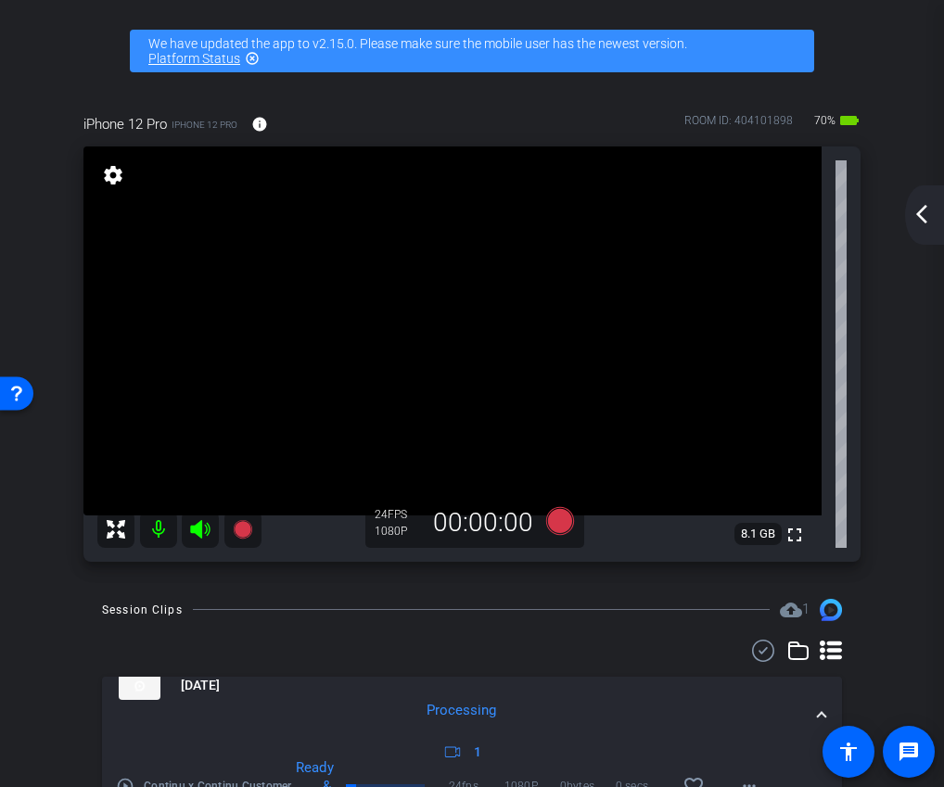
click at [925, 218] on mat-icon "arrow_back_ios_new" at bounding box center [921, 214] width 22 height 22
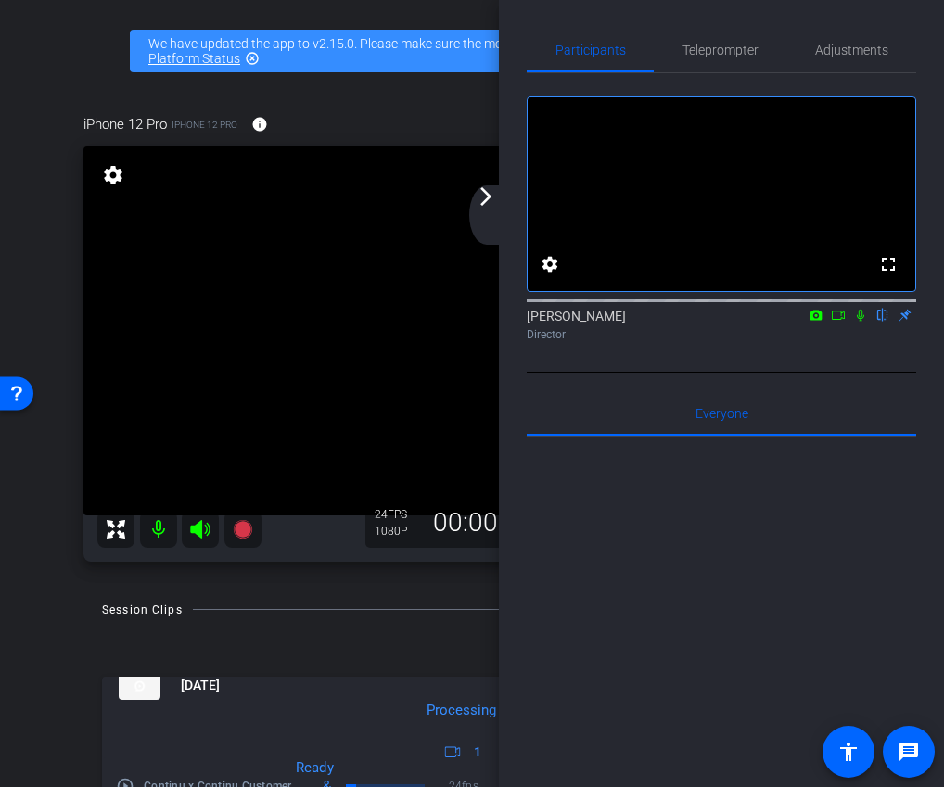
click at [836, 322] on icon at bounding box center [838, 315] width 15 height 13
click at [881, 322] on icon at bounding box center [882, 315] width 15 height 13
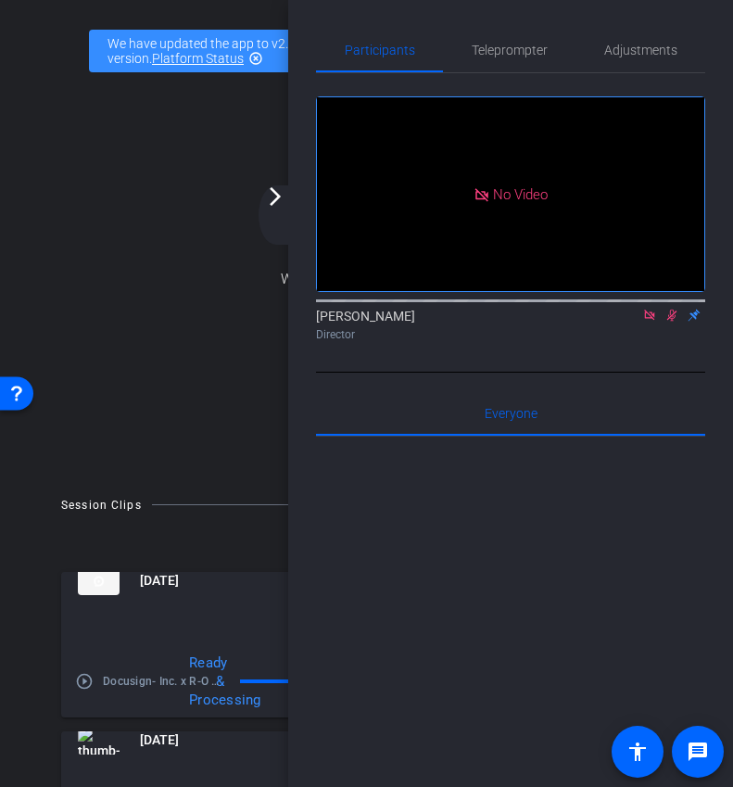
click at [282, 197] on mat-icon "arrow_forward_ios" at bounding box center [275, 196] width 22 height 22
